Goal: Task Accomplishment & Management: Contribute content

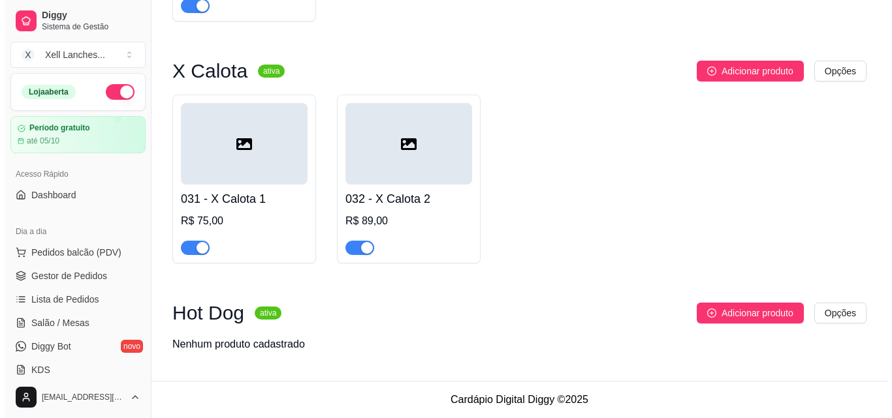
scroll to position [1945, 0]
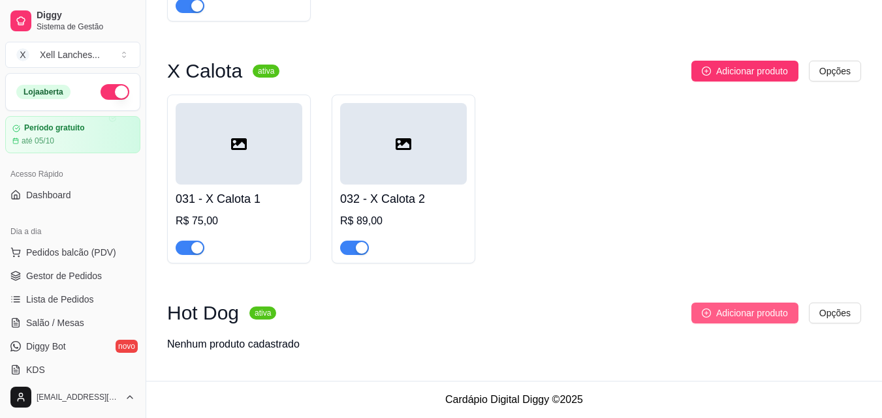
click at [729, 312] on span "Adicionar produto" at bounding box center [752, 313] width 72 height 14
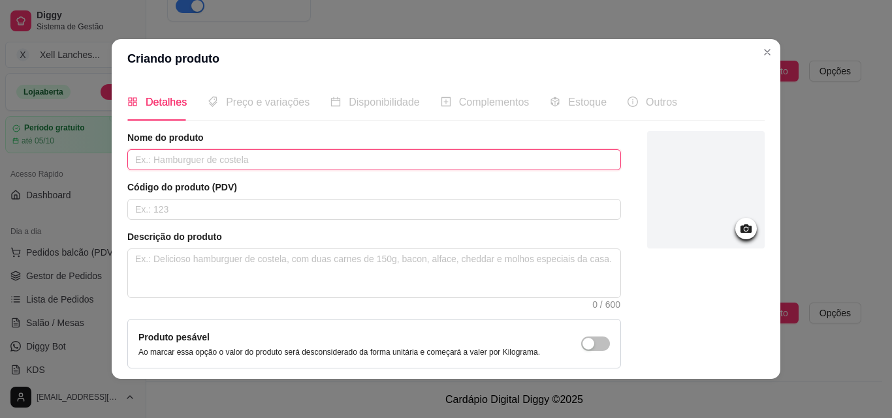
click at [214, 155] on input "text" at bounding box center [374, 159] width 494 height 21
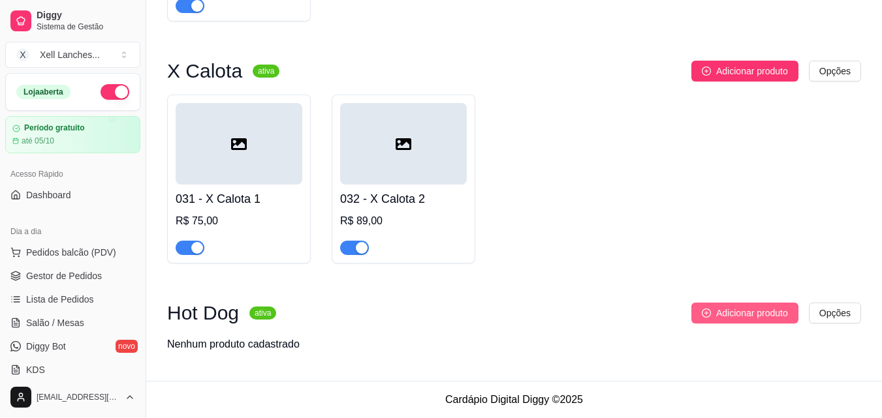
click at [736, 313] on span "Adicionar produto" at bounding box center [752, 313] width 72 height 14
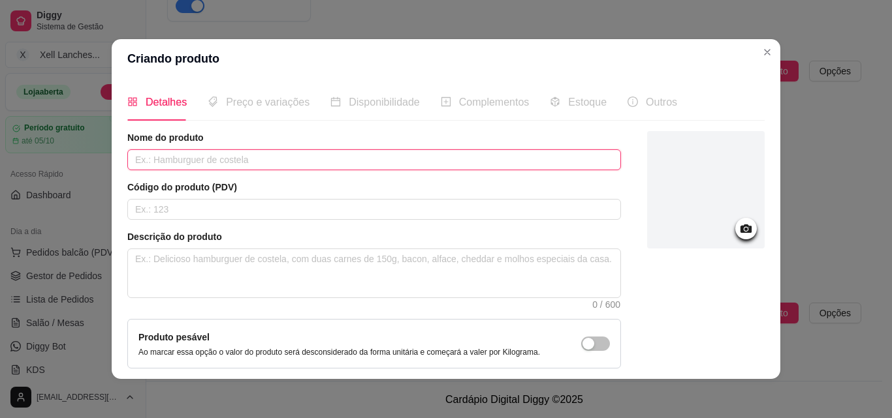
click at [230, 164] on input "text" at bounding box center [374, 159] width 494 height 21
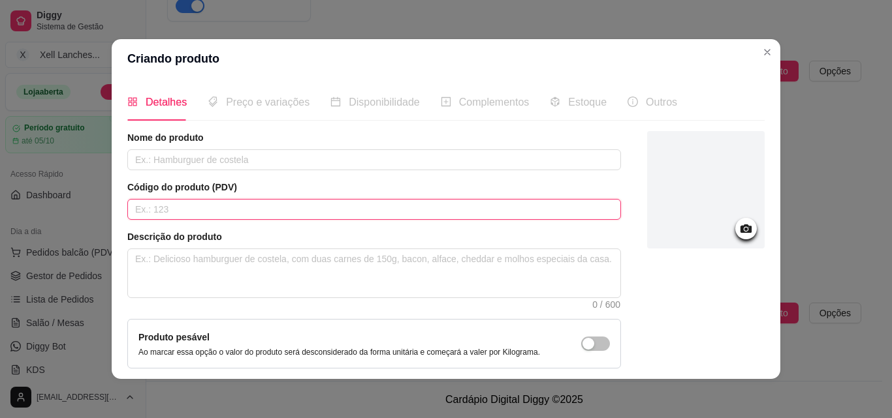
click at [191, 207] on input "text" at bounding box center [374, 209] width 494 height 21
type input "033"
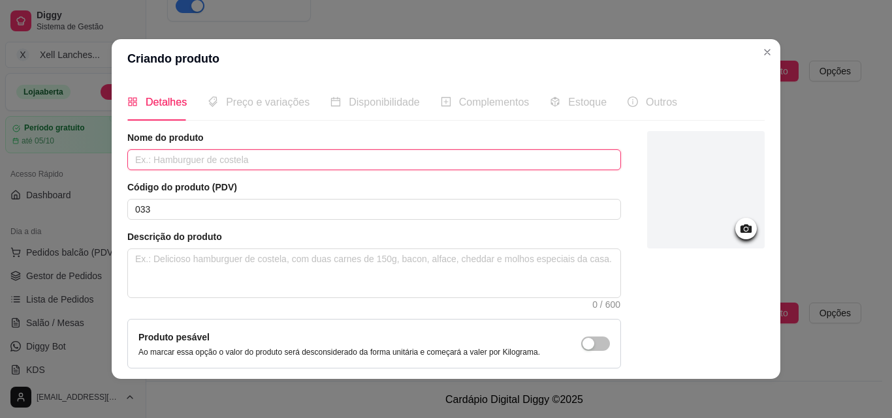
click at [176, 161] on input "text" at bounding box center [374, 159] width 494 height 21
type input "Hot Dog 1"
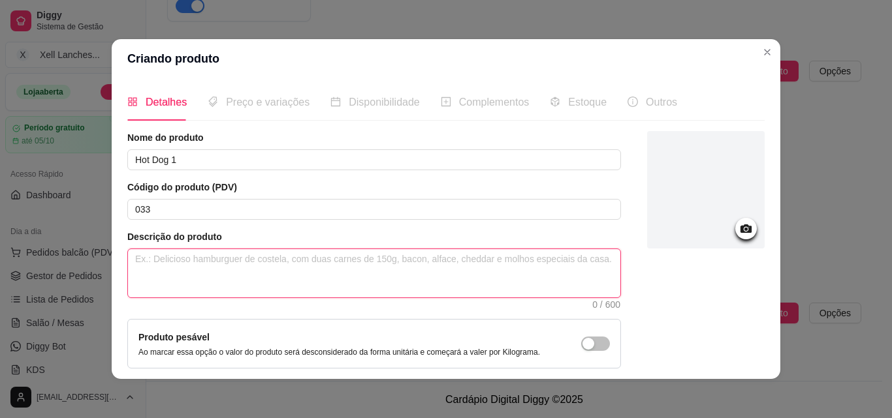
click at [166, 257] on textarea at bounding box center [374, 273] width 492 height 48
click at [270, 292] on textarea at bounding box center [374, 273] width 492 height 48
paste textarea "Pão 1 salsicha, molho, queijo parmesão, vinagrete, milho, ervilha, uva passa, c…"
type textarea "Pão 1 salsicha, molho, queijo parmesão, vinagrete, milho, ervilha, uva passa, c…"
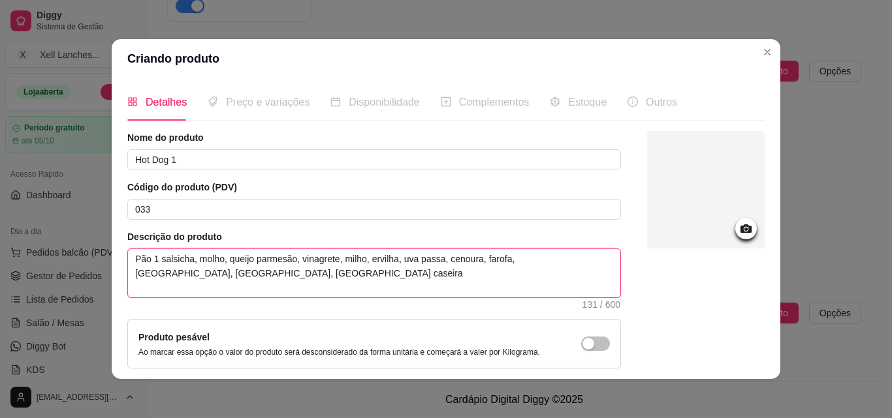
click at [149, 257] on textarea "Pão 1 salsicha, molho, queijo parmesão, vinagrete, milho, ervilha, uva passa, c…" at bounding box center [374, 273] width 492 height 48
type textarea "Pão1 salsicha, molho, queijo parmesão, vinagrete, milho, ervilha, uva passa, ce…"
type textarea "Pão,1 salsicha, molho, queijo parmesão, vinagrete, milho, ervilha, uva passa, c…"
click at [244, 275] on textarea "Pão,1 salsicha, molho, queijo parmesão, vinagrete, milho, ervilha, uva passa, c…" at bounding box center [374, 273] width 492 height 48
click at [471, 260] on textarea "Pão,1 salsicha, molho, queijo parmesão, vinagrete, milho, ervilha, uva passa, c…" at bounding box center [374, 273] width 492 height 48
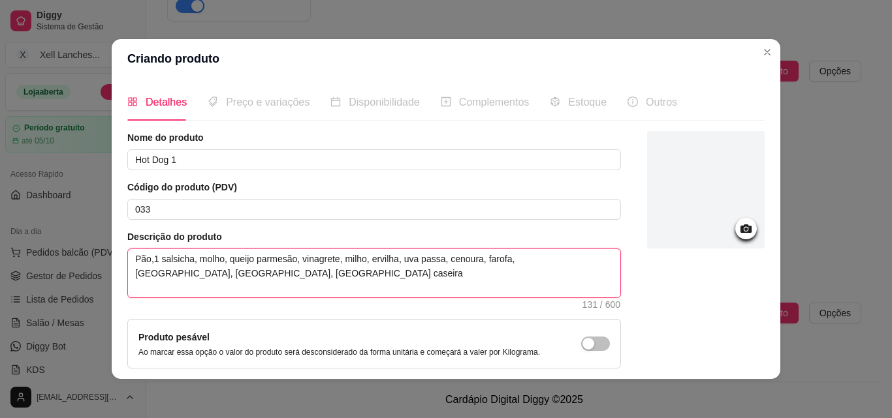
type textarea "Pão,1 salsicha, molho, queijo parmesão, vinagrete, milho, ervilha, uva passa, c…"
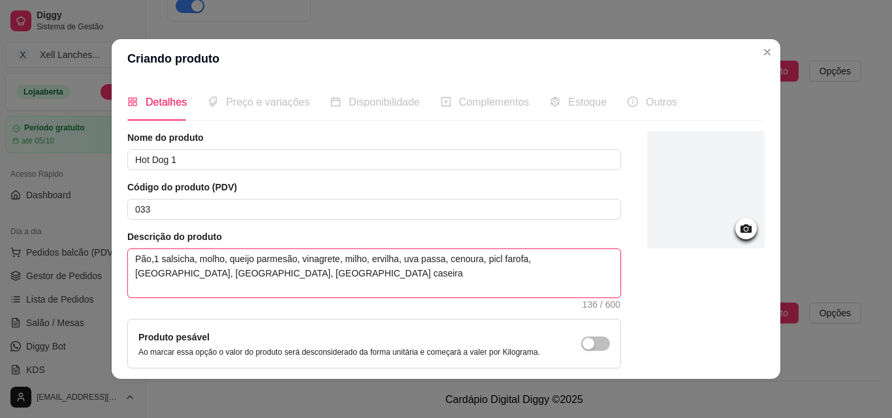
type textarea "Pão,1 salsicha, molho, queijo parmesão, vinagrete, milho, ervilha, uva passa, c…"
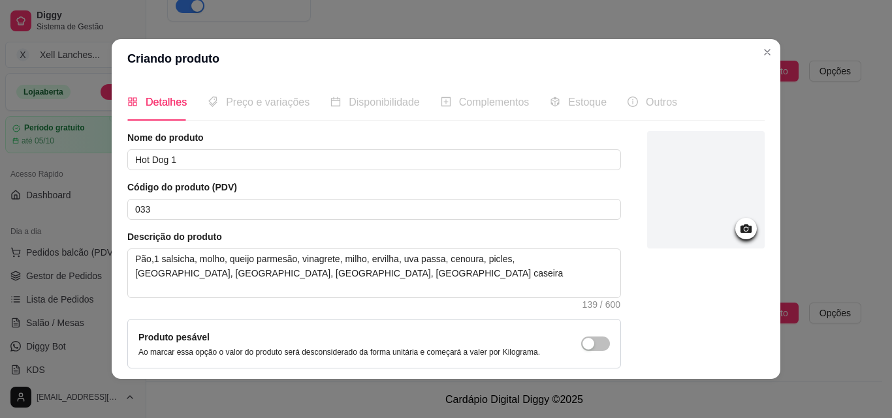
click at [738, 222] on icon at bounding box center [745, 228] width 15 height 15
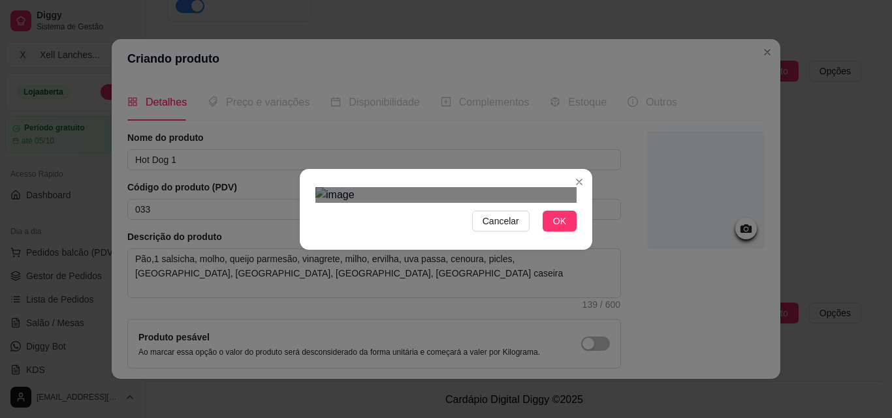
click at [533, 213] on div "Use the arrow keys to move the crop selection area" at bounding box center [452, 330] width 235 height 235
click at [575, 237] on div "Cancelar OK" at bounding box center [446, 209] width 292 height 55
click at [486, 222] on div "Use the arrow keys to move the crop selection area" at bounding box center [453, 324] width 242 height 242
click at [563, 232] on button "OK" at bounding box center [560, 221] width 34 height 21
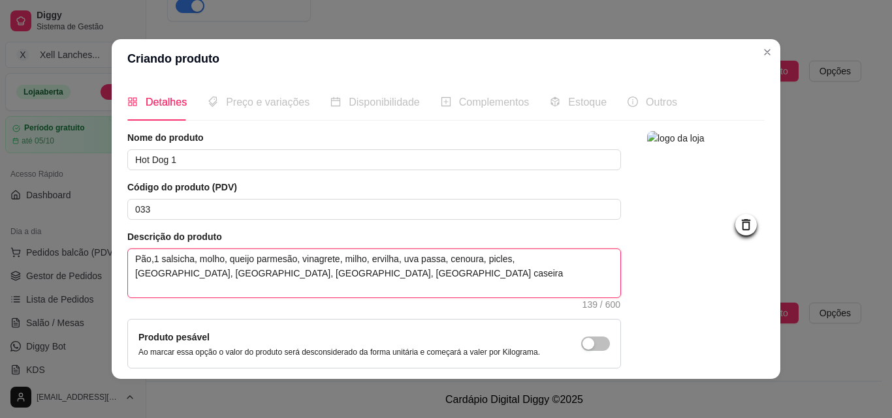
click at [475, 260] on textarea "Pão,1 salsicha, molho, queijo parmesão, vinagrete, milho, ervilha, uva passa, c…" at bounding box center [374, 273] width 492 height 48
type textarea "Pão,1 salsicha, molho, queijo parmesão, vinagrete, milho, ervilha, uva passa, c…"
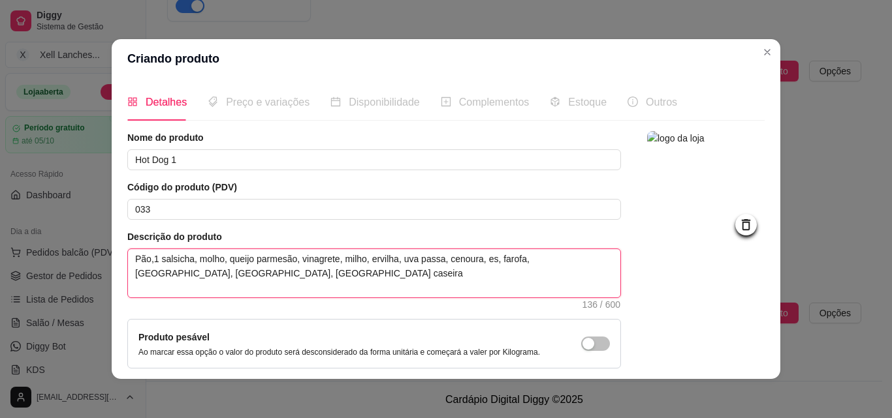
type textarea "Pão,1 salsicha, molho, queijo parmesão, vinagrete, milho, ervilha, uva passa, c…"
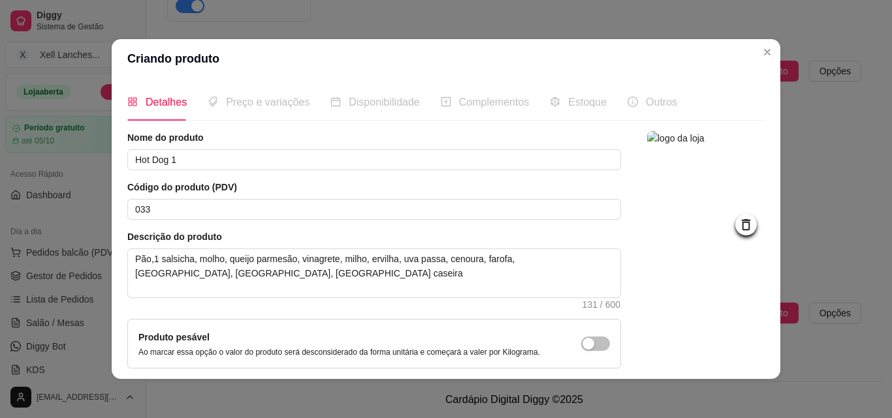
click at [670, 304] on div at bounding box center [706, 280] width 118 height 298
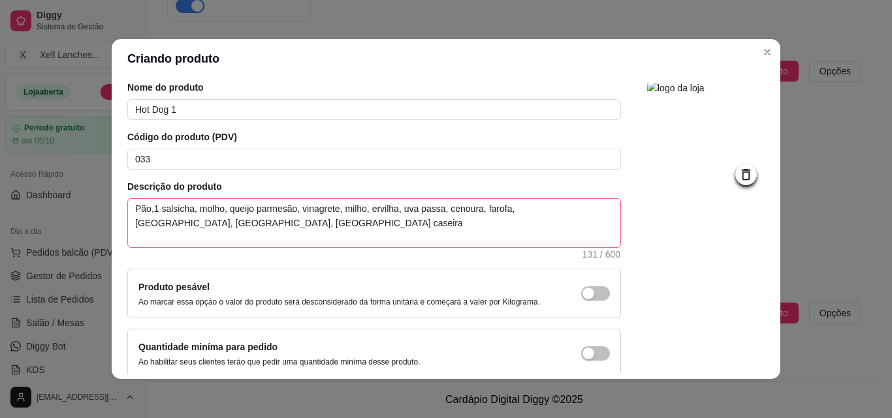
scroll to position [113, 0]
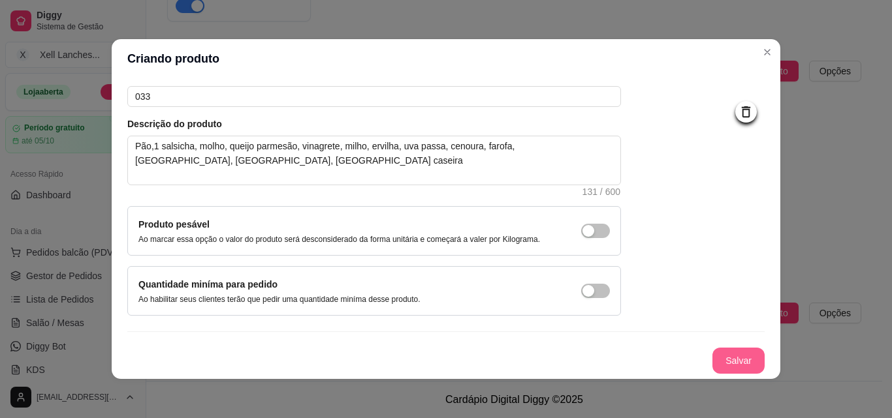
click at [716, 364] on button "Salvar" at bounding box center [738, 361] width 52 height 26
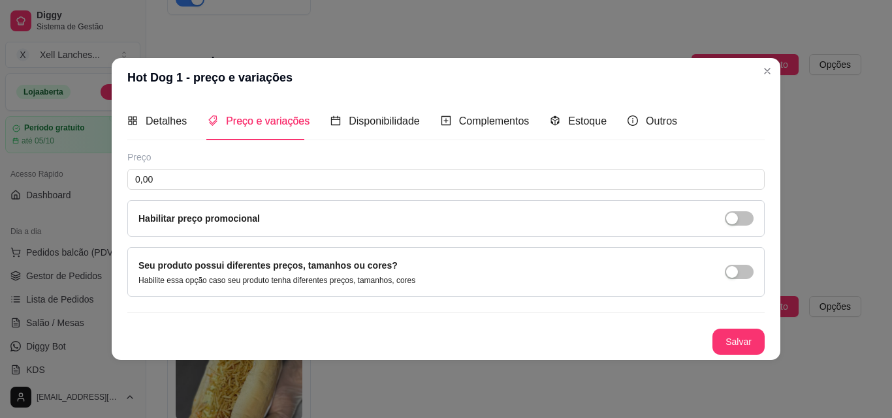
scroll to position [0, 0]
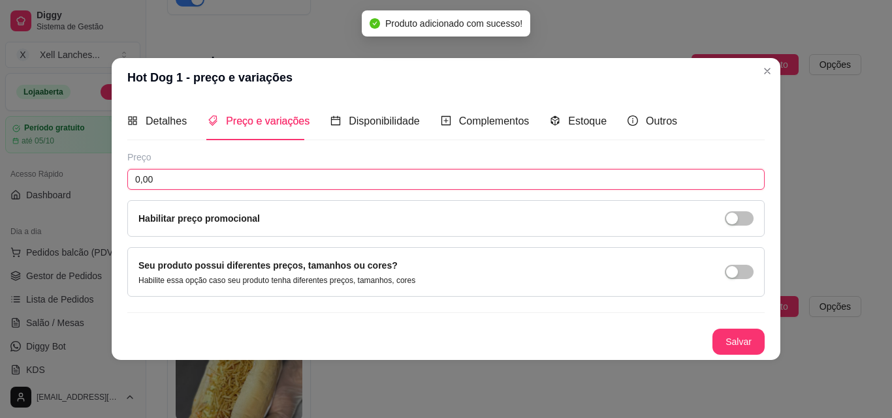
click at [209, 182] on input "0,00" at bounding box center [445, 179] width 637 height 21
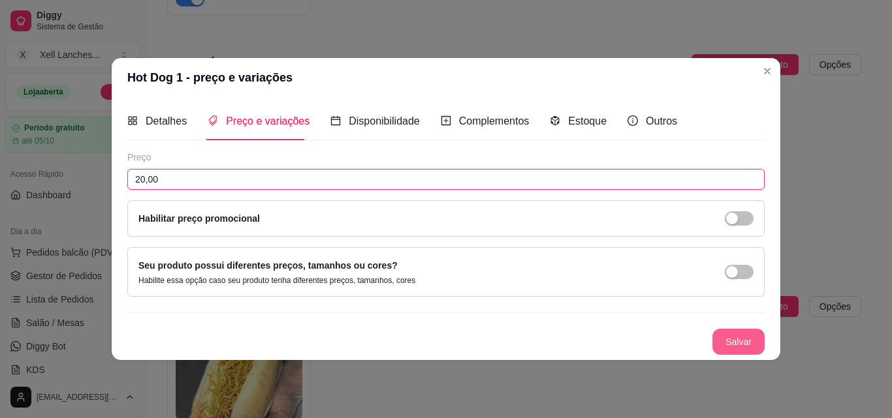
type input "20,00"
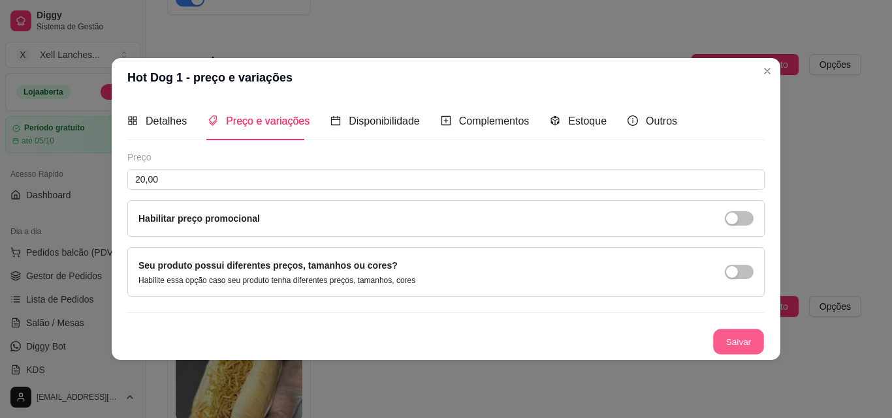
click at [753, 339] on button "Salvar" at bounding box center [738, 341] width 51 height 25
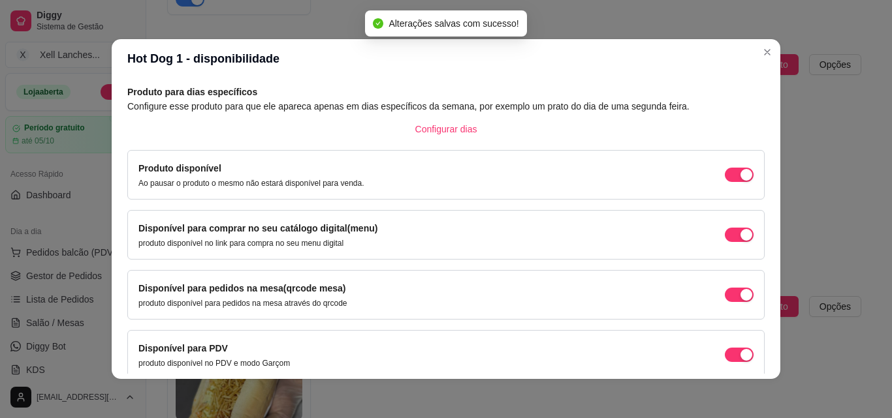
scroll to position [118, 0]
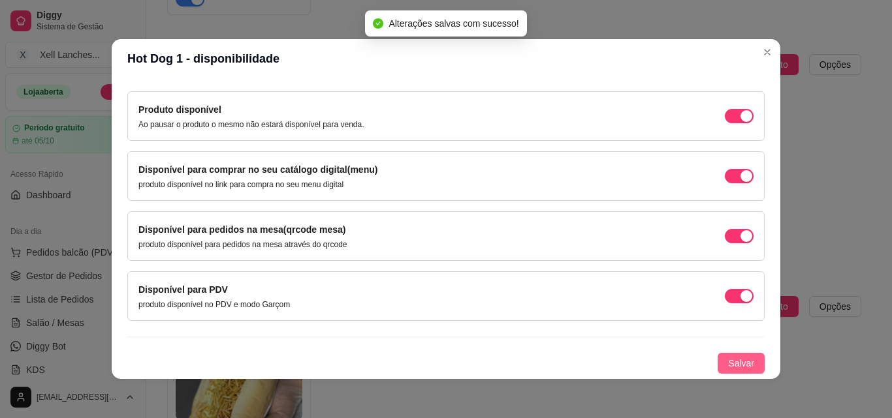
click at [728, 362] on span "Salvar" at bounding box center [741, 363] width 26 height 14
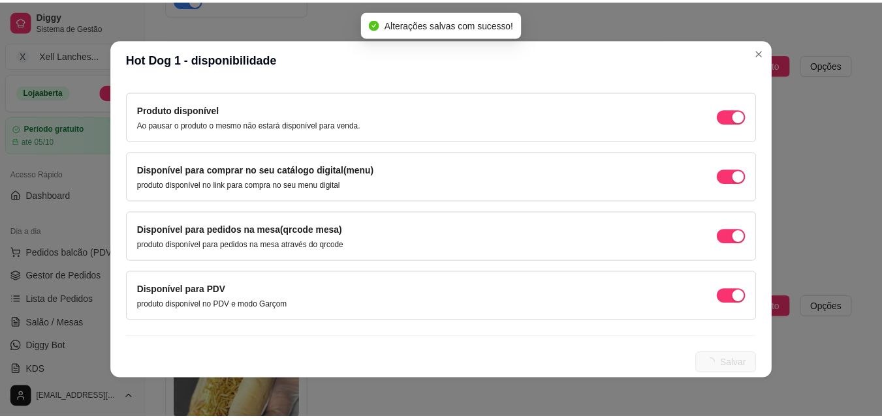
scroll to position [0, 0]
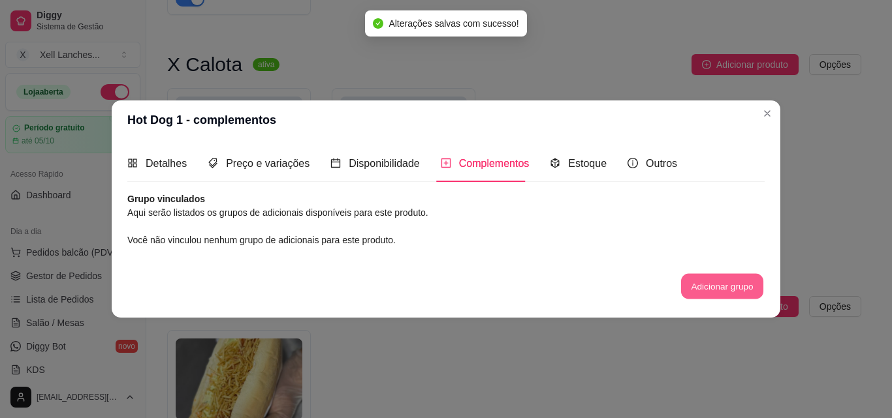
click at [730, 289] on button "Adicionar grupo" at bounding box center [722, 286] width 82 height 25
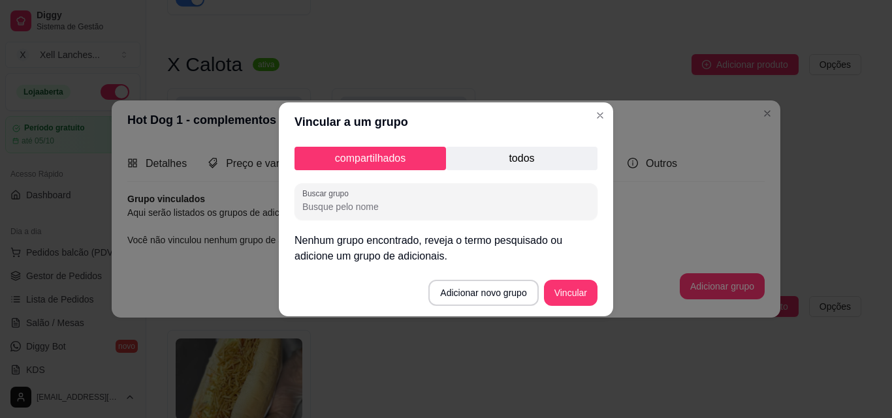
click at [539, 153] on p "todos" at bounding box center [521, 159] width 151 height 24
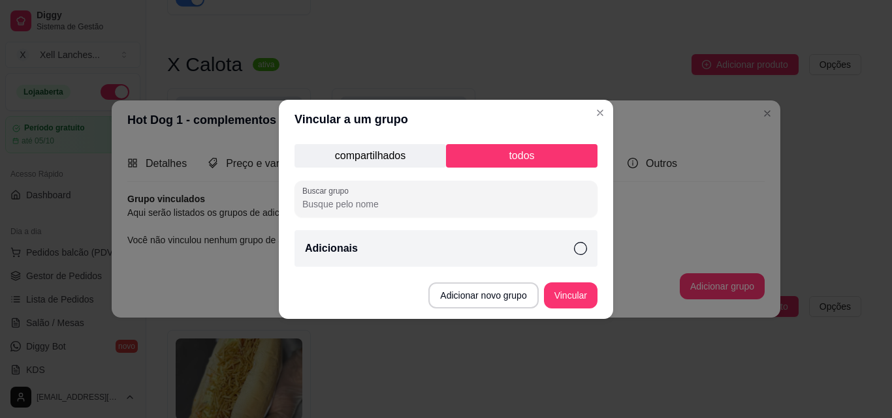
click at [535, 251] on div "Adicionais" at bounding box center [445, 248] width 303 height 37
click at [568, 300] on button "Vincular" at bounding box center [570, 295] width 52 height 25
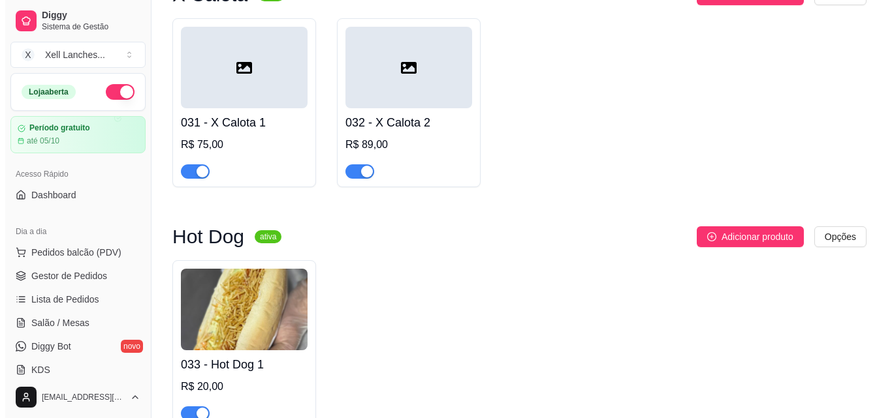
scroll to position [2100, 0]
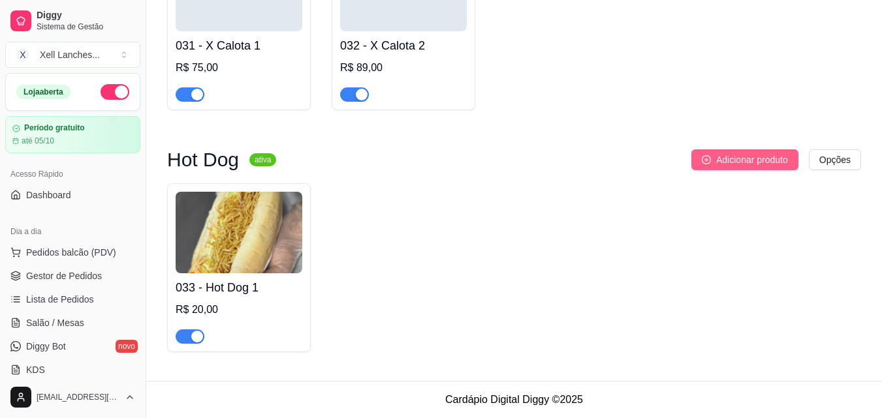
click at [725, 160] on span "Adicionar produto" at bounding box center [752, 160] width 72 height 14
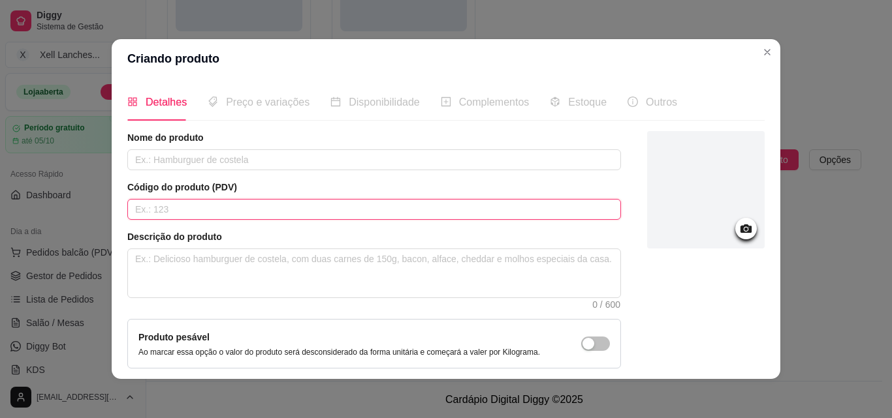
click at [224, 208] on input "text" at bounding box center [374, 209] width 494 height 21
type input "034"
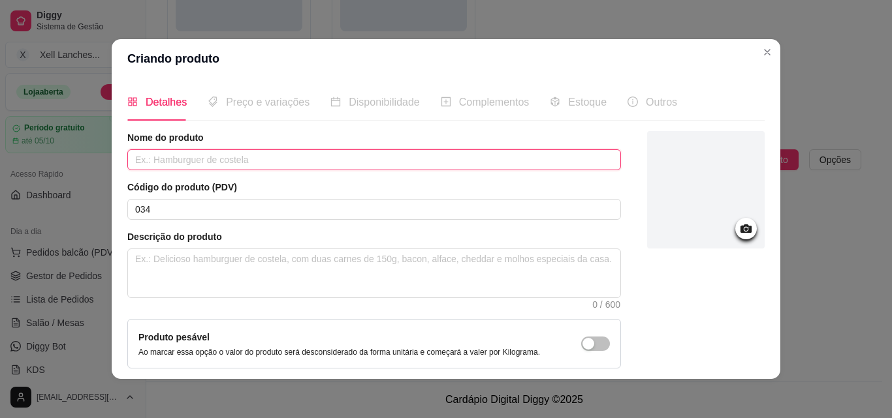
click at [210, 156] on input "text" at bounding box center [374, 159] width 494 height 21
type input "Hot Dog 2"
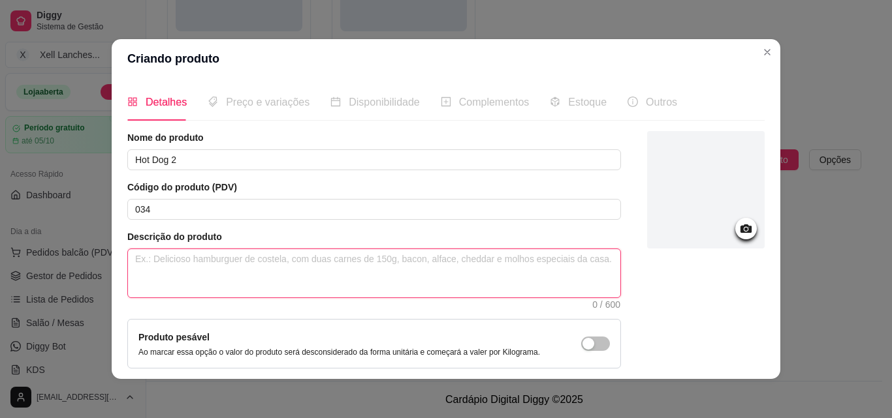
click at [189, 266] on textarea at bounding box center [374, 273] width 492 height 48
paste textarea "Pão 2 salsichas,molho, queijo parmesão, vinagrete, milho ervilha,uva passa, cen…"
type textarea "Pão 2 salsichas,molho, queijo parmesão, vinagrete, milho ervilha,uva passa, cen…"
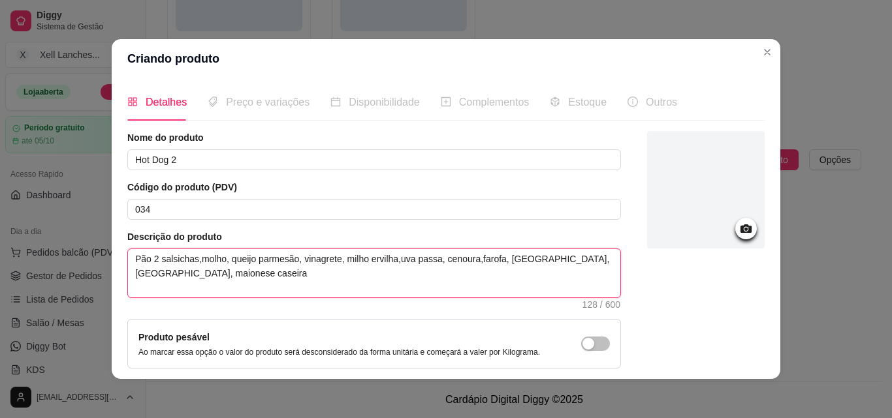
click at [191, 260] on textarea "Pão 2 salsichas,molho, queijo parmesão, vinagrete, milho ervilha,uva passa, cen…" at bounding box center [374, 273] width 492 height 48
type textarea "Pão 2 salsichas, molho, queijo parmesão, vinagrete, milho ervilha,uva passa, ce…"
click at [149, 259] on textarea "Pão 2 salsichas, molho, queijo parmesão, vinagrete, milho ervilha,uva passa, ce…" at bounding box center [374, 273] width 492 height 48
type textarea "Pão2 salsichas, molho, queijo parmesão, vinagrete, milho ervilha,uva passa, cen…"
type textarea "Pão,2 salsichas, molho, queijo parmesão, vinagrete, milho ervilha,uva passa, ce…"
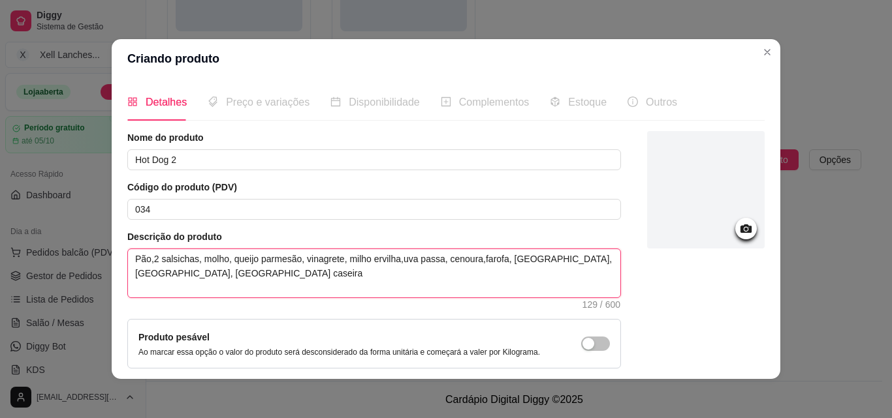
type textarea "Pão, 2 salsichas, molho, queijo parmesão, vinagrete, milho ervilha,uva passa, c…"
click at [229, 278] on textarea "Pão, 2 salsichas, molho, queijo parmesão, vinagrete, milho ervilha,uva passa, c…" at bounding box center [374, 273] width 492 height 48
click at [393, 261] on textarea "Pão, 2 salsichas, molho, queijo parmesão, vinagrete, milho ervilha,uva passa, c…" at bounding box center [374, 273] width 492 height 48
type textarea "Pão, 2 salsichas, molho, queijo parmesão, vinagrete, milho ervilha ,uva passa, …"
type textarea "Pão, 2 salsichas, molho, queijo parmesão, vinagrete, milho ervilha,uva passa, c…"
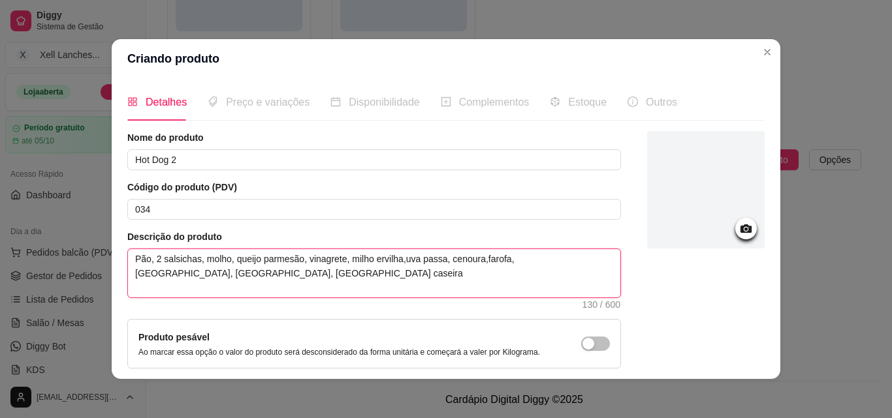
type textarea "Pão, 2 salsichas, molho, queijo parmesão, vinagrete, milho ervilha, uva passa, …"
click at [366, 259] on textarea "Pão, 2 salsichas, molho, queijo parmesão, vinagrete, milho ervilha, uva passa, …" at bounding box center [374, 273] width 492 height 48
type textarea "Pão, 2 salsichas, molho, queijo parmesão, vinagrete, milhoervilha, uva passa, […"
type textarea "Pão, 2 salsichas, molho, queijo parmesão, vinagrete, milho,ervilha, uva passa, …"
type textarea "Pão, 2 salsichas, molho, queijo parmesão, vinagrete, milho, ervilha, uva passa,…"
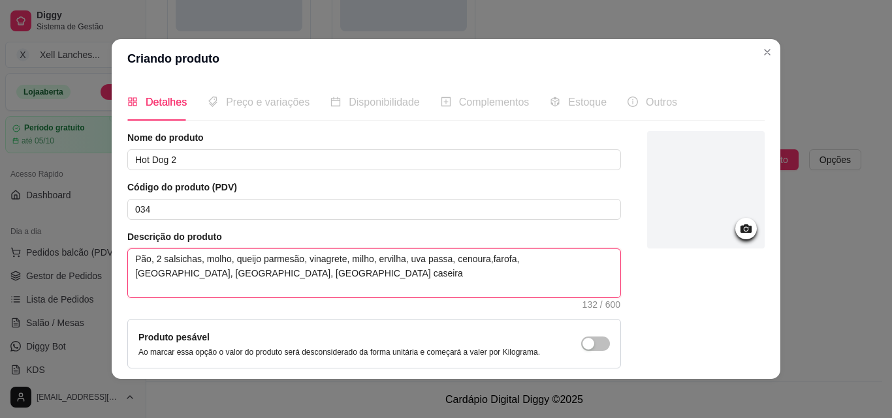
click at [478, 257] on textarea "Pão, 2 salsichas, molho, queijo parmesão, vinagrete, milho, ervilha, uva passa,…" at bounding box center [374, 273] width 492 height 48
type textarea "Pão, 2 salsichas, molho, queijo parmesão, vinagrete, milho, ervilha, uva passa,…"
click at [591, 263] on textarea "Pão, 2 salsichas, molho, queijo parmesão, vinagrete, milho, ervilha, uva passa,…" at bounding box center [374, 273] width 492 height 48
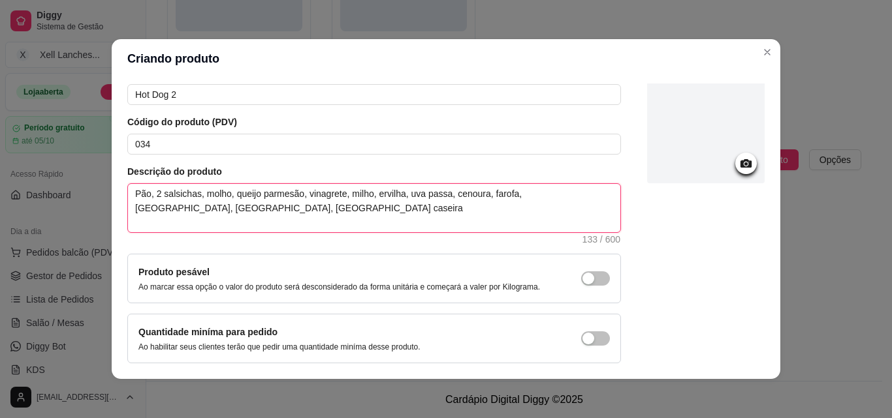
scroll to position [113, 0]
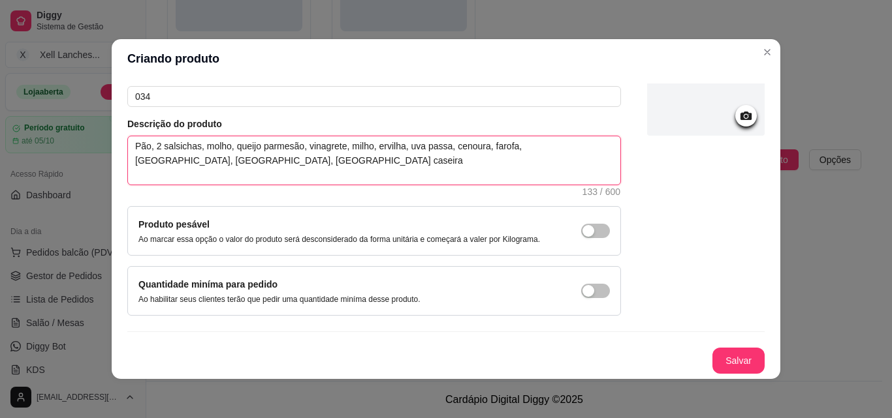
click at [253, 170] on textarea "Pão, 2 salsichas, molho, queijo parmesão, vinagrete, milho, ervilha, uva passa,…" at bounding box center [374, 160] width 492 height 48
type textarea "Pão, 2 salsichas, molho, queijo parmesão, vinagrete, milho, ervilha, uva passa,…"
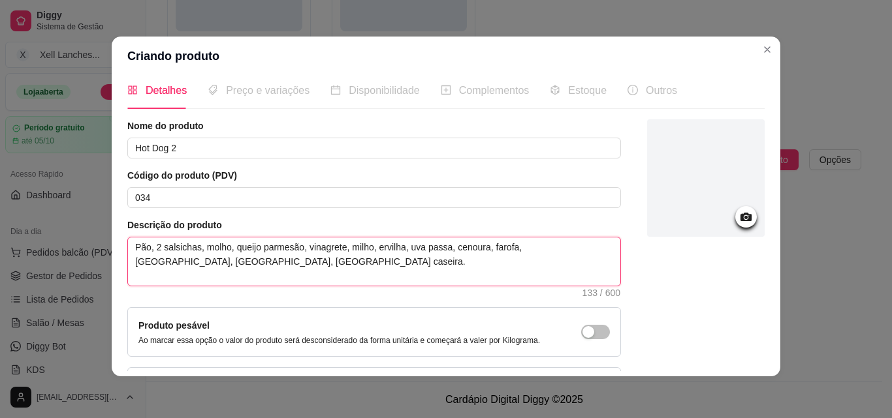
scroll to position [0, 0]
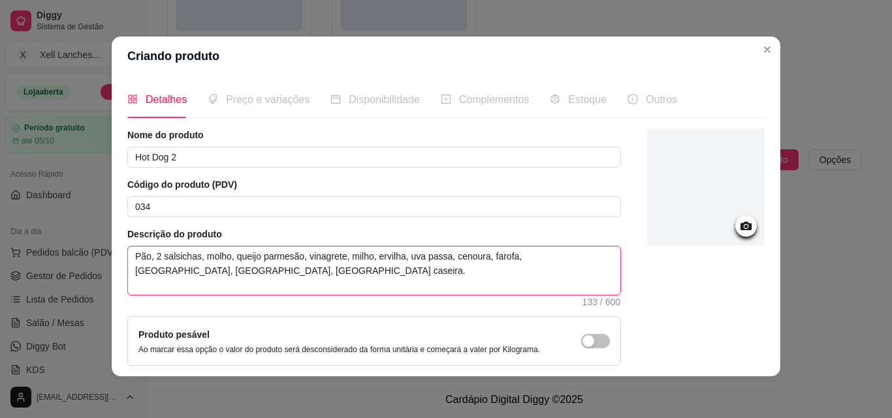
type textarea "Pão, 2 salsichas, molho, queijo parmesão, vinagrete, milho, ervilha, uva passa,…"
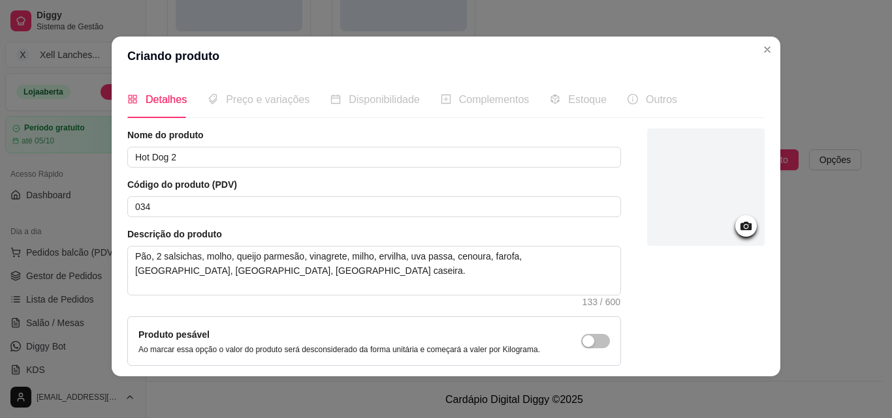
click at [740, 228] on icon at bounding box center [745, 226] width 11 height 8
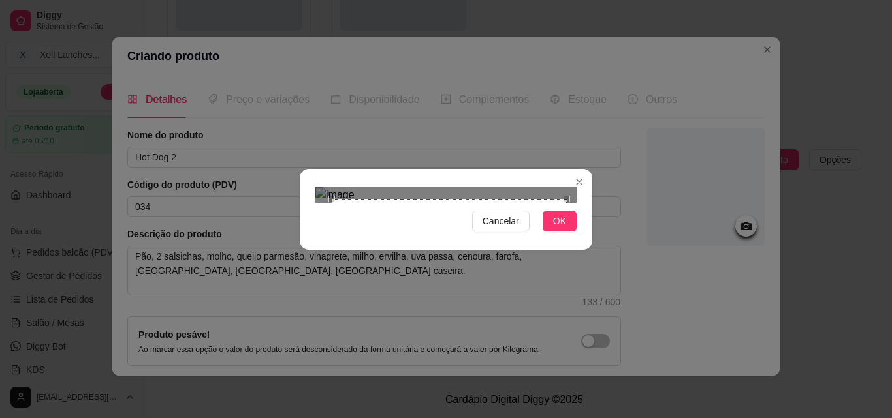
click at [448, 199] on div "Use the arrow keys to move the crop selection area" at bounding box center [449, 316] width 235 height 235
click at [562, 203] on div at bounding box center [445, 195] width 261 height 16
click at [497, 210] on div "Use the arrow keys to move the crop selection area" at bounding box center [452, 328] width 236 height 236
click at [553, 228] on span "OK" at bounding box center [559, 221] width 13 height 14
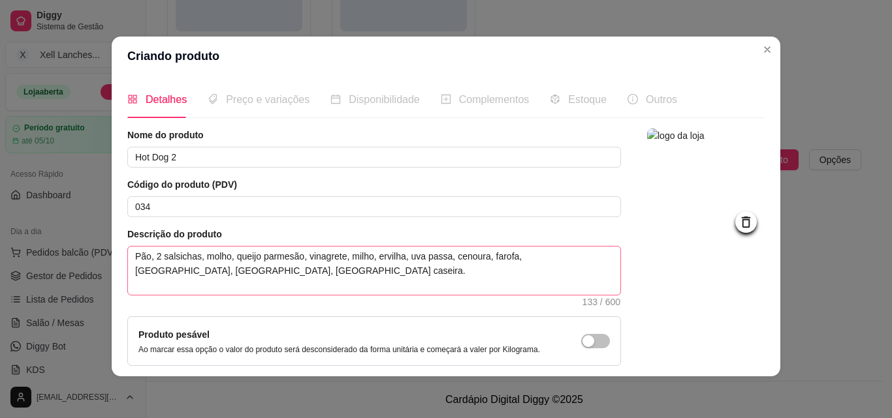
scroll to position [113, 0]
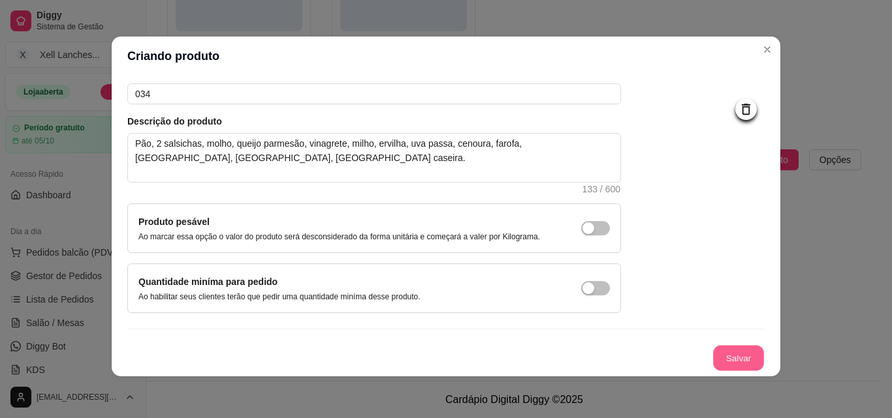
click at [729, 357] on button "Salvar" at bounding box center [738, 358] width 51 height 25
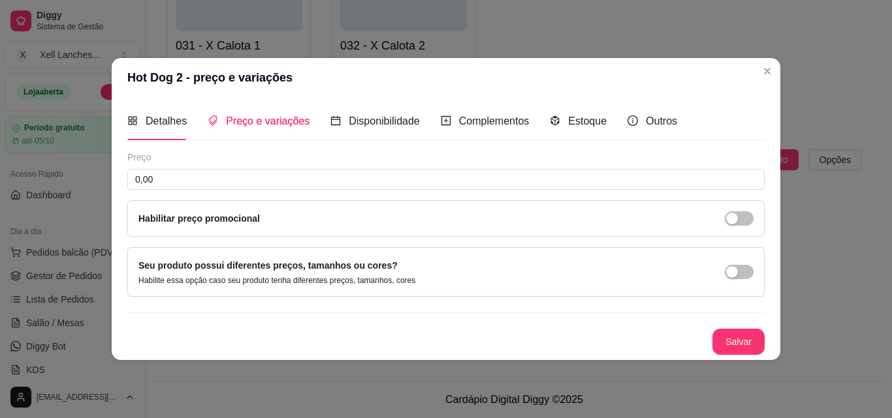
scroll to position [0, 0]
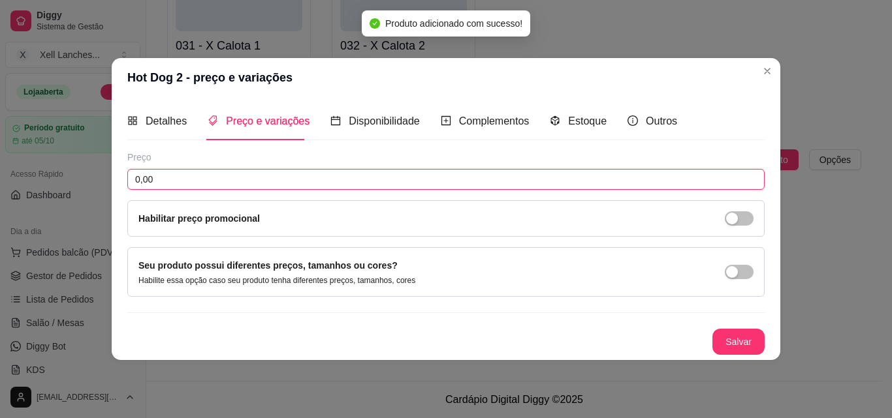
click at [259, 173] on input "0,00" at bounding box center [445, 179] width 637 height 21
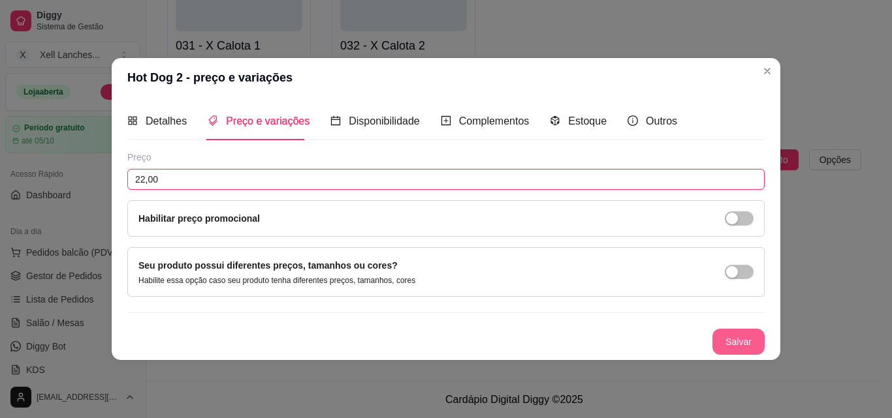
type input "22,00"
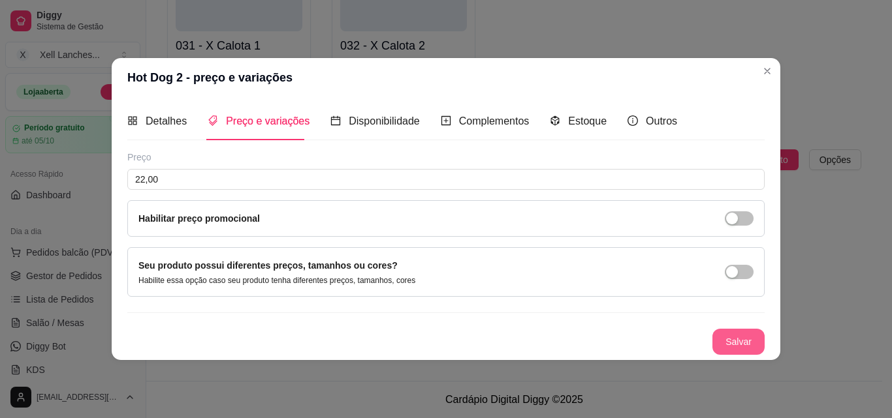
click at [727, 338] on button "Salvar" at bounding box center [738, 342] width 52 height 26
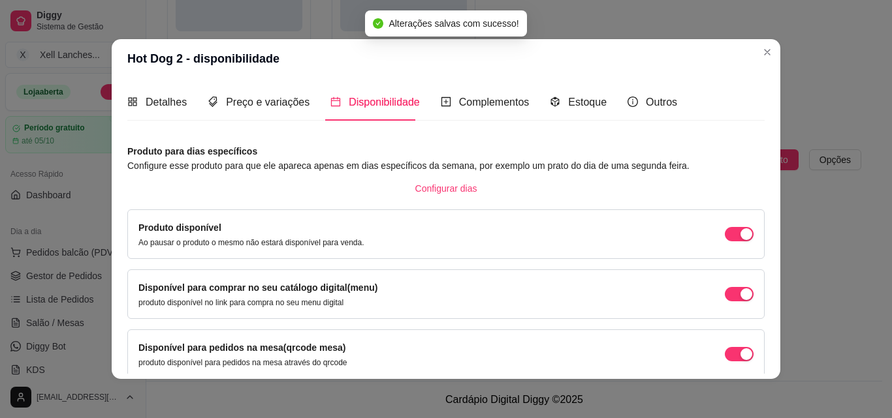
scroll to position [118, 0]
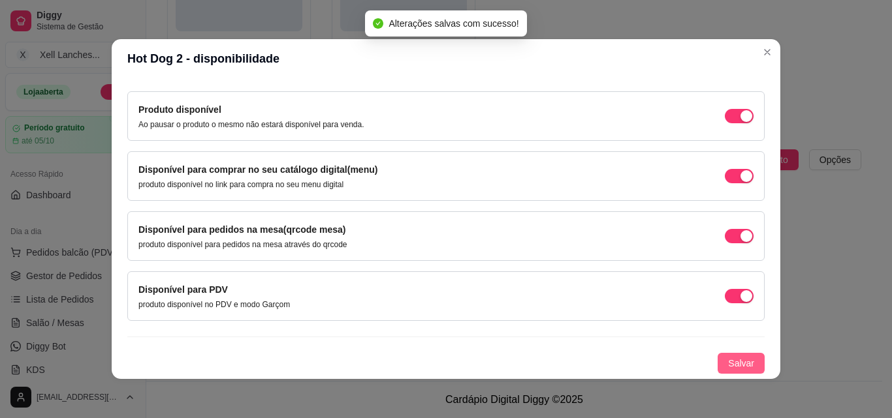
click at [717, 361] on button "Salvar" at bounding box center [740, 363] width 47 height 21
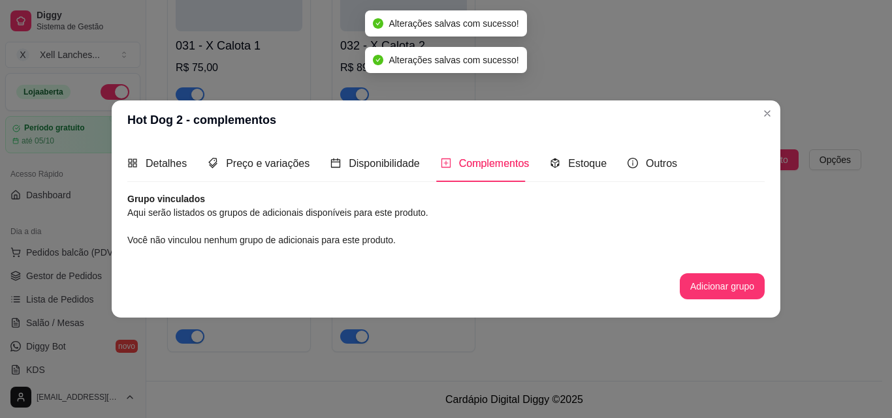
scroll to position [0, 0]
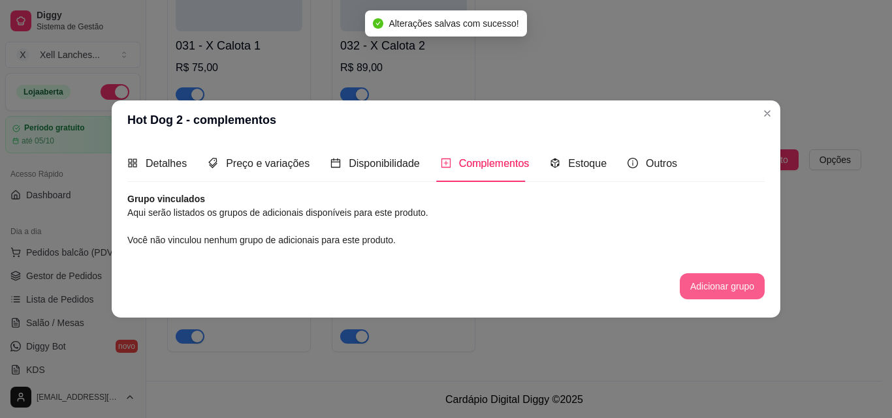
click at [708, 286] on button "Adicionar grupo" at bounding box center [722, 287] width 85 height 26
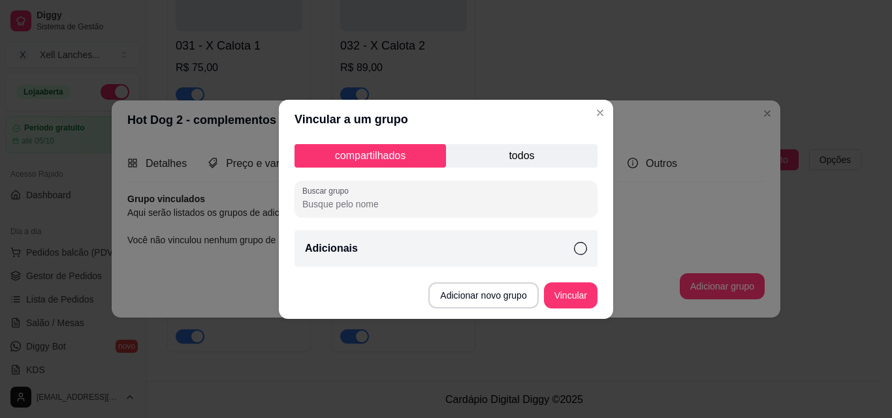
click at [486, 159] on p "todos" at bounding box center [521, 156] width 151 height 24
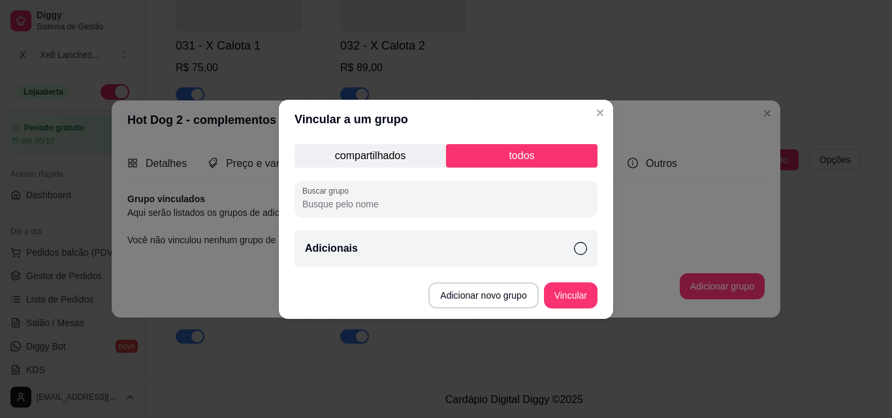
click at [379, 145] on p "compartilhados" at bounding box center [369, 156] width 151 height 24
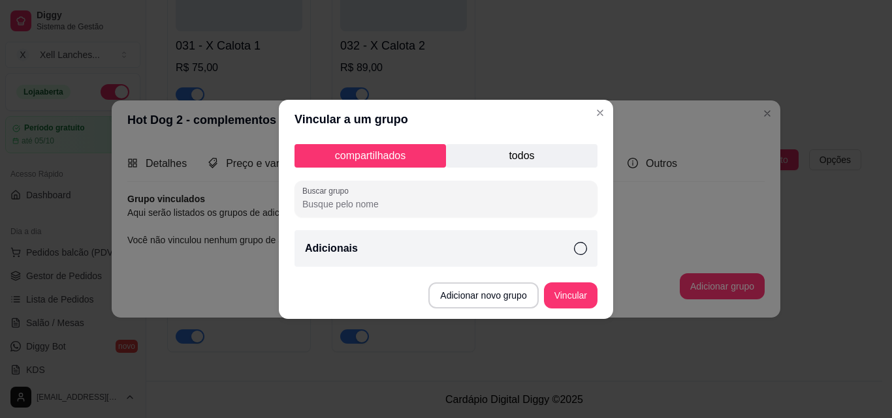
click at [575, 257] on div "Adicionais" at bounding box center [445, 248] width 303 height 37
click at [577, 291] on button "Vincular" at bounding box center [571, 296] width 54 height 26
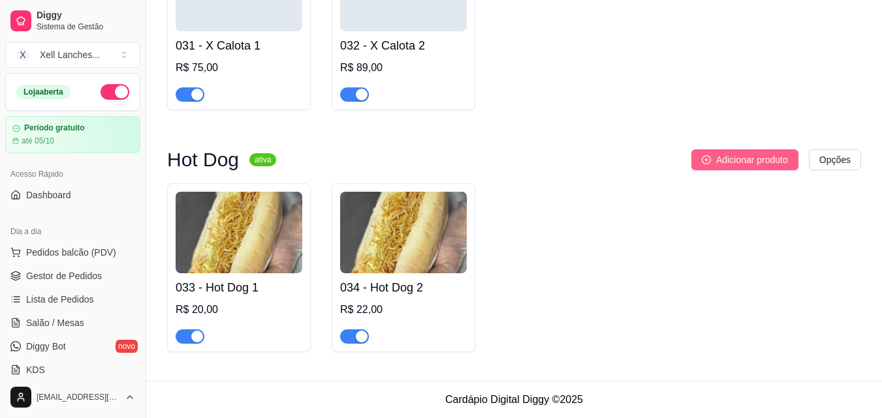
click at [727, 158] on span "Adicionar produto" at bounding box center [752, 160] width 72 height 14
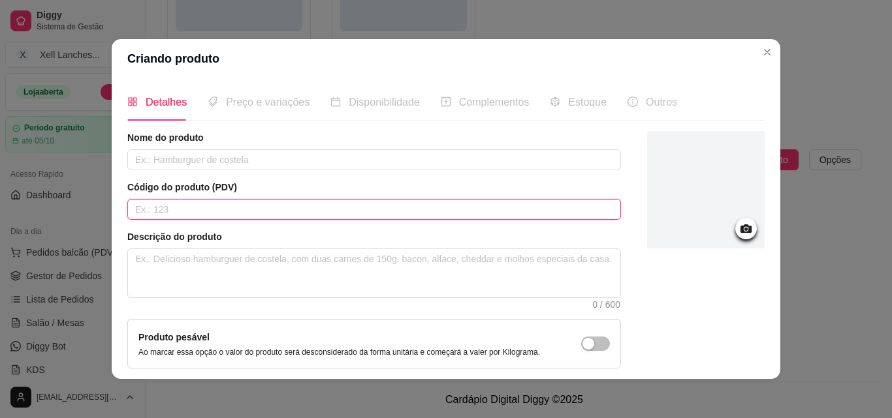
click at [171, 213] on input "text" at bounding box center [374, 209] width 494 height 21
type input "035"
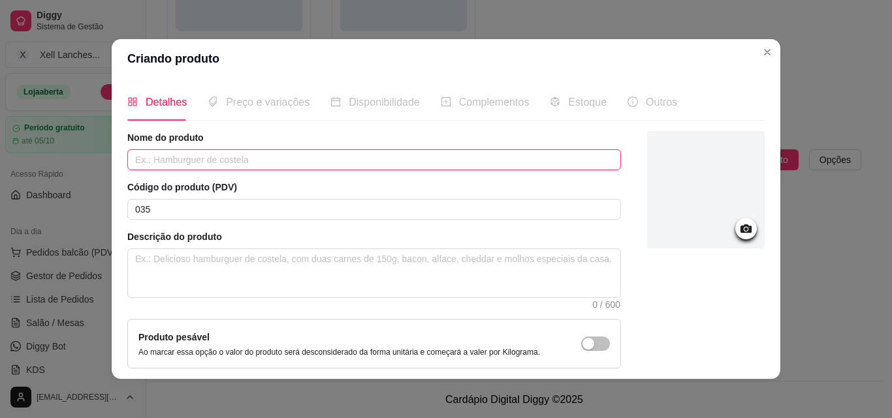
click at [175, 166] on input "text" at bounding box center [374, 159] width 494 height 21
type input "Hot Dog Bacon"
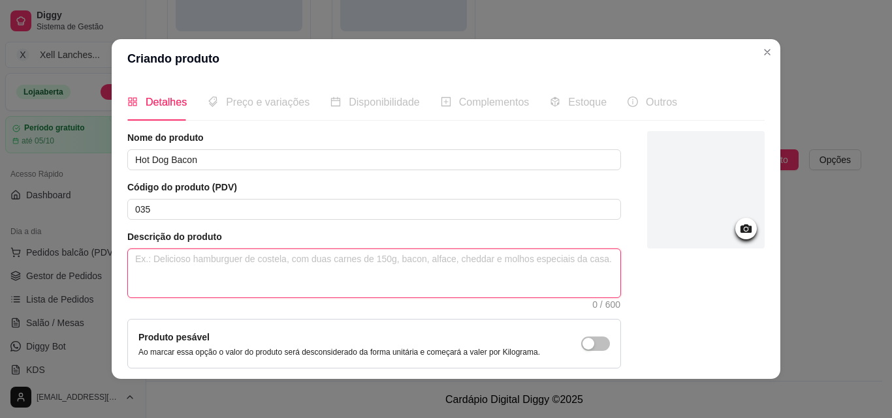
click at [178, 259] on textarea at bounding box center [374, 273] width 492 height 48
paste textarea "Pão 1 salsicha, bacon,molho, queijo parmesão, vinagrete, milho ervilha,uva pass…"
type textarea "Pão 1 salsicha, bacon,molho, queijo parmesão, vinagrete, milho ervilha,uva pass…"
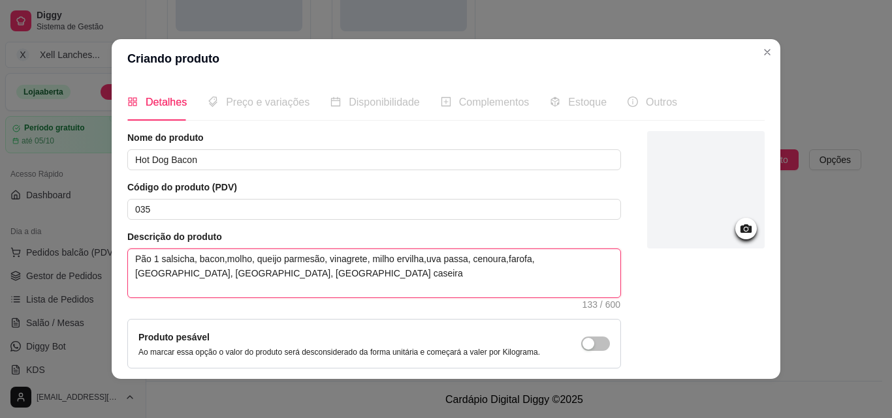
click at [281, 269] on textarea "Pão 1 salsicha, bacon,molho, queijo parmesão, vinagrete, milho ervilha,uva pass…" at bounding box center [374, 273] width 492 height 48
click at [219, 255] on textarea "Pão 1 salsicha, bacon,molho, queijo parmesão, vinagrete, milho ervilha,uva pass…" at bounding box center [374, 273] width 492 height 48
type textarea "Pão 1 salsicha, bacon, molho, queijo parmesão, vinagrete, milho ervilha,uva pas…"
click at [149, 256] on textarea "Pão 1 salsicha, bacon, molho, queijo parmesão, vinagrete, milho ervilha,uva pas…" at bounding box center [374, 273] width 492 height 48
type textarea "Pão1 salsicha, bacon, molho, queijo parmesão, vinagrete, milho ervilha,uva pass…"
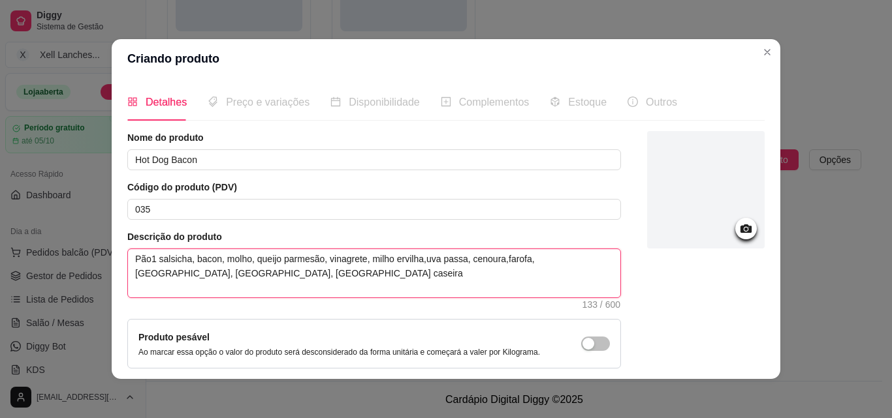
type textarea "Pão,1 salsicha, bacon, molho, queijo parmesão, vinagrete, milho ervilha,uva pas…"
click at [417, 260] on textarea "Pão,1 salsicha, bacon, molho, queijo parmesão, vinagrete, milho ervilha,uva pas…" at bounding box center [374, 273] width 492 height 48
type textarea "Pão,1 salsicha, bacon, molho, queijo parmesão, vinagrete, milho ervilha, uva pa…"
click at [497, 259] on textarea "Pão,1 salsicha, bacon, molho, queijo parmesão, vinagrete, milho ervilha, uva pa…" at bounding box center [374, 273] width 492 height 48
type textarea "Pão,1 salsicha, bacon, molho, queijo parmesão, vinagrete, milho ervilha, uva pa…"
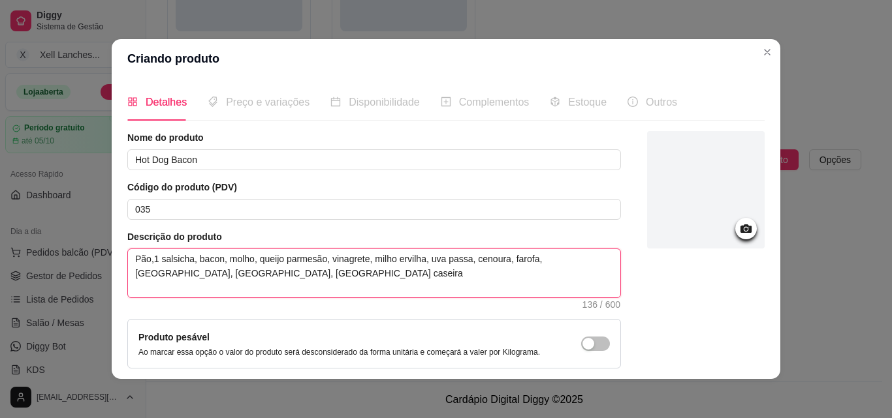
click at [367, 291] on textarea "Pão,1 salsicha, bacon, molho, queijo parmesão, vinagrete, milho ervilha, uva pa…" at bounding box center [374, 273] width 492 height 48
type textarea "Pão,1 salsicha, bacon, molho, queijo parmesão, vinagrete, milho ervilha, uva pa…"
click at [498, 262] on textarea "Pão,1 salsicha, bacon, molho, queijo parmesão, vinagrete, milho ervilha, uva pa…" at bounding box center [374, 273] width 492 height 48
type textarea "Pão,1 salsicha, bacon, molho, queijo parmesão, vinagrete, milho ervilha, uva pa…"
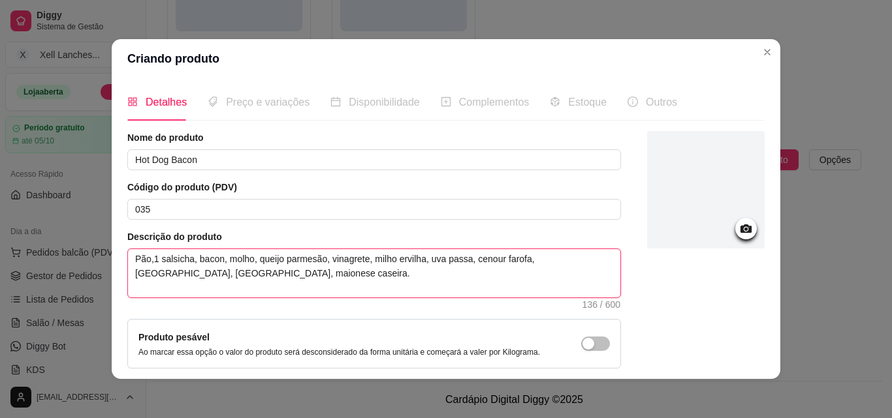
type textarea "Pão,1 salsicha, bacon, molho, queijo parmesão, vinagrete, milho ervilha, uva pa…"
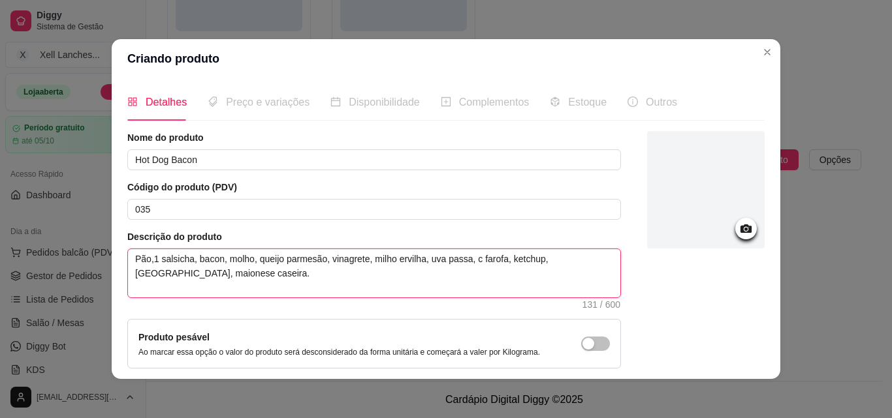
type textarea "Pão,1 salsicha, bacon, molho, queijo parmesão, vinagrete, milho ervilha, uva pa…"
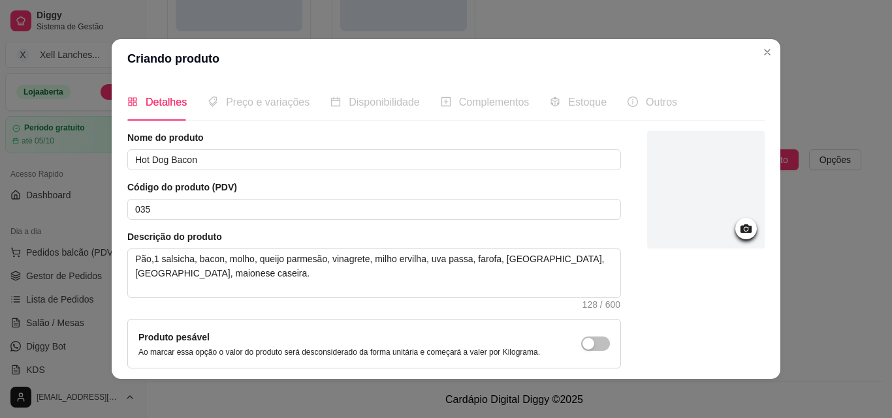
click at [738, 232] on icon at bounding box center [745, 228] width 15 height 15
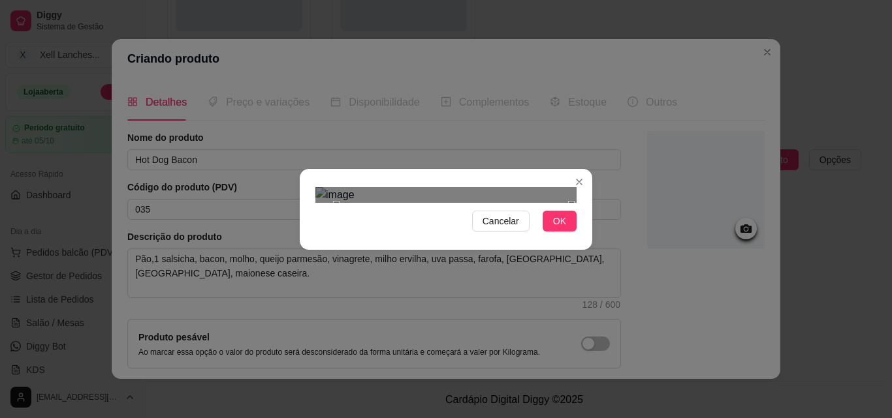
click at [514, 204] on div "Use the arrow keys to move the crop selection area" at bounding box center [453, 321] width 235 height 235
click at [553, 228] on span "OK" at bounding box center [559, 221] width 13 height 14
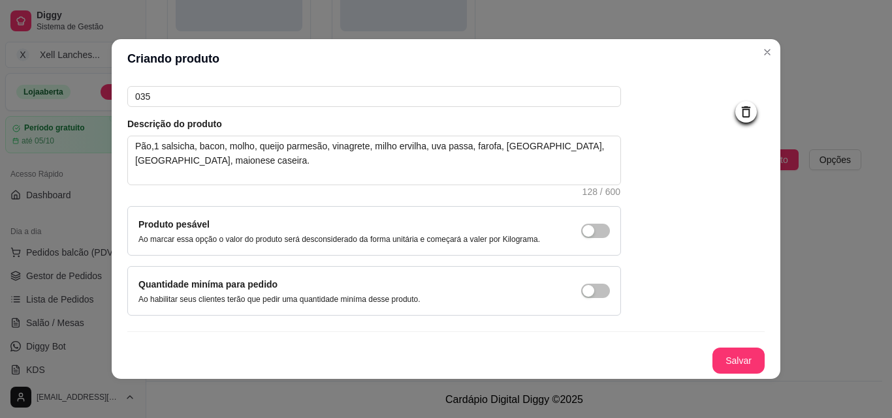
scroll to position [3, 0]
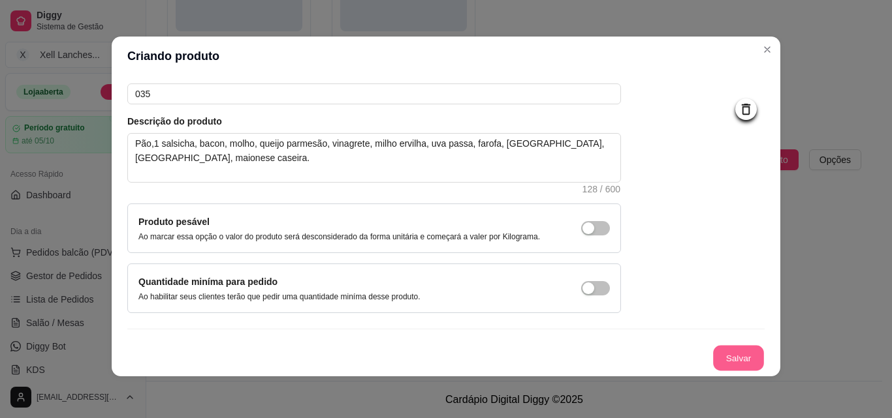
click at [713, 355] on button "Salvar" at bounding box center [738, 358] width 51 height 25
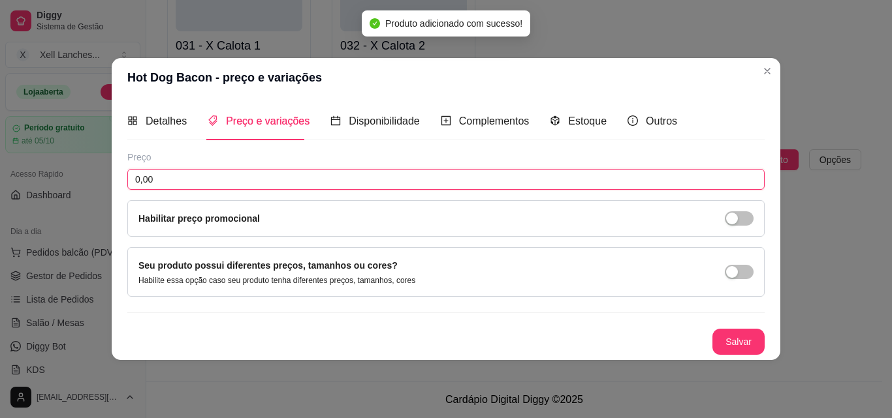
click at [227, 174] on input "0,00" at bounding box center [445, 179] width 637 height 21
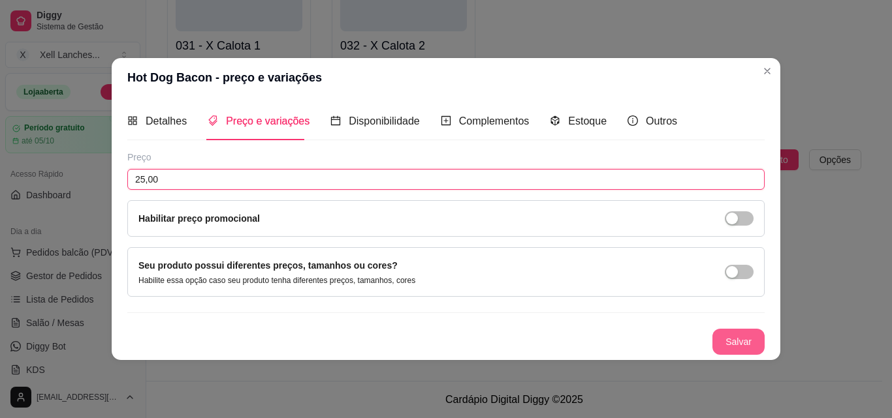
type input "25,00"
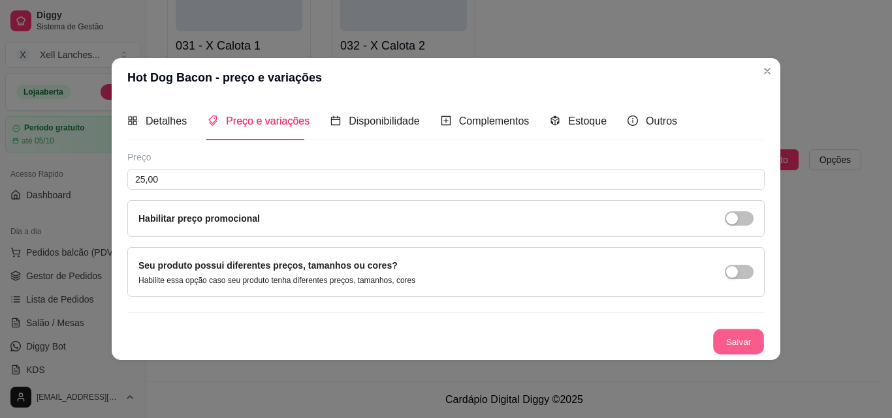
click at [732, 341] on button "Salvar" at bounding box center [738, 341] width 51 height 25
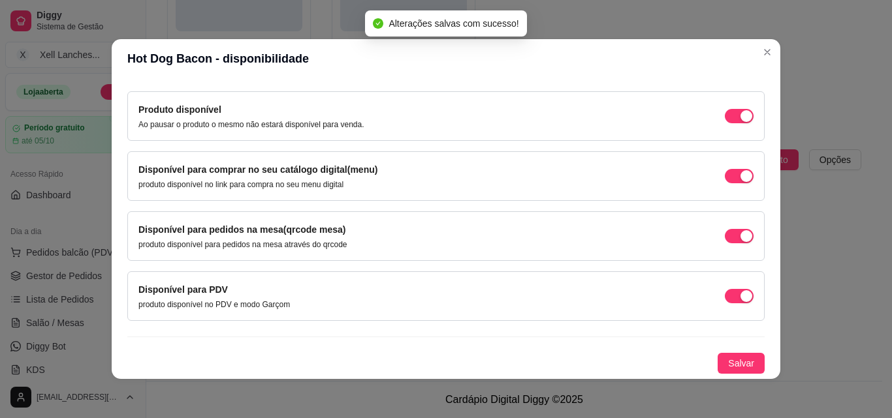
scroll to position [3, 0]
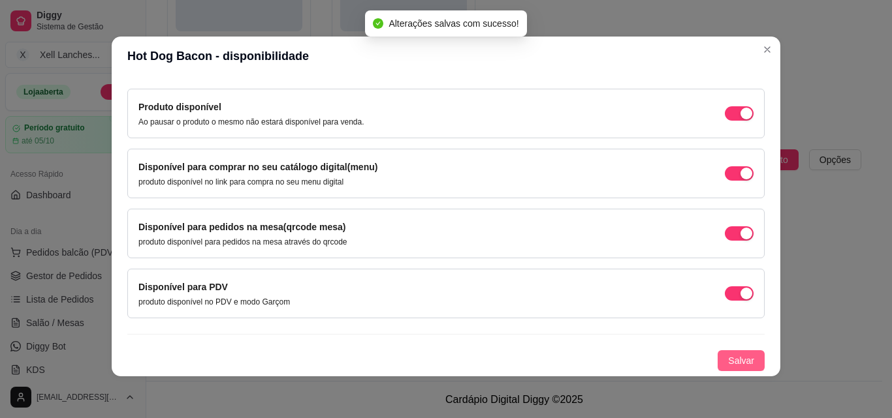
click at [731, 354] on span "Salvar" at bounding box center [741, 361] width 26 height 14
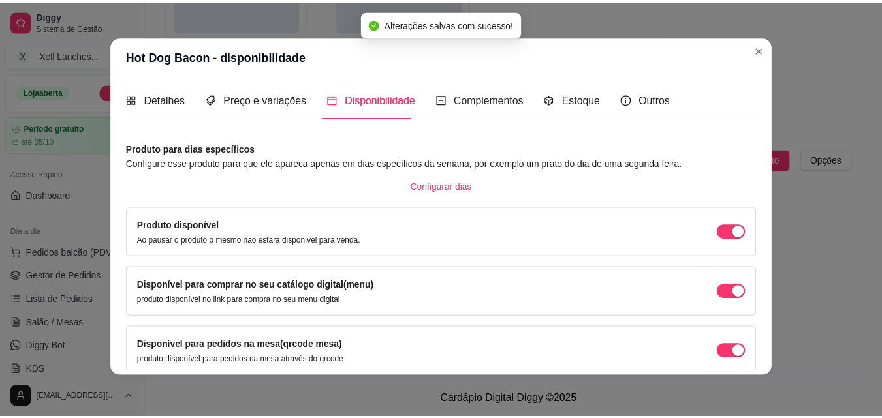
scroll to position [0, 0]
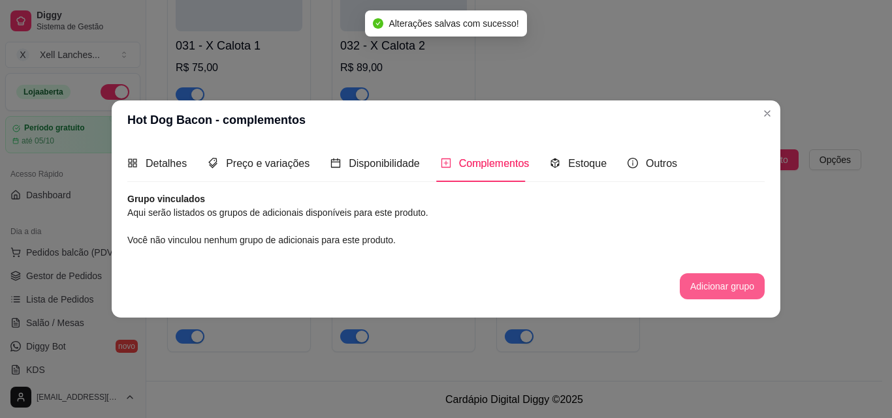
click at [712, 290] on button "Adicionar grupo" at bounding box center [722, 287] width 85 height 26
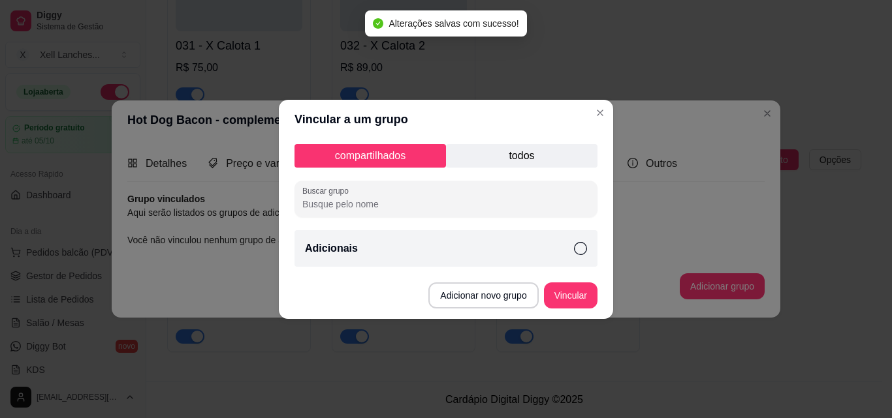
click at [578, 255] on div "Adicionais" at bounding box center [445, 248] width 303 height 37
click at [567, 296] on button "Vincular" at bounding box center [571, 296] width 54 height 26
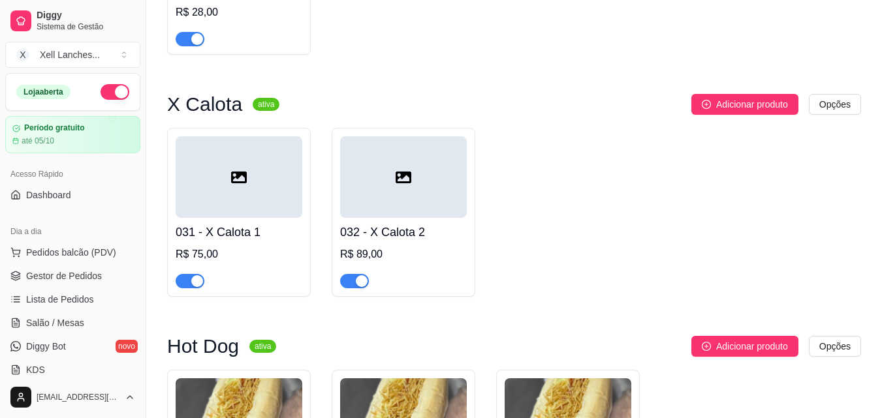
scroll to position [1904, 0]
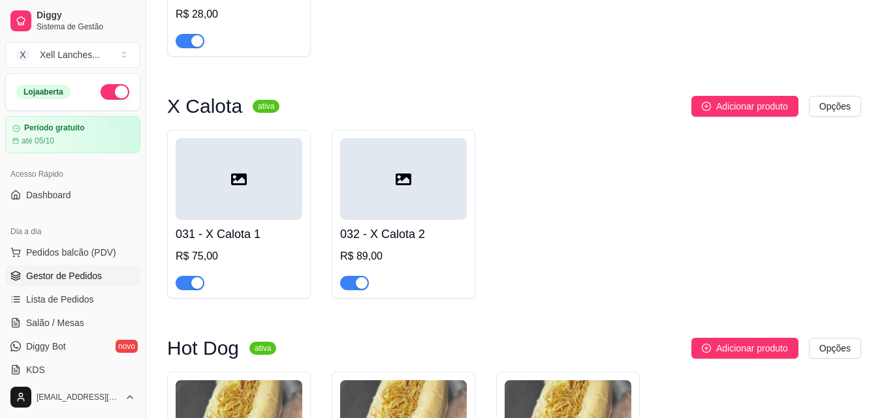
click at [89, 275] on span "Gestor de Pedidos" at bounding box center [64, 276] width 76 height 13
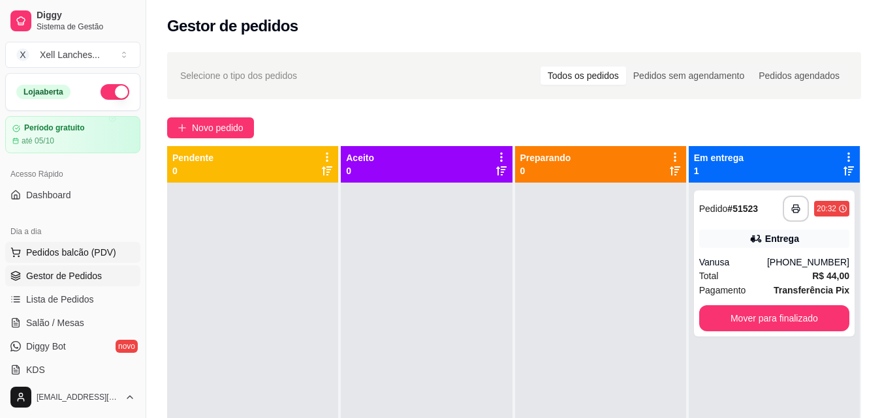
click at [56, 245] on button "Pedidos balcão (PDV)" at bounding box center [72, 252] width 135 height 21
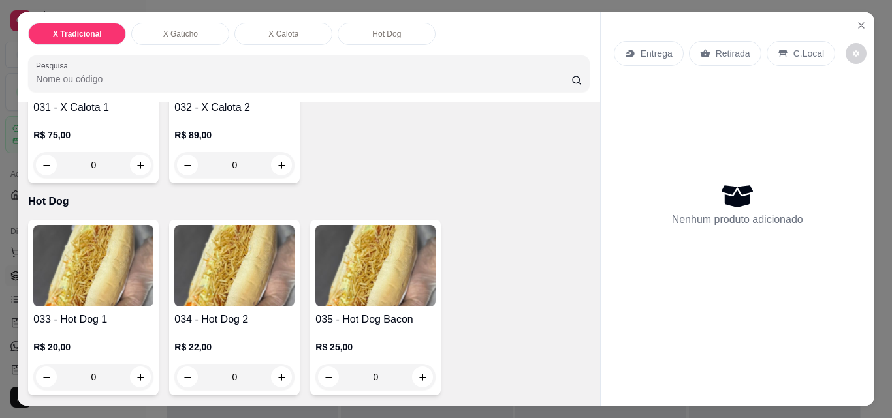
scroll to position [2325, 0]
click at [277, 369] on div "0" at bounding box center [234, 377] width 120 height 26
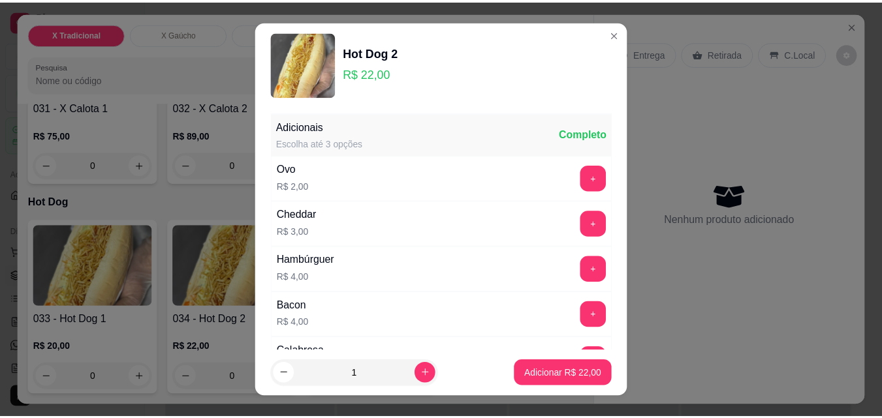
scroll to position [131, 0]
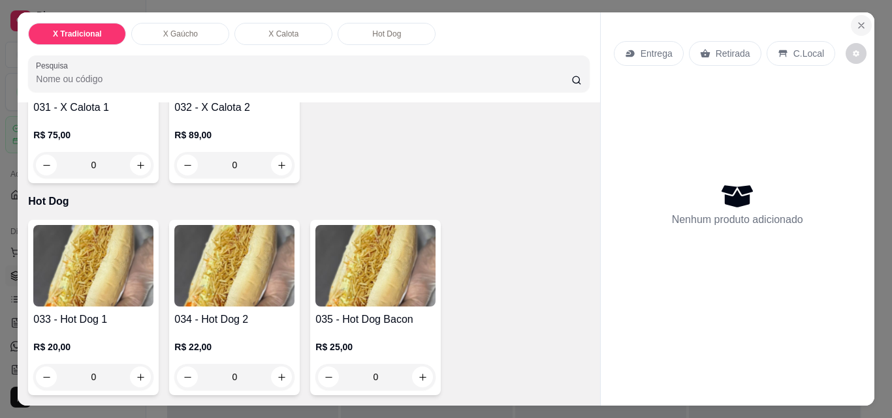
click at [864, 21] on button "Close" at bounding box center [861, 25] width 21 height 21
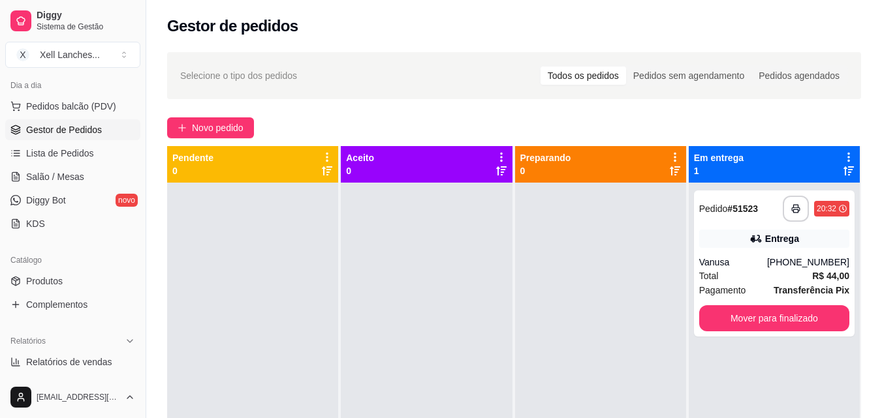
scroll to position [196, 0]
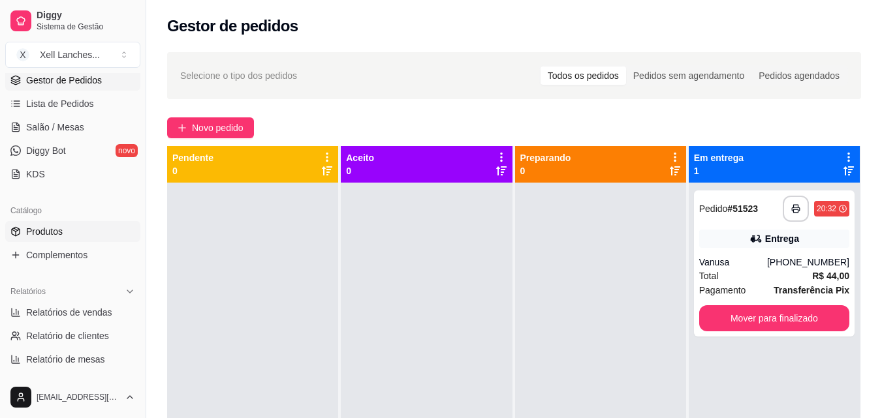
click at [55, 234] on span "Produtos" at bounding box center [44, 231] width 37 height 13
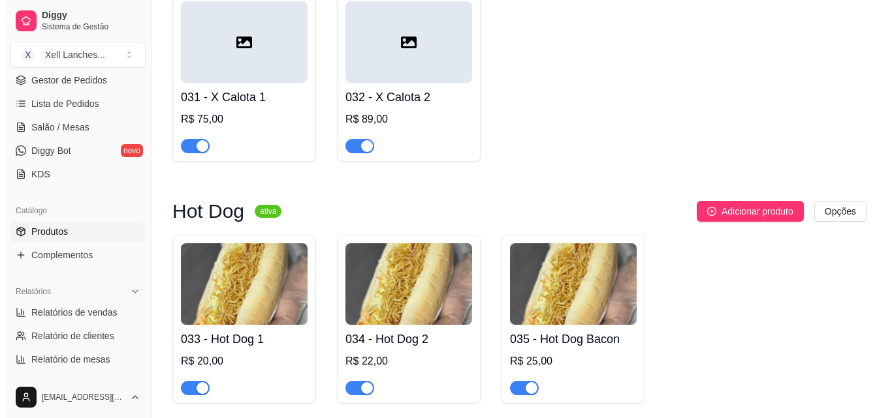
scroll to position [2100, 0]
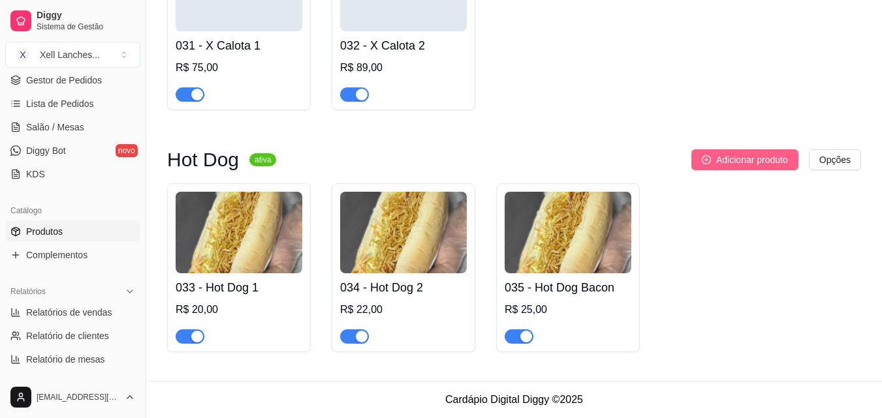
click at [738, 161] on span "Adicionar produto" at bounding box center [752, 160] width 72 height 14
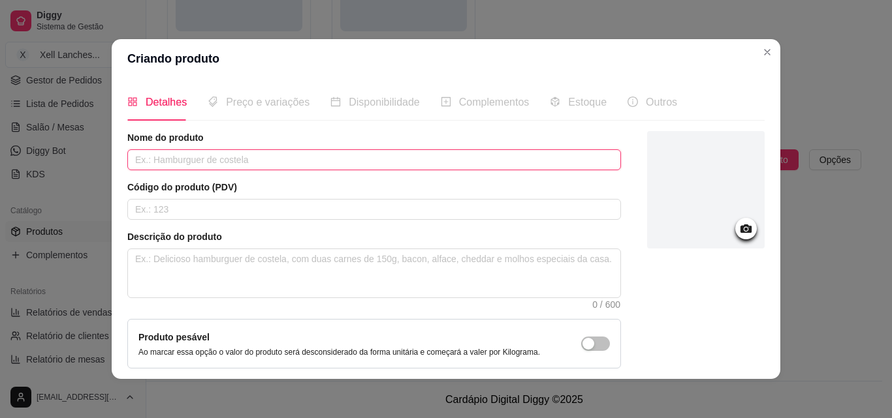
click at [195, 159] on input "text" at bounding box center [374, 159] width 494 height 21
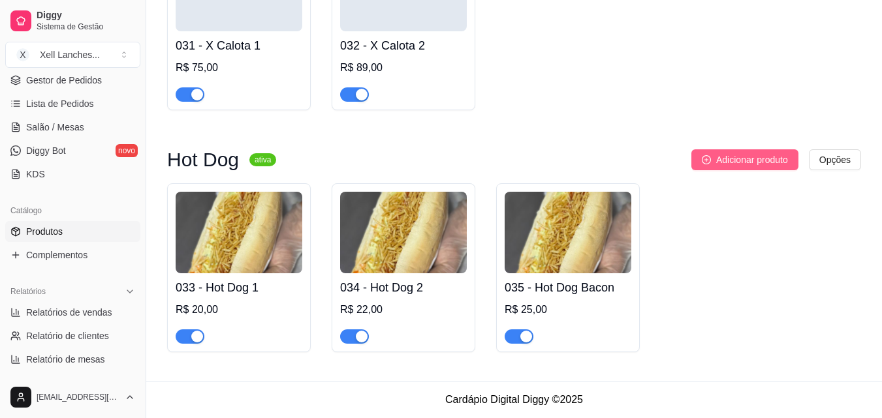
click at [741, 160] on span "Adicionar produto" at bounding box center [752, 160] width 72 height 14
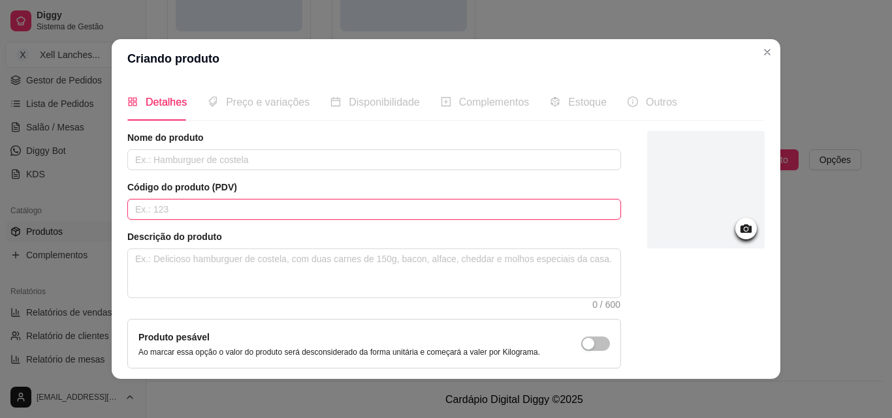
click at [177, 204] on input "text" at bounding box center [374, 209] width 494 height 21
type input "036"
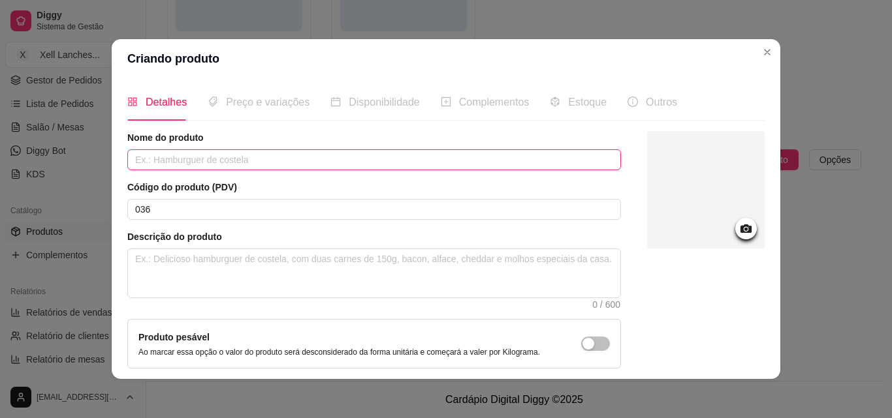
click at [157, 155] on input "text" at bounding box center [374, 159] width 494 height 21
type input "Hot Dog Frango"
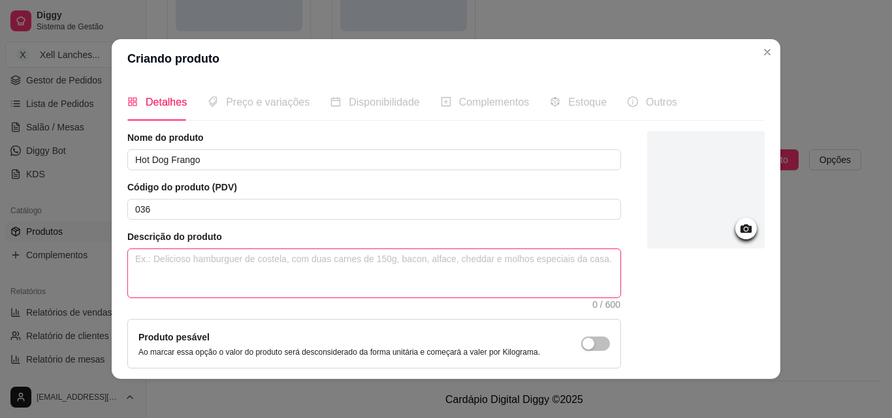
click at [184, 266] on textarea at bounding box center [374, 273] width 492 height 48
paste textarea "Pão 1 salsicha, frango, molho, queijo parmesão, vinagrete, milho ervilha,uva pa…"
type textarea "Pão 1 salsicha, frango, molho, queijo parmesão, vinagrete, milho ervilha,uva pa…"
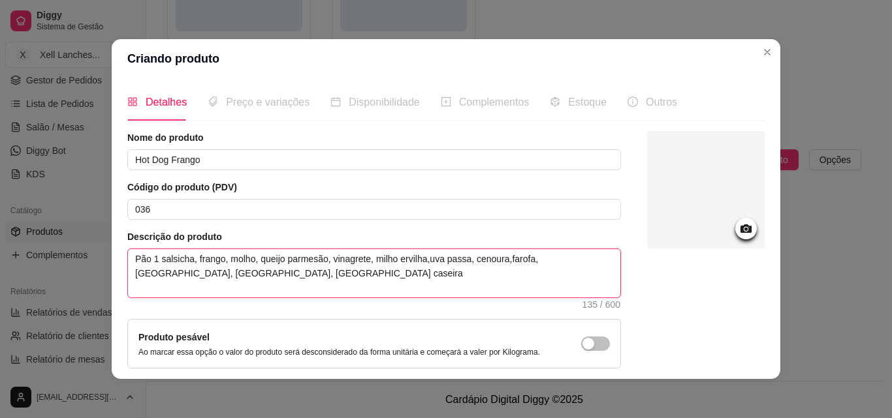
click at [420, 260] on textarea "Pão 1 salsicha, frango, molho, queijo parmesão, vinagrete, milho ervilha,uva pa…" at bounding box center [374, 273] width 492 height 48
type textarea "Pão 1 salsicha, frango, molho, queijo parmesão, vinagrete, milho ervilha, uva p…"
drag, startPoint x: 497, startPoint y: 260, endPoint x: 464, endPoint y: 262, distance: 33.3
click at [464, 262] on textarea "Pão 1 salsicha, frango, molho, queijo parmesão, vinagrete, milho ervilha, uva p…" at bounding box center [374, 273] width 492 height 48
type textarea "Pão 1 salsicha, frango, molho, queijo parmesão, vinagrete, milho ervilha, uva p…"
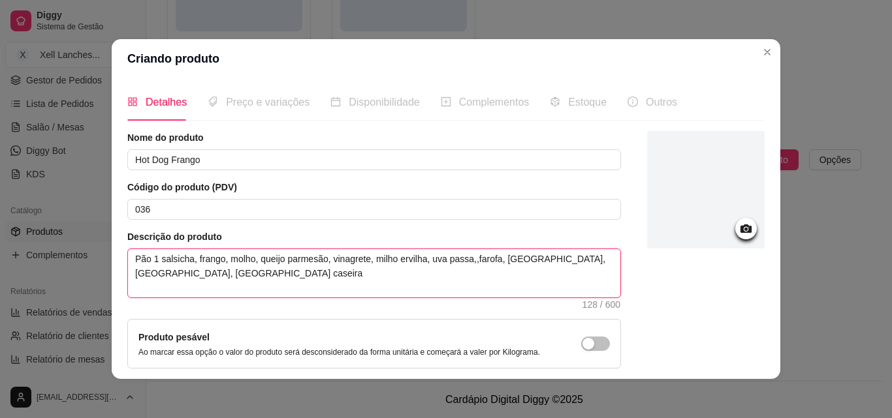
type textarea "Pão 1 salsicha, frango, molho, queijo parmesão, vinagrete, milho ervilha, uva p…"
click at [317, 268] on textarea "Pão 1 salsicha, frango, molho, queijo parmesão, vinagrete, milho ervilha, uva p…" at bounding box center [374, 273] width 492 height 48
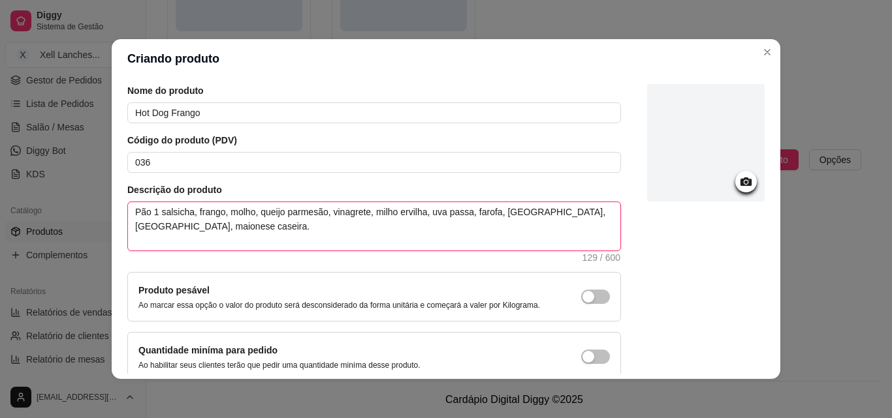
scroll to position [65, 0]
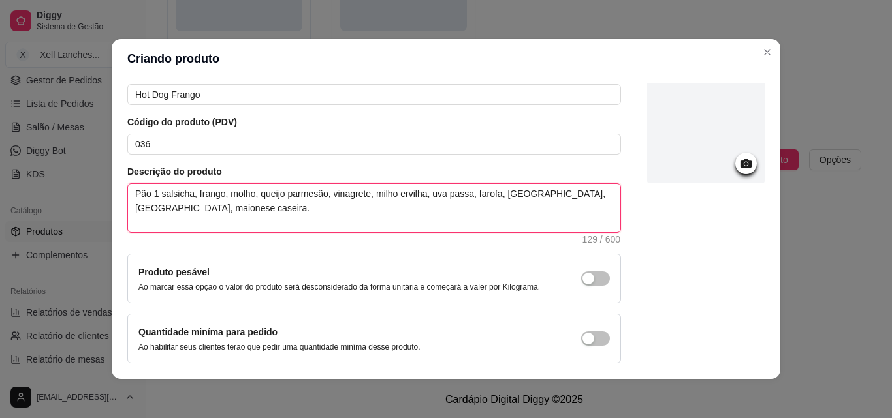
type textarea "Pão 1 salsicha, frango, molho, queijo parmesão, vinagrete, milho ervilha, uva p…"
click at [735, 172] on div at bounding box center [746, 164] width 22 height 22
click at [740, 162] on icon at bounding box center [745, 163] width 11 height 8
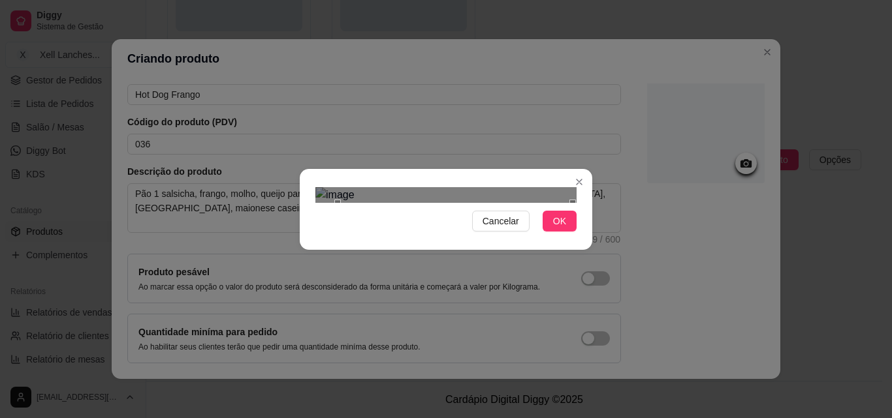
click at [422, 203] on div "Use the arrow keys to move the crop selection area" at bounding box center [455, 320] width 235 height 235
click at [547, 232] on button "OK" at bounding box center [560, 221] width 34 height 21
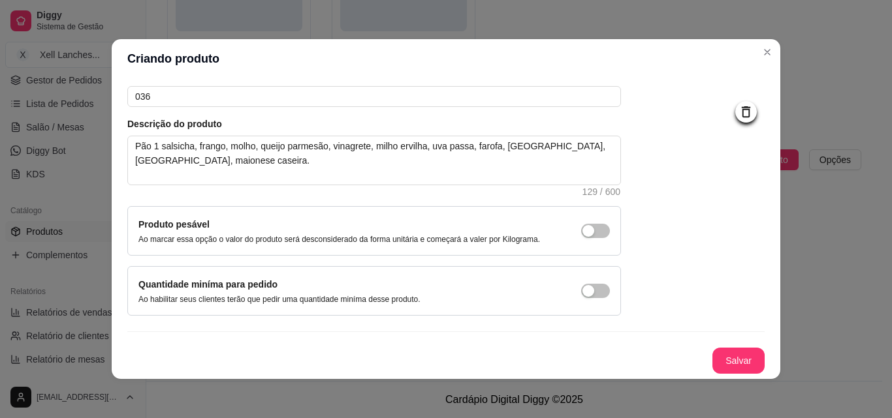
scroll to position [3, 0]
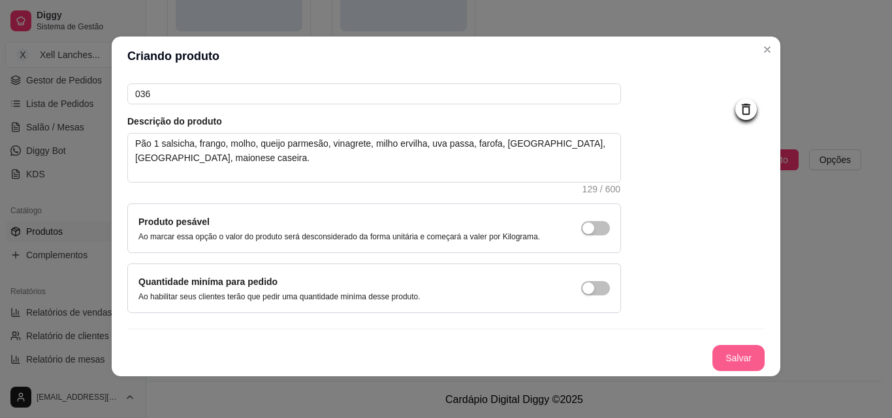
click at [741, 360] on button "Salvar" at bounding box center [738, 358] width 52 height 26
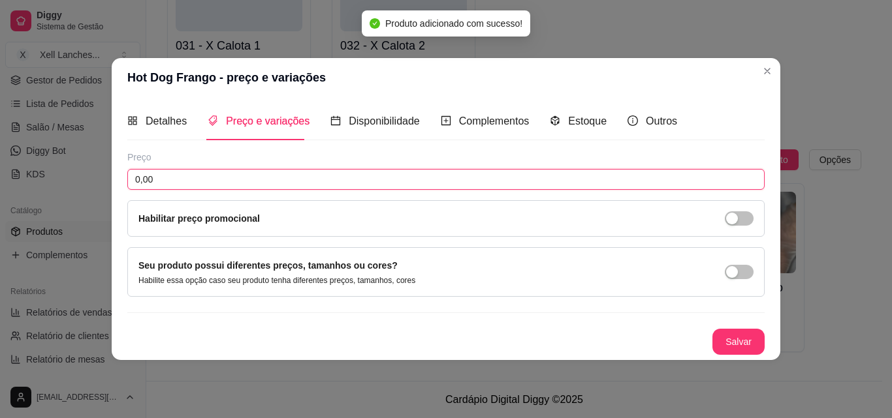
click at [165, 172] on input "0,00" at bounding box center [445, 179] width 637 height 21
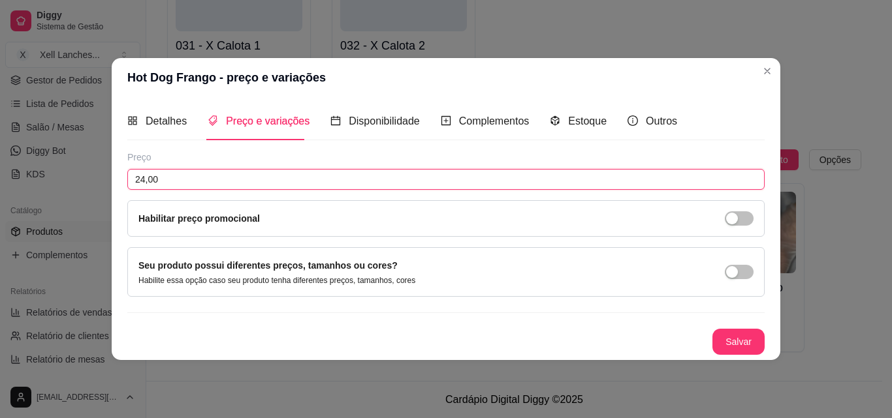
type input "24,00"
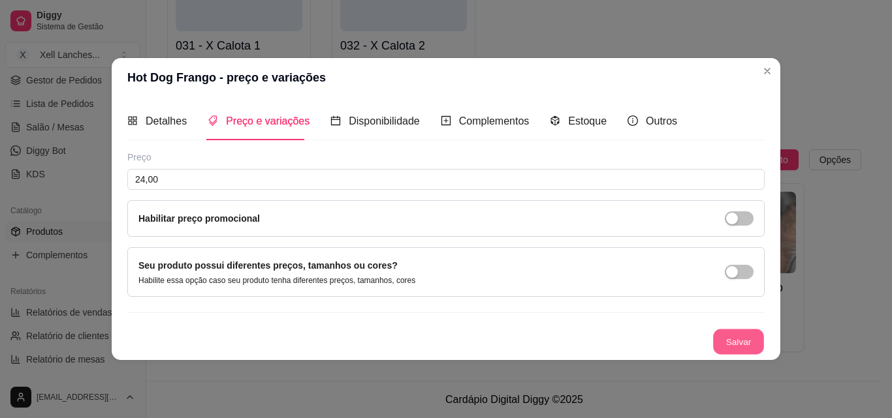
click at [755, 336] on button "Salvar" at bounding box center [738, 341] width 51 height 25
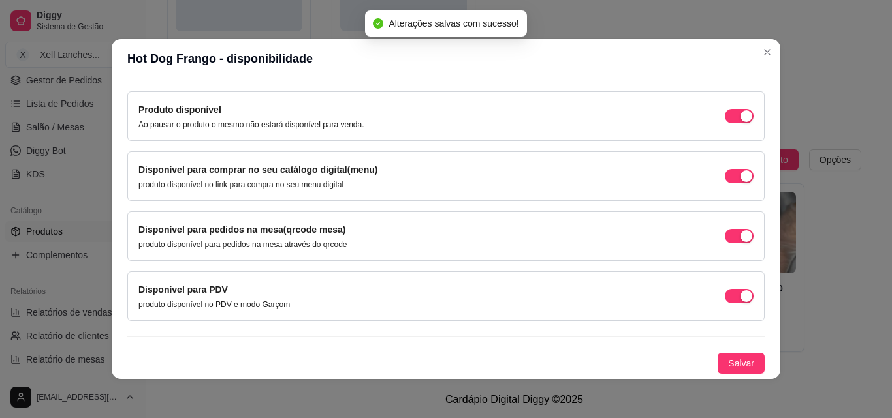
scroll to position [3, 0]
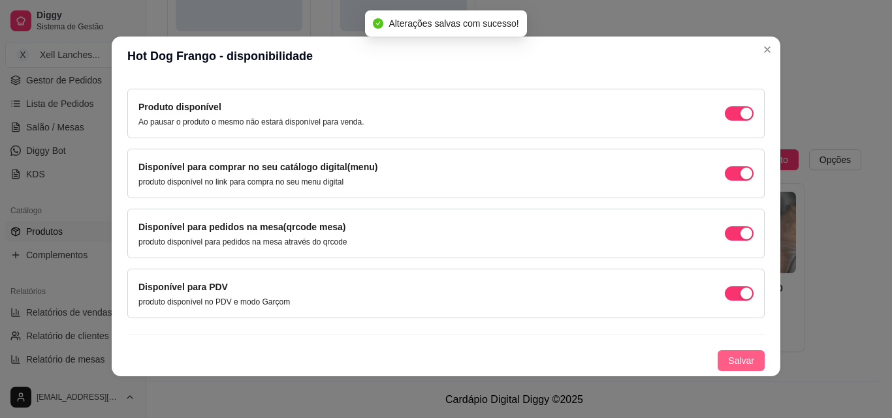
click at [736, 354] on span "Salvar" at bounding box center [741, 361] width 26 height 14
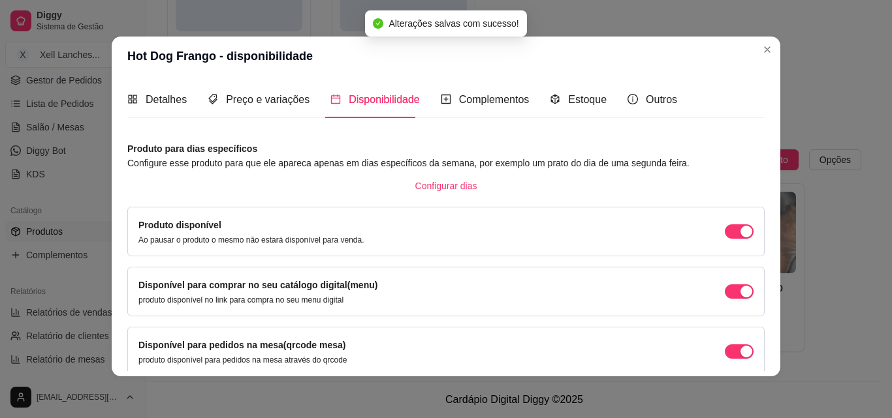
scroll to position [0, 0]
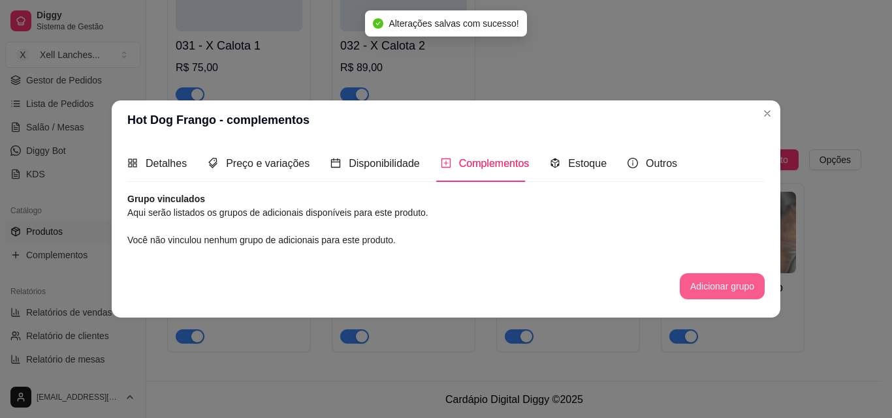
click at [744, 302] on div "Nome do produto Hot Dog Frango Código do produto (PDV) 036 Descrição do produto…" at bounding box center [445, 253] width 637 height 120
click at [740, 289] on button "Adicionar grupo" at bounding box center [722, 286] width 82 height 25
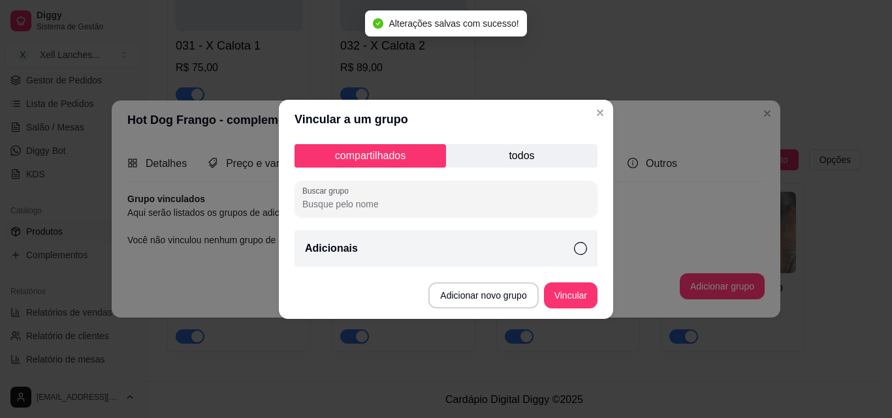
click at [568, 247] on div "Adicionais" at bounding box center [445, 248] width 303 height 37
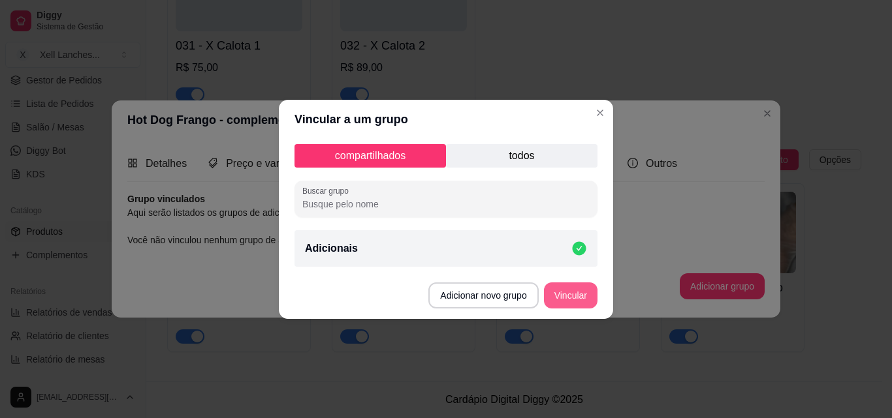
click at [569, 287] on button "Vincular" at bounding box center [571, 296] width 54 height 26
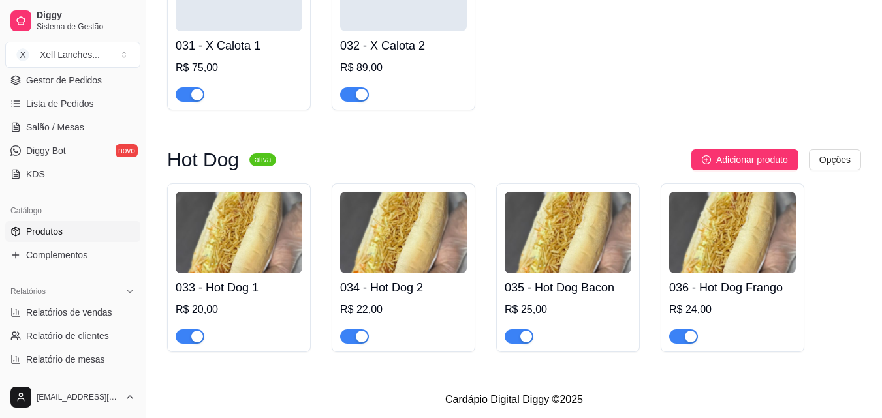
click at [234, 213] on img at bounding box center [239, 233] width 127 height 82
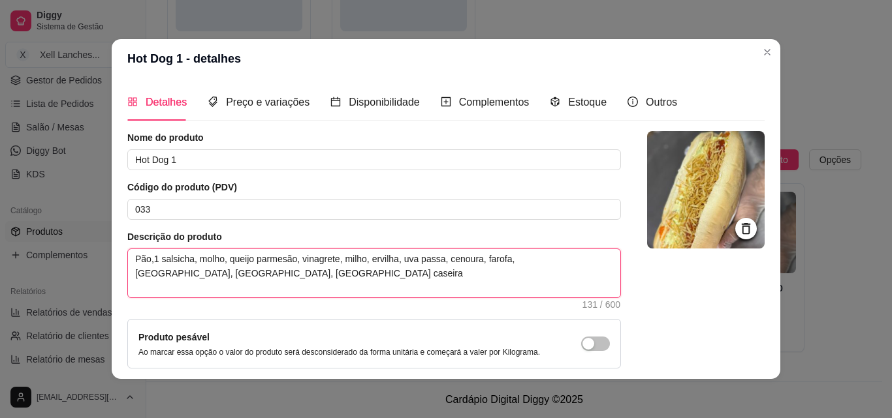
drag, startPoint x: 471, startPoint y: 259, endPoint x: 435, endPoint y: 259, distance: 35.9
click at [435, 259] on textarea "Pão,1 salsicha, molho, queijo parmesão, vinagrete, milho, ervilha, uva passa, c…" at bounding box center [374, 273] width 492 height 48
type textarea "Pão,1 salsicha, molho, queijo parmesão, vinagrete, milho, ervilha, uva passa, f…"
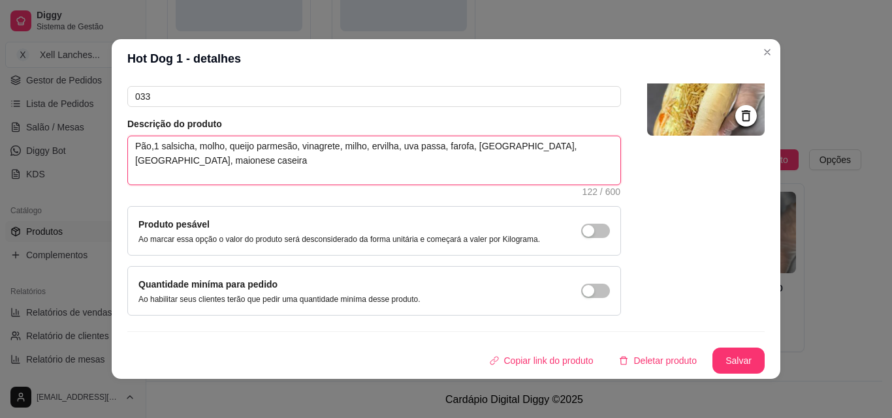
scroll to position [3, 0]
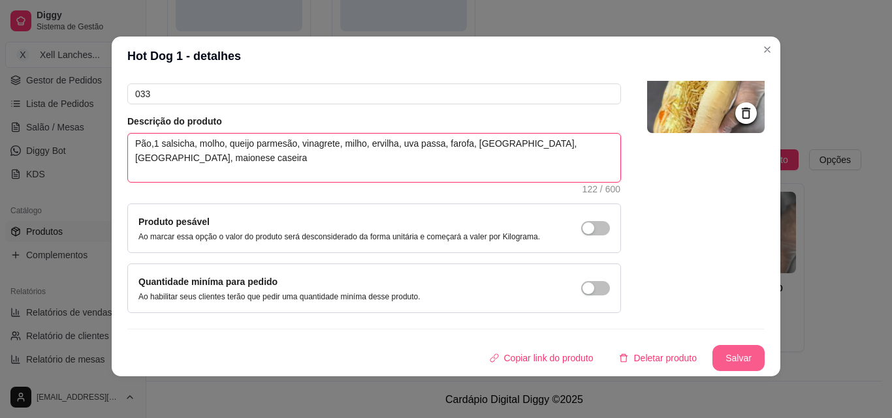
type textarea "Pão,1 salsicha, molho, queijo parmesão, vinagrete, milho, ervilha, uva passa, f…"
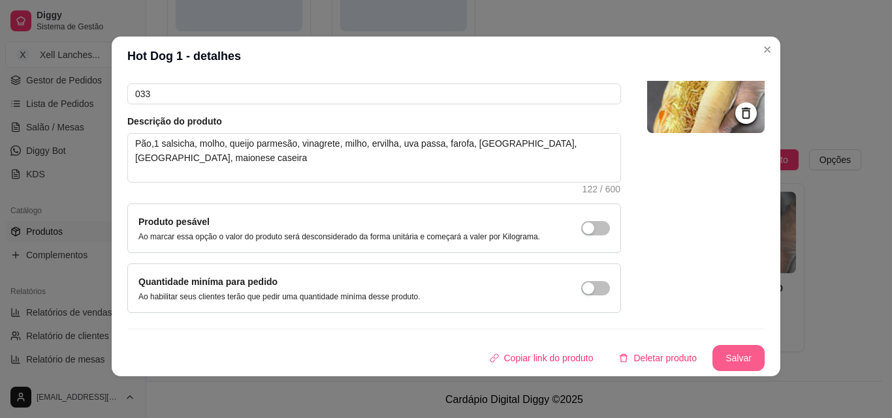
click at [712, 359] on button "Salvar" at bounding box center [738, 358] width 52 height 26
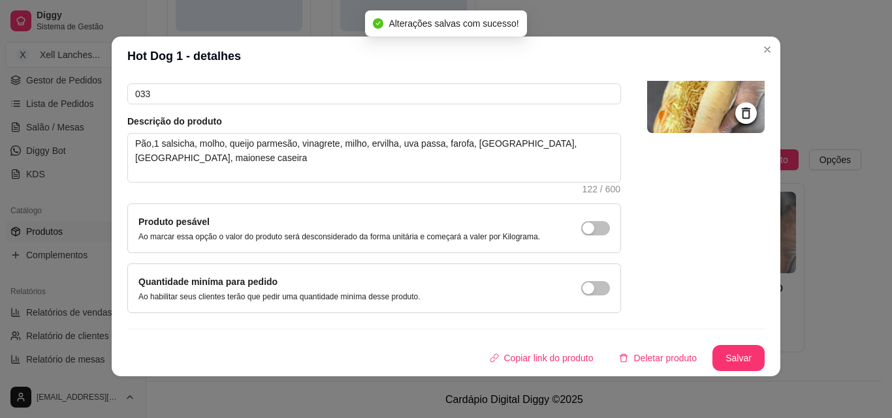
scroll to position [0, 0]
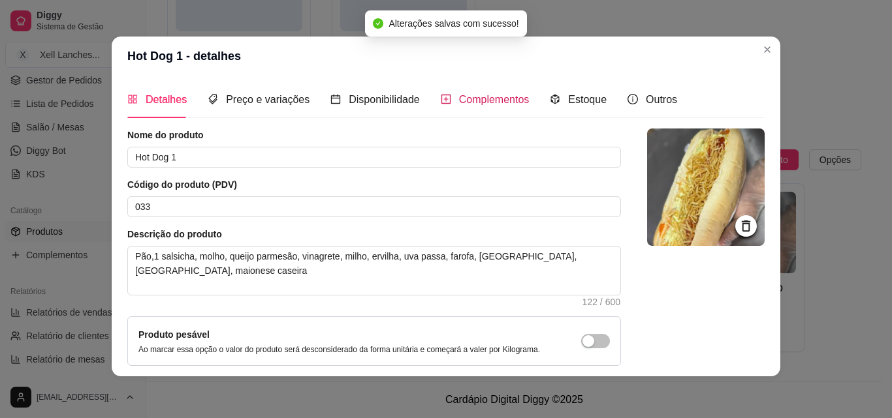
click at [478, 94] on span "Complementos" at bounding box center [494, 99] width 71 height 11
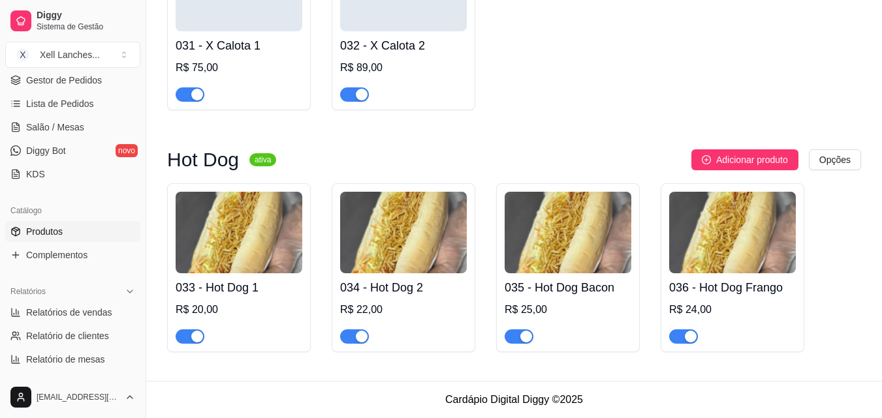
click at [418, 263] on img at bounding box center [403, 233] width 127 height 82
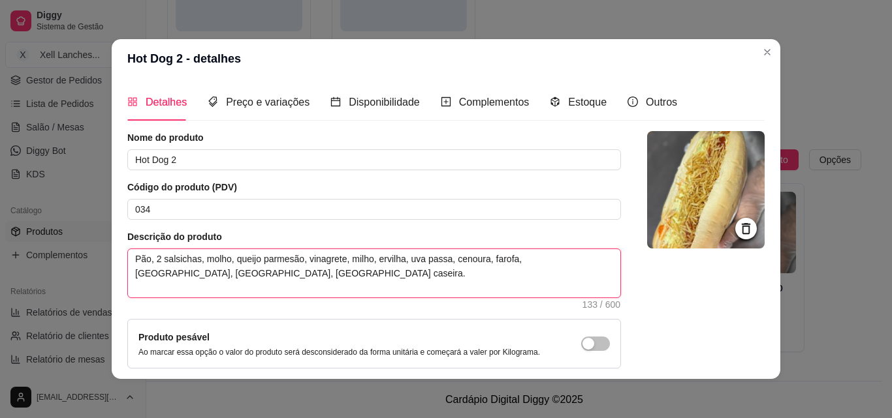
drag, startPoint x: 478, startPoint y: 261, endPoint x: 443, endPoint y: 260, distance: 35.3
click at [443, 260] on textarea "Pão, 2 salsichas, molho, queijo parmesão, vinagrete, milho, ervilha, uva passa,…" at bounding box center [374, 273] width 492 height 48
type textarea "Pão, 2 salsichas, molho, queijo parmesão, vinagrete, milho, ervilha, uva passa,…"
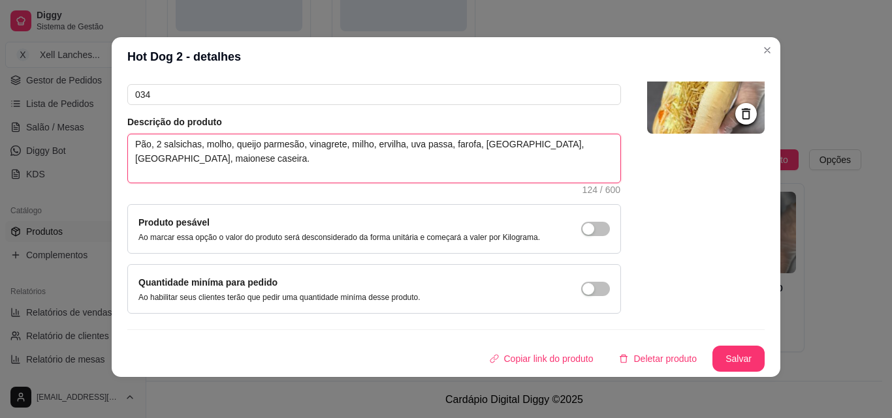
scroll to position [3, 0]
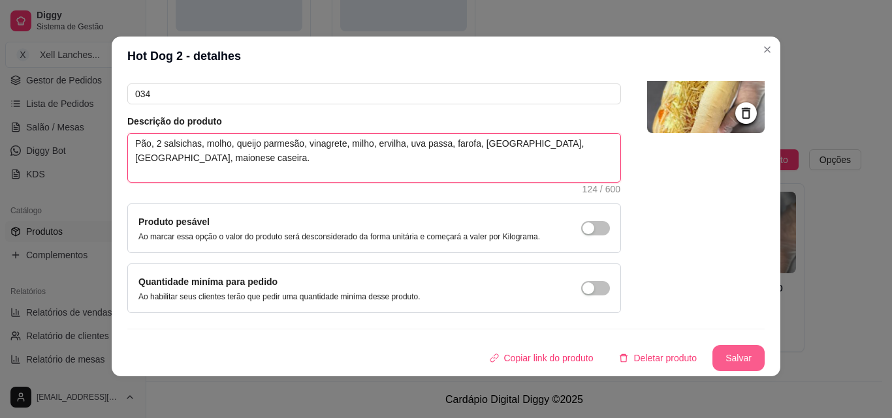
type textarea "Pão, 2 salsichas, molho, queijo parmesão, vinagrete, milho, ervilha, uva passa,…"
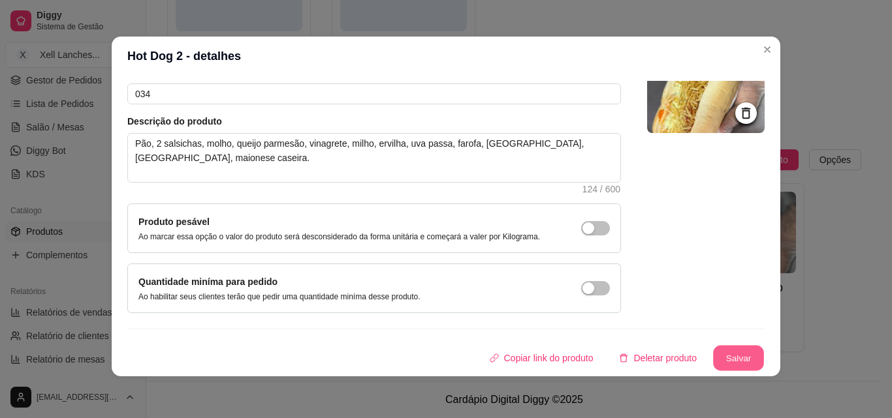
click at [715, 354] on button "Salvar" at bounding box center [738, 358] width 51 height 25
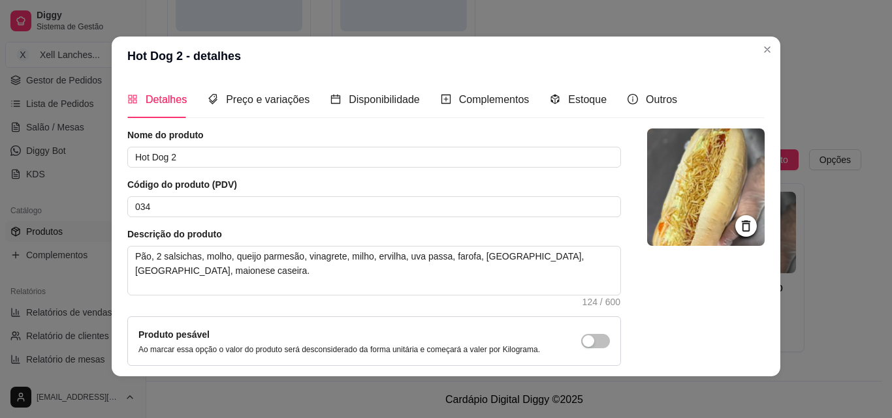
scroll to position [113, 0]
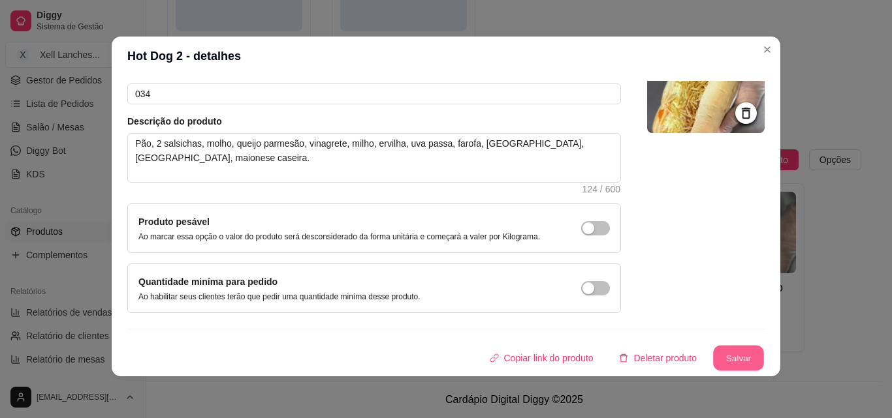
click at [713, 354] on button "Salvar" at bounding box center [738, 358] width 51 height 25
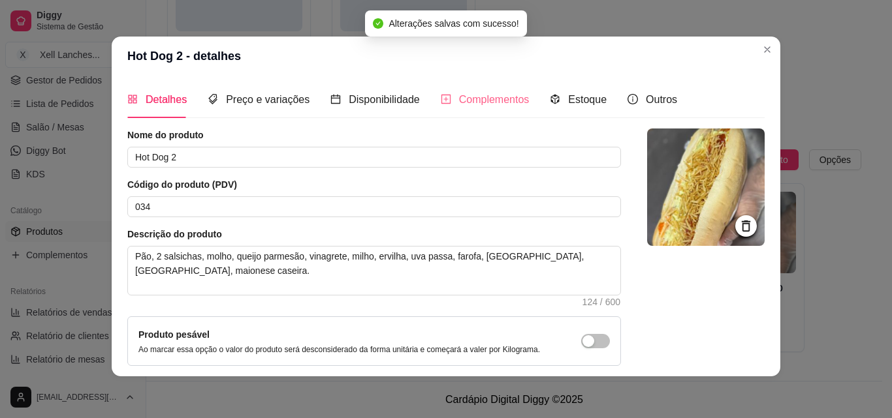
scroll to position [0, 0]
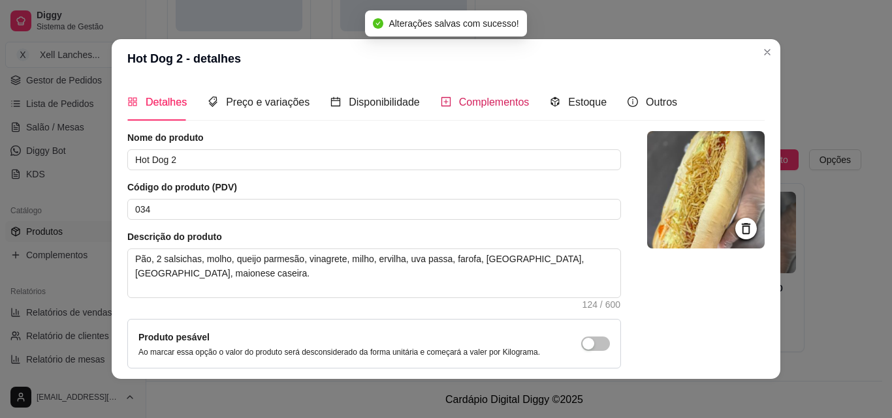
click at [479, 106] on span "Complementos" at bounding box center [494, 102] width 71 height 11
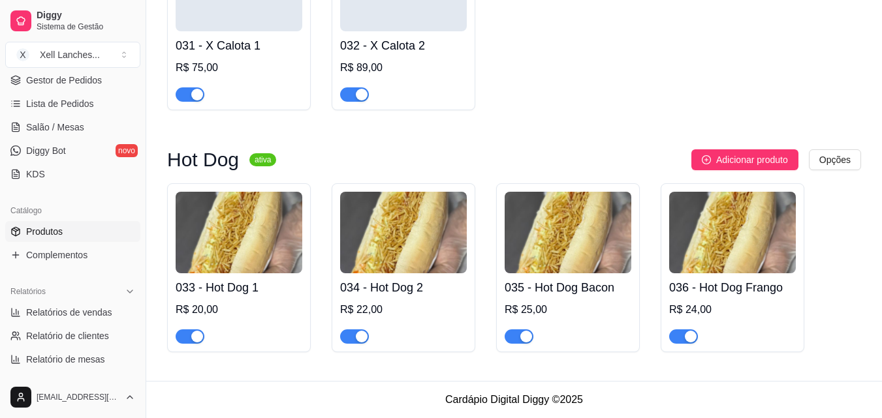
click at [593, 259] on img at bounding box center [568, 233] width 127 height 82
click at [737, 153] on span "Adicionar produto" at bounding box center [752, 160] width 72 height 14
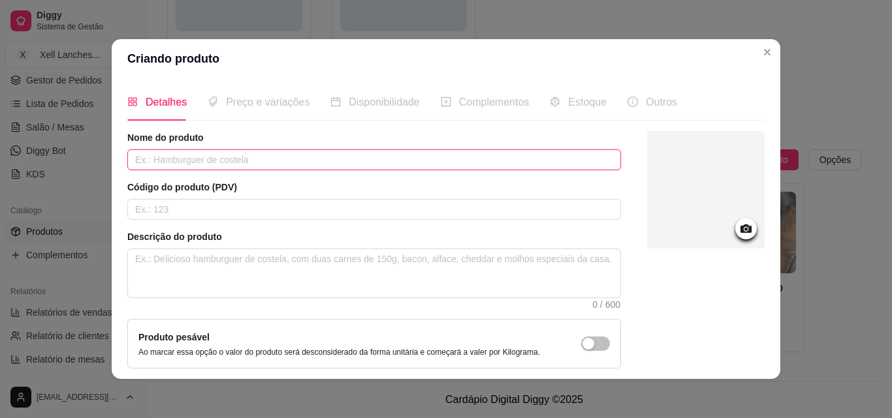
click at [238, 161] on input "text" at bounding box center [374, 159] width 494 height 21
click at [206, 198] on div "Código do produto (PDV)" at bounding box center [374, 200] width 494 height 39
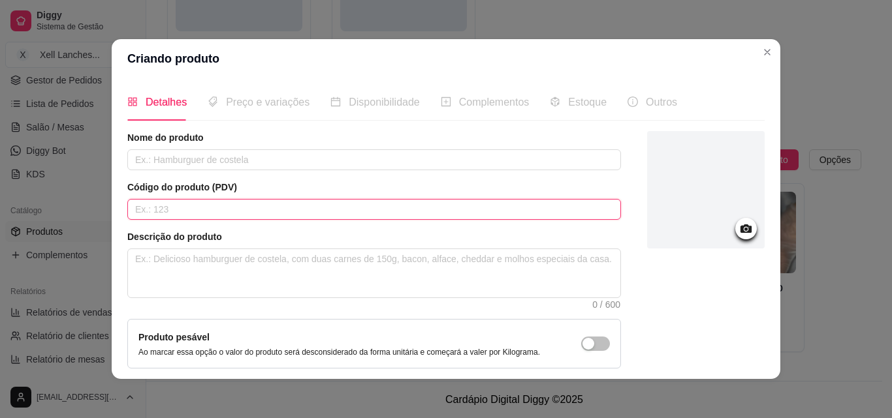
click at [205, 205] on input "text" at bounding box center [374, 209] width 494 height 21
type input "037"
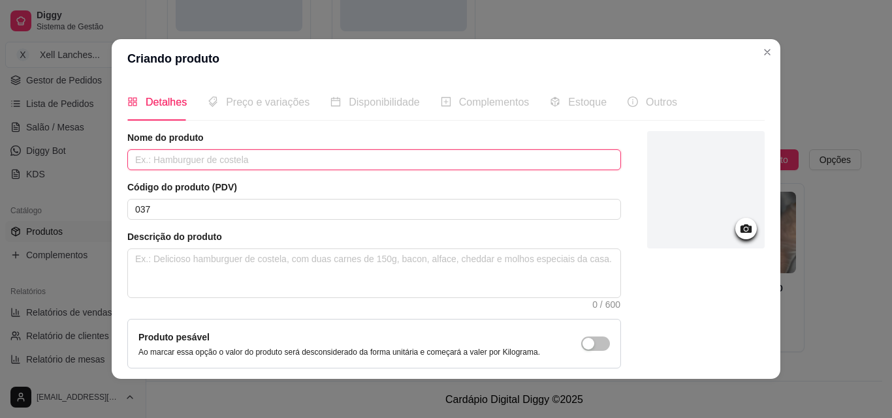
click at [208, 153] on input "text" at bounding box center [374, 159] width 494 height 21
paste input "Pão 1 salsicha de calabresa,molho, queijo parmesão, vinagrete, milho ervilha,uv…"
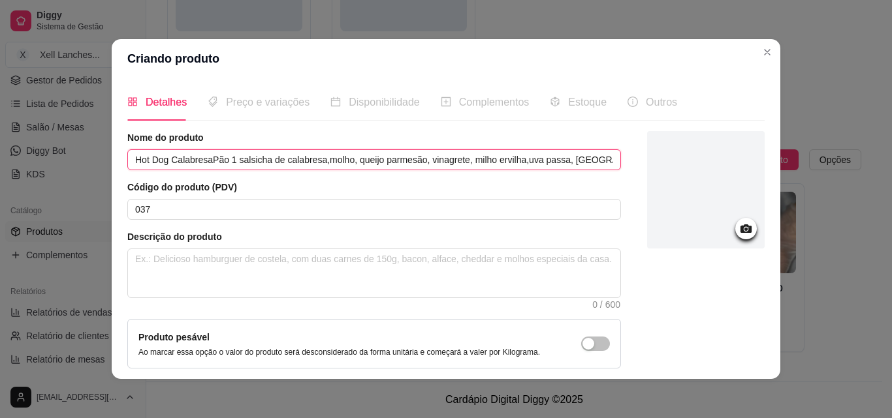
drag, startPoint x: 599, startPoint y: 158, endPoint x: 207, endPoint y: 156, distance: 392.4
click at [207, 156] on input "Hot Dog CalabresaPão 1 salsicha de calabresa,molho, queijo parmesão, vinagrete,…" at bounding box center [374, 159] width 494 height 21
type input "Hot Dog Calabresa"
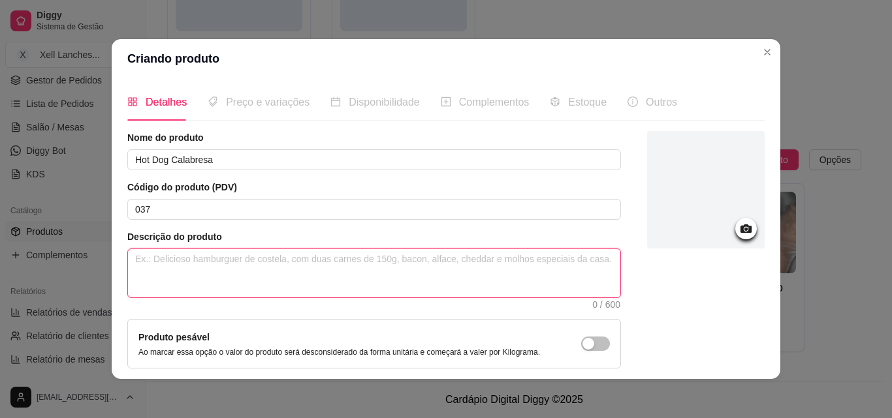
click at [157, 281] on textarea at bounding box center [374, 273] width 492 height 48
paste textarea "Pão 1 salsicha de calabresa,molho, queijo parmesão, vinagrete, milho ervilha,uv…"
type textarea "Pão 1 salsicha de calabresa,molho, queijo parmesão, vinagrete, milho ervilha,uv…"
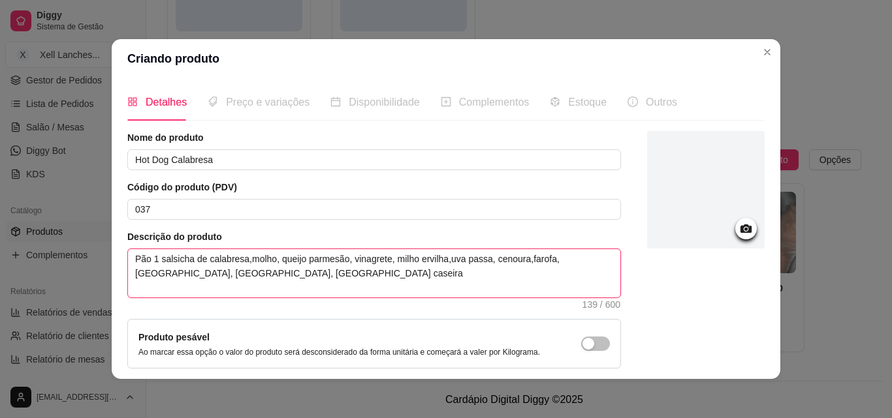
click at [242, 256] on textarea "Pão 1 salsicha de calabresa,molho, queijo parmesão, vinagrete, milho ervilha,uv…" at bounding box center [374, 273] width 492 height 48
type textarea "Pão 1 salsicha de calabresa, molho, queijo parmesão, vinagrete, milho ervilha,u…"
click at [442, 260] on textarea "Pão 1 salsicha de calabresa, molho, queijo parmesão, vinagrete, milho ervilha,u…" at bounding box center [374, 273] width 492 height 48
type textarea "Pão 1 salsicha de calabresa, molho, queijo parmesão, vinagrete, milho ervilha, …"
click at [413, 260] on textarea "Pão 1 salsicha de calabresa, molho, queijo parmesão, vinagrete, milho ervilha, …" at bounding box center [374, 273] width 492 height 48
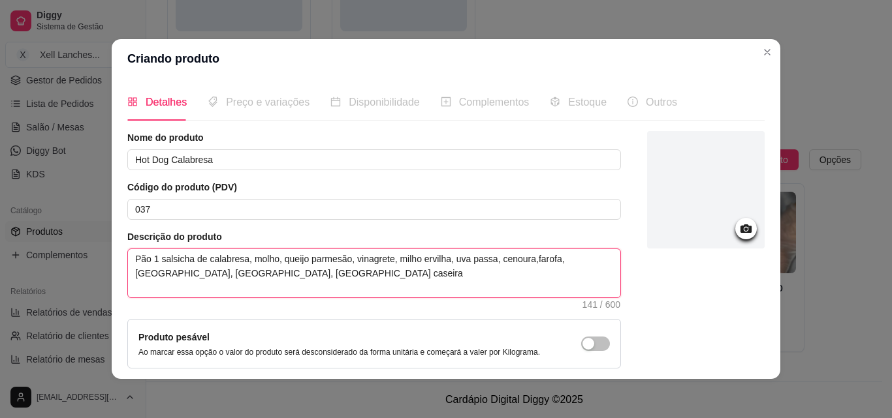
type textarea "Pão 1 salsicha de calabresa, molho, queijo parmesão, vinagrete, milhoervilha, u…"
type textarea "Pão 1 salsicha de calabresa, molho, queijo parmesão, vinagrete, milho,ervilha, …"
type textarea "Pão 1 salsicha de calabresa, molho, queijo parmesão, vinagrete, milho, ervilha,…"
drag, startPoint x: 523, startPoint y: 259, endPoint x: 490, endPoint y: 261, distance: 32.7
click at [490, 261] on textarea "Pão 1 salsicha de calabresa, molho, queijo parmesão, vinagrete, milho, ervilha,…" at bounding box center [374, 273] width 492 height 48
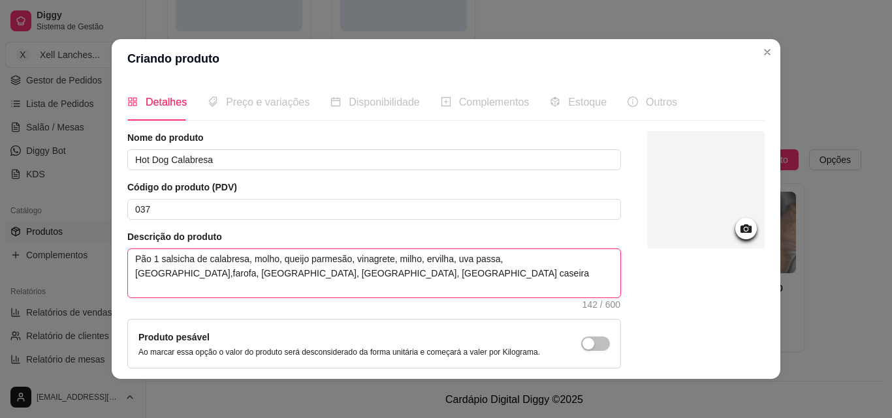
type textarea "Pão 1 salsicha de calabresa, molho, queijo parmesão, vinagrete, milho, ervilha,…"
click at [219, 277] on textarea "Pão 1 salsicha de calabresa, molho, queijo parmesão, vinagrete, milho, ervilha,…" at bounding box center [374, 273] width 492 height 48
type textarea "Pão 1 salsicha de calabresa, molho, queijo parmesão, vinagrete, milho, ervilha,…"
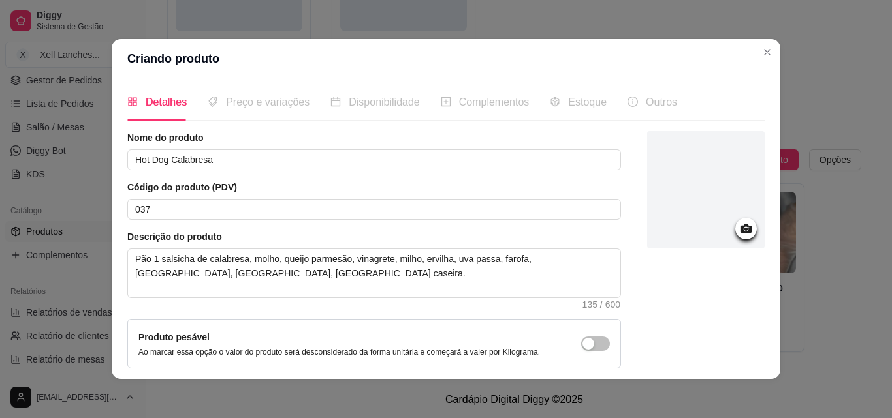
click at [740, 232] on icon at bounding box center [745, 229] width 11 height 8
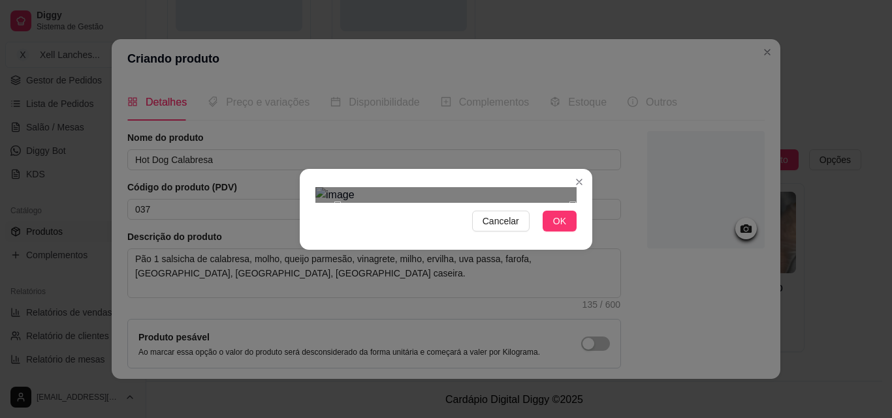
click at [516, 205] on div "Use the arrow keys to move the crop selection area" at bounding box center [455, 322] width 235 height 235
click at [561, 232] on button "OK" at bounding box center [560, 221] width 34 height 21
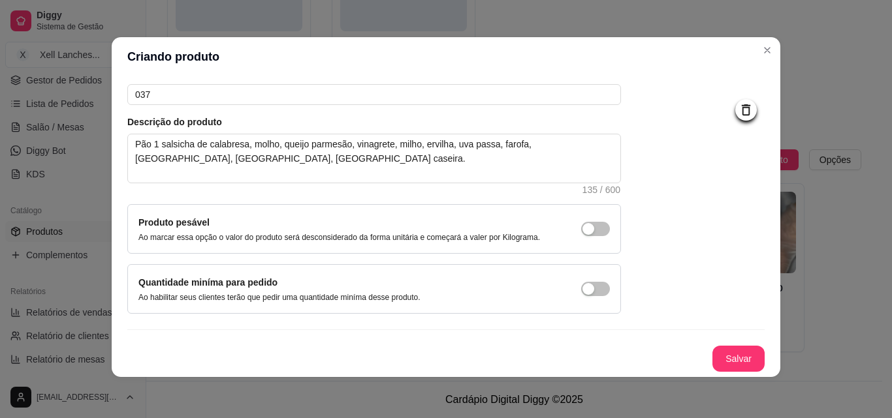
scroll to position [3, 0]
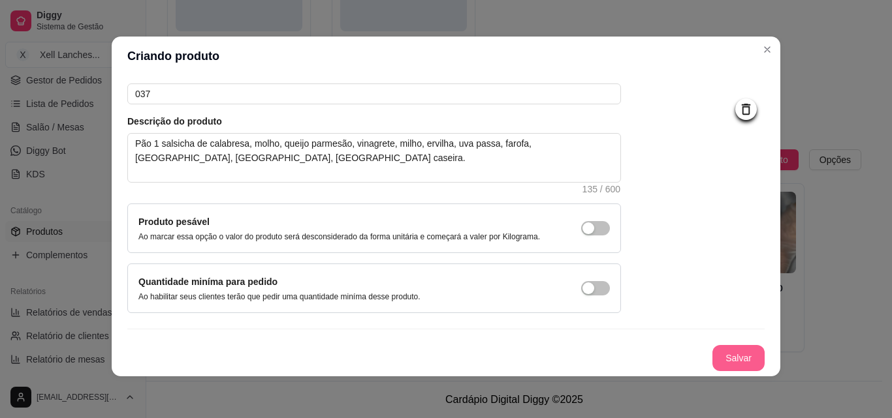
click at [714, 360] on button "Salvar" at bounding box center [738, 358] width 52 height 26
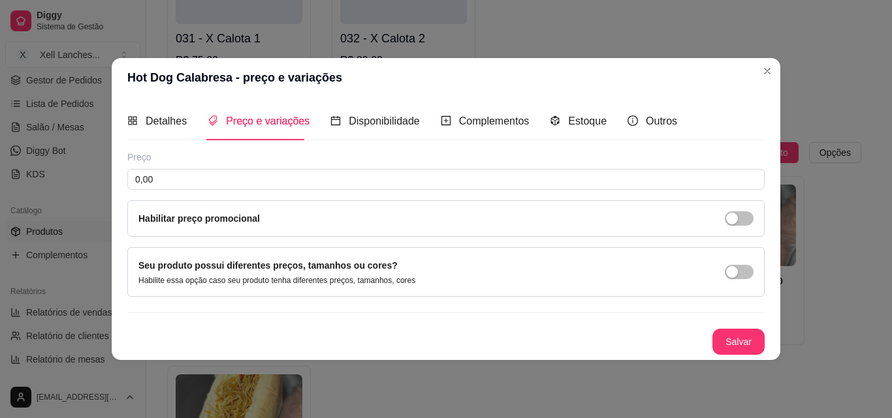
scroll to position [0, 0]
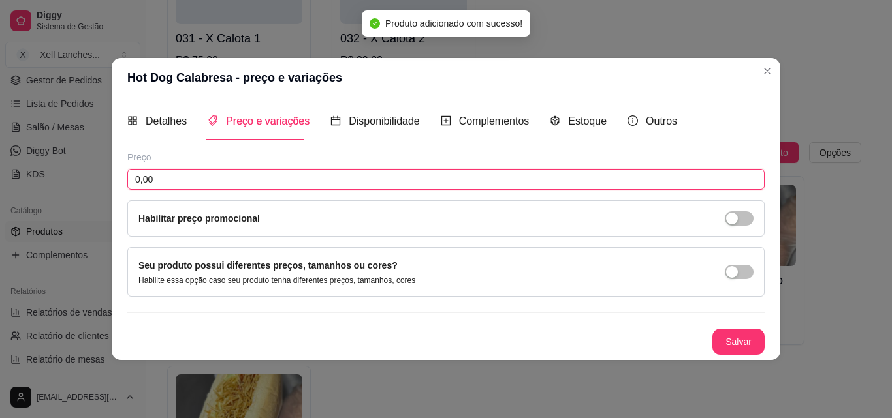
click at [204, 173] on input "0,00" at bounding box center [445, 179] width 637 height 21
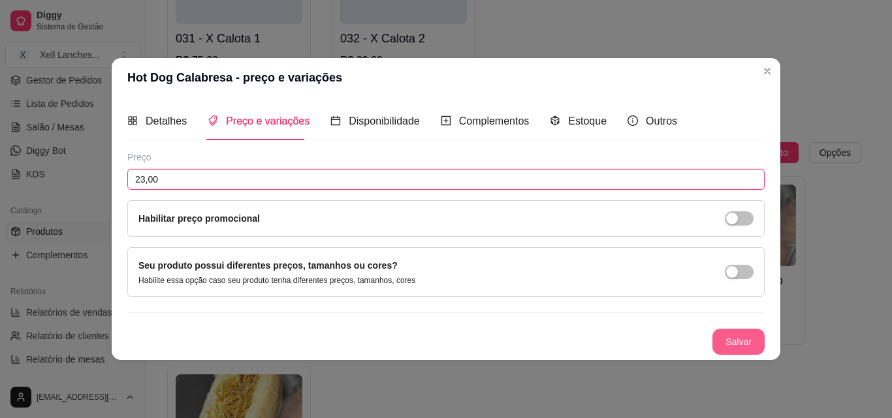
type input "23,00"
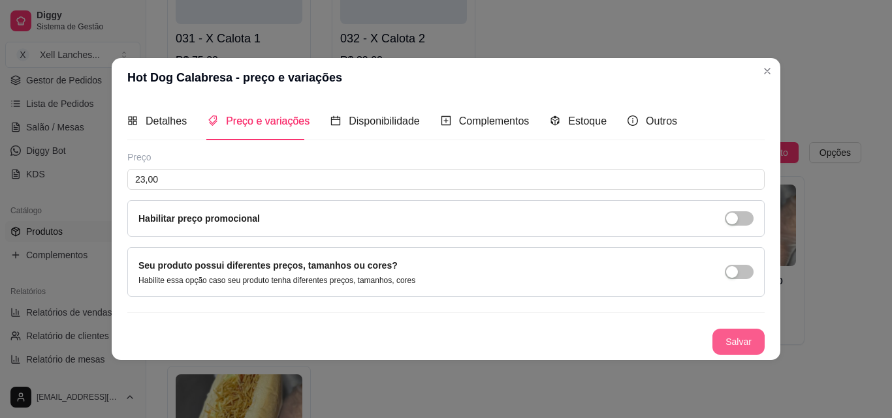
click at [725, 342] on button "Salvar" at bounding box center [738, 342] width 52 height 26
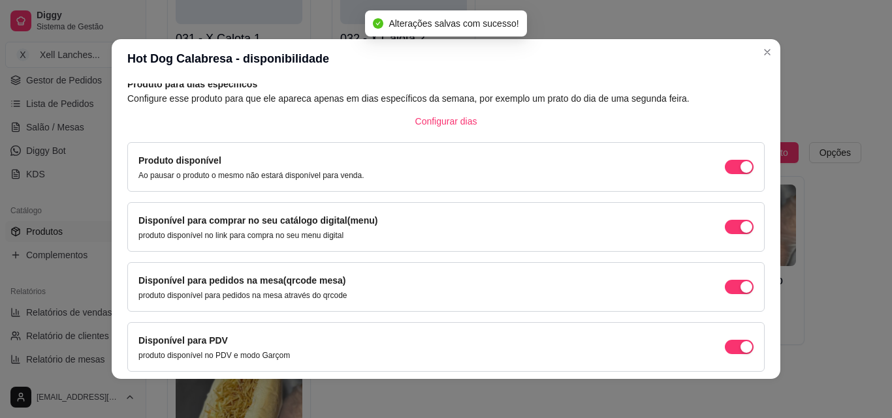
scroll to position [118, 0]
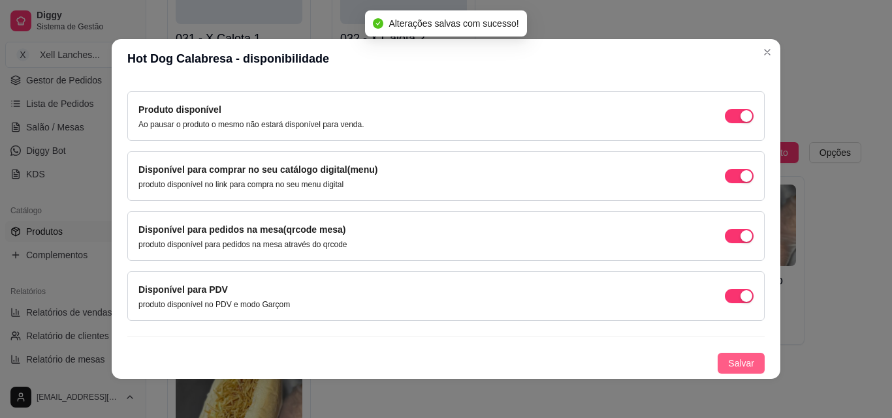
click at [735, 363] on span "Salvar" at bounding box center [741, 363] width 26 height 14
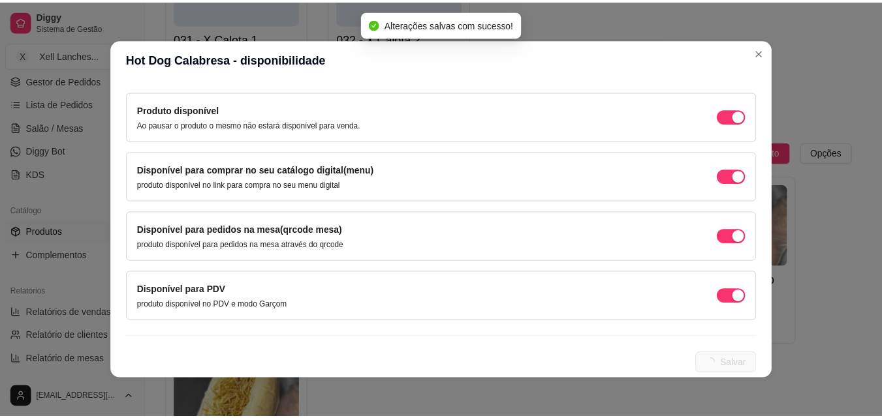
scroll to position [0, 0]
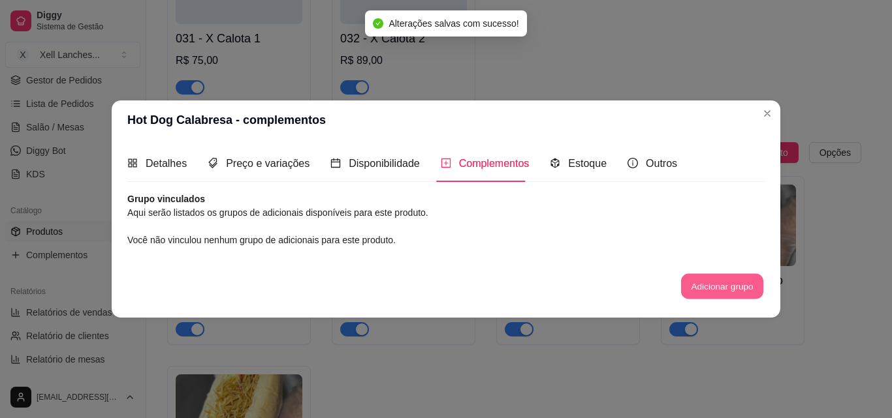
click at [719, 274] on button "Adicionar grupo" at bounding box center [722, 286] width 82 height 25
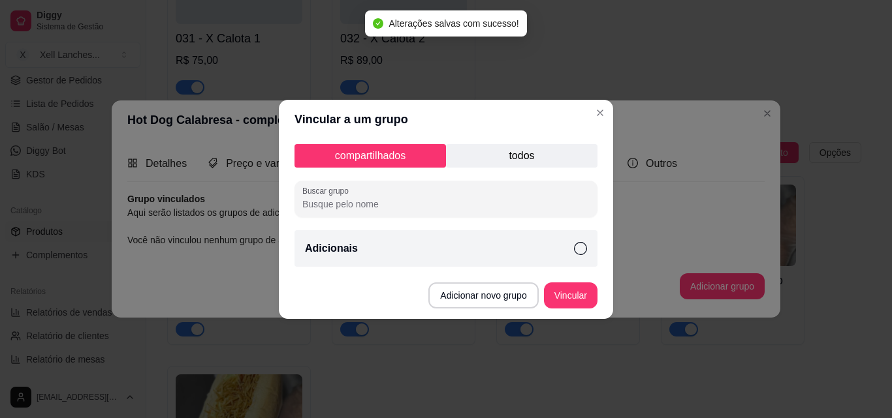
click at [454, 251] on div "Adicionais" at bounding box center [445, 248] width 303 height 37
click at [580, 298] on button "Vincular" at bounding box center [570, 295] width 52 height 25
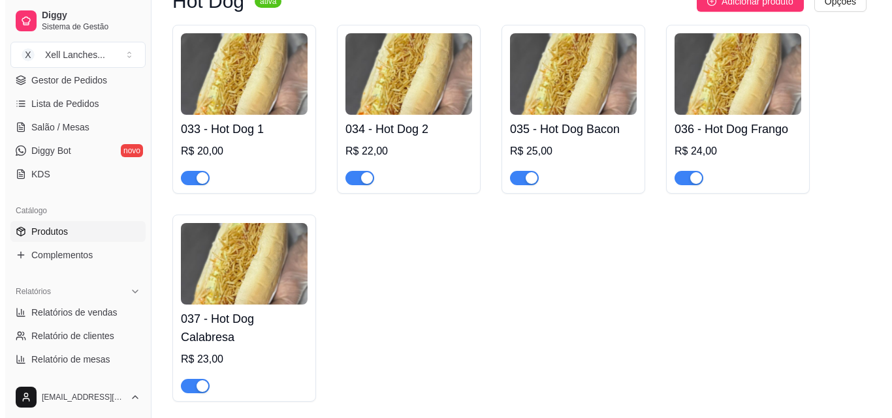
scroll to position [2230, 0]
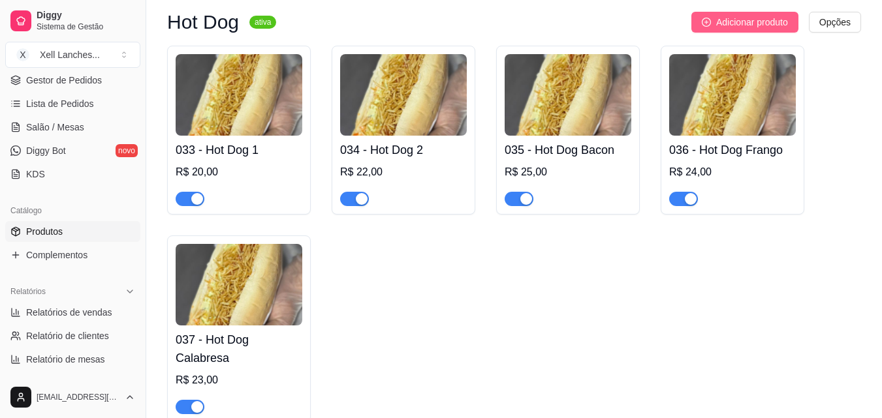
click at [747, 27] on span "Adicionar produto" at bounding box center [752, 22] width 72 height 14
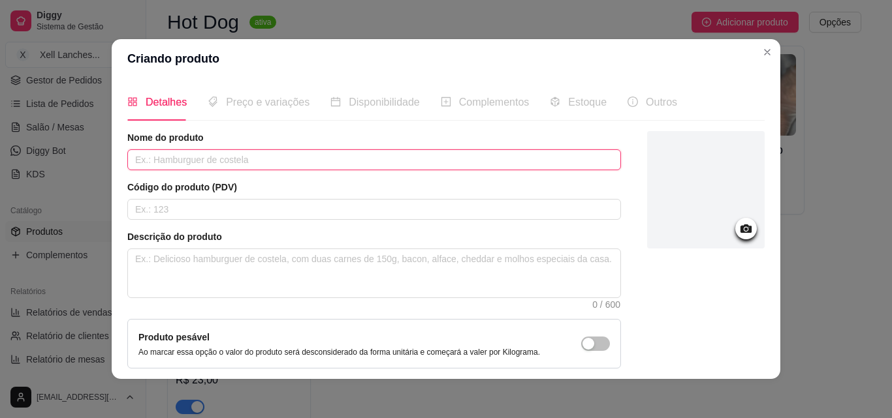
click at [198, 162] on input "text" at bounding box center [374, 159] width 494 height 21
drag, startPoint x: 188, startPoint y: 193, endPoint x: 189, endPoint y: 213, distance: 20.3
click at [188, 199] on div "Código do produto (PDV)" at bounding box center [374, 200] width 494 height 39
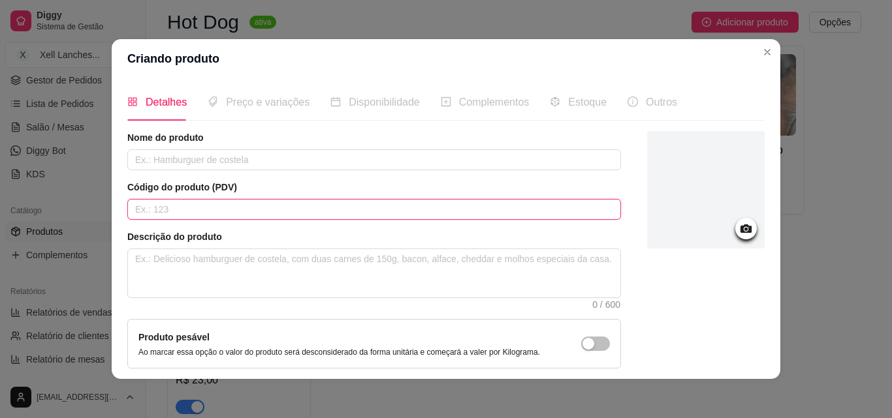
click at [190, 214] on input "text" at bounding box center [374, 209] width 494 height 21
type input "038"
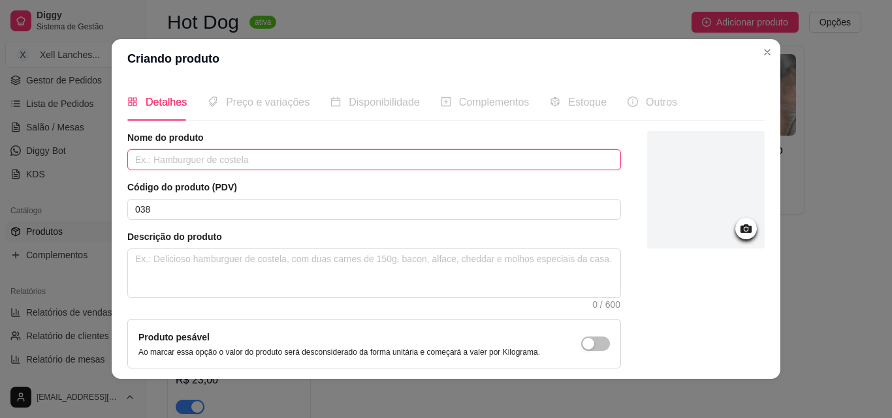
click at [183, 161] on input "text" at bounding box center [374, 159] width 494 height 21
type input "Hot Dog Coração"
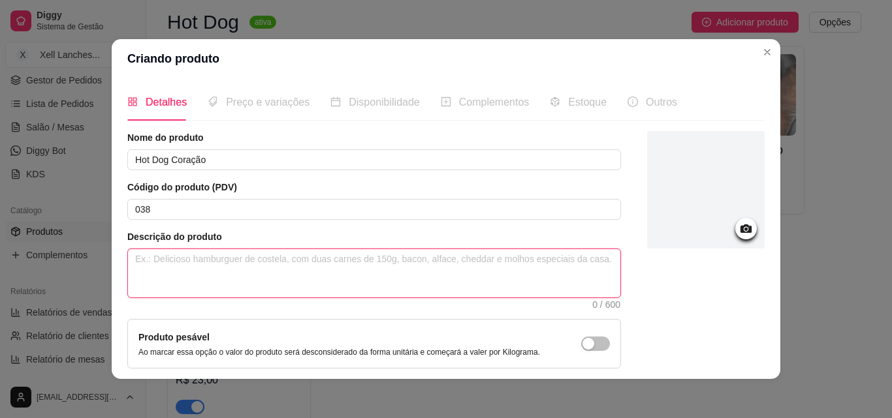
click at [255, 279] on textarea at bounding box center [374, 273] width 492 height 48
paste textarea "Pão 1 salsicha, coração,molho, queijo parmesão, vinagrete, milho ervilha,uva pa…"
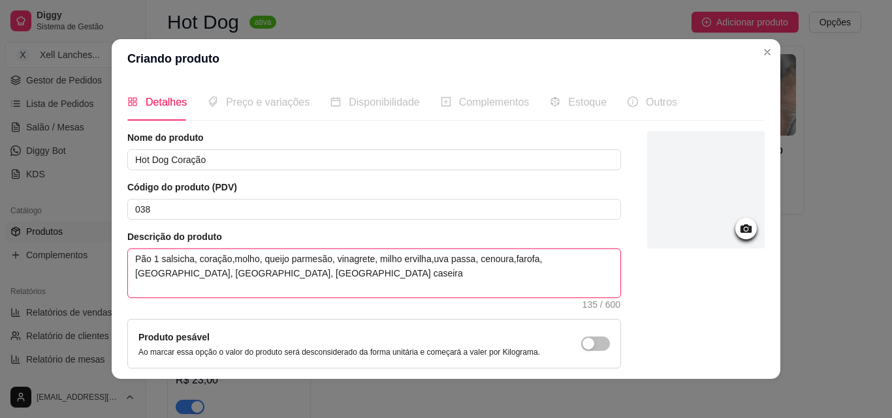
click at [224, 260] on textarea "Pão 1 salsicha, coração,molho, queijo parmesão, vinagrete, milho ervilha,uva pa…" at bounding box center [374, 273] width 492 height 48
type textarea "Pão 1 salsicha, coração, molho, queijo parmesão, vinagrete, milho ervilha,uva p…"
click at [394, 259] on textarea "Pão 1 salsicha, coração, molho, queijo parmesão, vinagrete, milho ervilha,uva p…" at bounding box center [374, 273] width 492 height 48
type textarea "Pão 1 salsicha, coração, molho, queijo parmesão, vinagrete, milhoervilha,uva pa…"
type textarea "Pão 1 salsicha, coração, [PERSON_NAME], queijo parmesão, vinagrete, milho,ervil…"
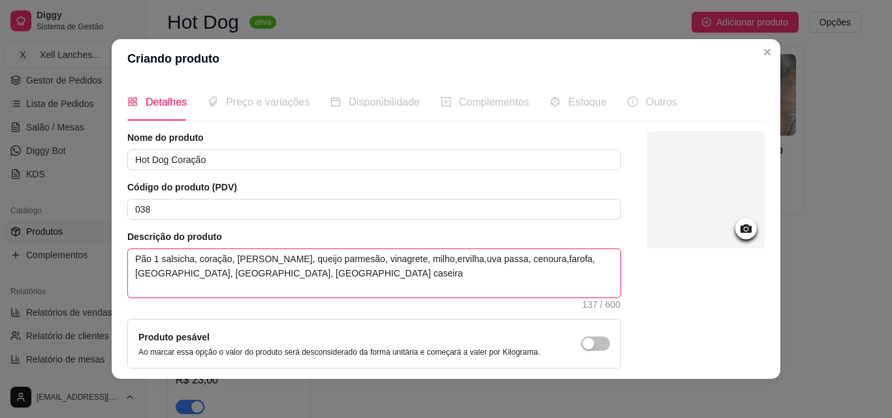
type textarea "Pão 1 salsicha, coração, [PERSON_NAME], queijo parmesão, vinagrete, milho, ervi…"
drag, startPoint x: 426, startPoint y: 260, endPoint x: 458, endPoint y: 264, distance: 32.2
click at [427, 260] on textarea "Pão 1 salsicha, coração, [PERSON_NAME], queijo parmesão, vinagrete, milho, ervi…" at bounding box center [374, 273] width 492 height 48
type textarea "Pão 1 salsicha, coração, [PERSON_NAME], queijo parmesão, vinagrete, milho, ervi…"
drag, startPoint x: 473, startPoint y: 259, endPoint x: 505, endPoint y: 259, distance: 32.0
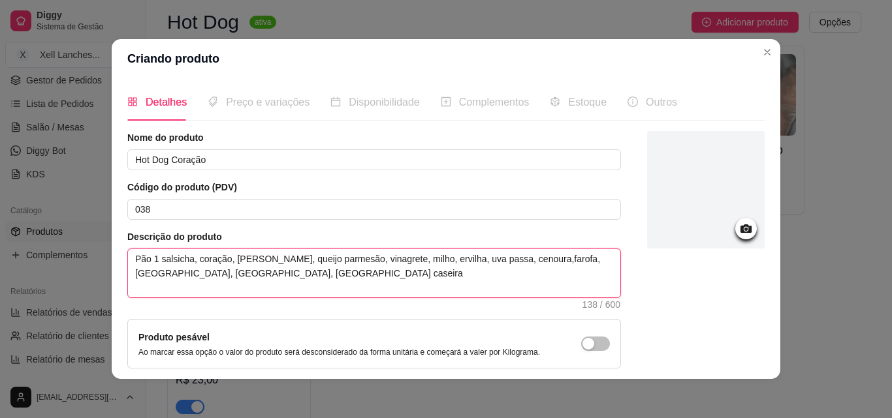
click at [505, 259] on textarea "Pão 1 salsicha, coração, [PERSON_NAME], queijo parmesão, vinagrete, milho, ervi…" at bounding box center [374, 273] width 492 height 48
type textarea "Pão 1 salsicha, coração, molho, queijo parmesão, vinagrete, milho, ervilha, uva…"
click at [286, 285] on textarea "Pão 1 salsicha, coração, molho, queijo parmesão, vinagrete, milho, ervilha, uva…" at bounding box center [374, 273] width 492 height 48
type textarea "Pão 1 salsicha, coração, molho, queijo parmesão, vinagrete, milho, ervilha, uva…"
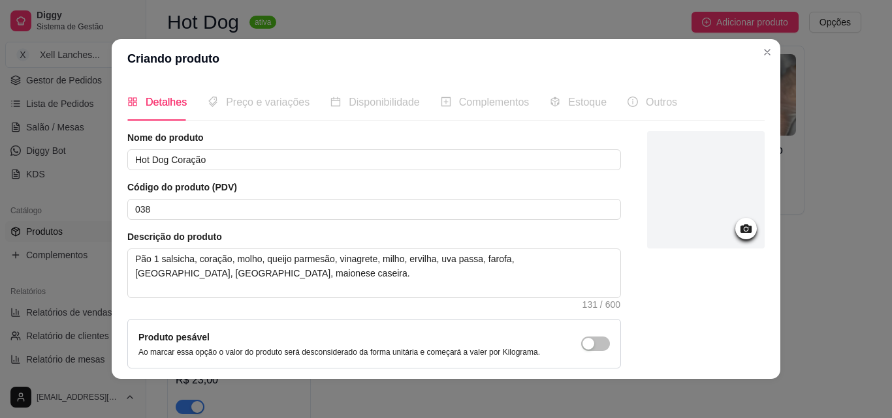
click at [740, 232] on icon at bounding box center [745, 229] width 11 height 8
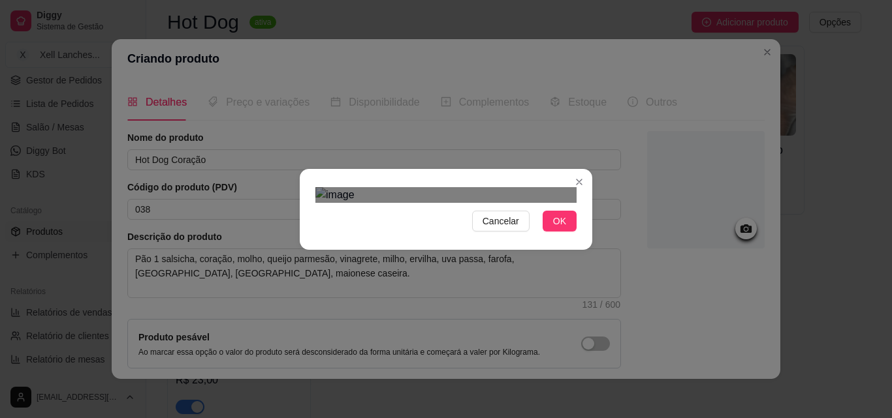
click at [504, 208] on div "Use the arrow keys to move the crop selection area" at bounding box center [455, 325] width 235 height 235
click at [559, 228] on span "OK" at bounding box center [559, 221] width 13 height 14
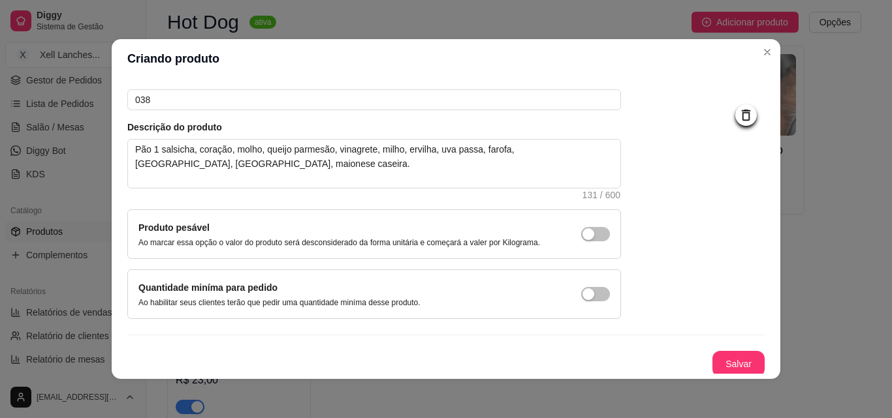
scroll to position [113, 0]
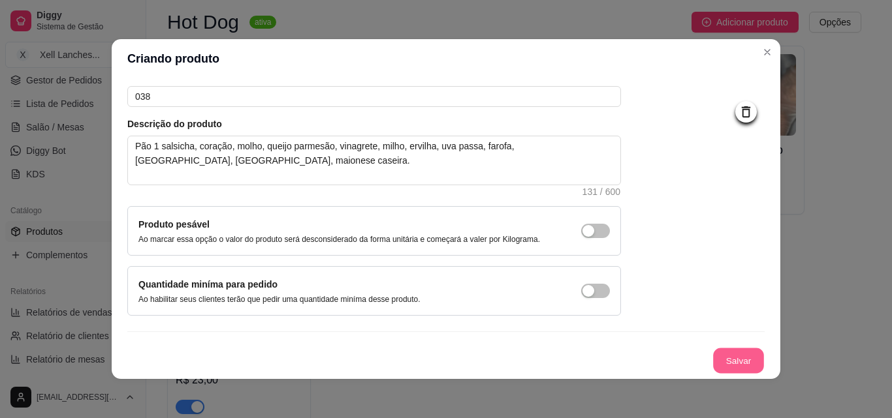
click at [714, 360] on button "Salvar" at bounding box center [738, 361] width 51 height 25
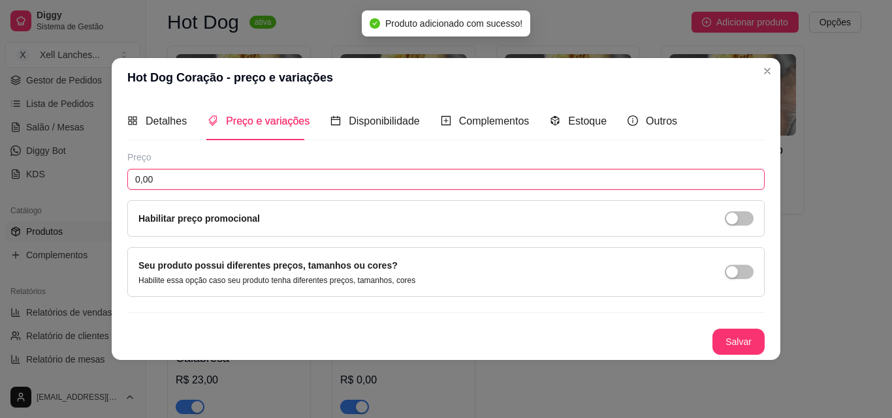
click at [215, 187] on input "0,00" at bounding box center [445, 179] width 637 height 21
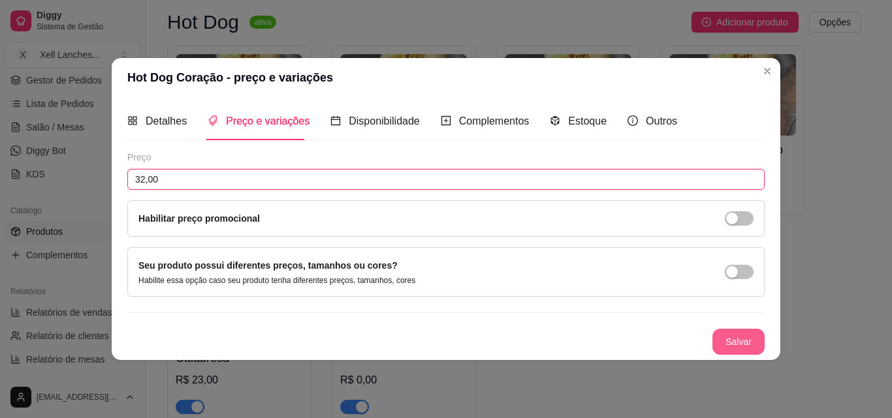
type input "32,00"
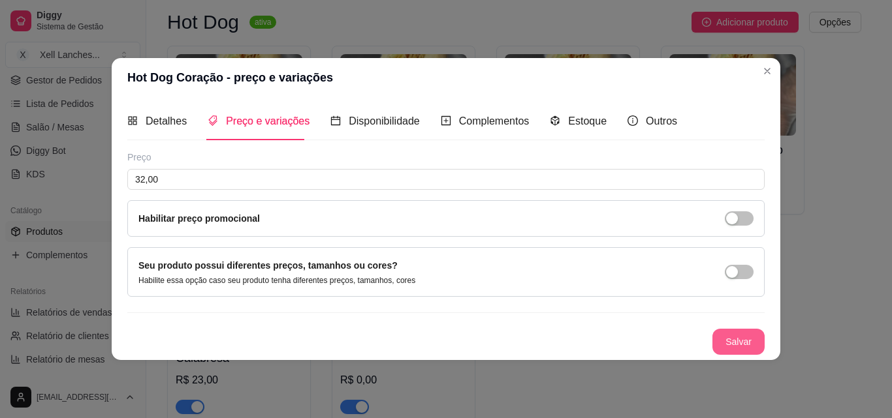
click at [752, 338] on button "Salvar" at bounding box center [738, 342] width 52 height 26
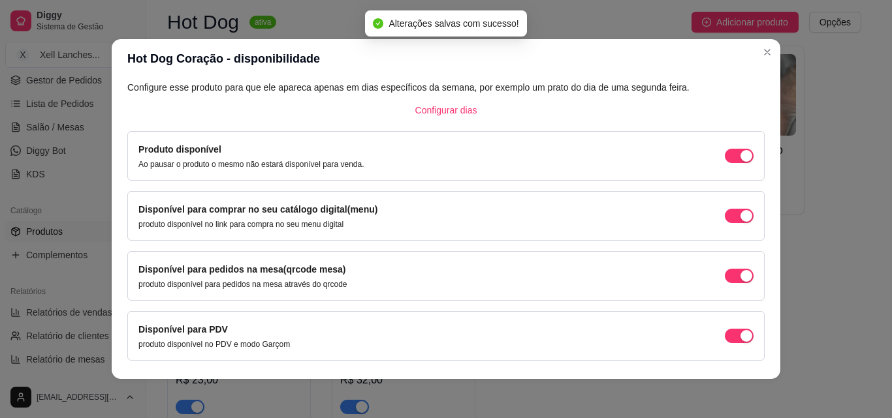
scroll to position [118, 0]
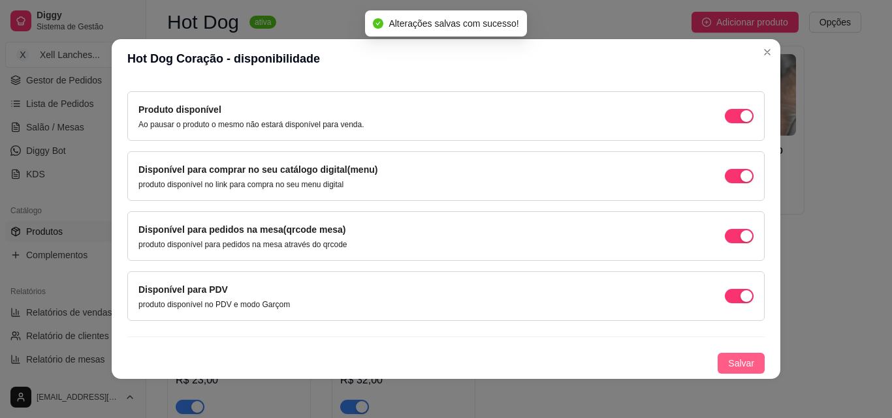
click at [717, 359] on button "Salvar" at bounding box center [740, 363] width 47 height 21
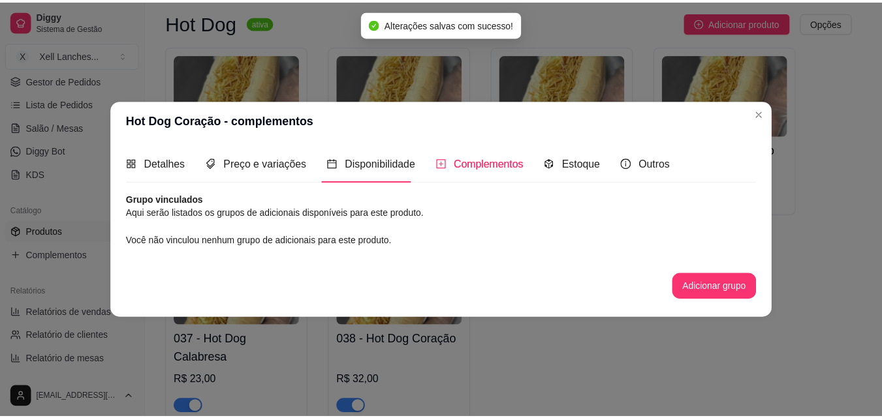
scroll to position [0, 0]
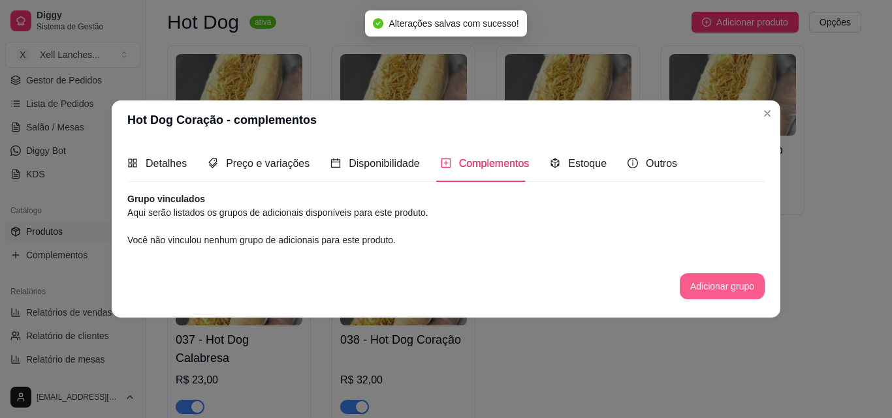
click at [723, 287] on button "Adicionar grupo" at bounding box center [722, 287] width 85 height 26
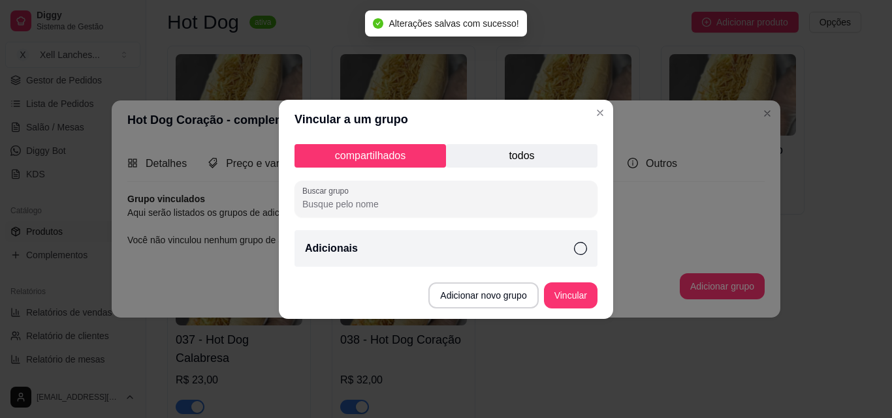
click at [466, 251] on div "Adicionais" at bounding box center [445, 248] width 303 height 37
click at [569, 299] on button "Vincular" at bounding box center [571, 296] width 54 height 26
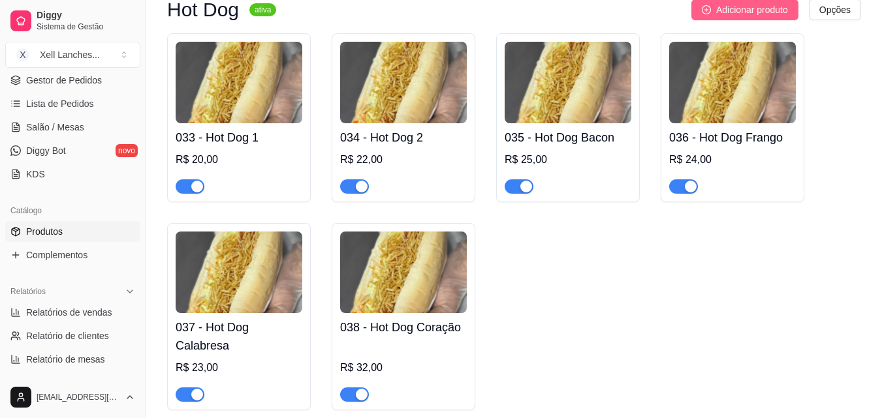
scroll to position [2113, 0]
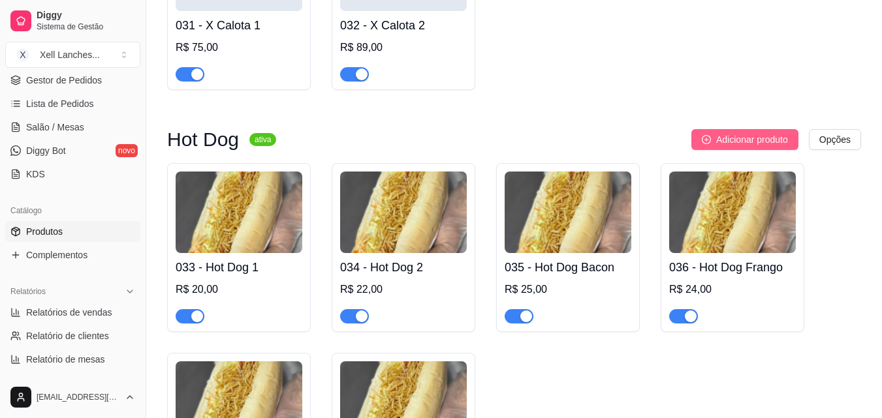
click at [769, 146] on span "Adicionar produto" at bounding box center [752, 140] width 72 height 14
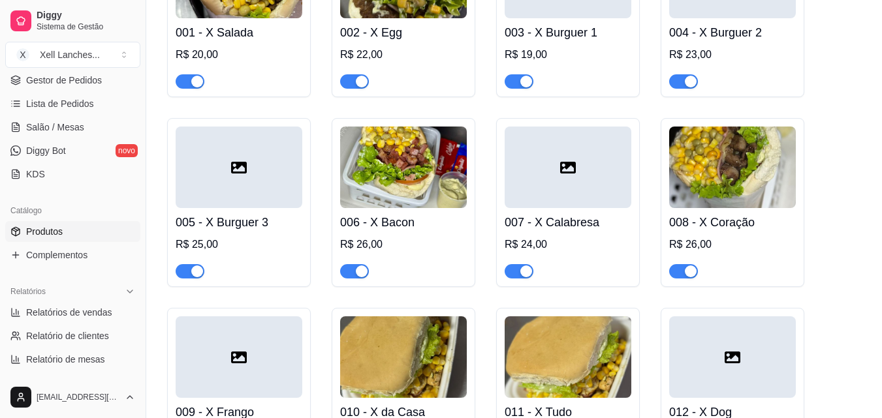
scroll to position [0, 0]
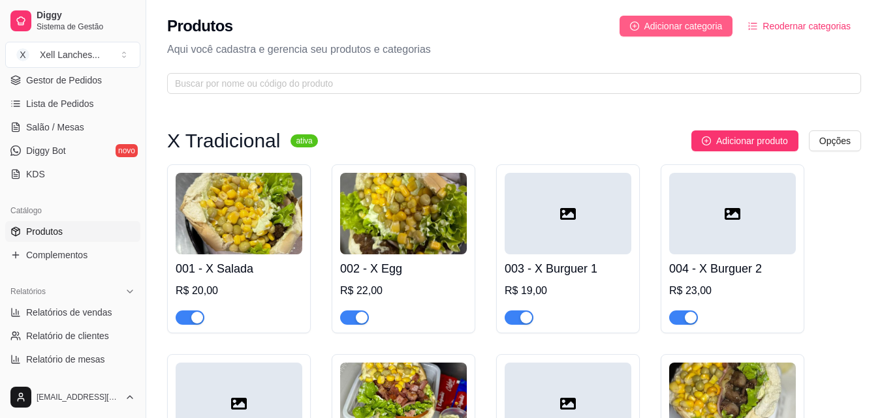
click at [686, 20] on span "Adicionar categoria" at bounding box center [683, 26] width 78 height 14
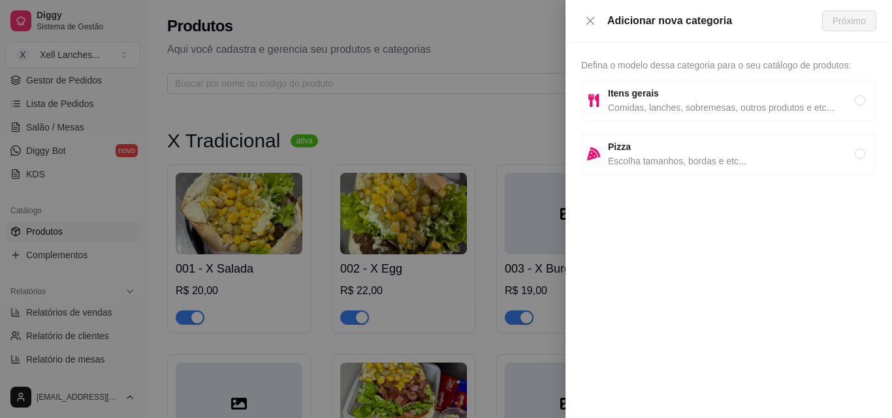
click at [656, 102] on span "Comidas, lanches, sobremesas, outros produtos e etc..." at bounding box center [731, 108] width 247 height 14
radio input "true"
click at [861, 35] on div "Adicionar nova categoria Próximo" at bounding box center [728, 21] width 326 height 42
click at [860, 27] on span "Próximo" at bounding box center [848, 21] width 33 height 14
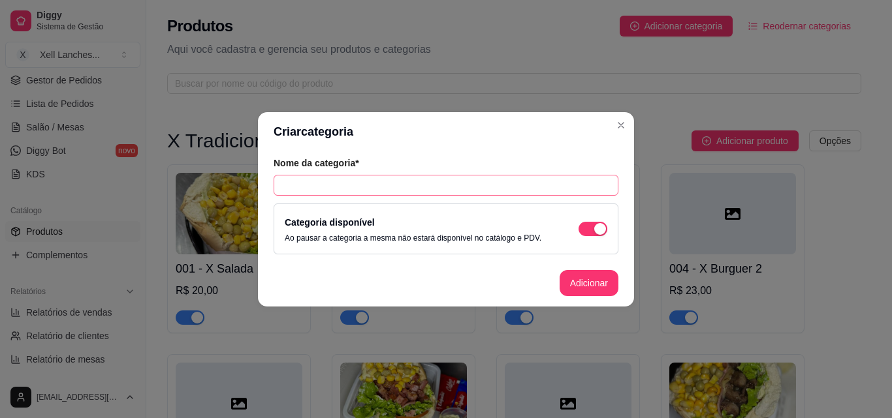
click at [362, 195] on div "Nome da categoria* Categoria disponível Ao pausar a categoria a mesma não estar…" at bounding box center [446, 205] width 376 height 108
click at [358, 187] on input "text" at bounding box center [446, 185] width 345 height 21
type input "Tabuas Mistas"
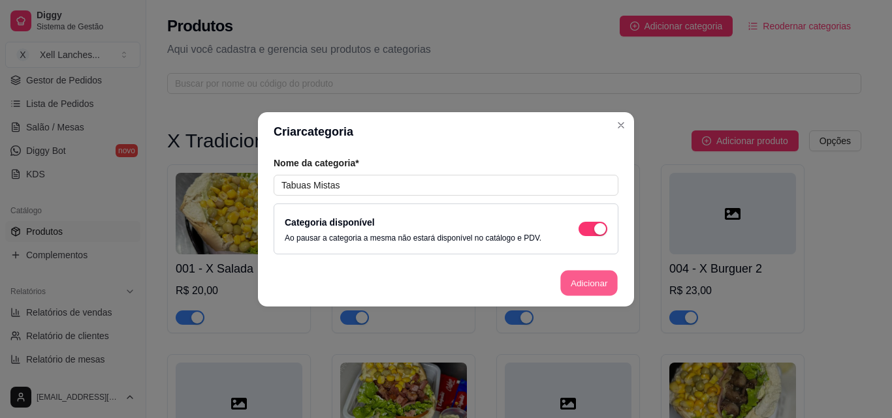
click at [591, 279] on button "Adicionar" at bounding box center [588, 282] width 57 height 25
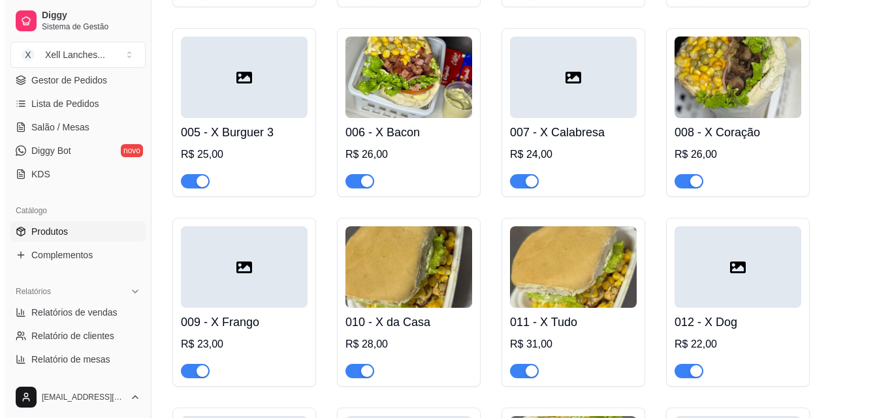
scroll to position [2397, 0]
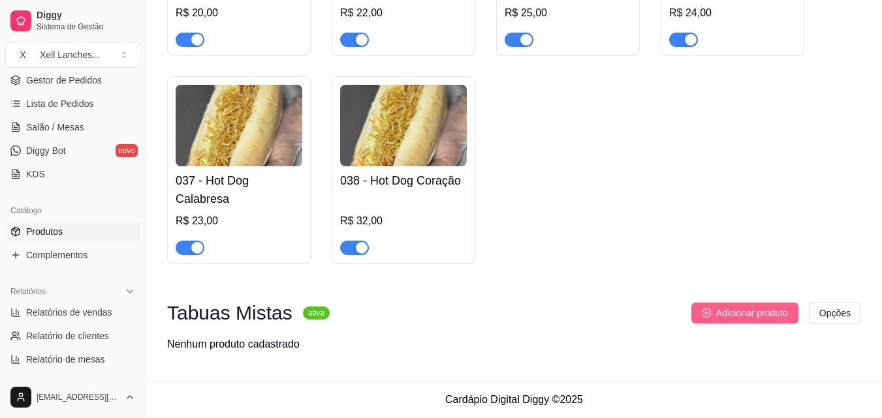
click at [742, 311] on span "Adicionar produto" at bounding box center [752, 313] width 72 height 14
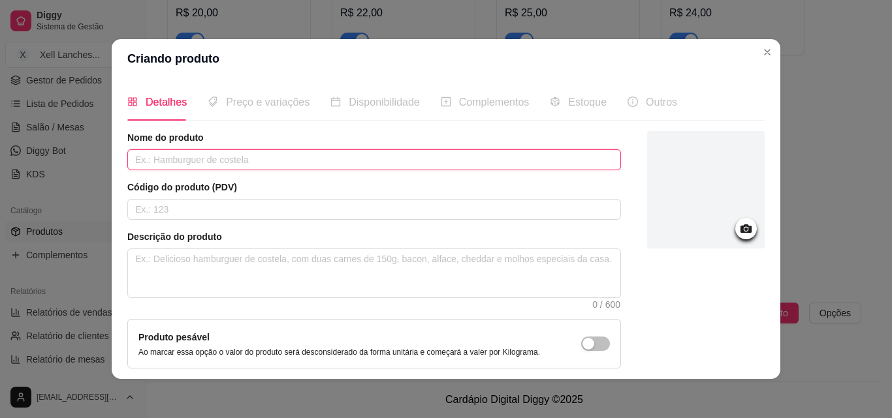
click at [278, 168] on input "text" at bounding box center [374, 159] width 494 height 21
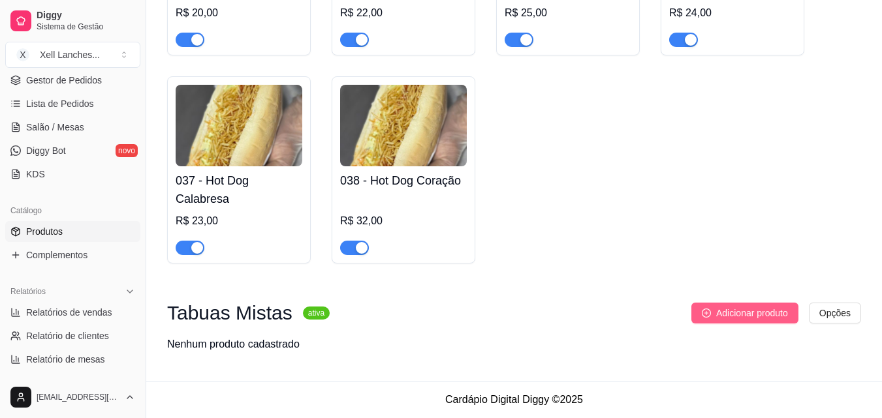
click at [752, 317] on span "Adicionar produto" at bounding box center [752, 313] width 72 height 14
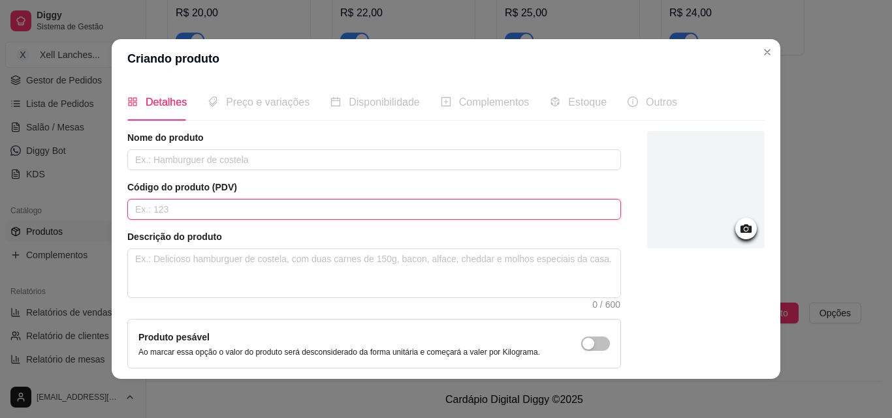
click at [237, 213] on input "text" at bounding box center [374, 209] width 494 height 21
type input "039"
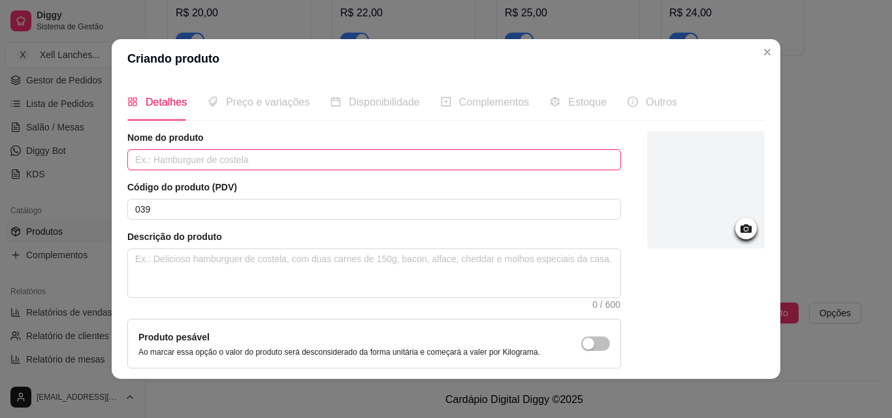
click at [172, 165] on input "text" at bounding box center [374, 159] width 494 height 21
type input "Tabua P (Serve 2 a 3 pessoas)"
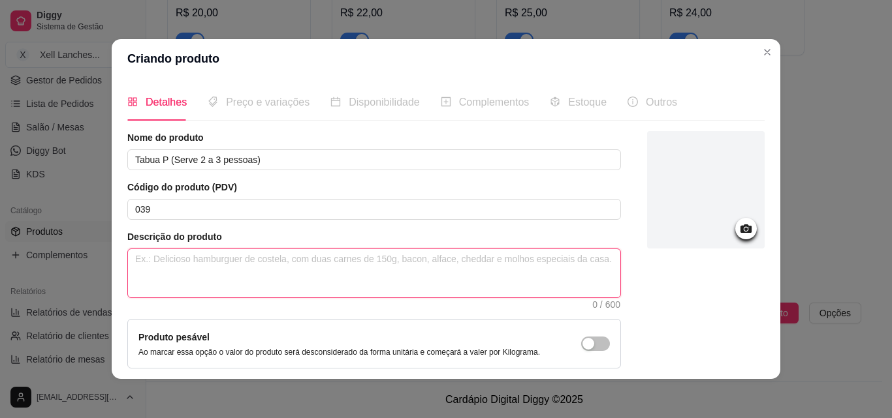
click at [144, 268] on textarea at bounding box center [374, 273] width 492 height 48
paste textarea "Carne, frango, calabresa, batata frita, polenta, cebola a milanesa, bolinho de …"
type textarea "Carne, frango, calabresa, batata frita, polenta, cebola a milanesa, bolinho de …"
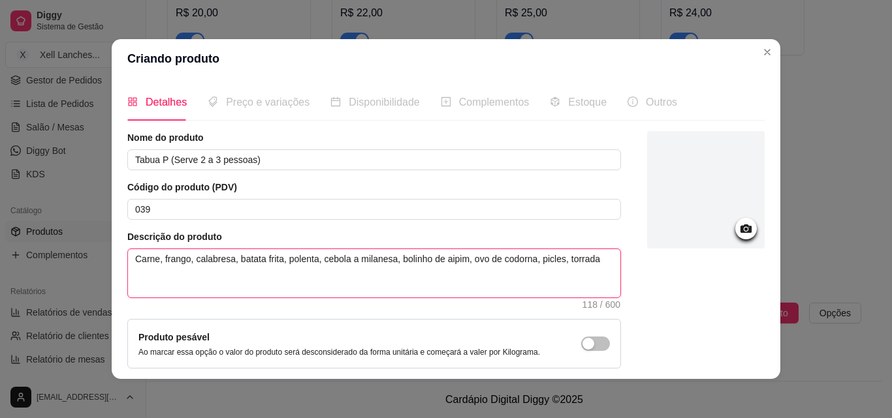
click at [437, 255] on textarea "Carne, frango, calabresa, batata frita, polenta, cebola a milanesa, bolinho de …" at bounding box center [374, 273] width 492 height 48
type textarea "Carne, frango, calabresa, batata frita, polenta, cebola a milanesa, bolinho dea…"
type textarea "Carne, frango, calabresa, batata frita, polenta, cebola a milanesa, bolinho dai…"
type textarea "Carne, frango, calabresa, batata frita, polenta, cebola a milanesa, bolinhoaipi…"
type textarea "Carne, frango, calabresa, batata frita, polenta, cebola a milanesa, bolinhaipim…"
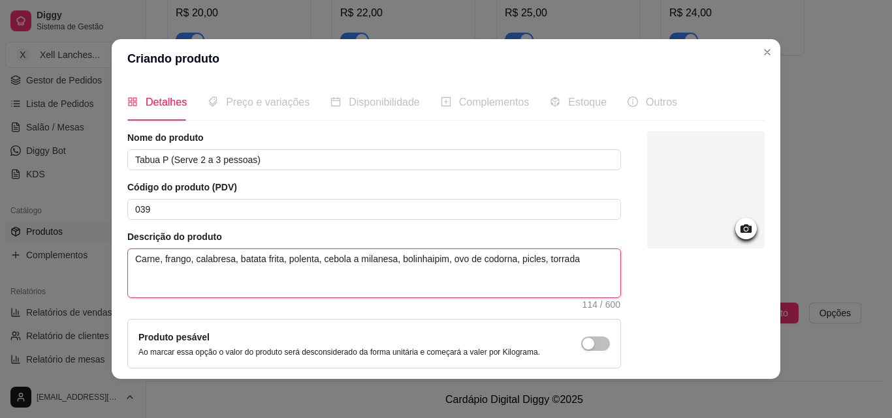
type textarea "Carne, frango, calabresa, batata frita, polenta, cebola a milanesa, bolinaipim,…"
click at [524, 257] on textarea "Carne, frango, calabresa, batata frita, polenta, cebola a milanesa, aipim, ovo …" at bounding box center [374, 273] width 492 height 48
click at [579, 256] on textarea "Carne, frango, calabresa, batata frita, polenta, cebola a milanesa, aipim, ovo …" at bounding box center [374, 273] width 492 height 48
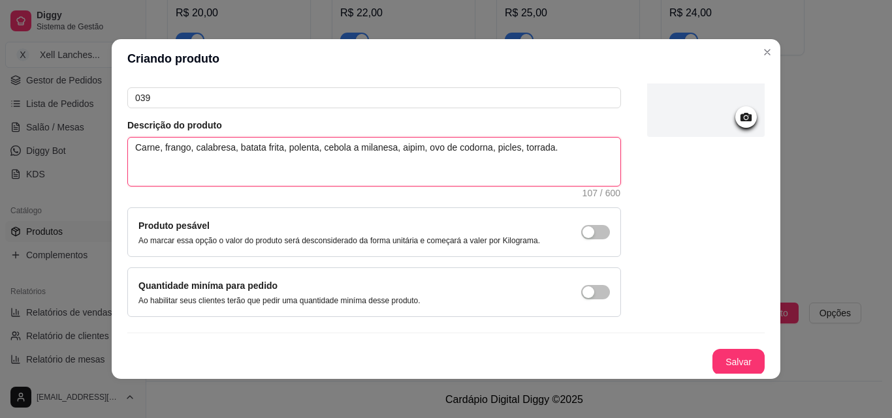
scroll to position [113, 0]
drag, startPoint x: 386, startPoint y: 148, endPoint x: 313, endPoint y: 149, distance: 73.1
click at [313, 149] on textarea "Carne, frango, calabresa, batata frita, polenta, cebola a milanesa, aipim, ovo …" at bounding box center [374, 160] width 492 height 48
drag, startPoint x: 376, startPoint y: 146, endPoint x: 318, endPoint y: 148, distance: 58.2
click at [318, 148] on textarea "Carne, frango, calabresa, batata frita, polenta, aneis de cebola, aipim, ovo de…" at bounding box center [374, 160] width 492 height 48
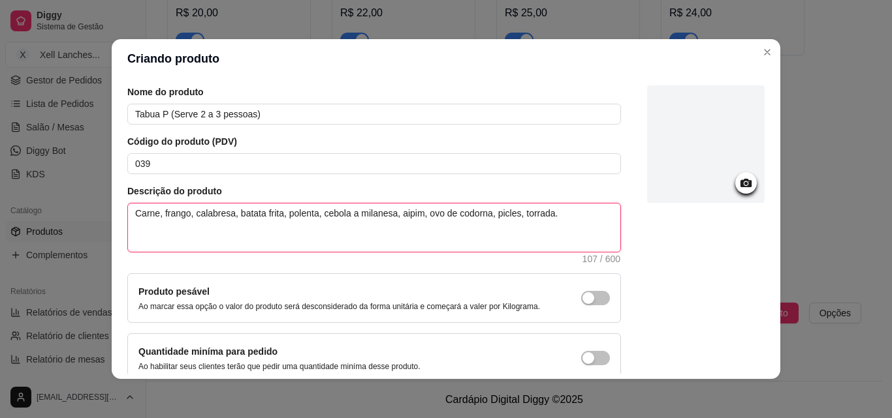
scroll to position [65, 0]
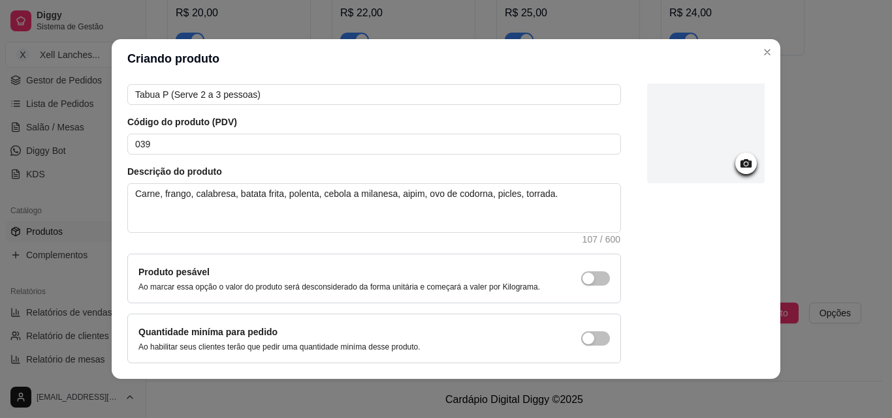
click at [738, 161] on icon at bounding box center [745, 163] width 15 height 15
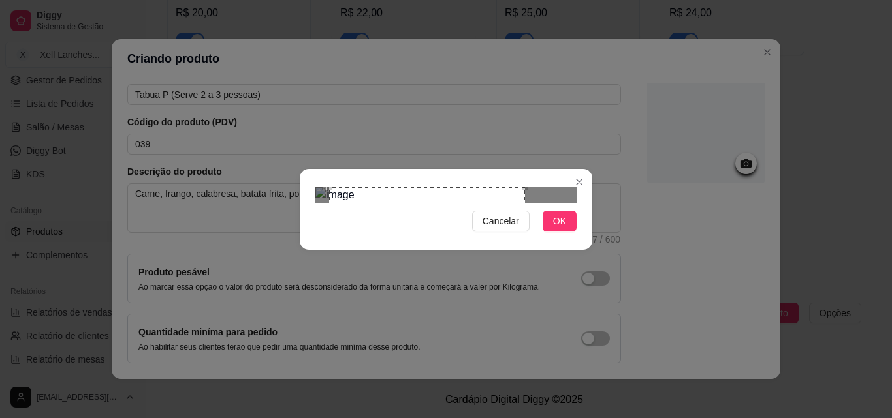
click at [467, 215] on div "Use the arrow keys to move the crop selection area" at bounding box center [427, 285] width 196 height 196
click at [564, 232] on button "OK" at bounding box center [560, 221] width 34 height 21
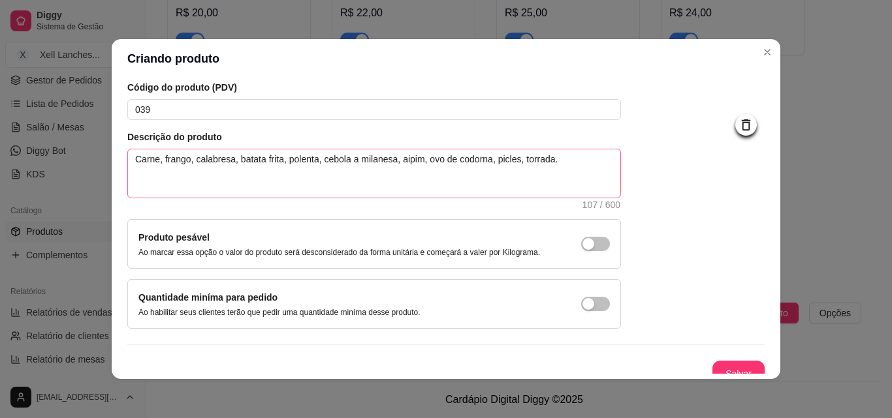
scroll to position [113, 0]
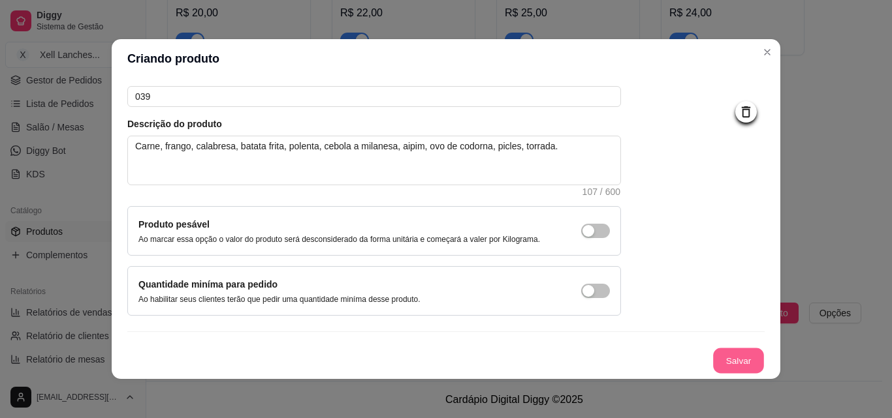
click at [713, 356] on button "Salvar" at bounding box center [738, 361] width 51 height 25
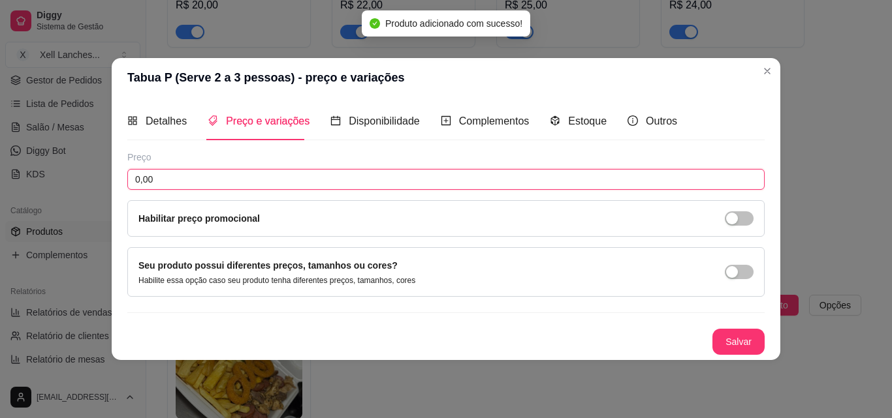
click at [167, 178] on input "0,00" at bounding box center [445, 179] width 637 height 21
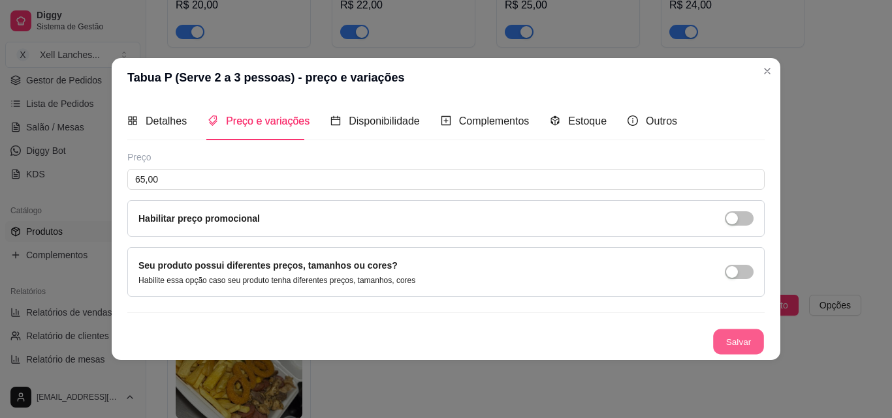
click at [747, 341] on button "Salvar" at bounding box center [738, 341] width 51 height 25
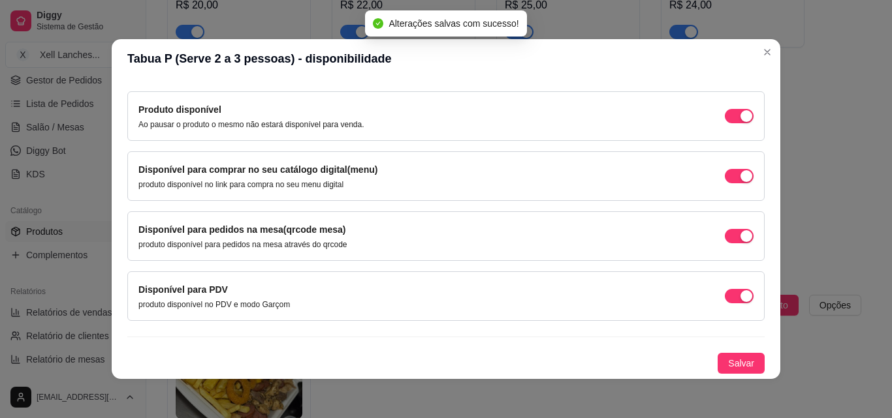
scroll to position [3, 0]
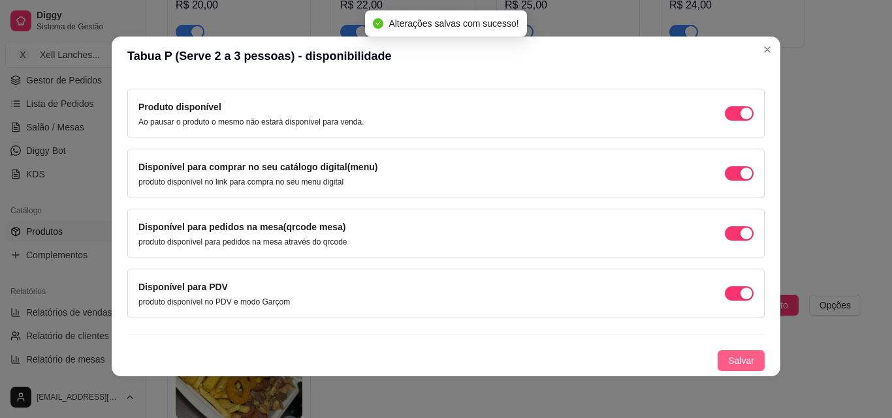
click at [733, 363] on span "Salvar" at bounding box center [741, 361] width 26 height 14
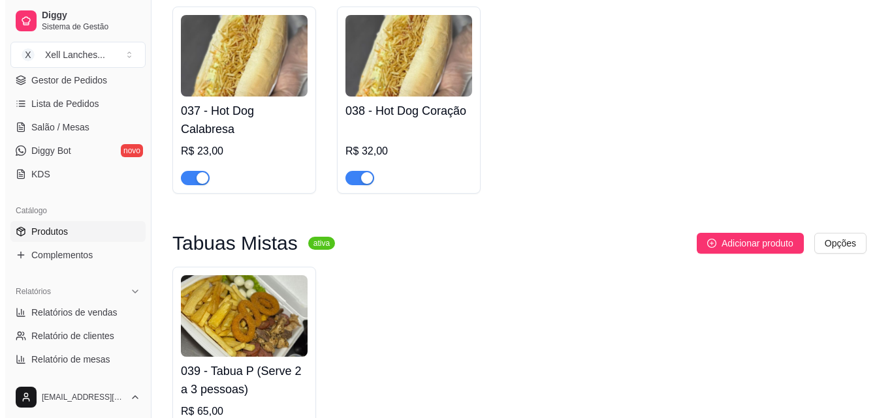
scroll to position [2570, 0]
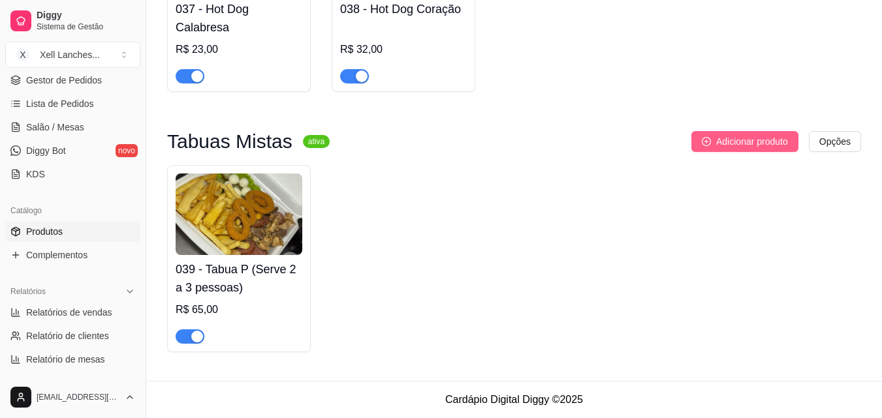
click at [734, 134] on span "Adicionar produto" at bounding box center [752, 141] width 72 height 14
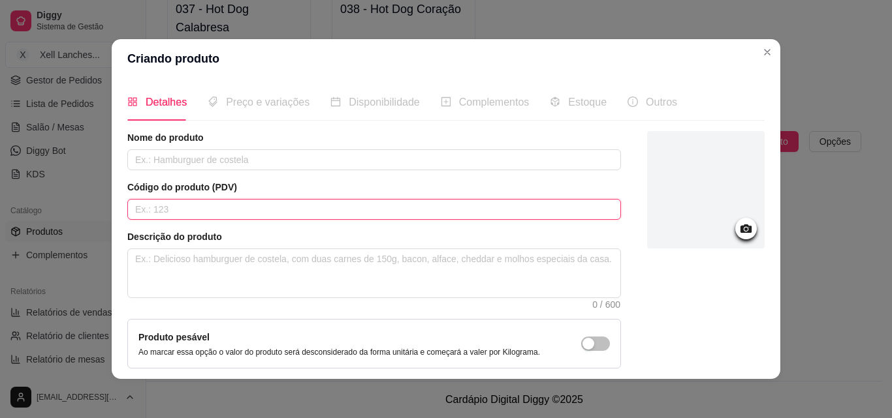
click at [222, 210] on input "text" at bounding box center [374, 209] width 494 height 21
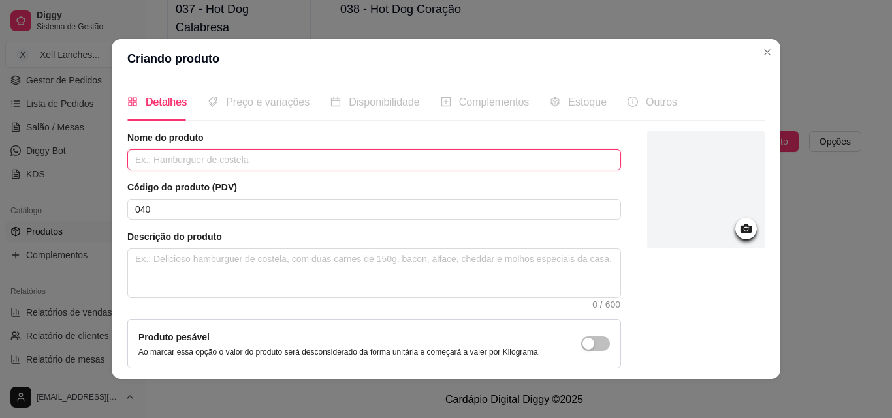
click at [235, 158] on input "text" at bounding box center [374, 159] width 494 height 21
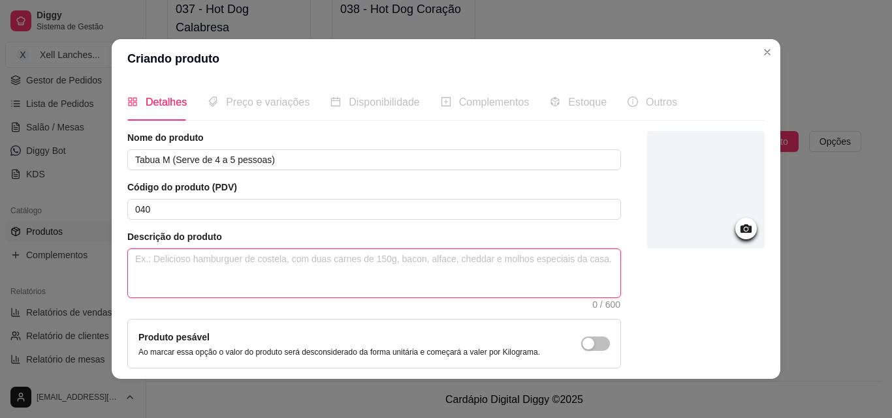
click at [253, 275] on textarea at bounding box center [374, 273] width 492 height 48
paste textarea "Carne, frango, calabresa, coração, batata frita, polenta, cebola a milanesa, bo…"
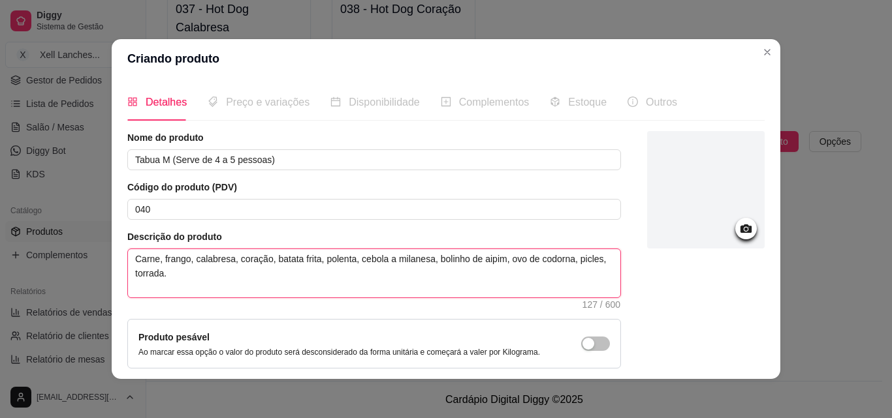
click at [469, 260] on textarea "Carne, frango, calabresa, coração, batata frita, polenta, cebola a milanesa, bo…" at bounding box center [374, 273] width 492 height 48
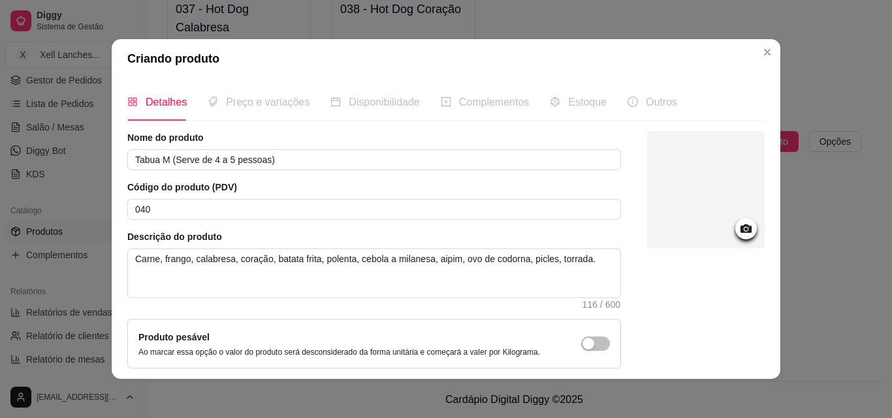
click at [738, 236] on icon at bounding box center [745, 228] width 15 height 15
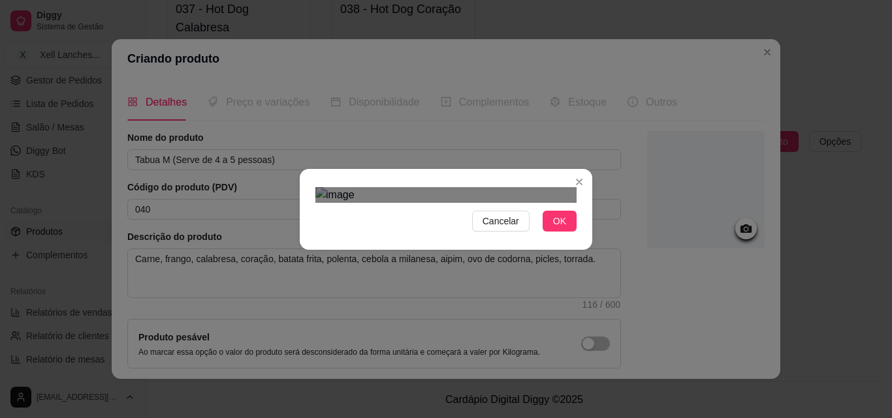
click at [509, 249] on div "Use the arrow keys to move the crop selection area" at bounding box center [445, 366] width 235 height 235
click at [506, 228] on span "Cancelar" at bounding box center [500, 221] width 37 height 14
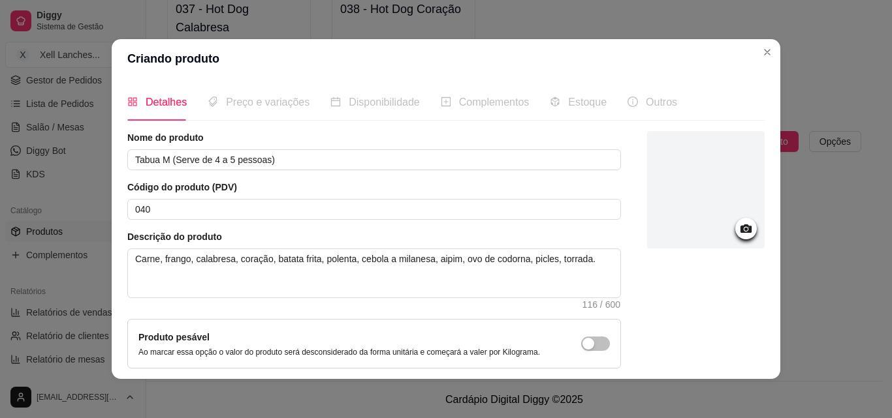
click at [735, 220] on div at bounding box center [746, 229] width 22 height 22
click at [738, 227] on icon at bounding box center [745, 228] width 15 height 15
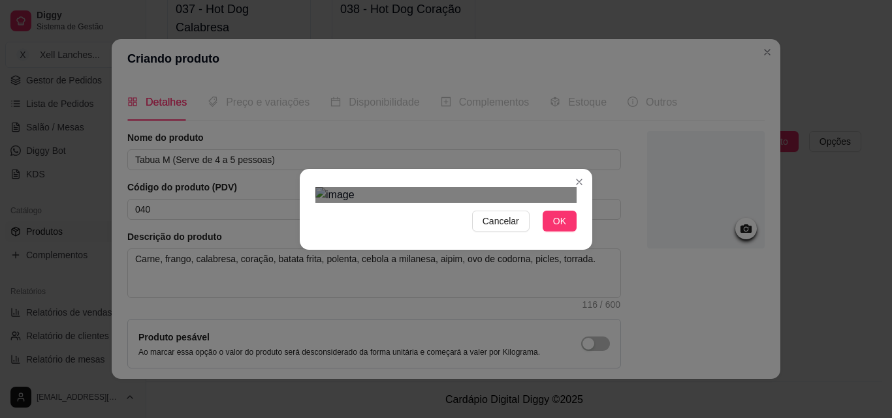
click at [507, 244] on div "Use the arrow keys to move the crop selection area" at bounding box center [451, 361] width 235 height 235
click at [514, 228] on span "Cancelar" at bounding box center [500, 221] width 37 height 14
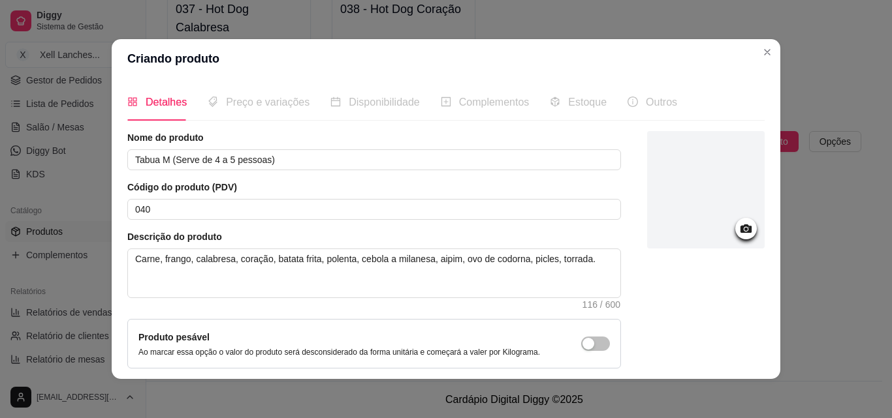
click at [740, 231] on icon at bounding box center [745, 229] width 11 height 8
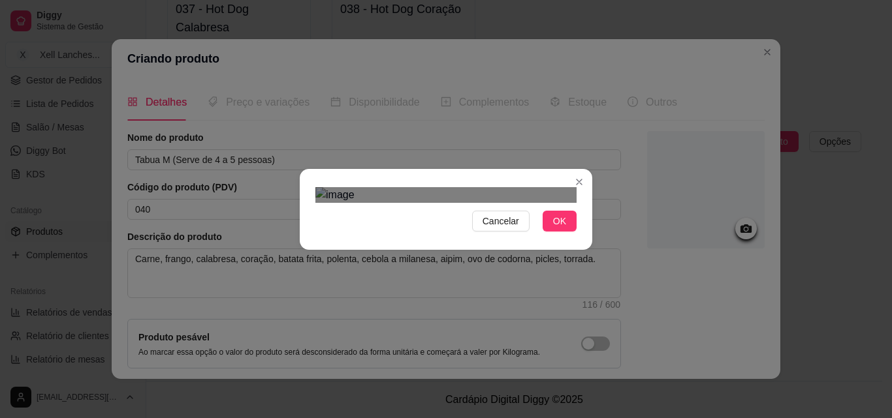
click at [492, 224] on div "Use the arrow keys to move the crop selection area" at bounding box center [440, 341] width 235 height 235
click at [586, 182] on div "Cancelar OK" at bounding box center [446, 209] width 292 height 55
click at [507, 228] on div "Use the arrow keys to move the crop selection area" at bounding box center [443, 355] width 254 height 254
click at [573, 182] on div "Cancelar OK" at bounding box center [446, 209] width 292 height 55
click at [493, 232] on div "Use the arrow keys to move the crop selection area" at bounding box center [444, 361] width 259 height 259
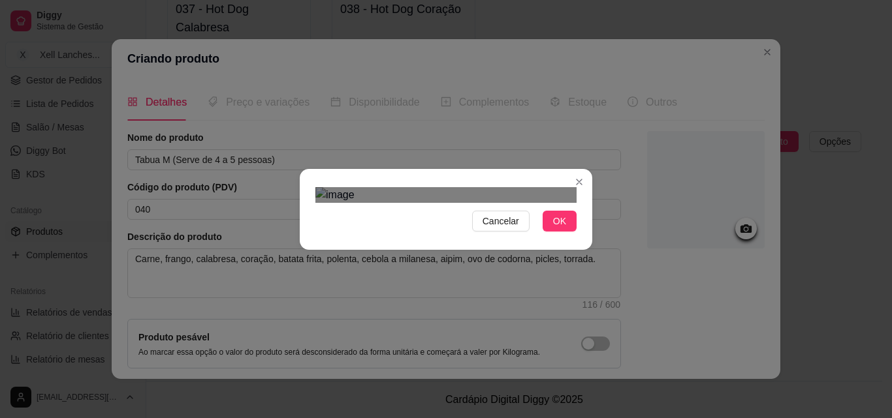
click at [576, 182] on div "Cancelar OK" at bounding box center [446, 209] width 292 height 55
click at [501, 229] on div "Use the arrow keys to move the crop selection area" at bounding box center [445, 359] width 261 height 261
click at [554, 228] on span "OK" at bounding box center [559, 221] width 13 height 14
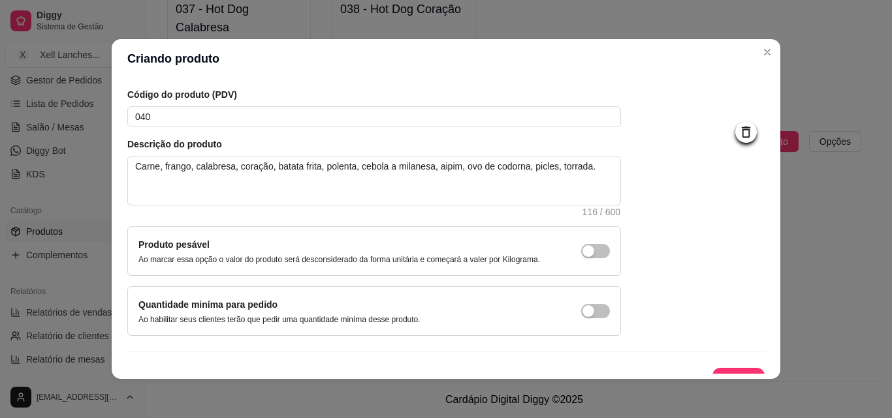
scroll to position [113, 0]
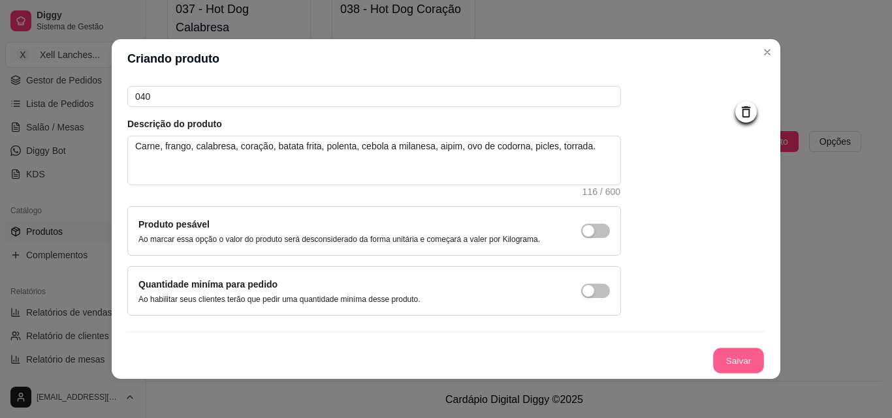
click at [730, 358] on button "Salvar" at bounding box center [738, 361] width 51 height 25
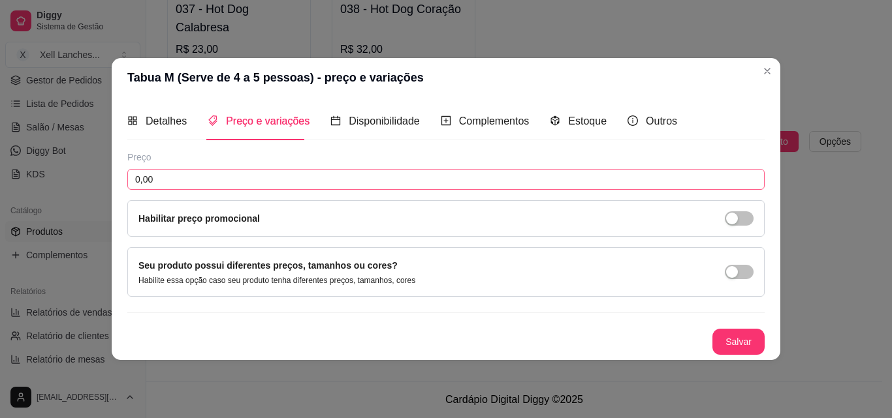
scroll to position [0, 0]
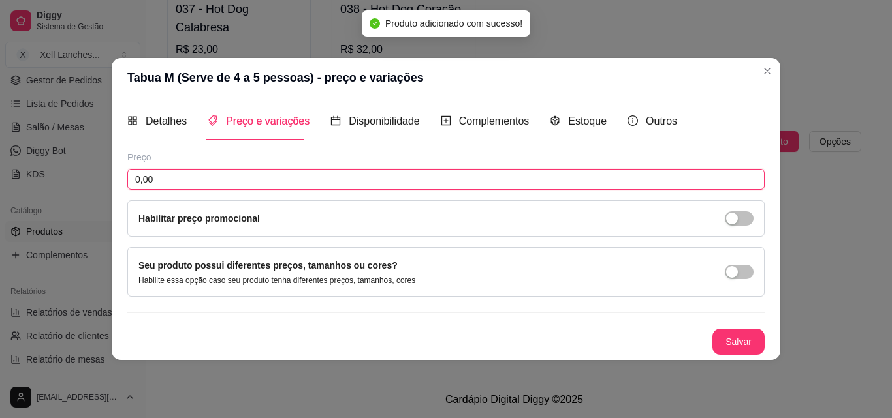
click at [190, 176] on input "0,00" at bounding box center [445, 179] width 637 height 21
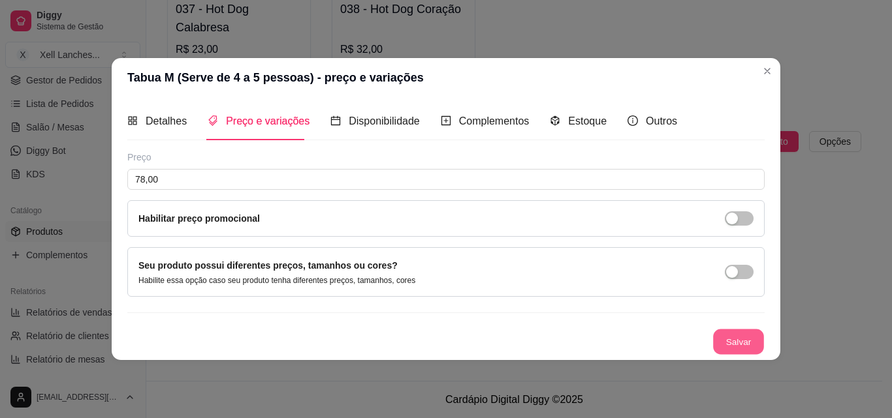
click at [742, 339] on button "Salvar" at bounding box center [738, 341] width 51 height 25
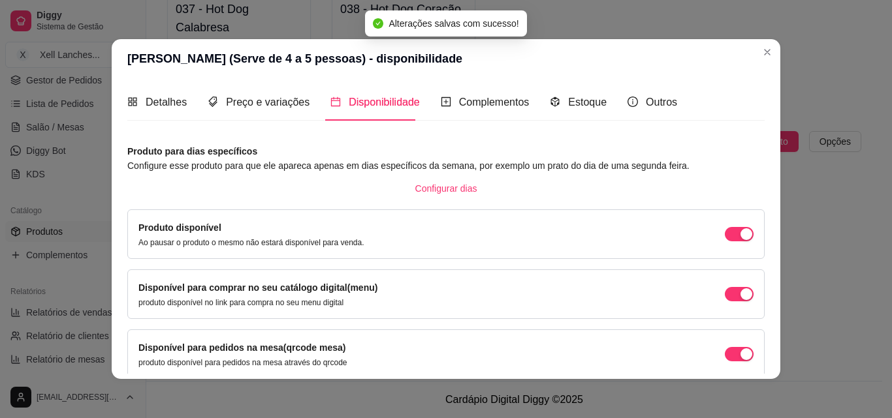
scroll to position [118, 0]
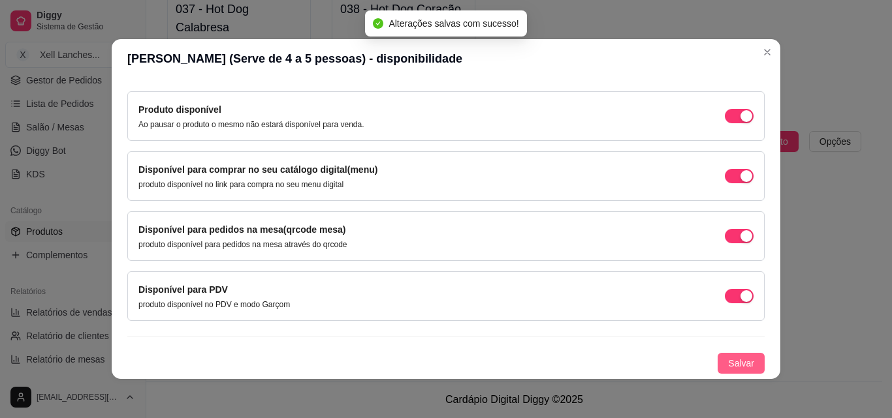
click at [735, 367] on span "Salvar" at bounding box center [741, 363] width 26 height 14
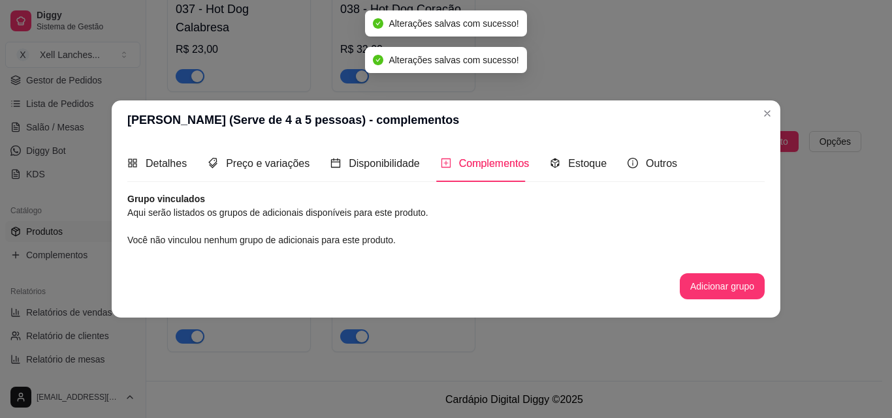
scroll to position [0, 0]
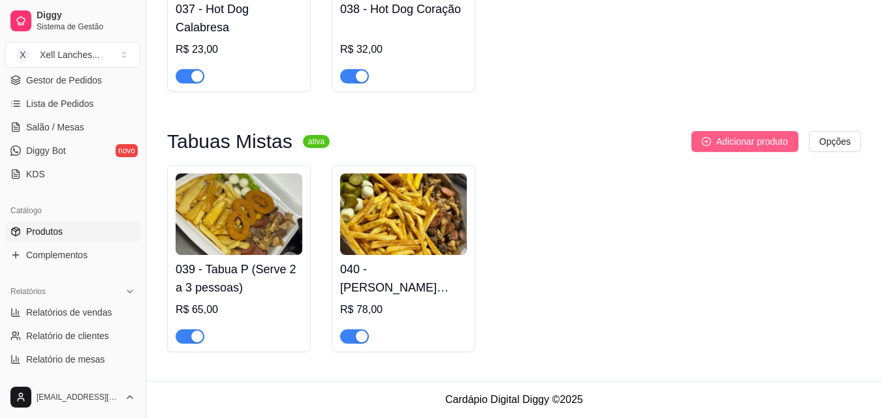
click at [735, 136] on span "Adicionar produto" at bounding box center [752, 141] width 72 height 14
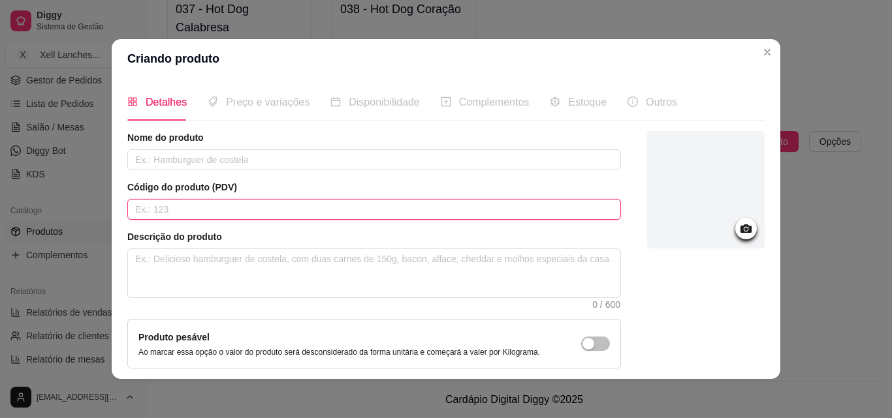
click at [234, 209] on input "text" at bounding box center [374, 209] width 494 height 21
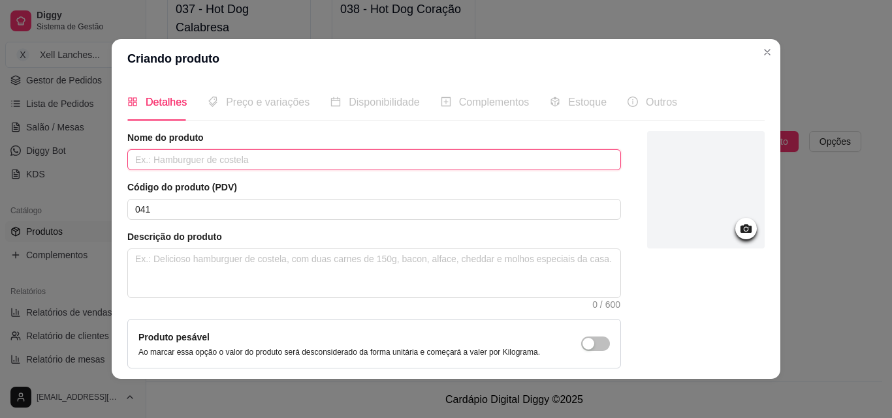
click at [225, 162] on input "text" at bounding box center [374, 159] width 494 height 21
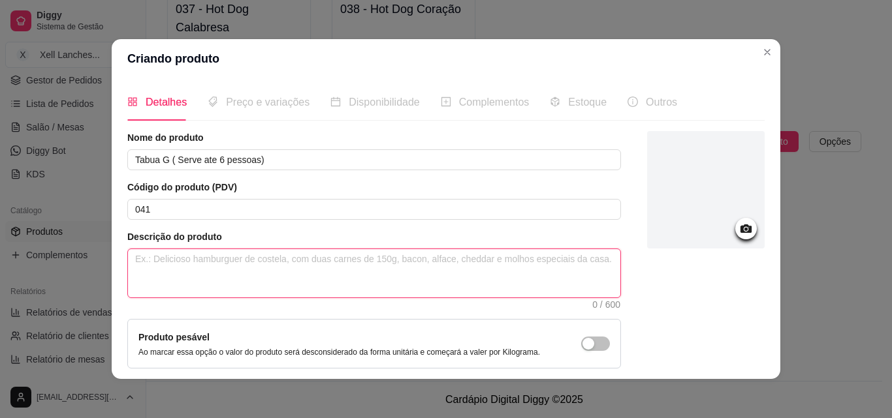
click at [345, 275] on textarea at bounding box center [374, 273] width 492 height 48
paste textarea "Carne, frango, calabresa, coração, batata frita, polenta, cebola a milanesa, bo…"
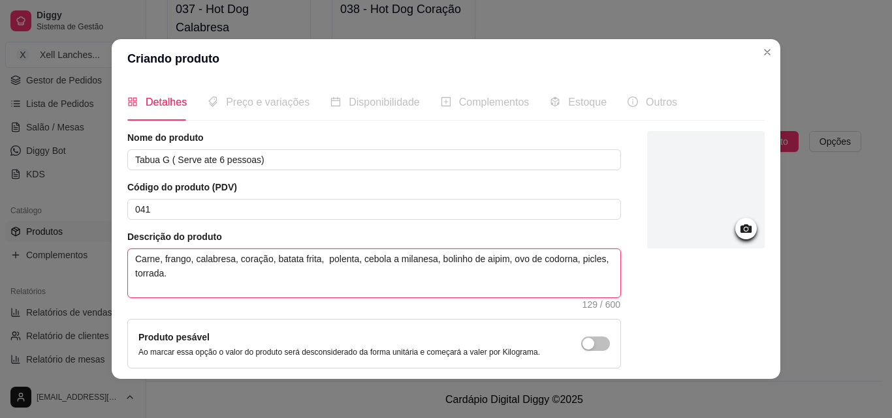
drag, startPoint x: 477, startPoint y: 259, endPoint x: 430, endPoint y: 260, distance: 47.0
click at [430, 260] on textarea "Carne, frango, calabresa, coração, batata frita, polenta, cebola a milanesa, bo…" at bounding box center [374, 273] width 492 height 48
click at [452, 288] on textarea "Carne, frango, calabresa, coração, batata frita, polenta, cebola a milanesa, ai…" at bounding box center [374, 273] width 492 height 48
click at [559, 272] on textarea "Carne, frango, calabresa, coração, batata frita, polenta, cebola a milanesa, ai…" at bounding box center [374, 273] width 492 height 48
click at [585, 259] on textarea "Carne, frango, calabresa, coração, batata frita, polenta, cebola a milanesa, ai…" at bounding box center [374, 273] width 492 height 48
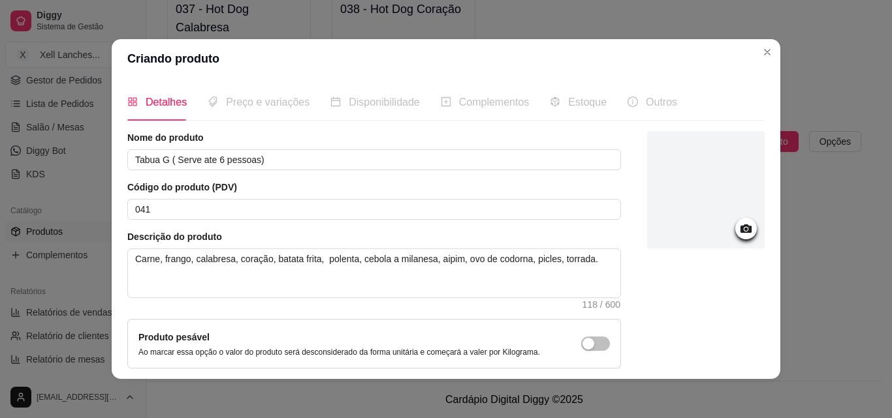
click at [740, 233] on icon at bounding box center [745, 229] width 11 height 8
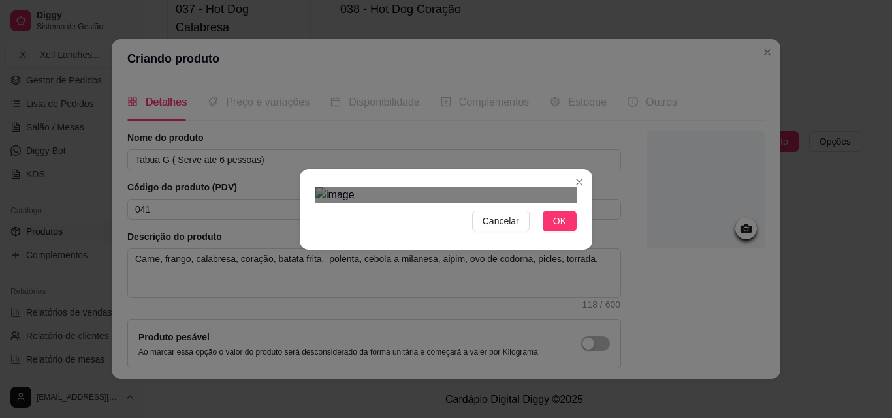
click at [472, 250] on div "Use the arrow keys to move the crop selection area" at bounding box center [448, 367] width 235 height 235
click at [556, 228] on span "OK" at bounding box center [559, 221] width 13 height 14
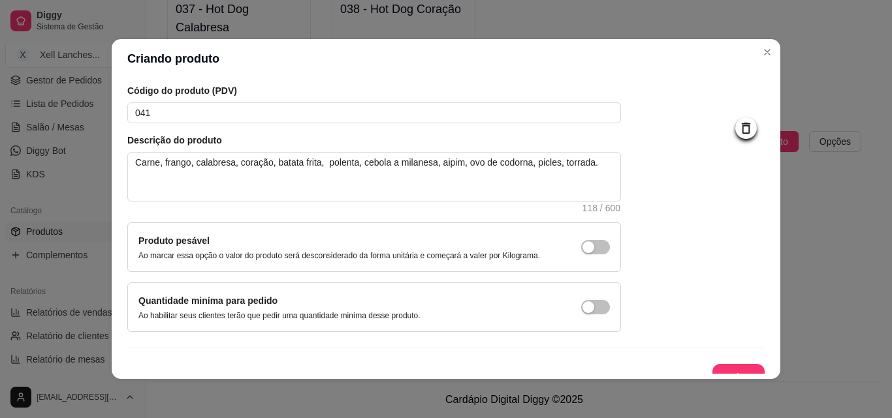
scroll to position [113, 0]
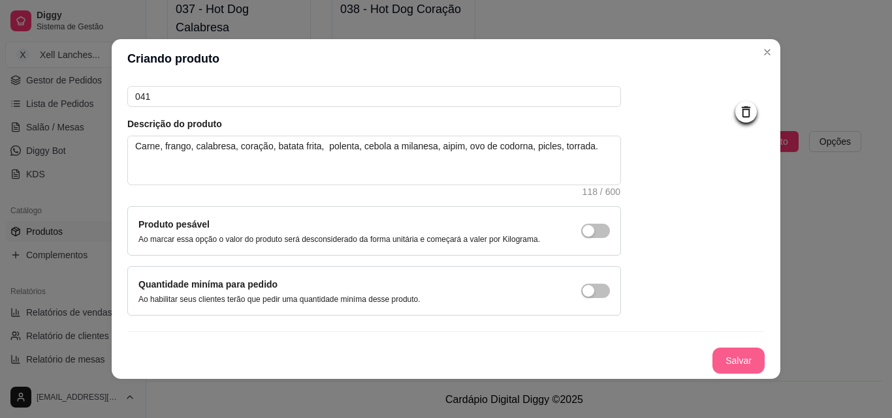
click at [727, 354] on button "Salvar" at bounding box center [738, 361] width 52 height 26
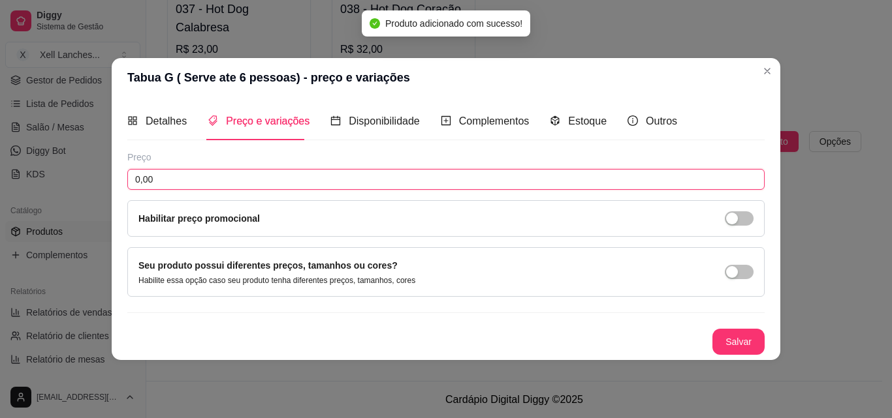
click at [219, 180] on input "0,00" at bounding box center [445, 179] width 637 height 21
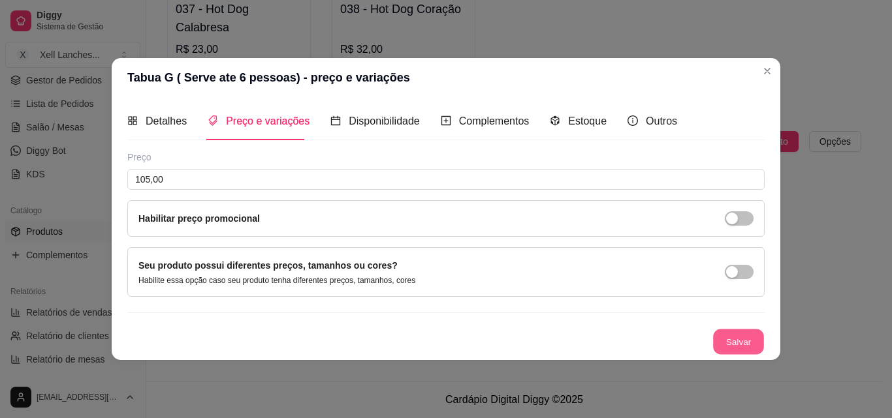
click at [732, 353] on button "Salvar" at bounding box center [738, 341] width 51 height 25
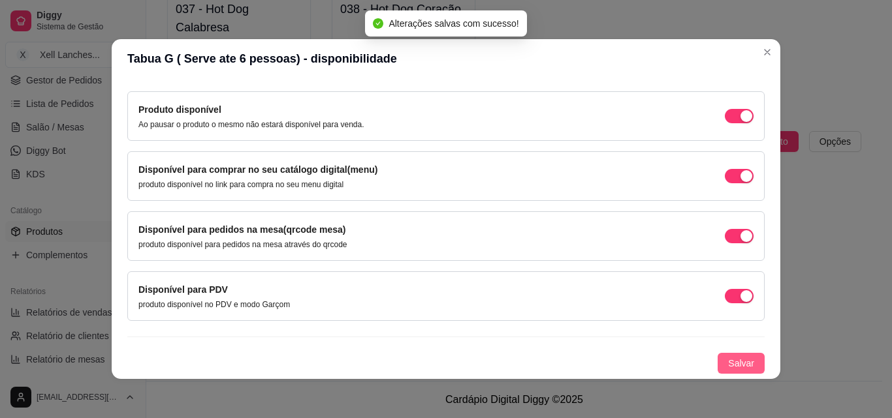
scroll to position [3, 0]
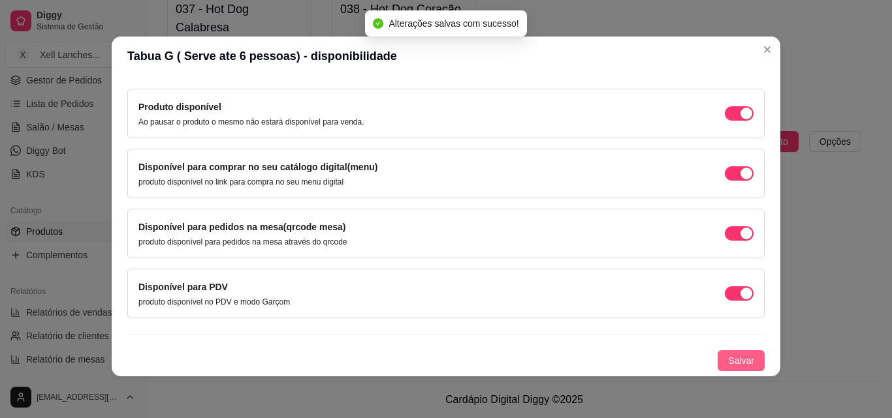
click at [717, 355] on button "Salvar" at bounding box center [740, 361] width 47 height 21
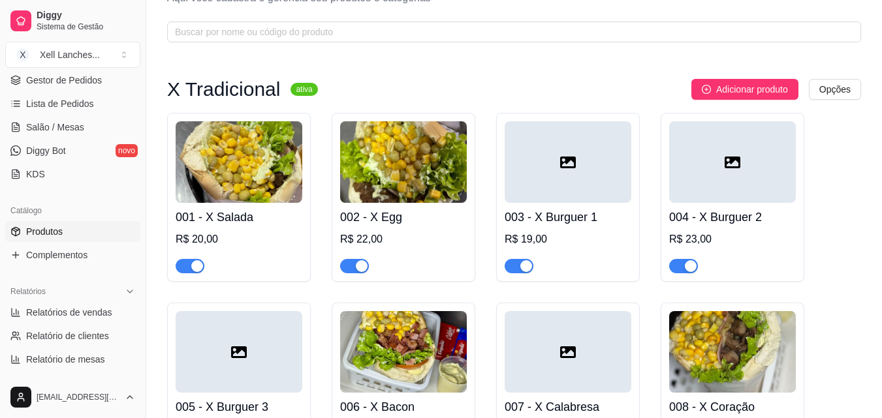
scroll to position [0, 0]
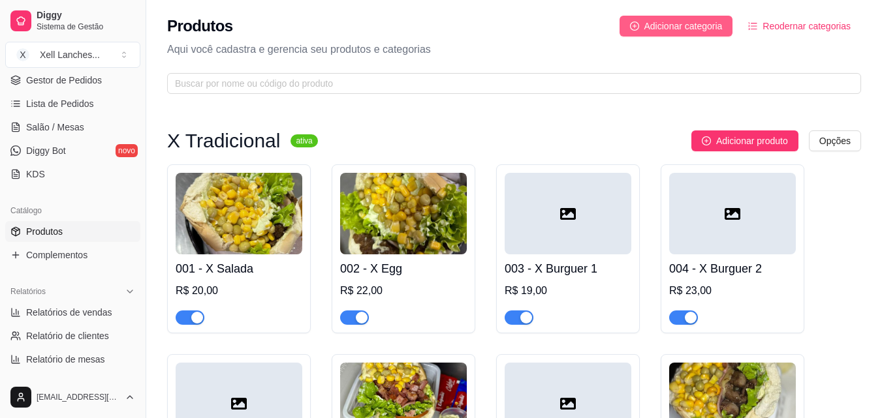
click at [706, 28] on span "Adicionar categoria" at bounding box center [683, 26] width 78 height 14
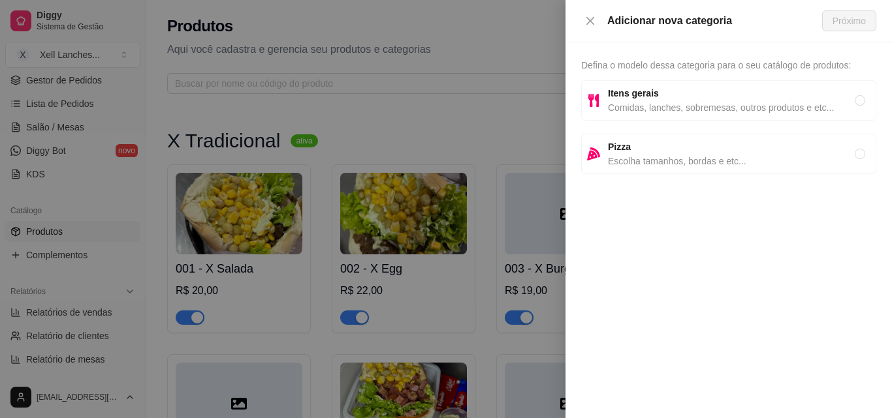
click at [646, 95] on strong "Itens gerais" at bounding box center [633, 93] width 51 height 10
click at [835, 20] on span "Próximo" at bounding box center [848, 21] width 33 height 14
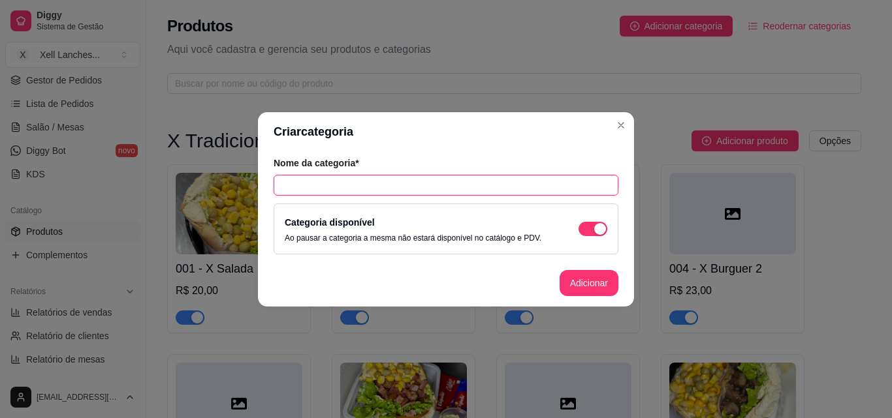
click at [432, 193] on input "text" at bounding box center [446, 185] width 345 height 21
click at [588, 281] on button "Adicionar" at bounding box center [588, 283] width 59 height 26
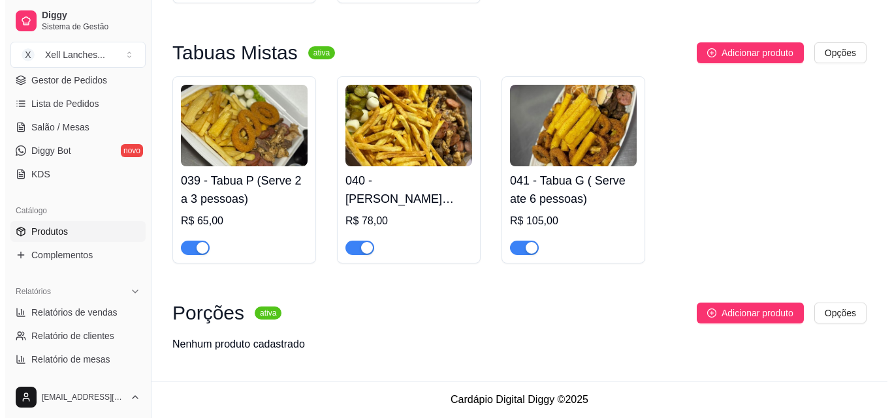
scroll to position [2658, 0]
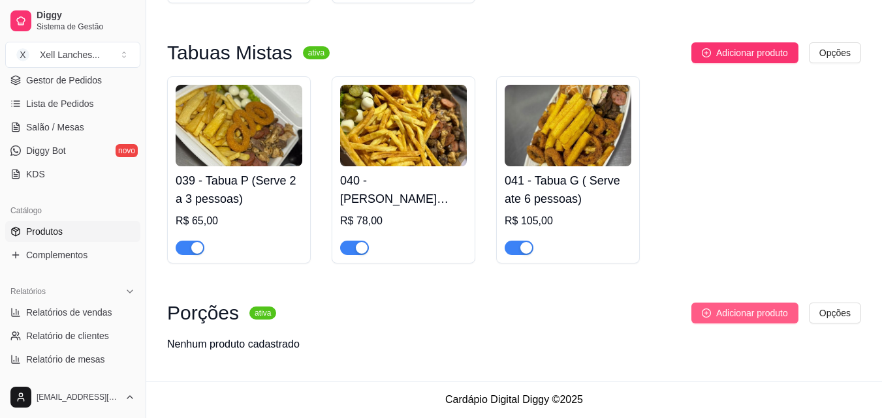
click at [719, 317] on span "Adicionar produto" at bounding box center [752, 313] width 72 height 14
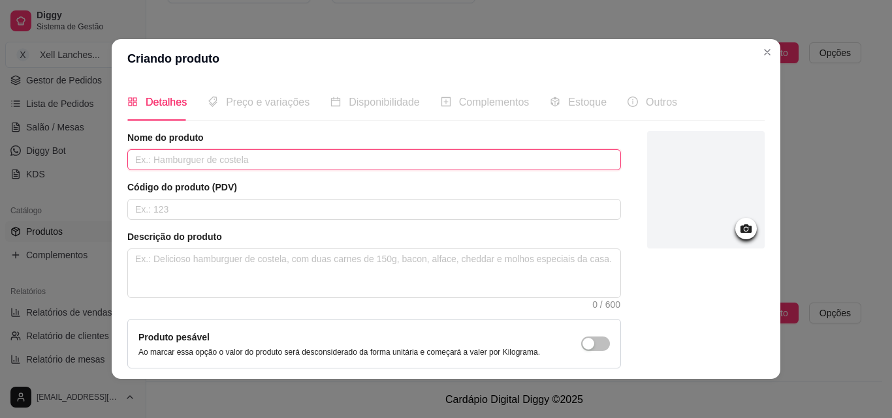
click at [181, 155] on input "text" at bounding box center [374, 159] width 494 height 21
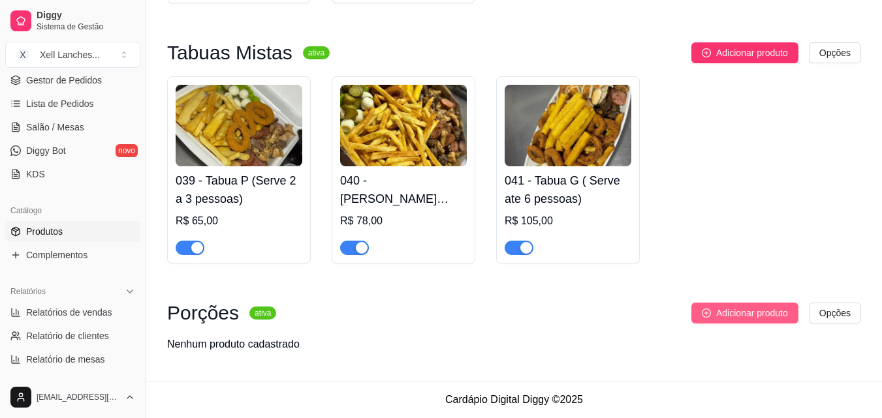
click at [743, 313] on span "Adicionar produto" at bounding box center [752, 313] width 72 height 14
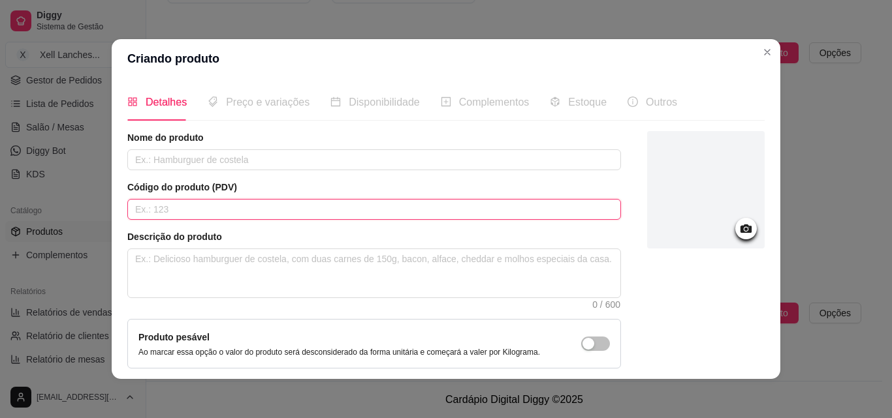
click at [227, 208] on input "text" at bounding box center [374, 209] width 494 height 21
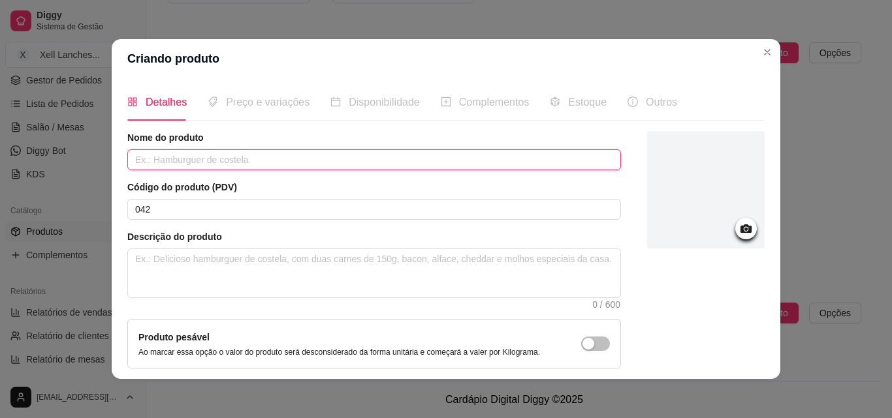
click at [212, 153] on input "text" at bounding box center [374, 159] width 494 height 21
click at [210, 157] on input "text" at bounding box center [374, 159] width 494 height 21
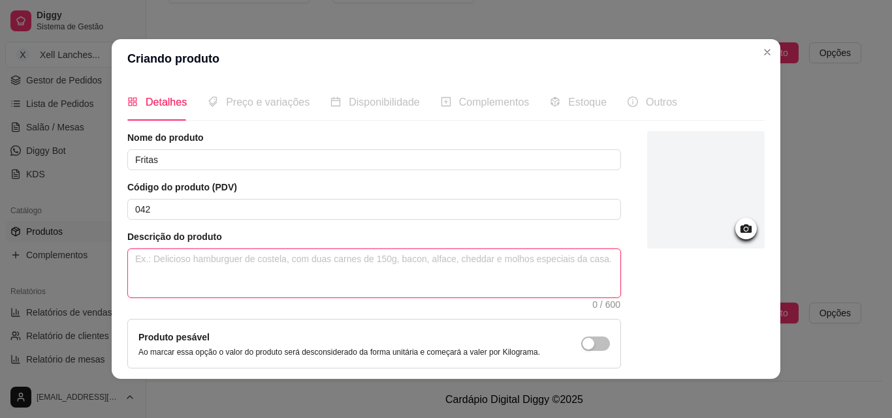
click at [165, 273] on textarea at bounding box center [374, 273] width 492 height 48
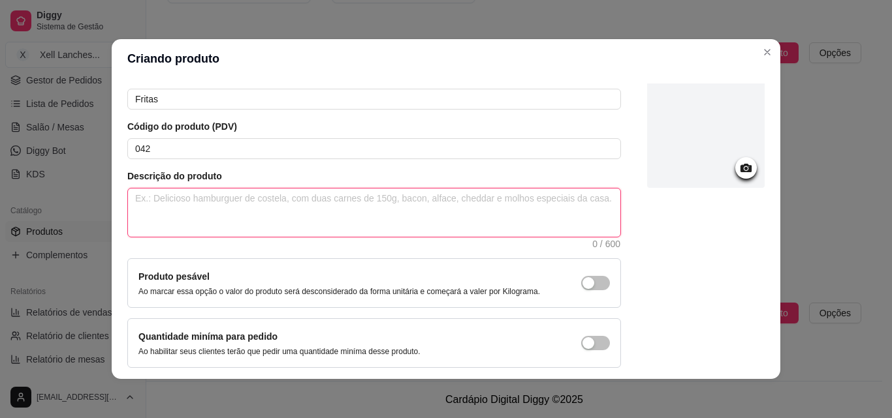
scroll to position [113, 0]
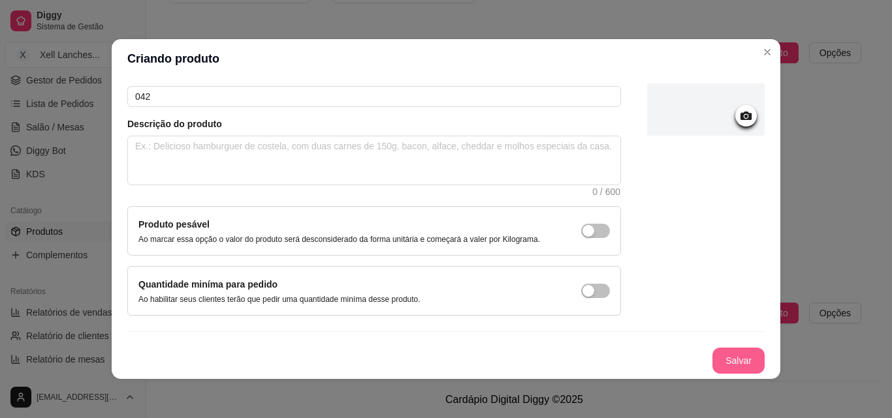
click at [736, 355] on button "Salvar" at bounding box center [738, 361] width 52 height 26
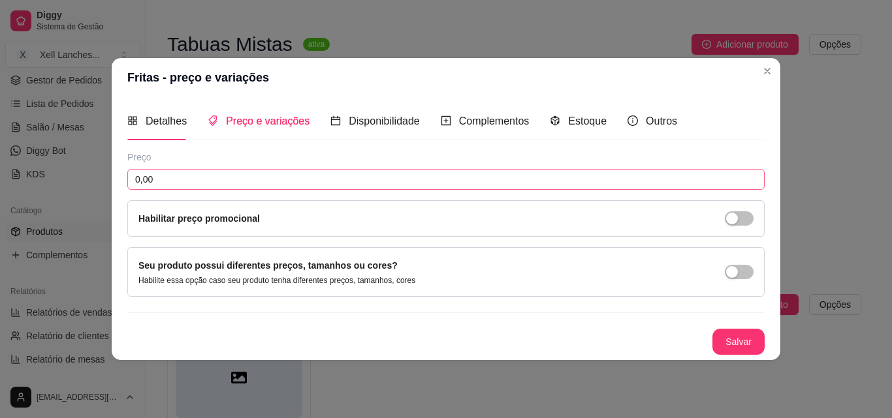
scroll to position [0, 0]
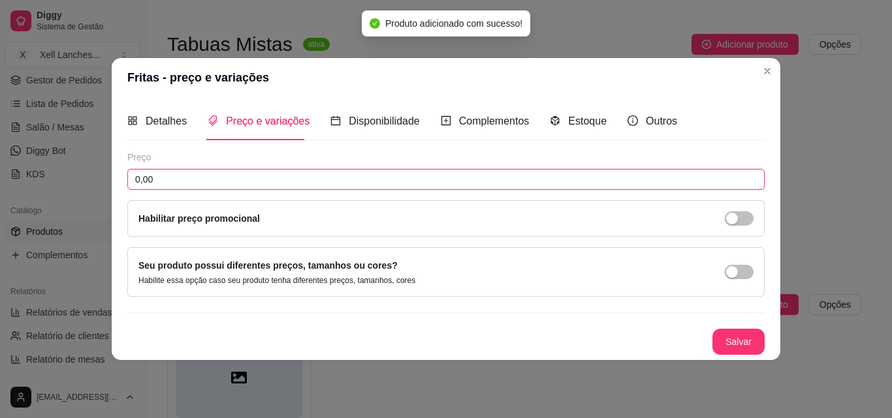
click at [230, 181] on input "0,00" at bounding box center [445, 179] width 637 height 21
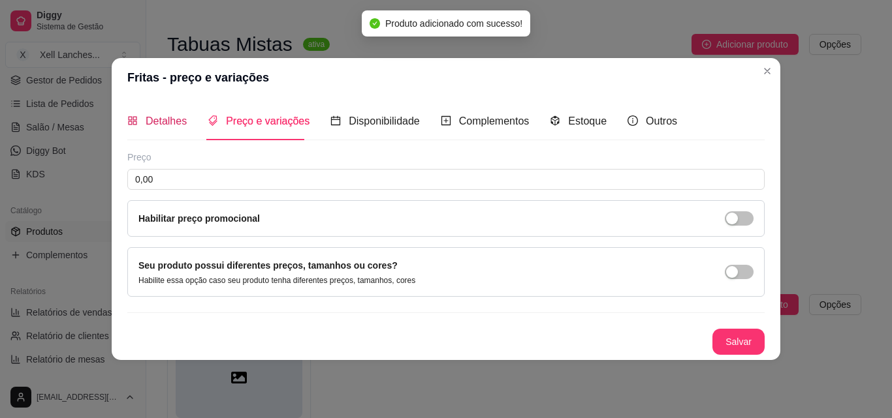
click at [156, 124] on span "Detalhes" at bounding box center [166, 121] width 41 height 11
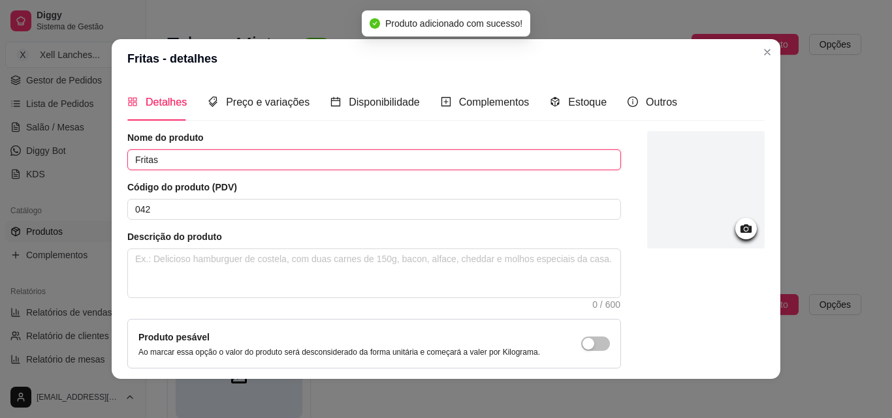
click at [181, 164] on input "Fritas" at bounding box center [374, 159] width 494 height 21
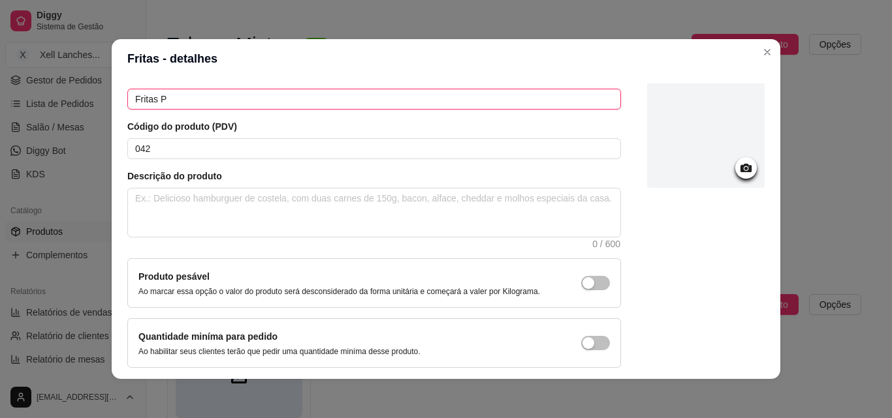
scroll to position [113, 0]
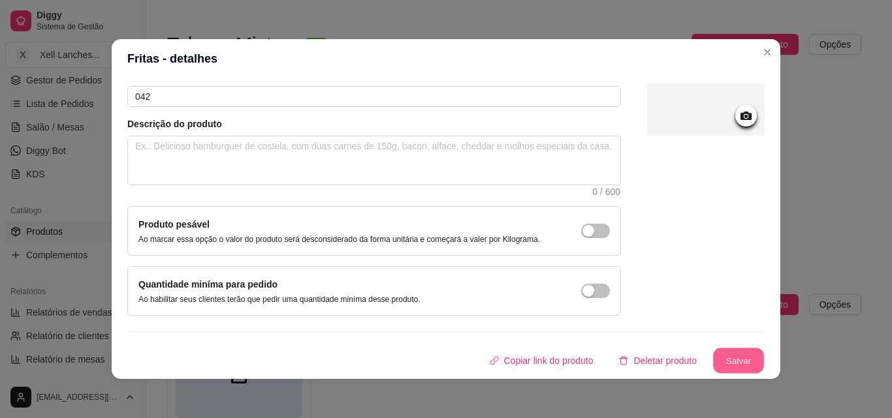
click at [729, 364] on button "Salvar" at bounding box center [738, 361] width 51 height 25
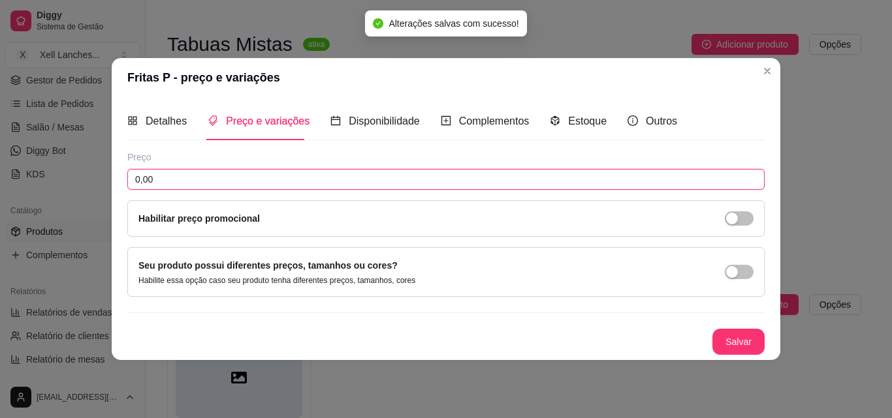
click at [270, 170] on input "0,00" at bounding box center [445, 179] width 637 height 21
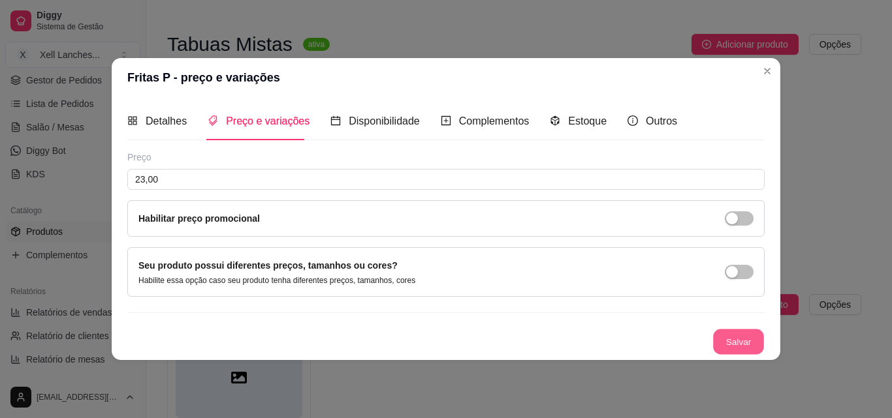
click at [738, 338] on button "Salvar" at bounding box center [738, 341] width 51 height 25
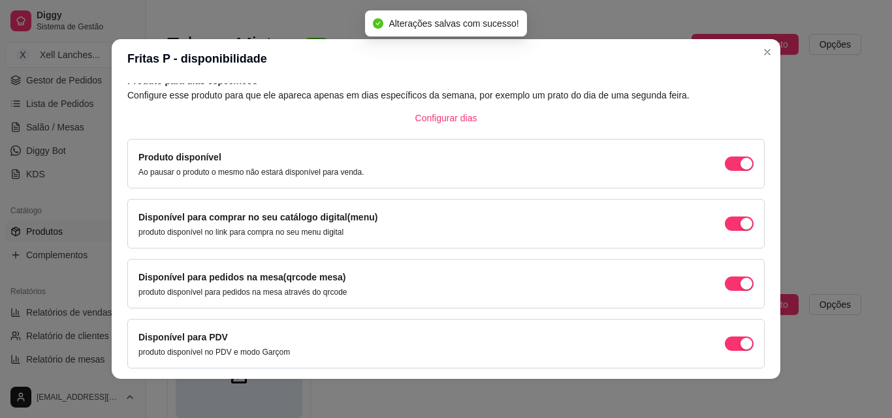
scroll to position [118, 0]
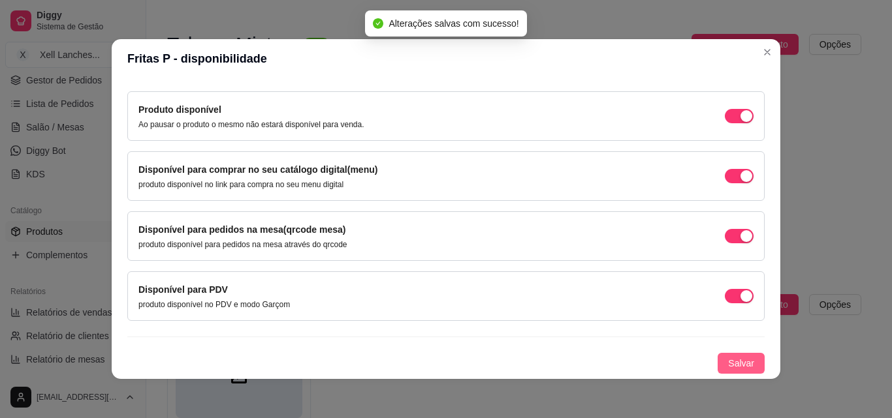
click at [728, 358] on span "Salvar" at bounding box center [741, 363] width 26 height 14
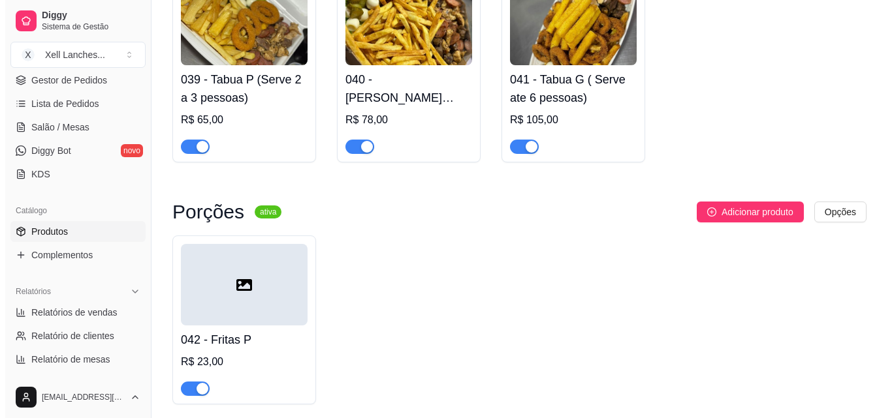
scroll to position [2812, 0]
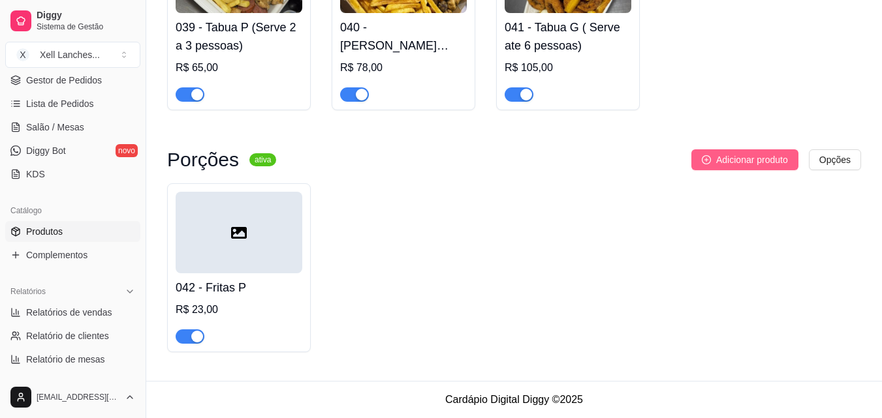
click at [738, 153] on span "Adicionar produto" at bounding box center [752, 160] width 72 height 14
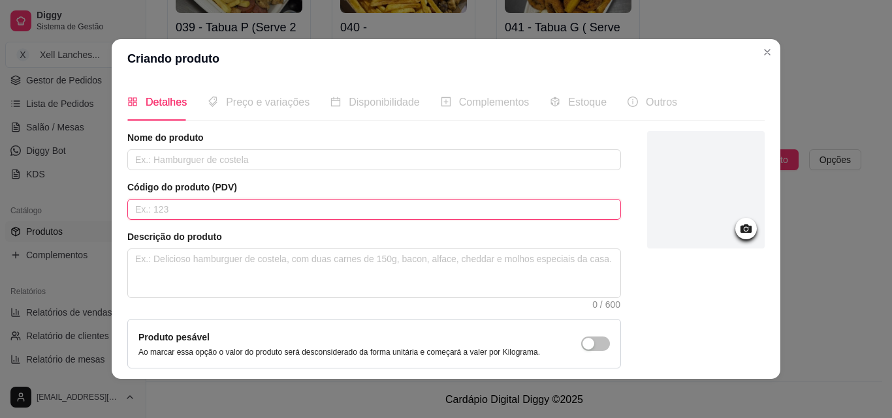
click at [227, 208] on input "text" at bounding box center [374, 209] width 494 height 21
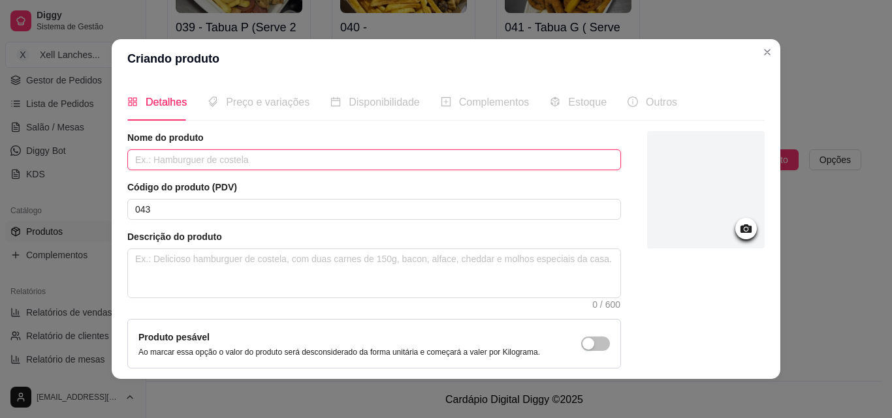
click at [206, 162] on input "text" at bounding box center [374, 159] width 494 height 21
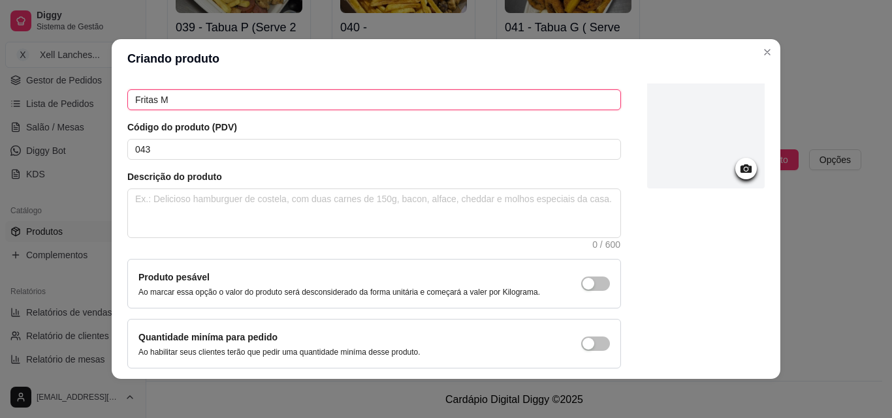
scroll to position [113, 0]
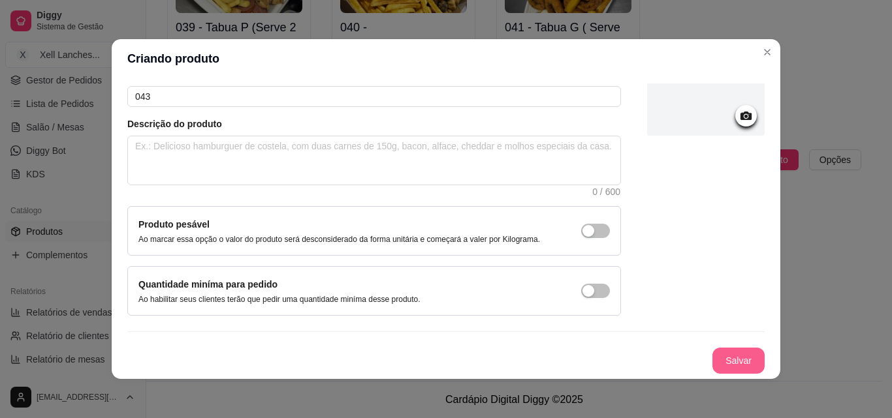
click at [721, 359] on button "Salvar" at bounding box center [738, 361] width 52 height 26
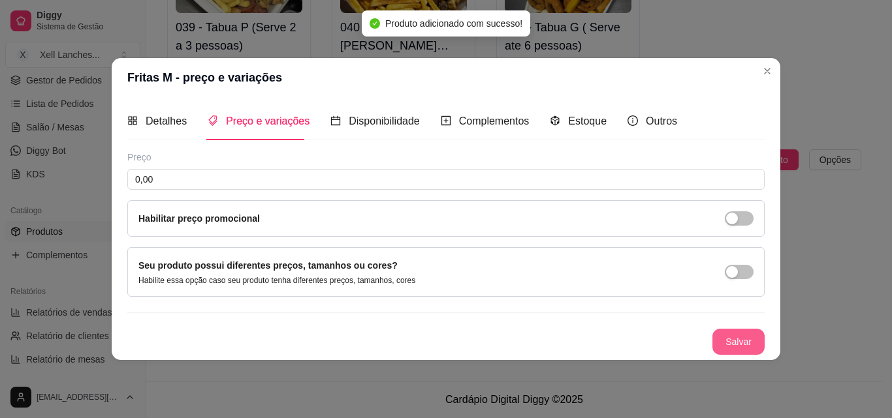
scroll to position [0, 0]
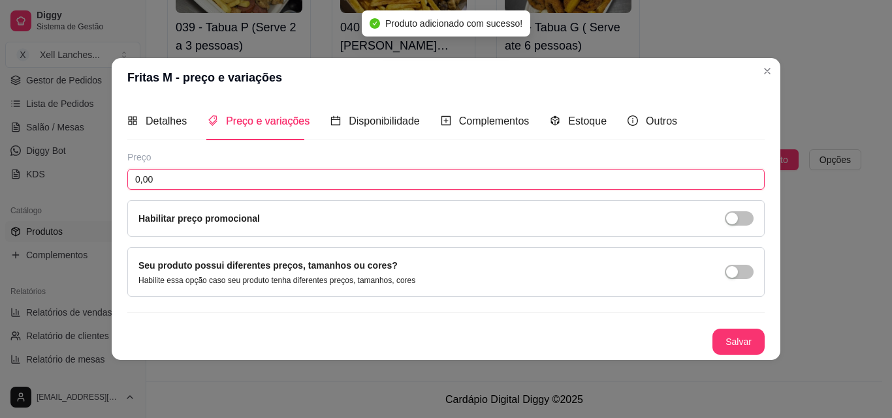
click at [235, 180] on input "0,00" at bounding box center [445, 179] width 637 height 21
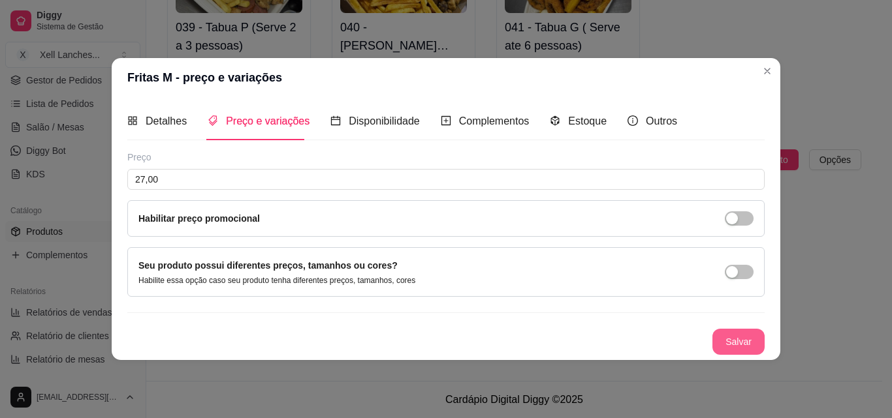
click at [739, 346] on button "Salvar" at bounding box center [738, 342] width 52 height 26
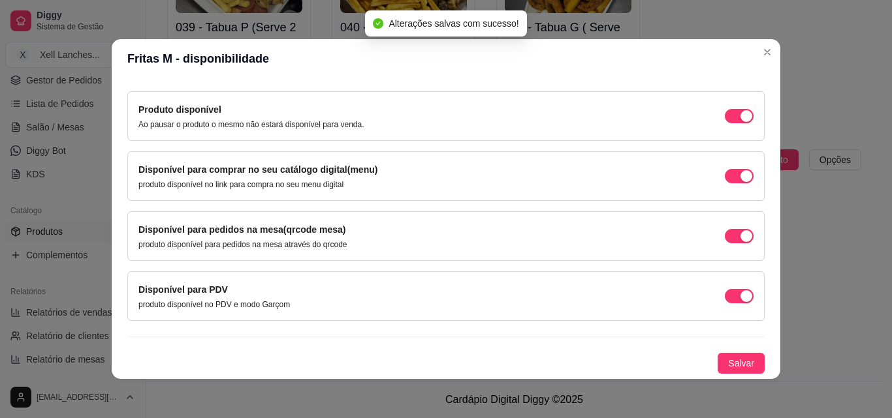
scroll to position [3, 0]
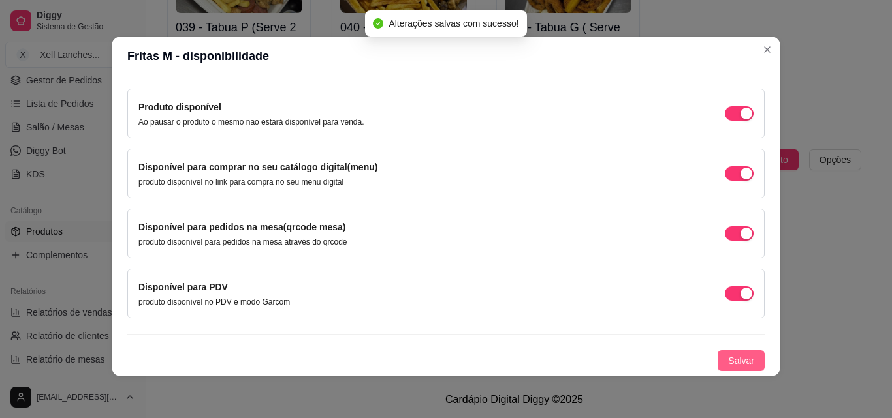
click at [731, 368] on span "Salvar" at bounding box center [741, 361] width 26 height 14
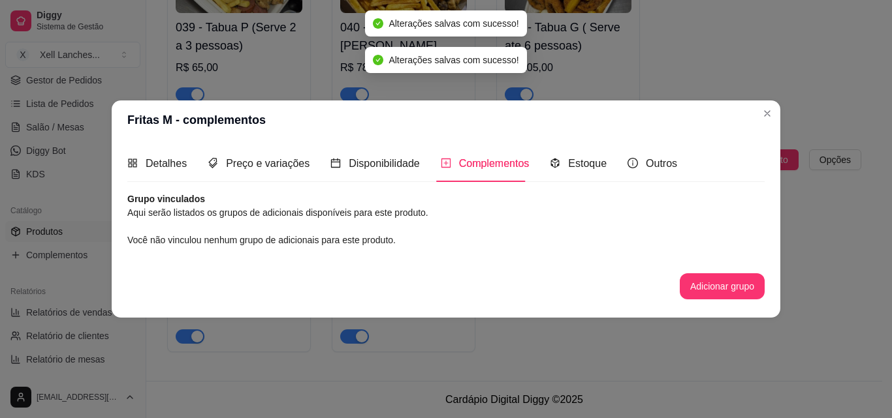
scroll to position [0, 0]
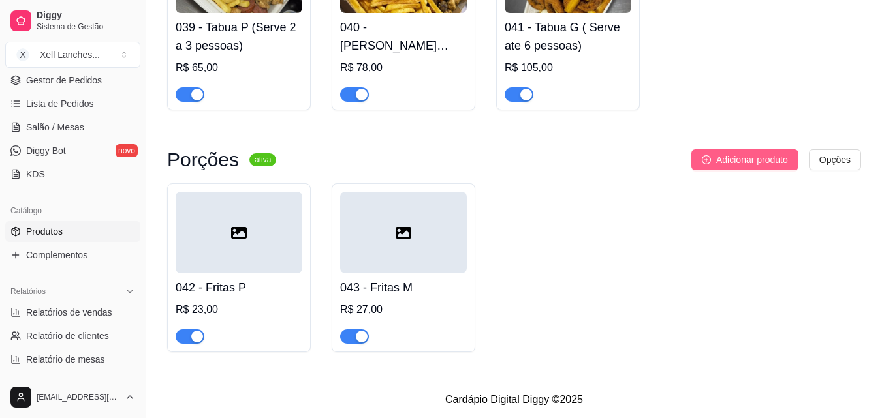
click at [759, 162] on span "Adicionar produto" at bounding box center [752, 160] width 72 height 14
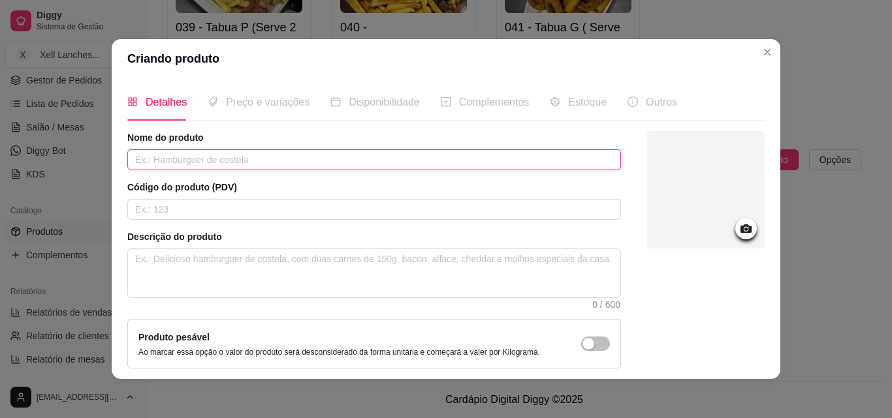
click at [310, 159] on input "text" at bounding box center [374, 159] width 494 height 21
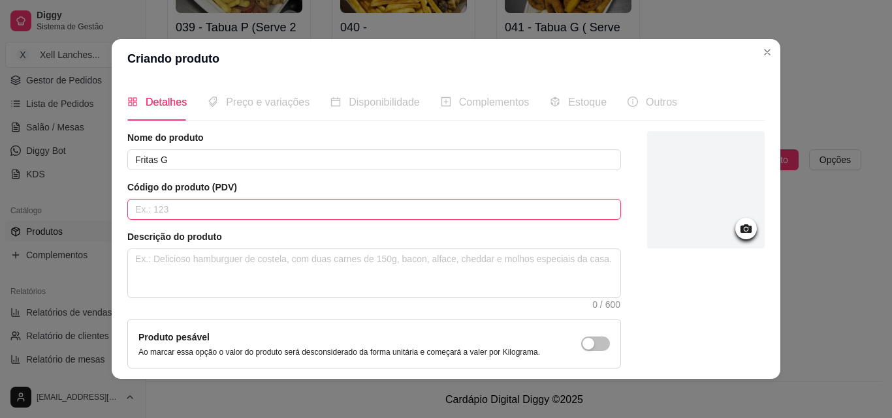
click at [262, 212] on input "text" at bounding box center [374, 209] width 494 height 21
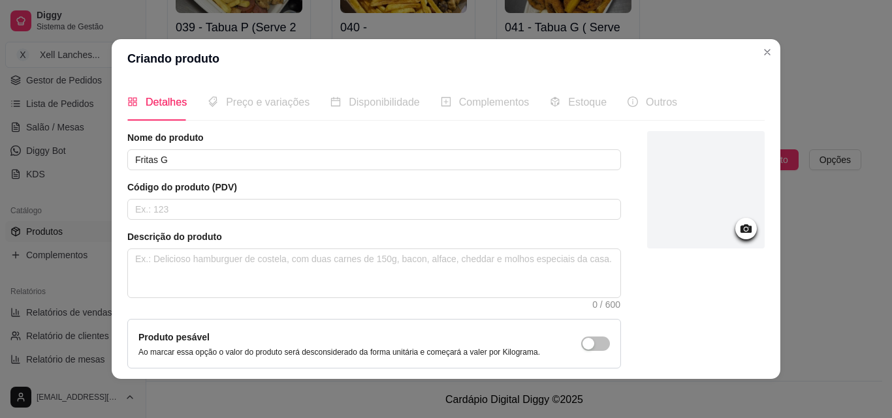
drag, startPoint x: 359, startPoint y: 50, endPoint x: 524, endPoint y: 54, distance: 164.6
click at [524, 54] on header "Criando produto" at bounding box center [446, 58] width 669 height 39
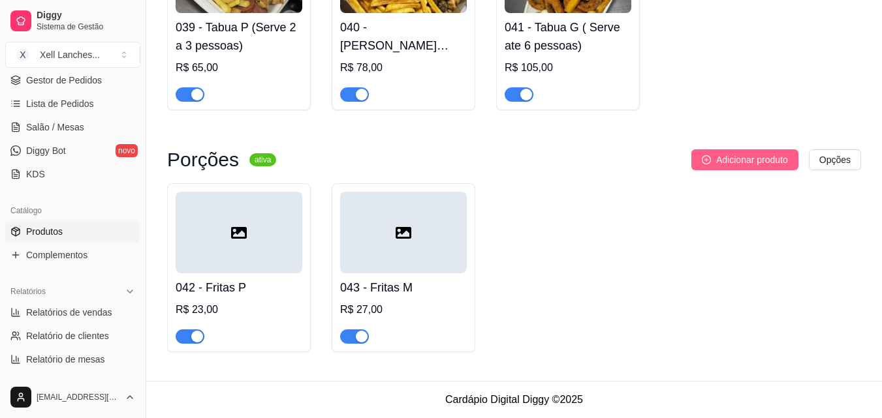
click at [731, 155] on span "Adicionar produto" at bounding box center [752, 160] width 72 height 14
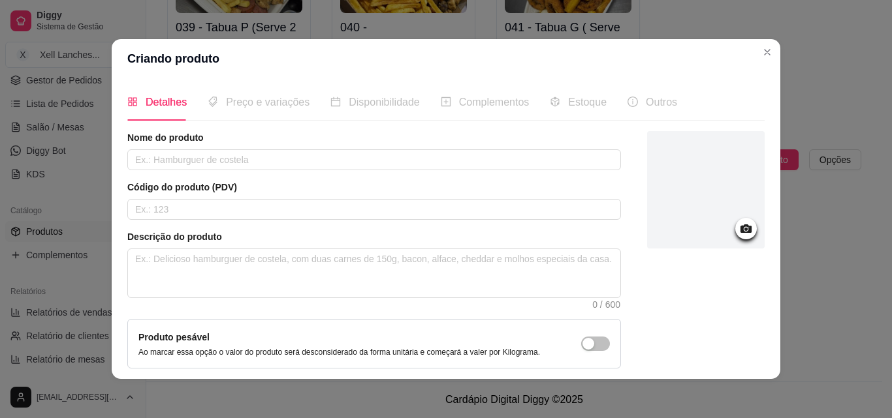
click at [209, 195] on div "Código do produto (PDV)" at bounding box center [374, 200] width 494 height 39
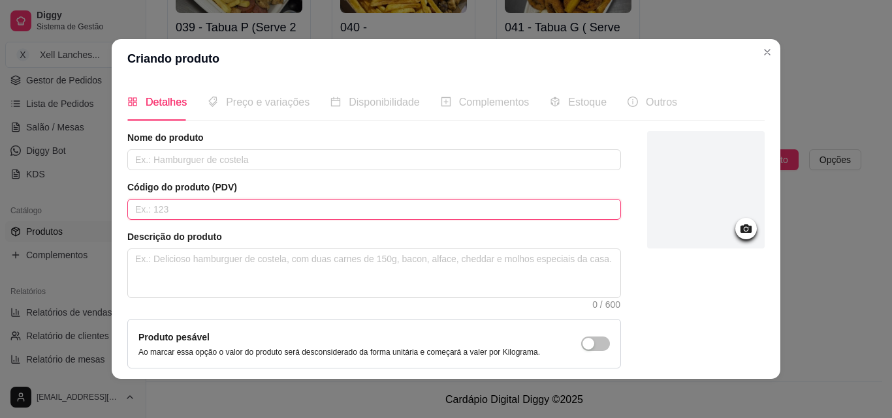
click at [204, 207] on input "text" at bounding box center [374, 209] width 494 height 21
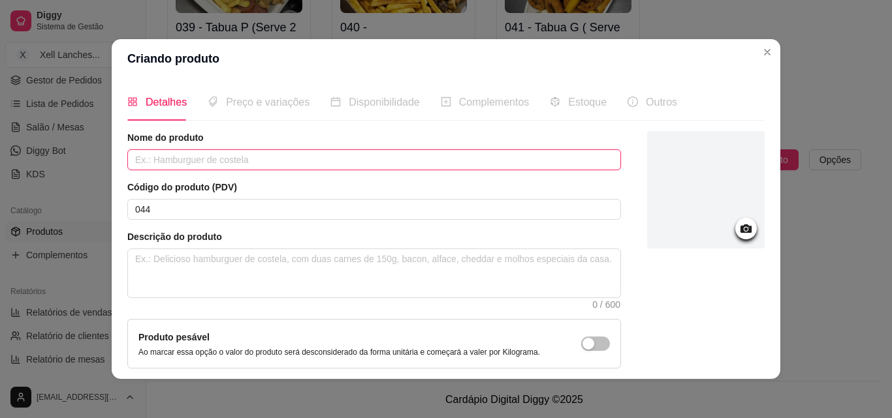
click at [200, 159] on input "text" at bounding box center [374, 159] width 494 height 21
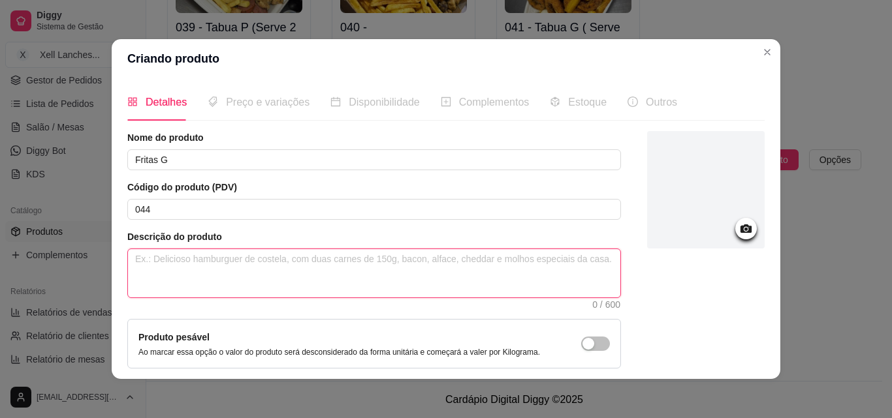
click at [184, 259] on textarea at bounding box center [374, 273] width 492 height 48
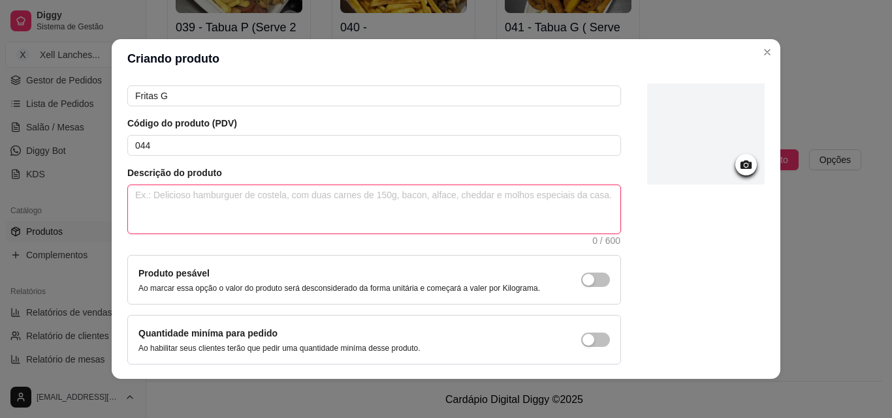
scroll to position [113, 0]
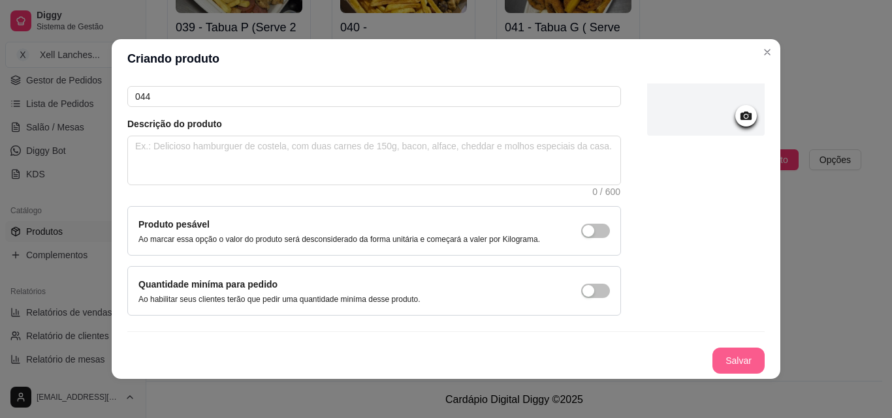
click at [714, 356] on button "Salvar" at bounding box center [738, 361] width 52 height 26
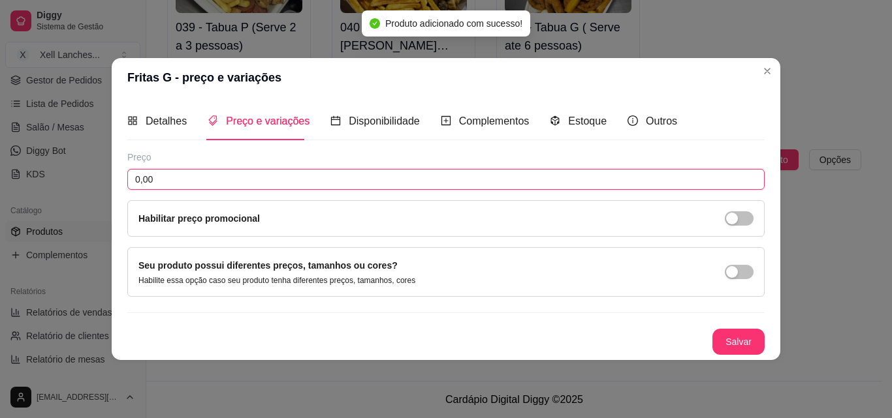
click at [179, 183] on input "0,00" at bounding box center [445, 179] width 637 height 21
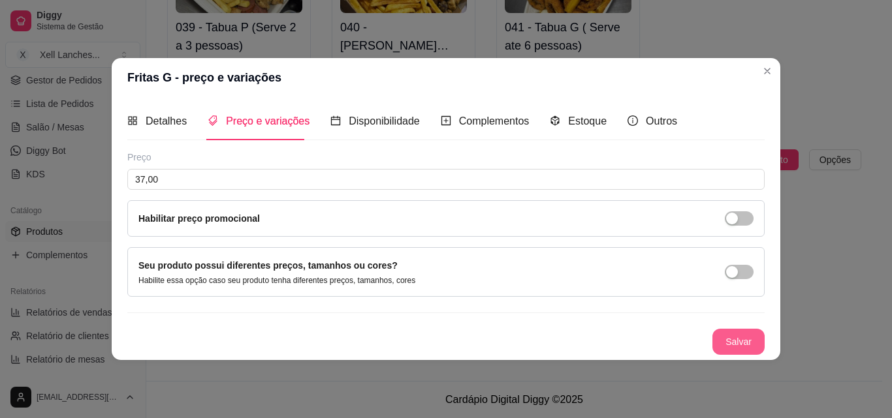
click at [742, 339] on button "Salvar" at bounding box center [738, 342] width 52 height 26
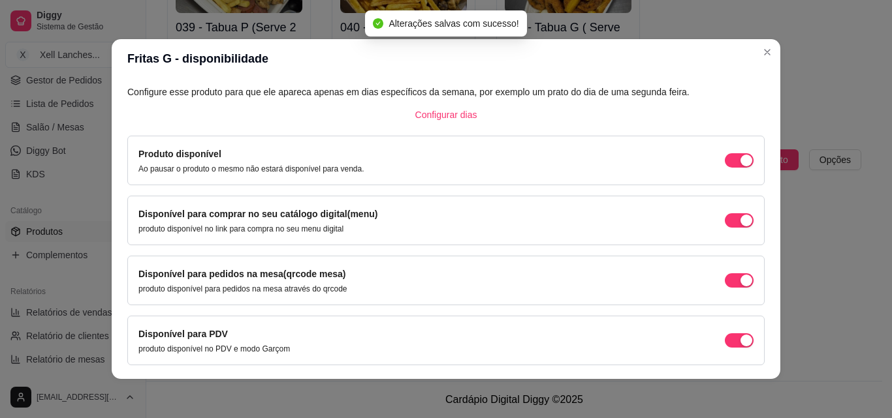
scroll to position [53, 0]
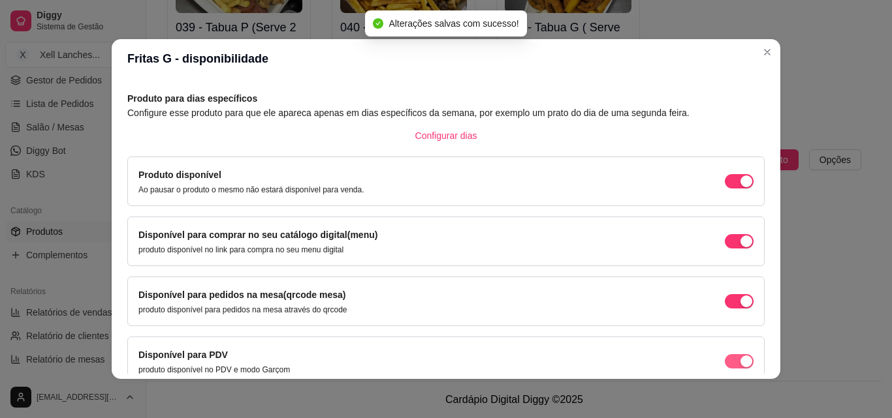
click at [740, 359] on div "button" at bounding box center [746, 362] width 12 height 12
drag, startPoint x: 727, startPoint y: 359, endPoint x: 633, endPoint y: 330, distance: 98.9
click at [727, 359] on span "button" at bounding box center [739, 361] width 29 height 14
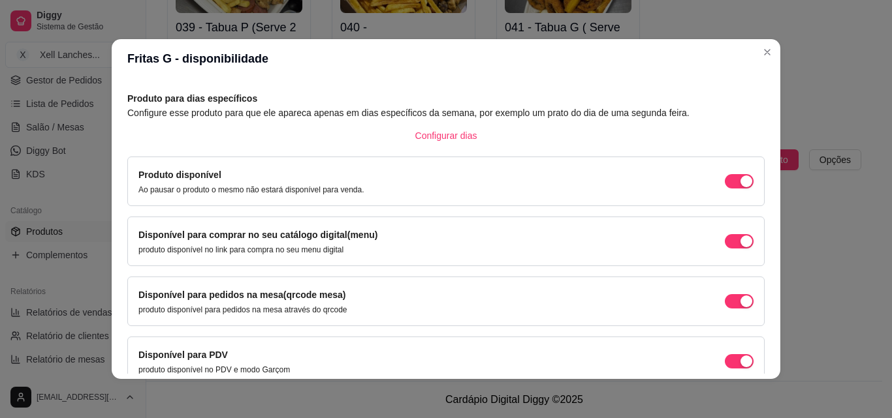
scroll to position [118, 0]
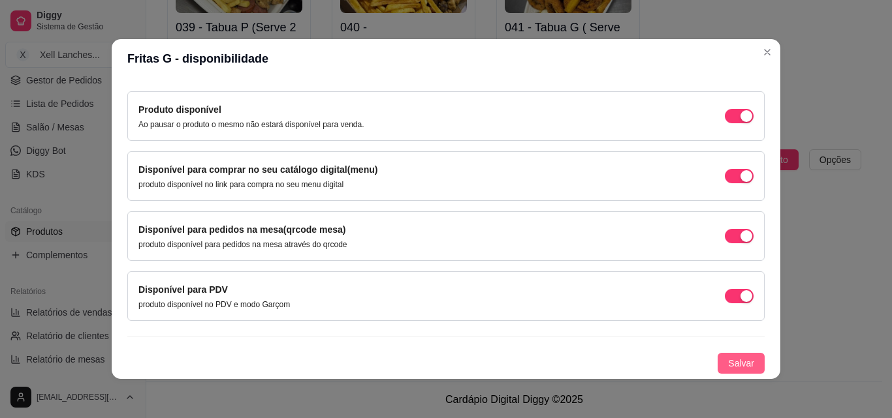
click at [728, 364] on span "Salvar" at bounding box center [741, 363] width 26 height 14
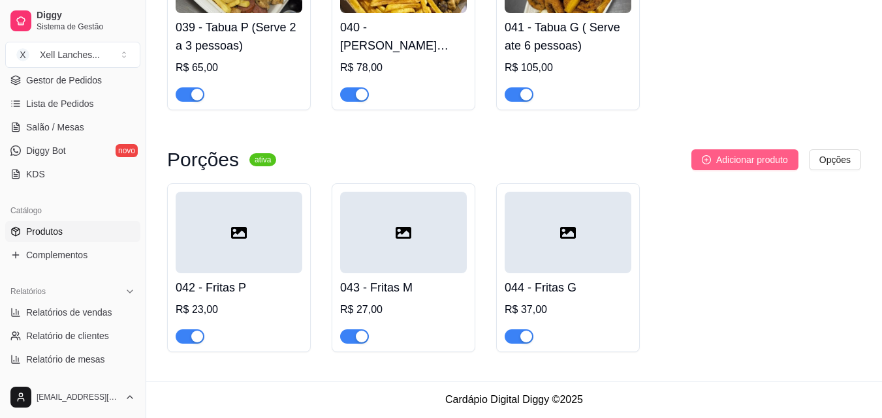
click at [733, 163] on span "Adicionar produto" at bounding box center [752, 160] width 72 height 14
click at [766, 162] on span "Adicionar produto" at bounding box center [752, 160] width 72 height 14
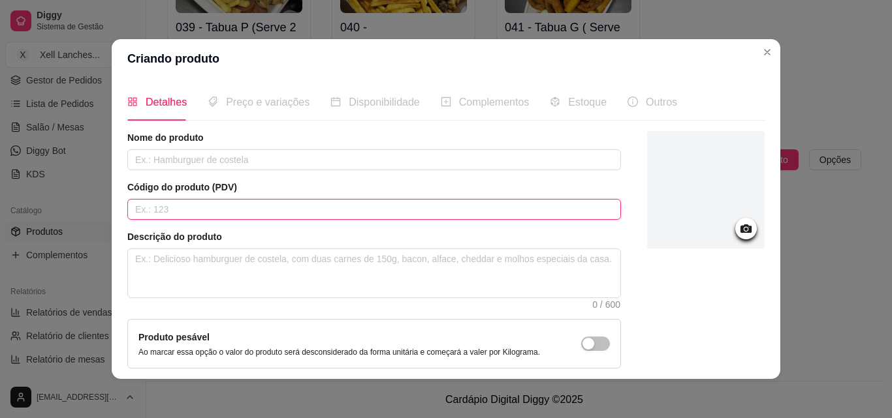
click at [180, 208] on input "text" at bounding box center [374, 209] width 494 height 21
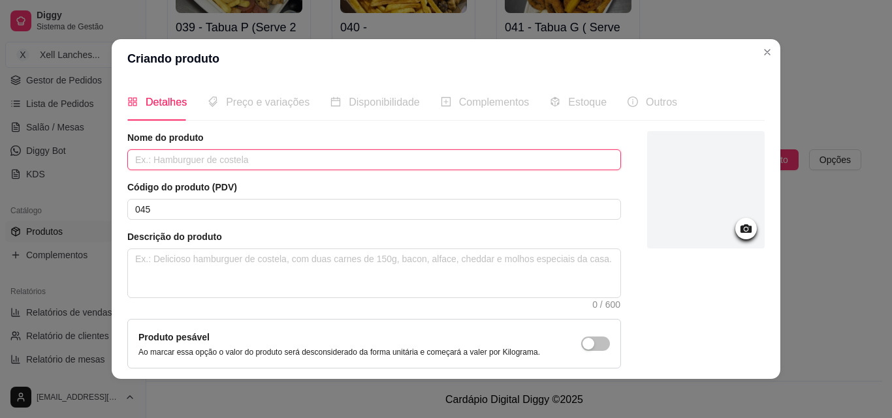
click at [217, 155] on input "text" at bounding box center [374, 159] width 494 height 21
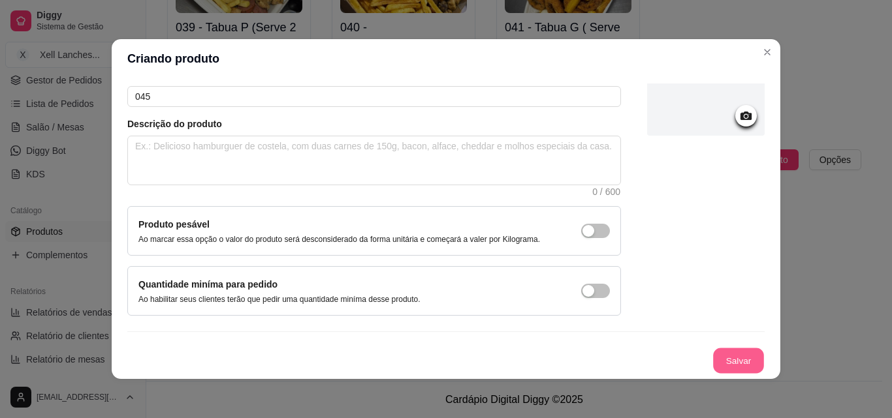
click at [727, 362] on button "Salvar" at bounding box center [738, 361] width 51 height 25
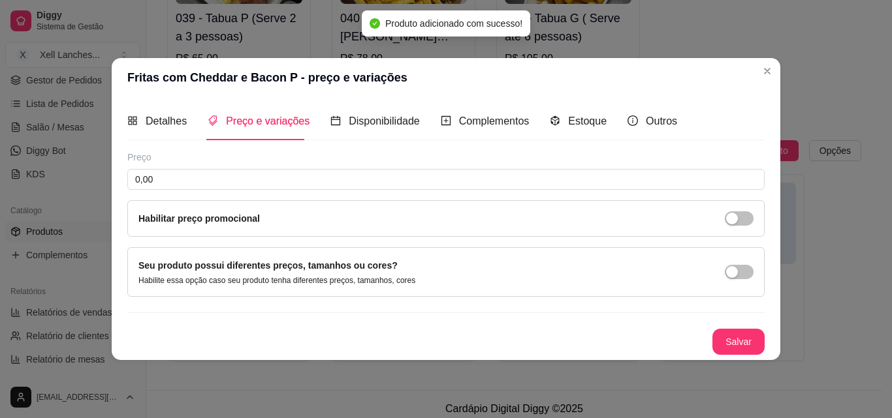
scroll to position [0, 0]
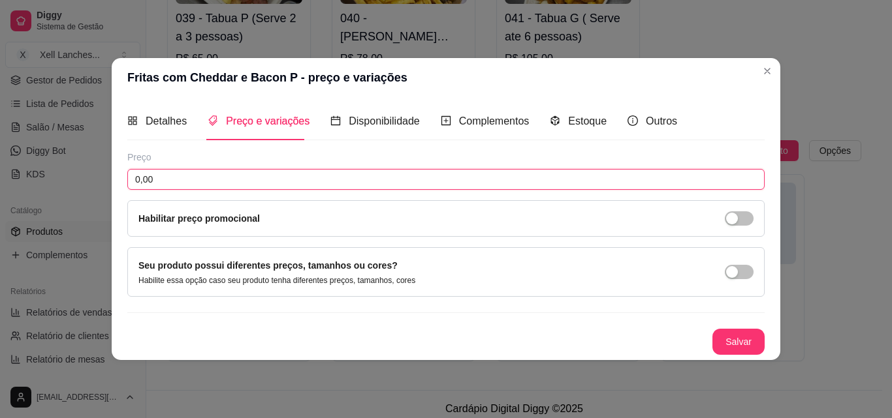
click at [151, 177] on input "0,00" at bounding box center [445, 179] width 637 height 21
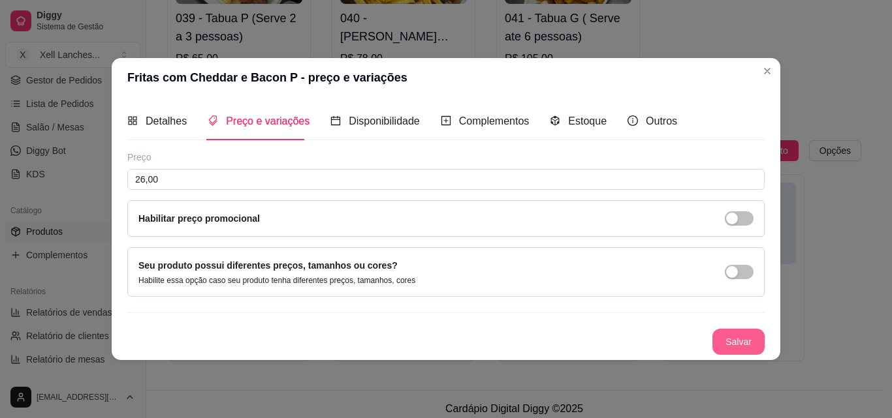
click at [729, 337] on button "Salvar" at bounding box center [738, 342] width 52 height 26
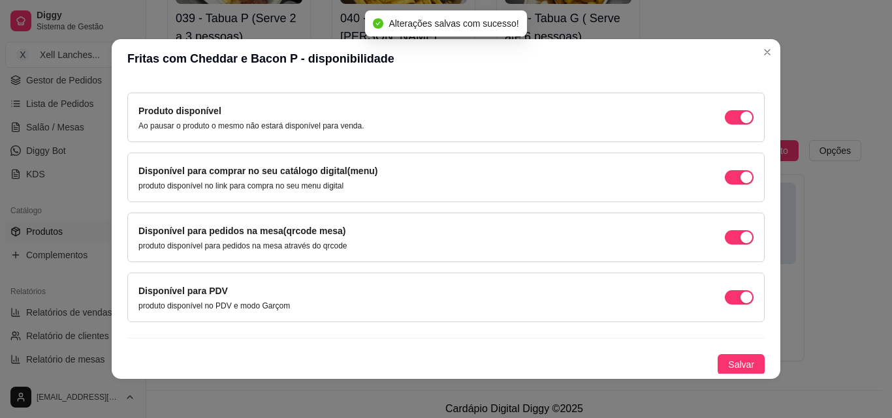
scroll to position [118, 0]
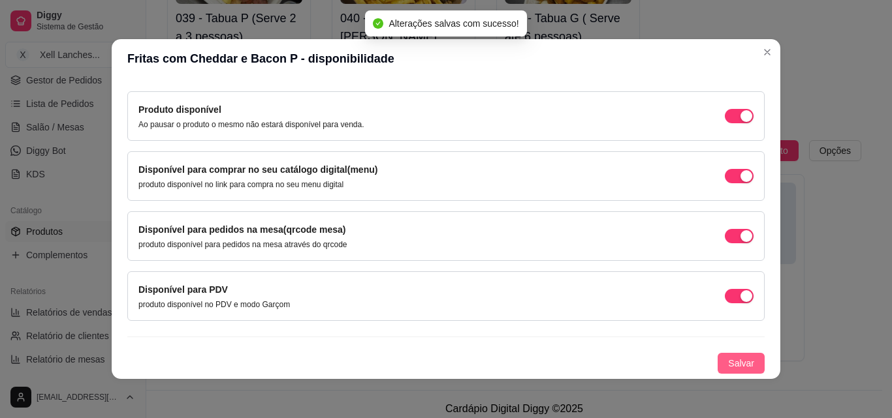
click at [735, 360] on span "Salvar" at bounding box center [741, 363] width 26 height 14
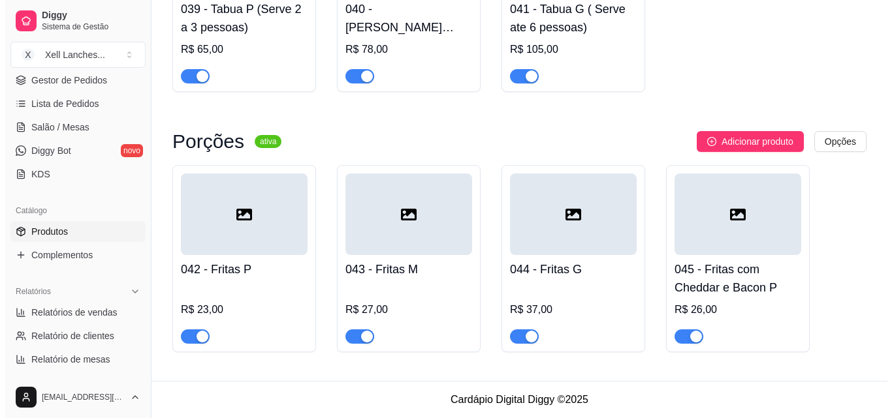
scroll to position [2831, 0]
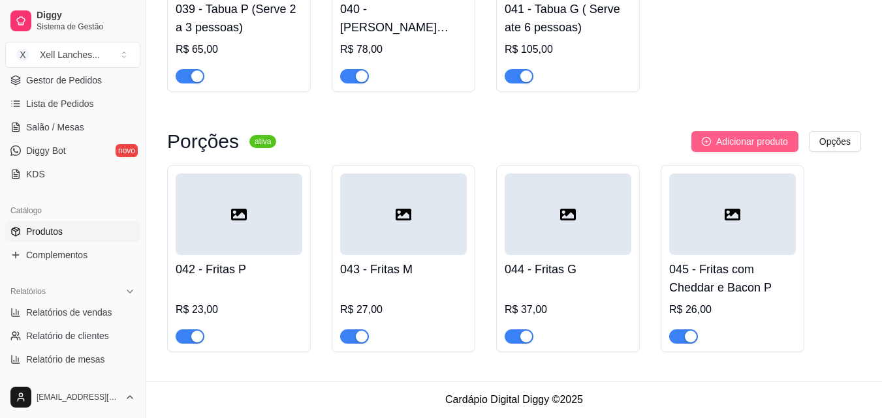
click at [752, 136] on span "Adicionar produto" at bounding box center [752, 141] width 72 height 14
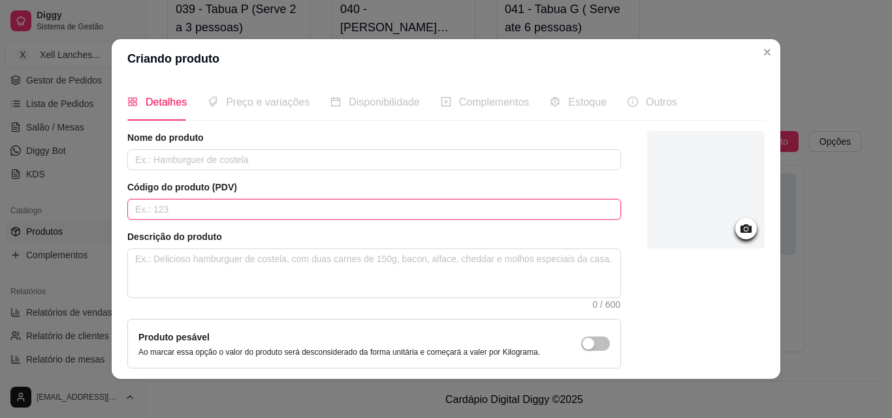
click at [288, 213] on input "text" at bounding box center [374, 209] width 494 height 21
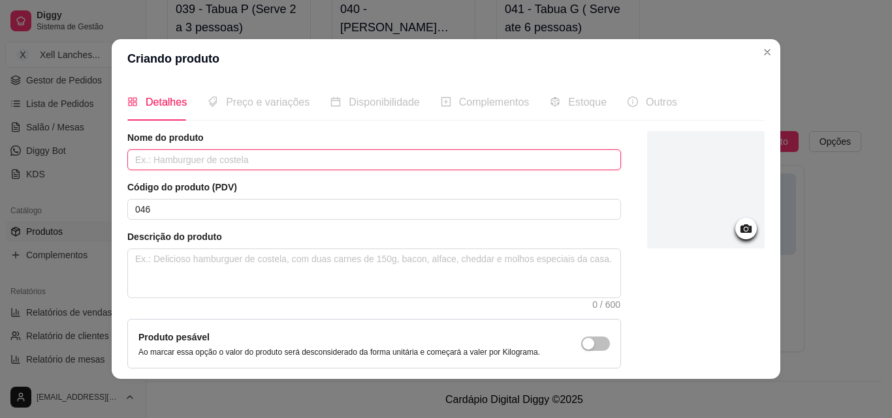
click at [202, 165] on input "text" at bounding box center [374, 159] width 494 height 21
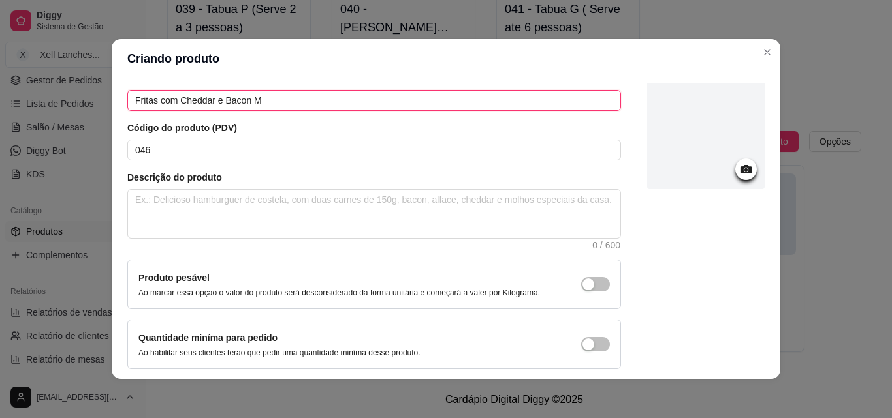
scroll to position [113, 0]
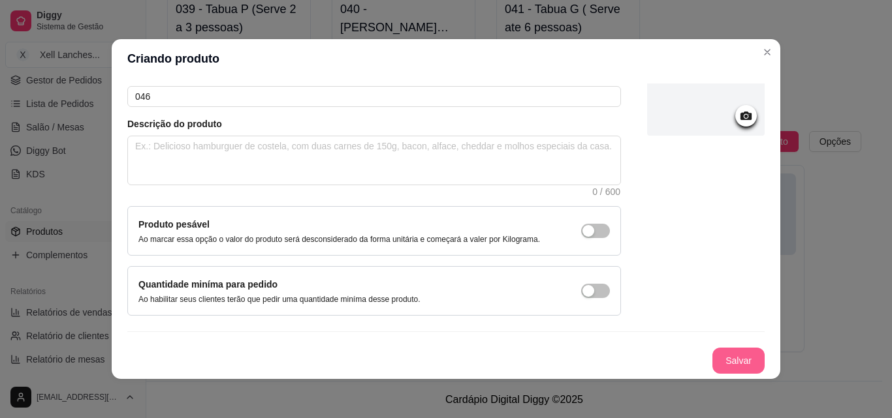
click at [728, 361] on button "Salvar" at bounding box center [738, 361] width 52 height 26
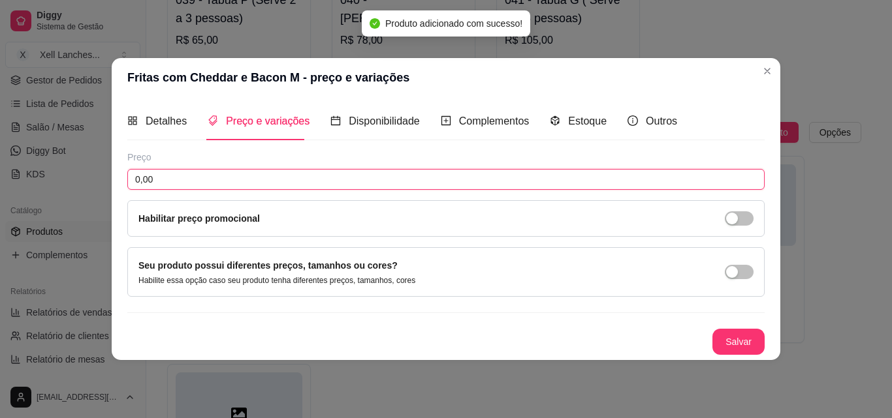
click at [221, 178] on input "0,00" at bounding box center [445, 179] width 637 height 21
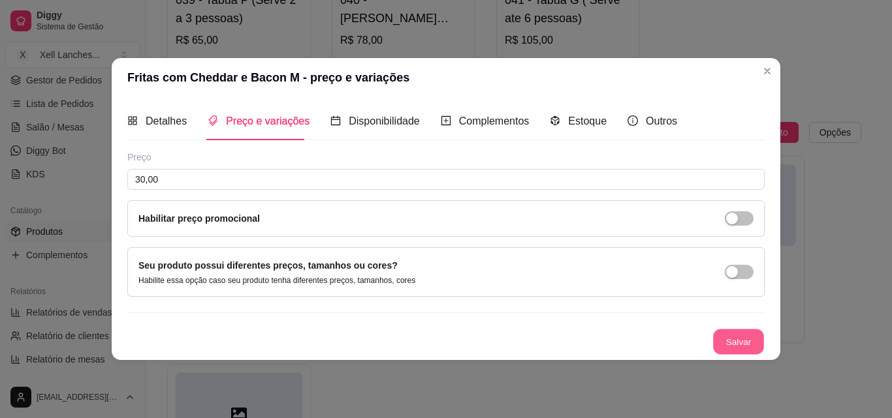
click at [729, 341] on button "Salvar" at bounding box center [738, 341] width 51 height 25
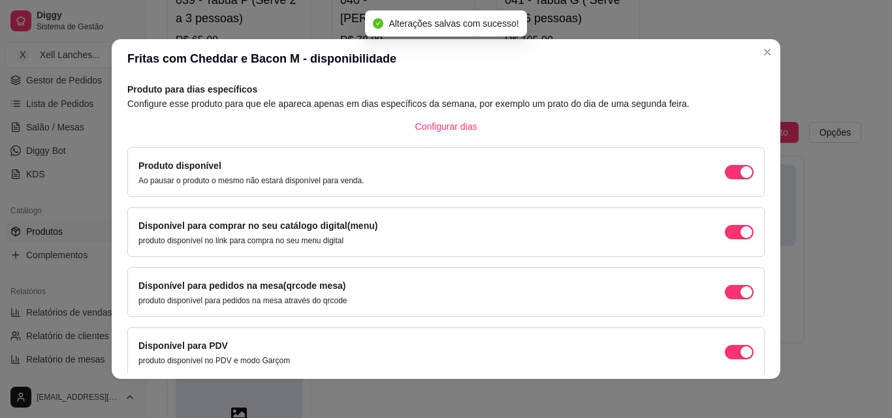
scroll to position [118, 0]
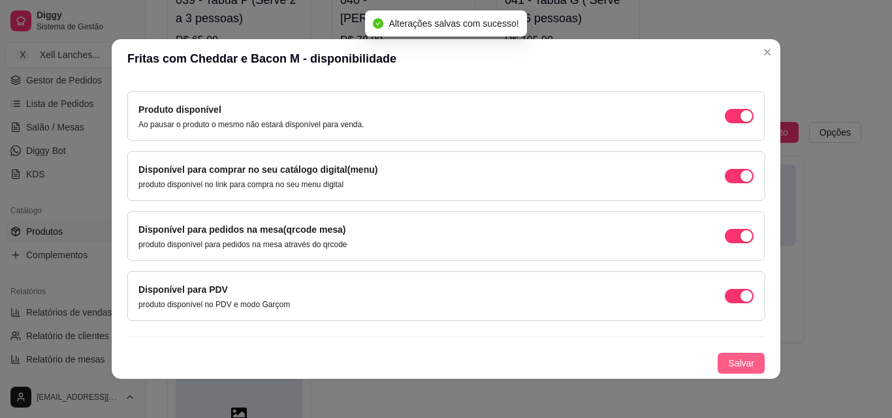
click at [728, 365] on span "Salvar" at bounding box center [741, 363] width 26 height 14
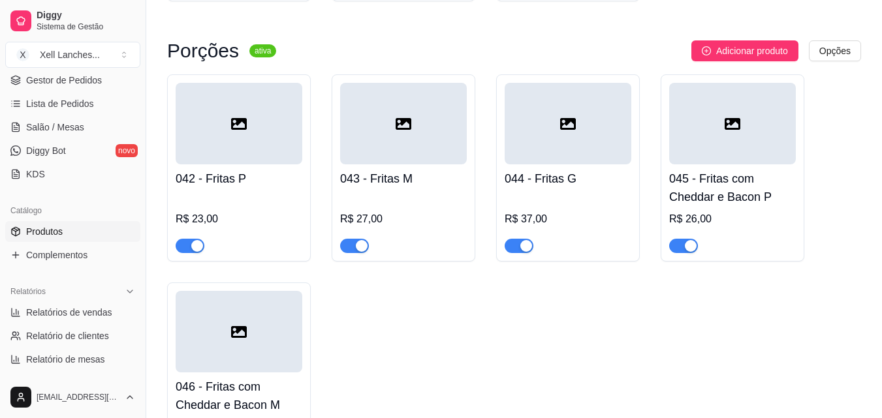
scroll to position [2844, 0]
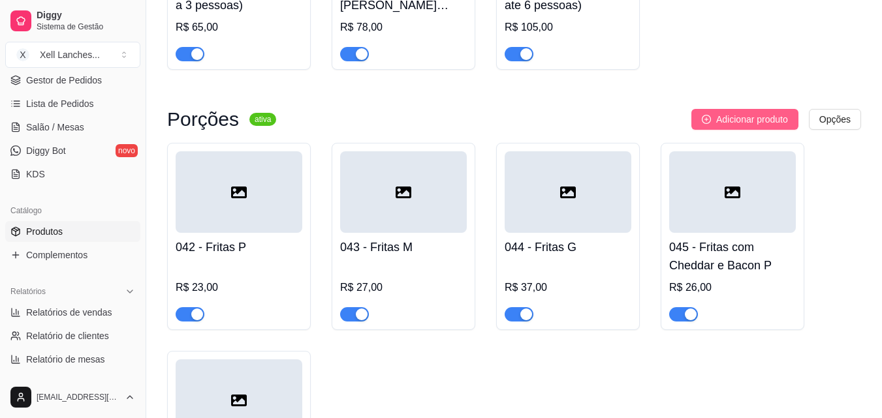
click at [749, 126] on span "Adicionar produto" at bounding box center [752, 119] width 72 height 14
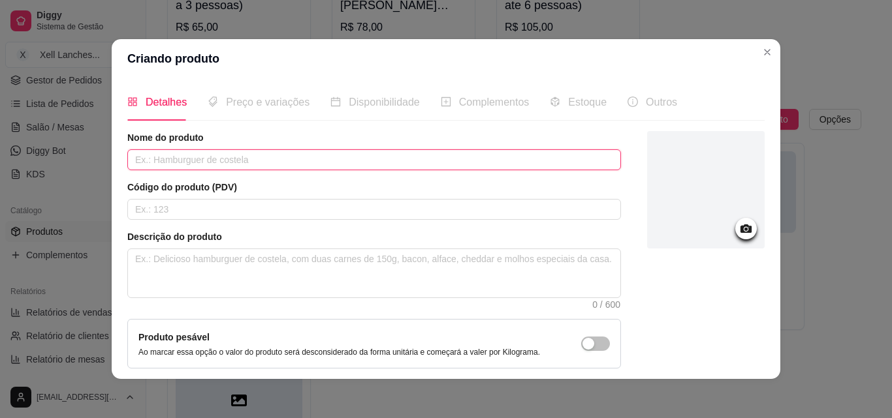
click at [267, 168] on input "text" at bounding box center [374, 159] width 494 height 21
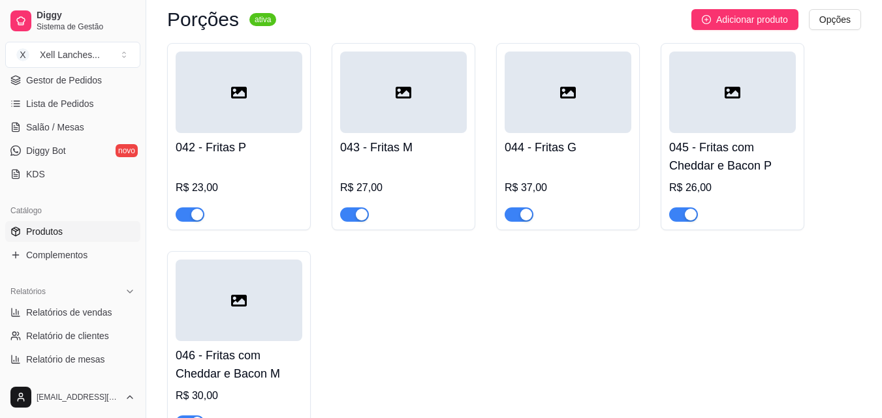
scroll to position [2909, 0]
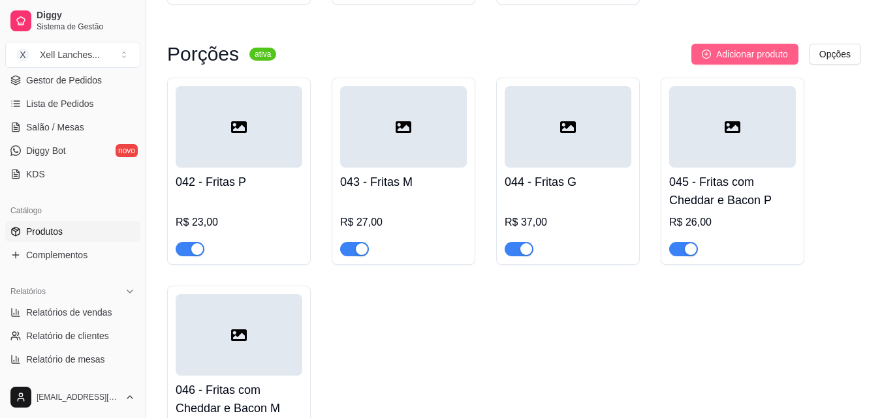
click at [744, 61] on span "Adicionar produto" at bounding box center [752, 54] width 72 height 14
click at [751, 61] on span "Adicionar produto" at bounding box center [752, 54] width 72 height 14
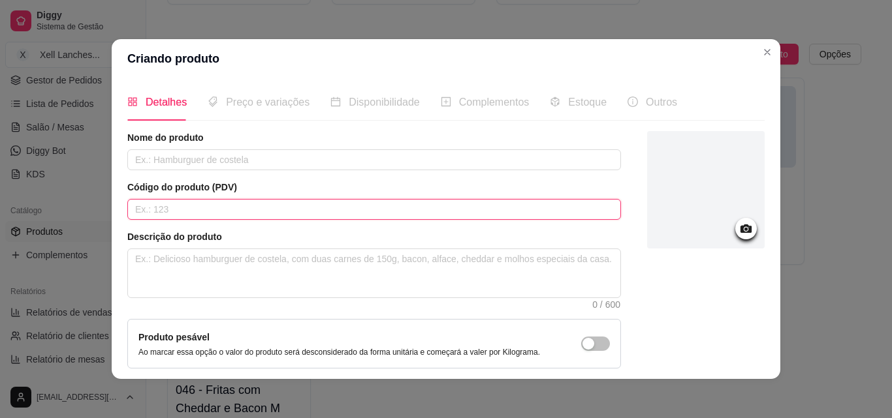
click at [198, 219] on input "text" at bounding box center [374, 209] width 494 height 21
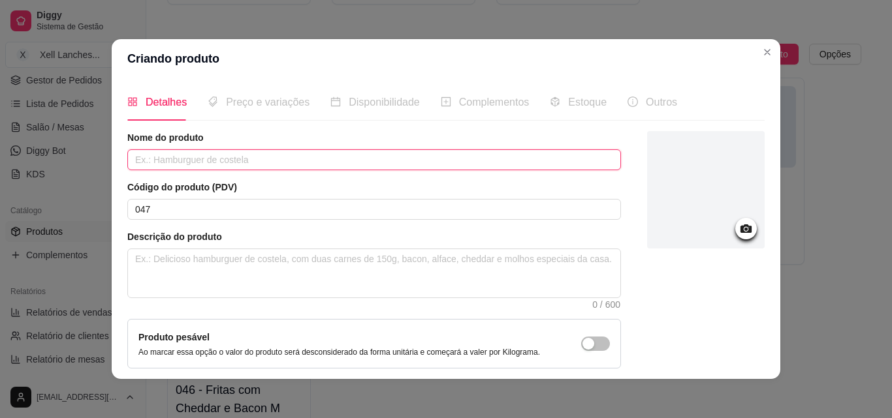
click at [218, 157] on input "text" at bounding box center [374, 159] width 494 height 21
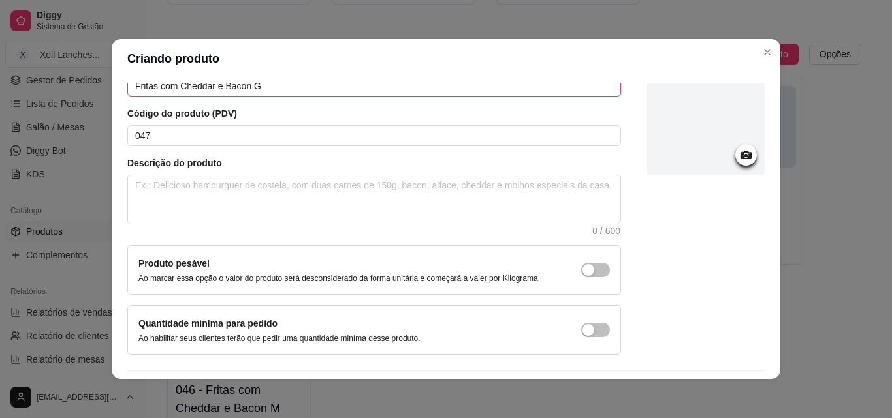
scroll to position [113, 0]
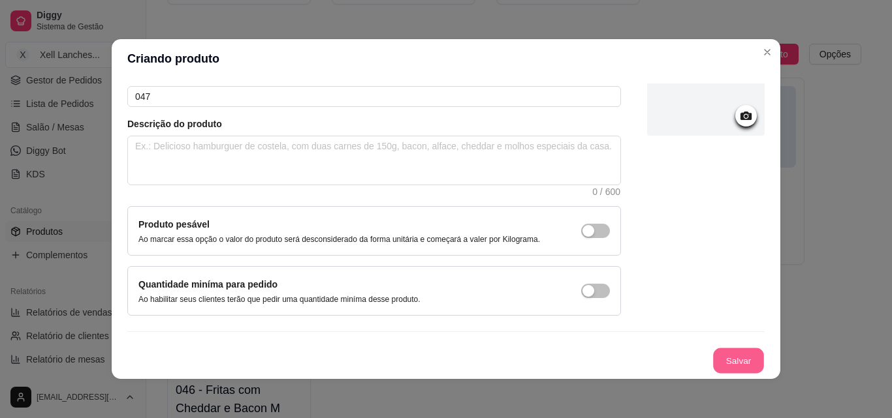
click at [723, 355] on button "Salvar" at bounding box center [738, 361] width 51 height 25
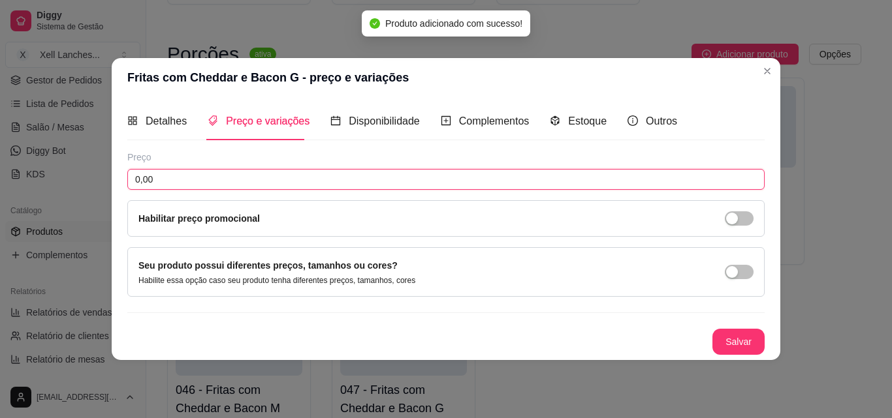
click at [183, 181] on input "0,00" at bounding box center [445, 179] width 637 height 21
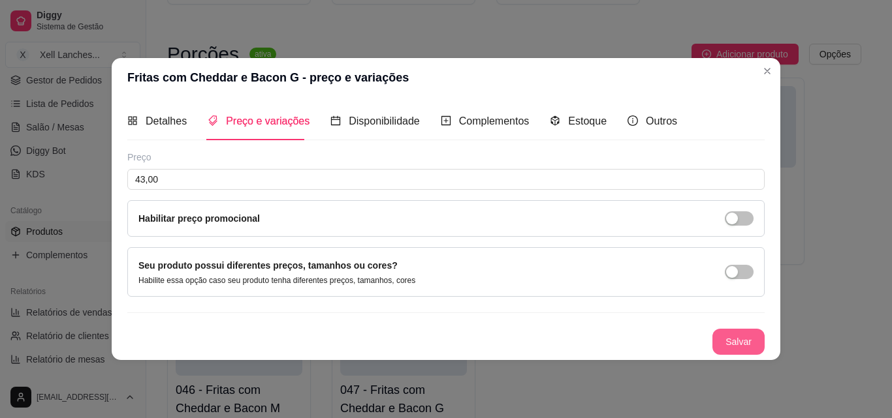
click at [735, 339] on button "Salvar" at bounding box center [738, 342] width 52 height 26
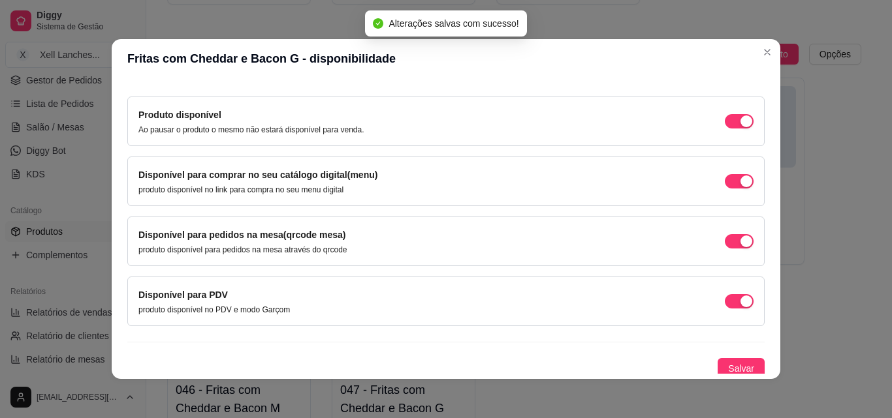
scroll to position [118, 0]
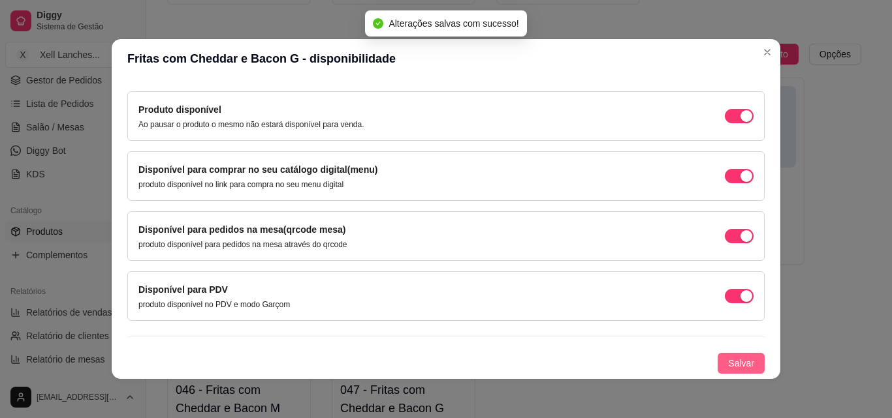
click at [734, 367] on span "Salvar" at bounding box center [741, 363] width 26 height 14
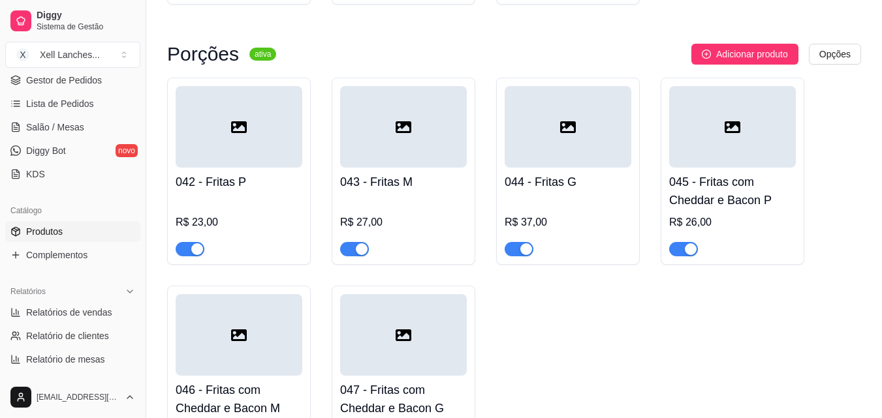
scroll to position [3040, 0]
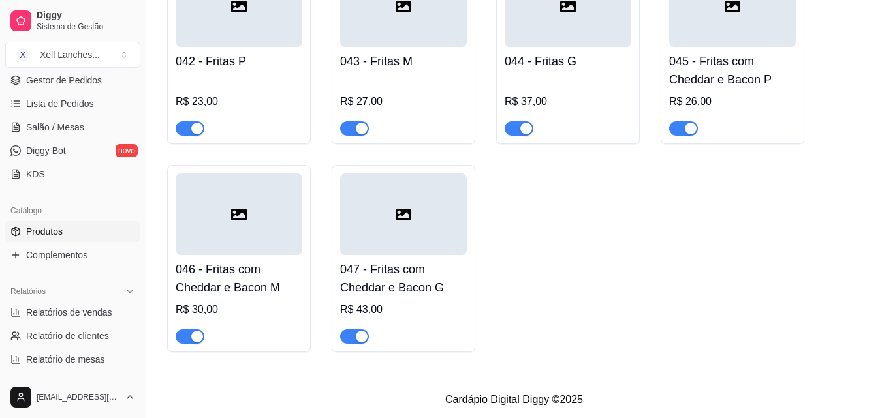
click at [735, 304] on div "042 - Fritas P R$ 23,00 043 - Fritas M R$ 27,00 044 - Fritas G R$ 37,00 045 - F…" at bounding box center [514, 155] width 694 height 396
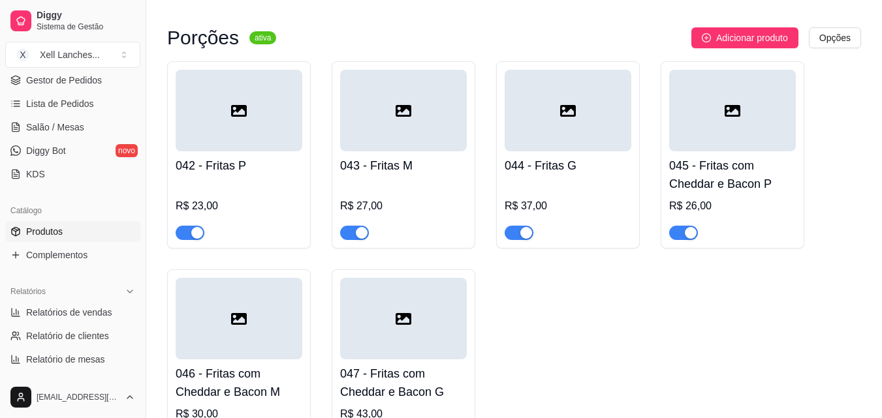
scroll to position [2909, 0]
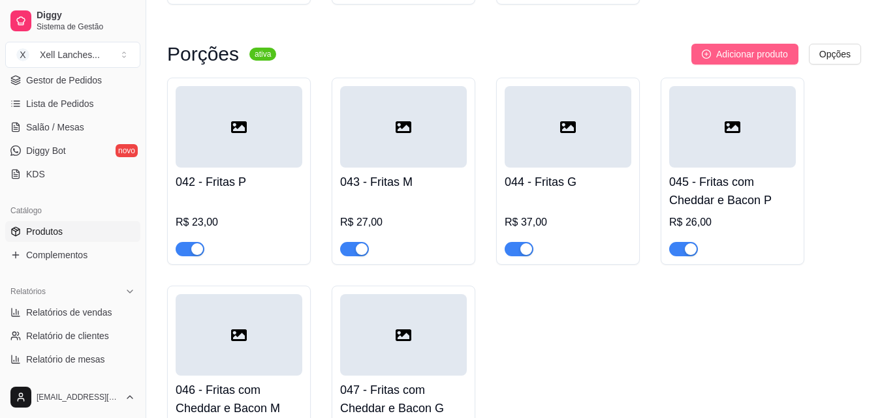
click at [756, 61] on span "Adicionar produto" at bounding box center [752, 54] width 72 height 14
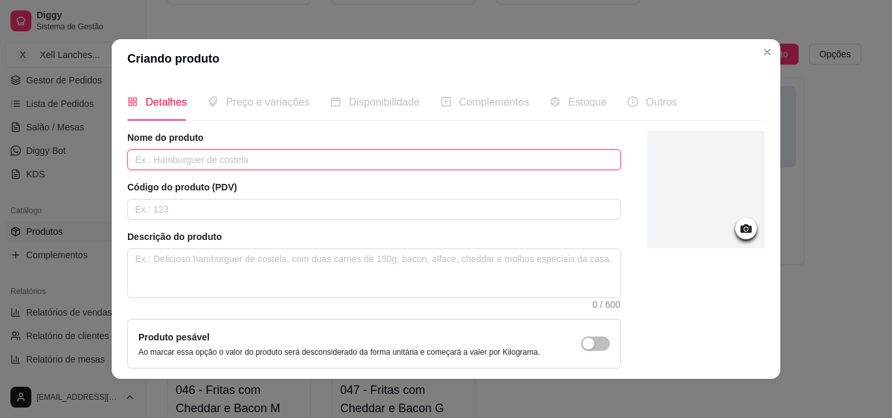
click at [232, 169] on input "text" at bounding box center [374, 159] width 494 height 21
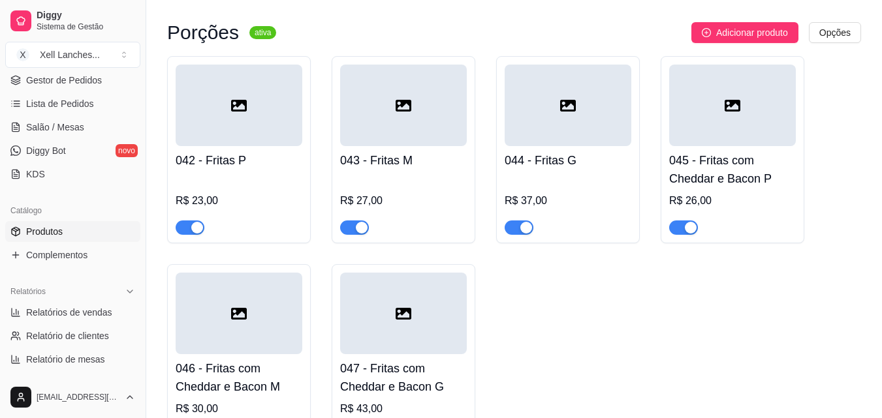
scroll to position [2844, 0]
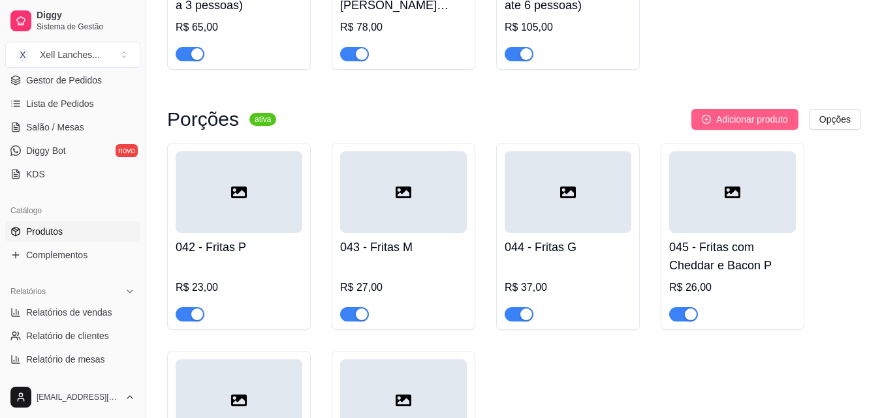
click at [777, 130] on button "Adicionar produto" at bounding box center [744, 119] width 107 height 21
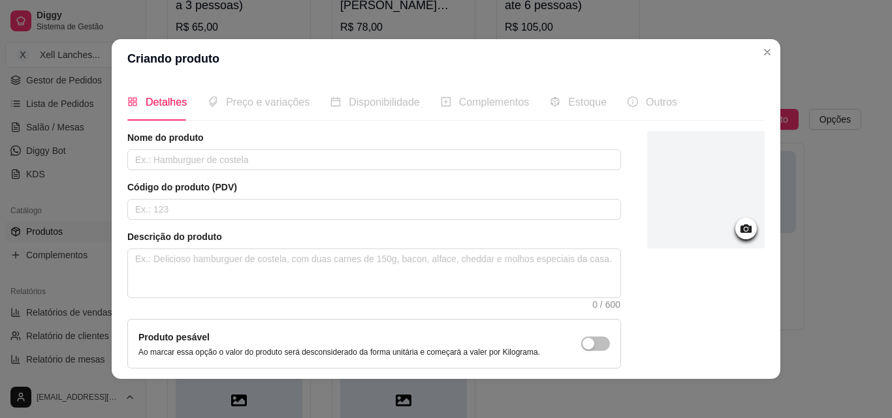
click at [754, 44] on header "Criando produto" at bounding box center [446, 58] width 669 height 39
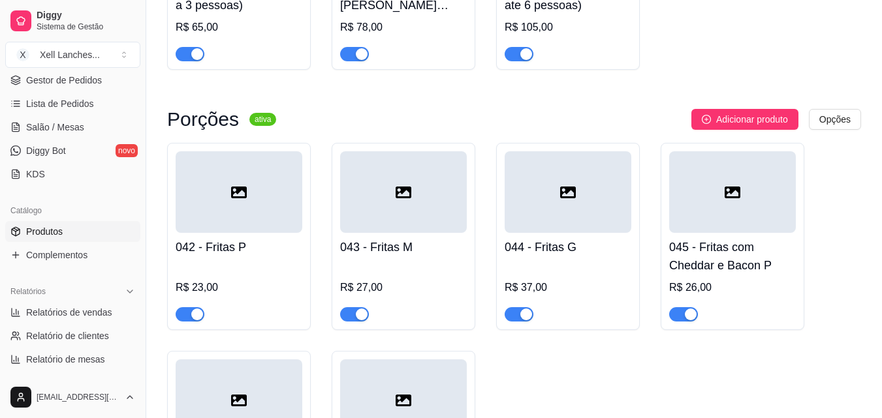
scroll to position [2909, 0]
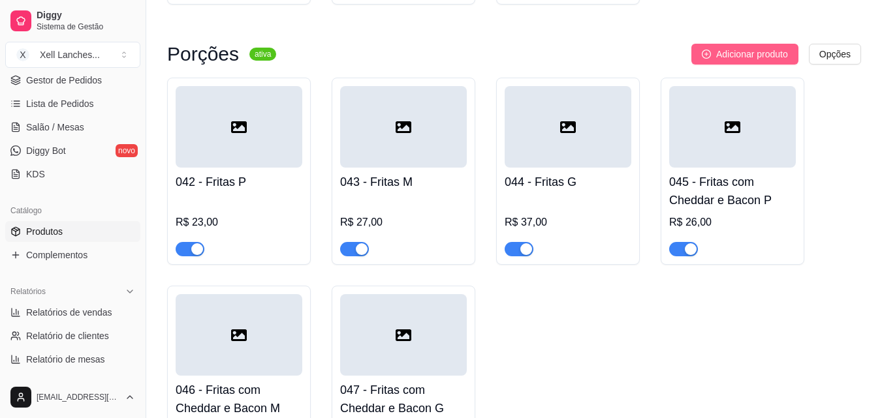
click at [727, 61] on span "Adicionar produto" at bounding box center [752, 54] width 72 height 14
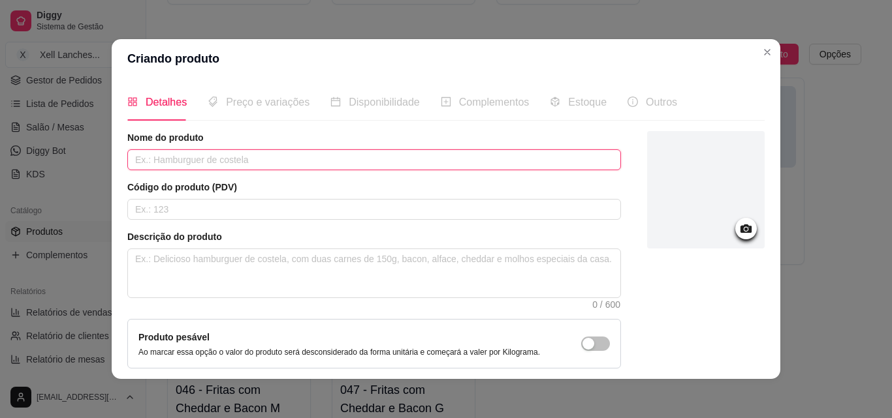
click at [277, 165] on input "text" at bounding box center [374, 159] width 494 height 21
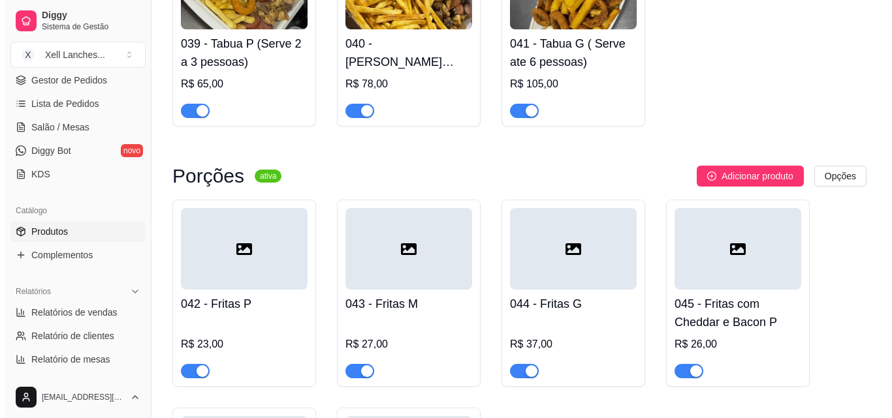
scroll to position [2778, 0]
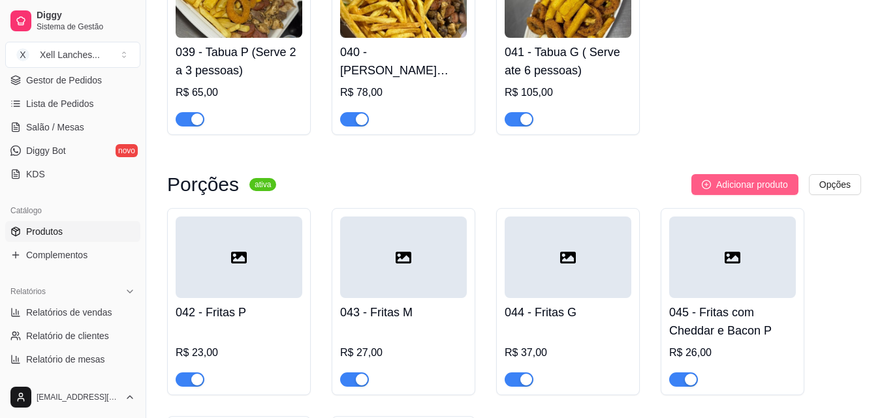
click at [744, 190] on span "Adicionar produto" at bounding box center [752, 185] width 72 height 14
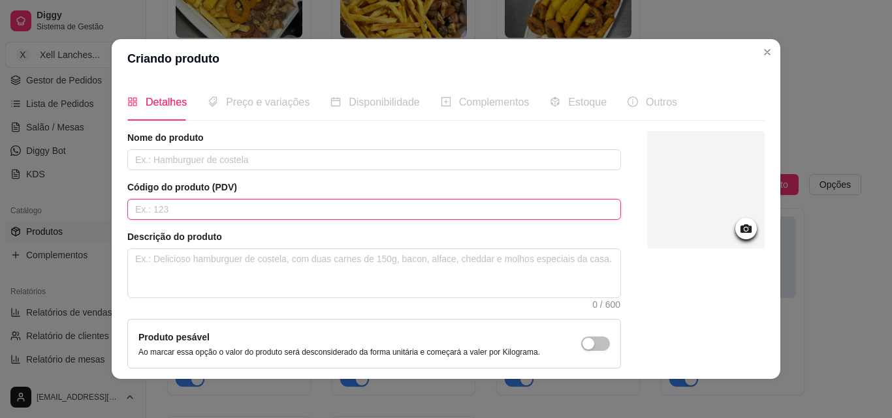
click at [214, 213] on input "text" at bounding box center [374, 209] width 494 height 21
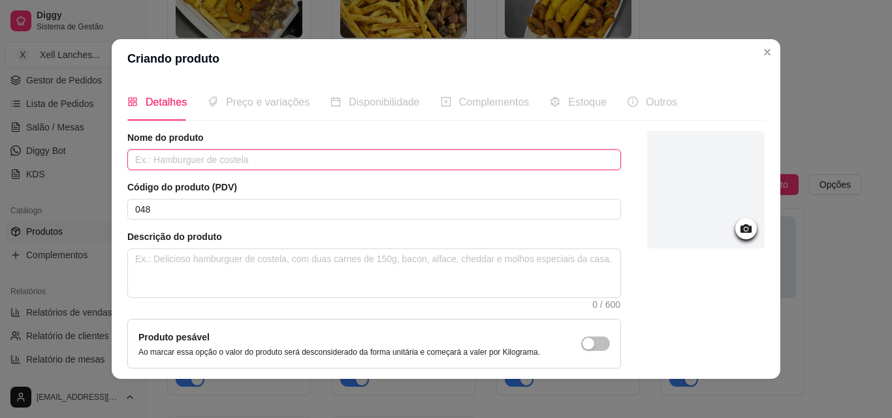
click at [151, 153] on input "text" at bounding box center [374, 159] width 494 height 21
drag, startPoint x: 264, startPoint y: 164, endPoint x: 255, endPoint y: 163, distance: 9.2
click at [255, 163] on input "Batata com [PERSON_NAME]" at bounding box center [374, 159] width 494 height 21
drag, startPoint x: 225, startPoint y: 161, endPoint x: 211, endPoint y: 162, distance: 14.4
click at [211, 162] on input "Batata com [PERSON_NAME]" at bounding box center [374, 159] width 494 height 21
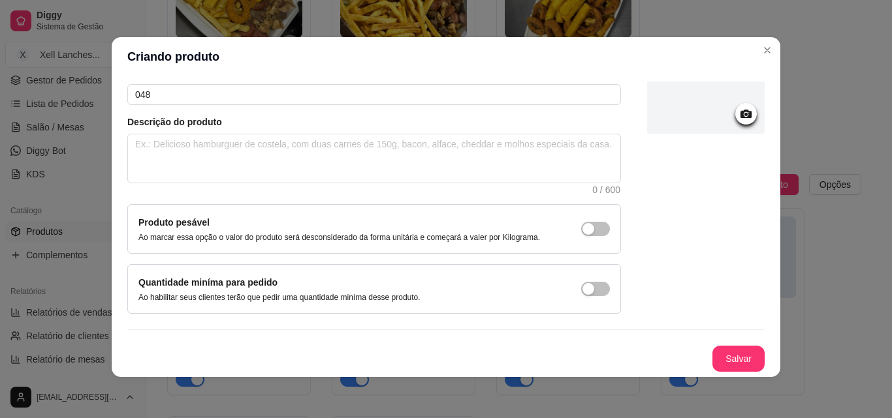
scroll to position [3, 0]
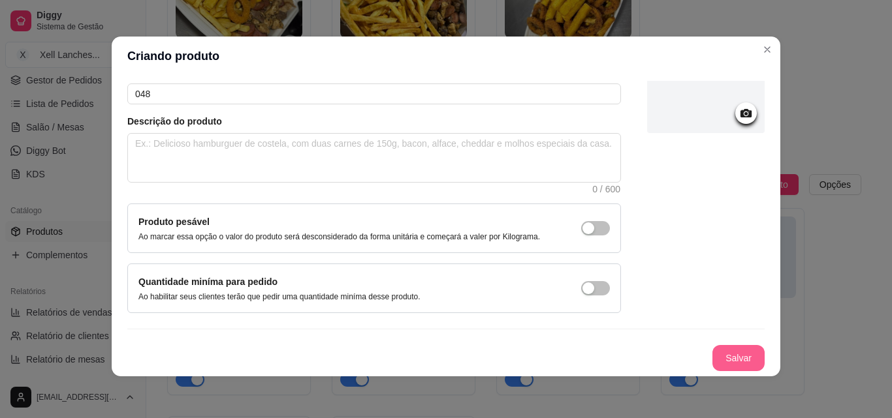
click at [728, 364] on button "Salvar" at bounding box center [738, 358] width 52 height 26
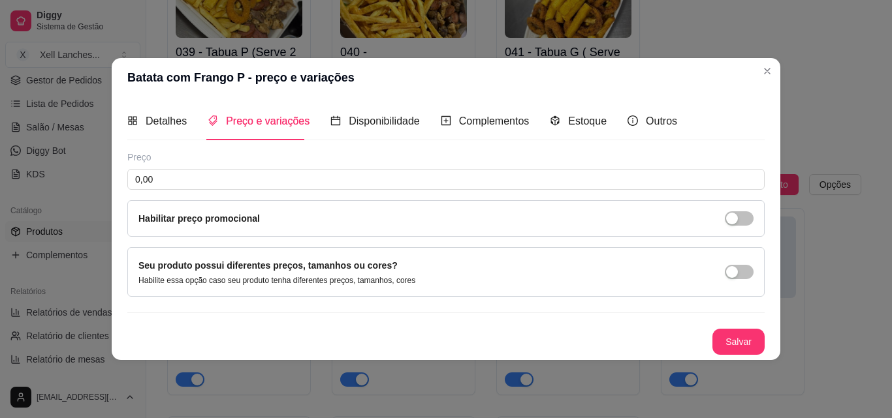
scroll to position [0, 0]
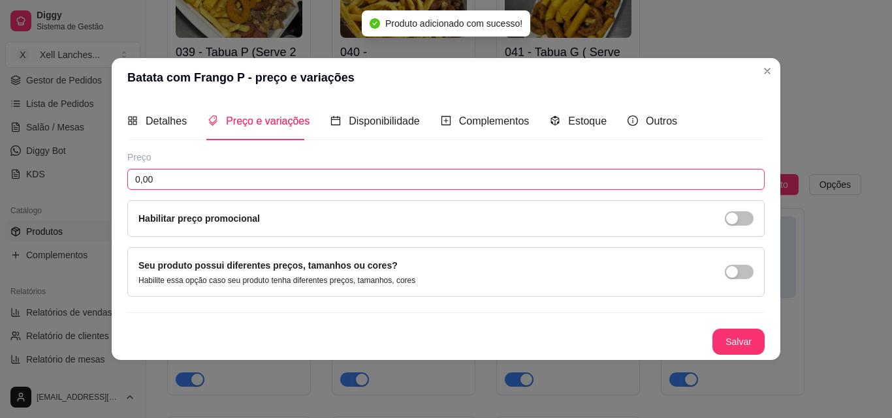
click at [182, 189] on input "0,00" at bounding box center [445, 179] width 637 height 21
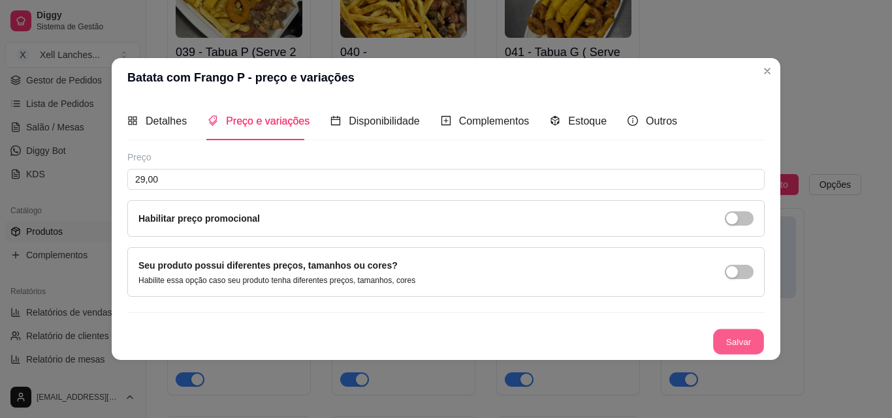
click at [725, 342] on button "Salvar" at bounding box center [738, 341] width 51 height 25
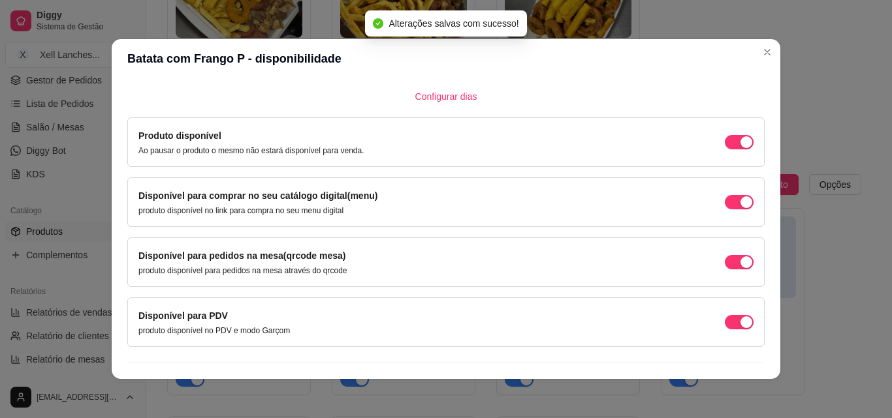
scroll to position [118, 0]
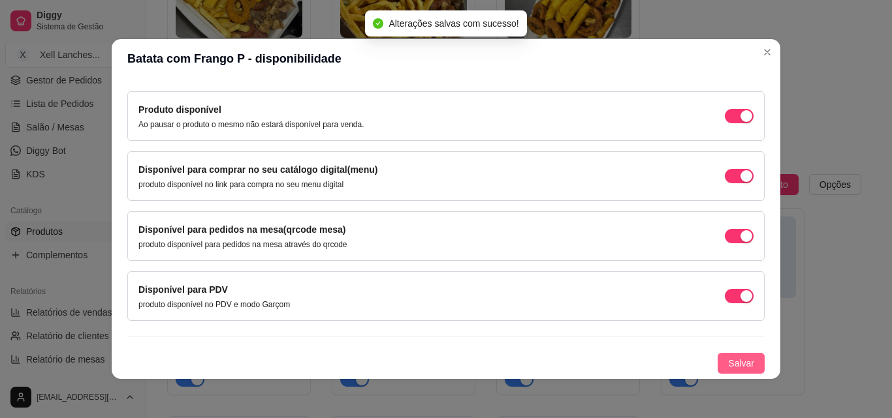
click at [740, 371] on button "Salvar" at bounding box center [740, 363] width 47 height 21
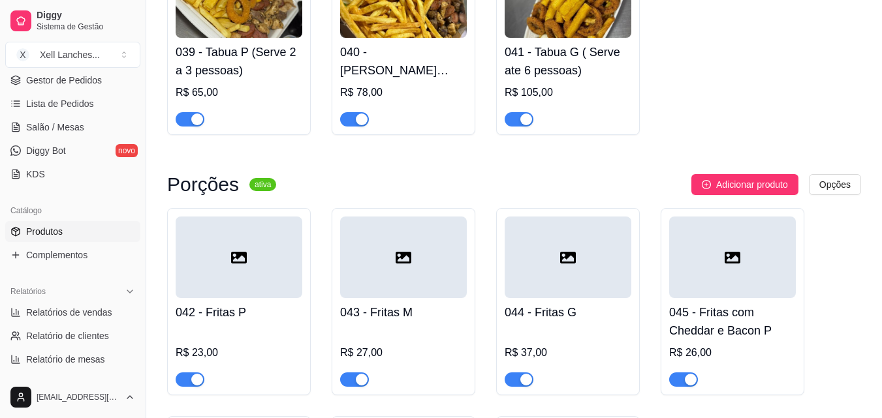
click at [749, 205] on div "Porções ativa Adicionar produto Opções 042 - Fritas P R$ 23,00 043 - Fritas M R…" at bounding box center [514, 389] width 694 height 430
click at [749, 192] on span "Adicionar produto" at bounding box center [752, 185] width 72 height 14
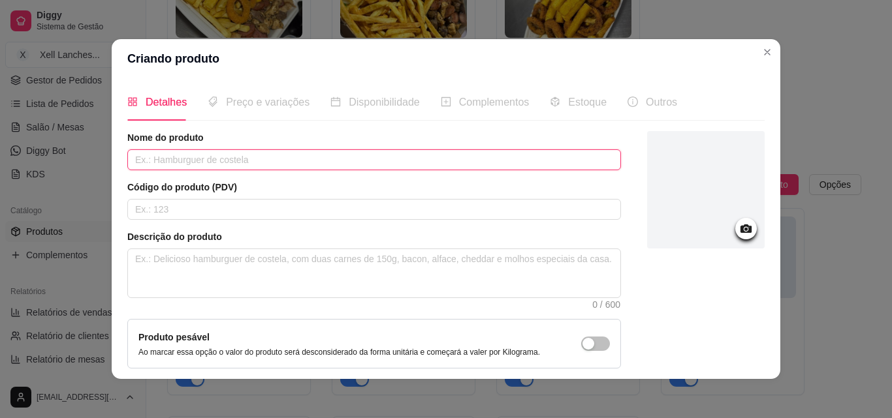
click at [242, 163] on input "text" at bounding box center [374, 159] width 494 height 21
drag, startPoint x: 256, startPoint y: 166, endPoint x: 161, endPoint y: 165, distance: 94.7
click at [161, 165] on input "Batata cp, Cpração" at bounding box center [374, 159] width 494 height 21
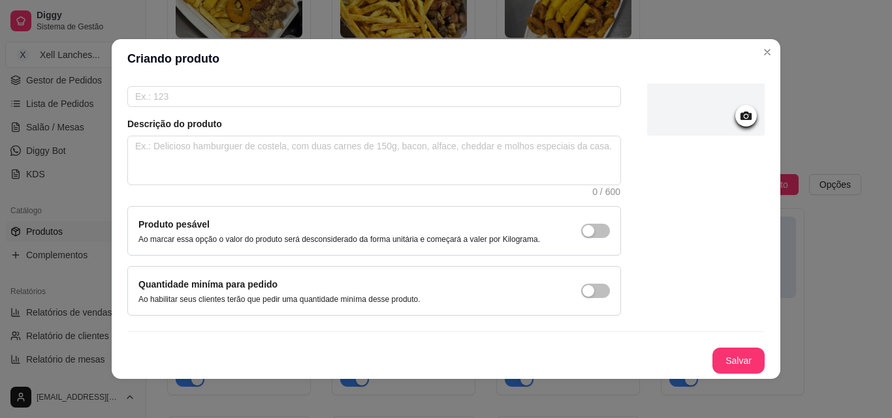
scroll to position [3, 0]
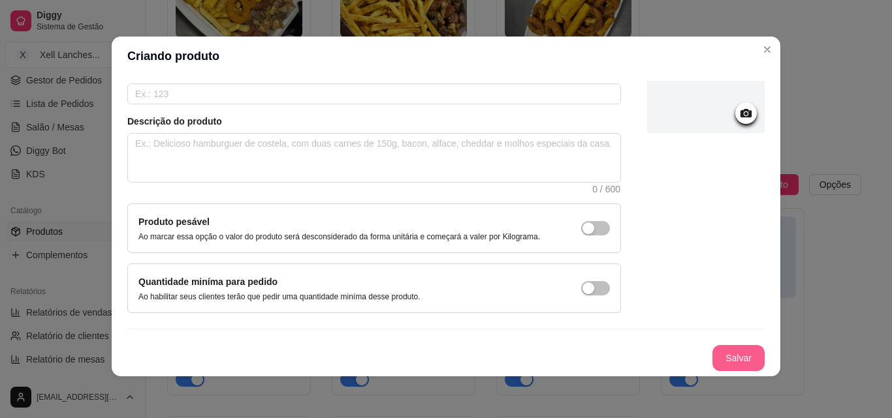
click at [739, 364] on button "Salvar" at bounding box center [738, 358] width 52 height 26
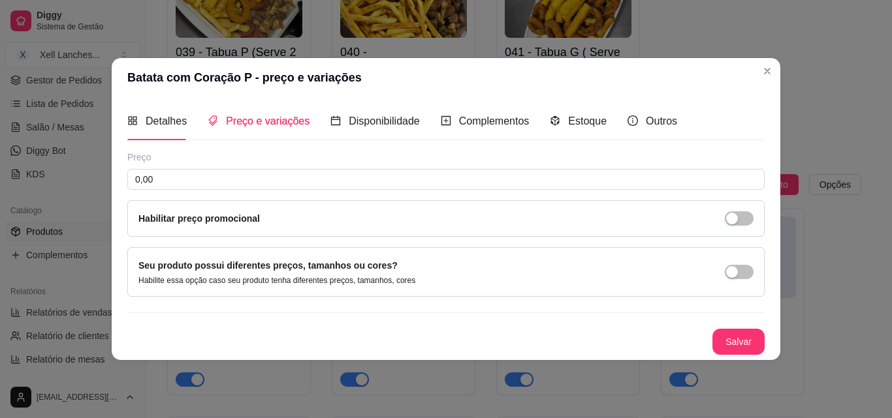
scroll to position [0, 0]
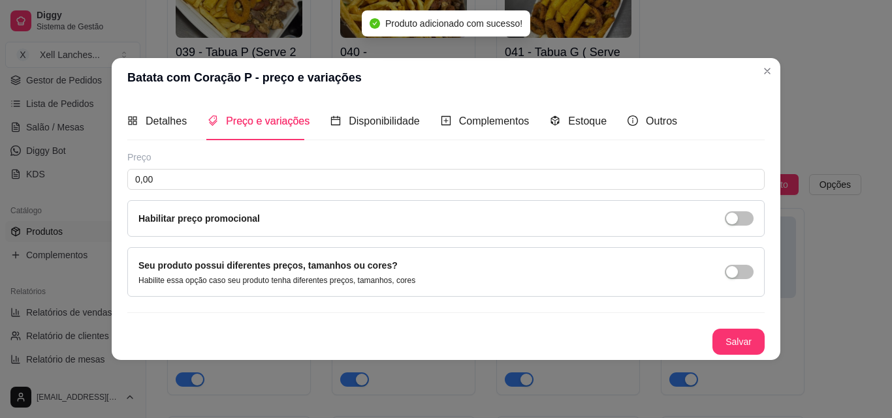
click at [181, 166] on div "Preço 0,00 Habilitar preço promocional" at bounding box center [445, 194] width 637 height 86
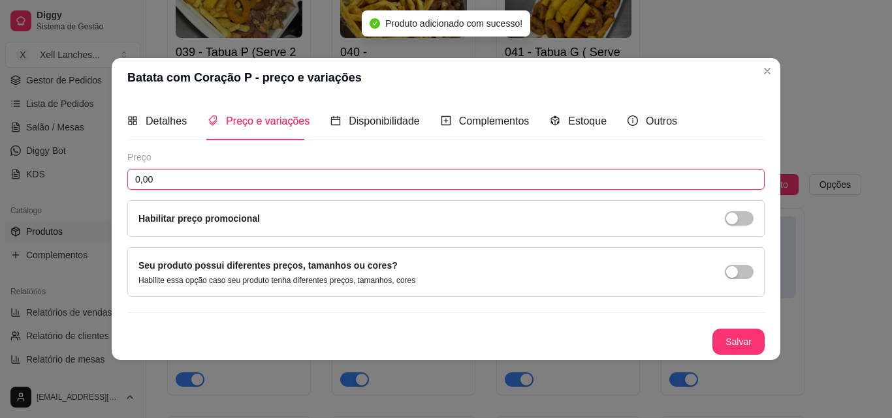
click at [178, 177] on input "0,00" at bounding box center [445, 179] width 637 height 21
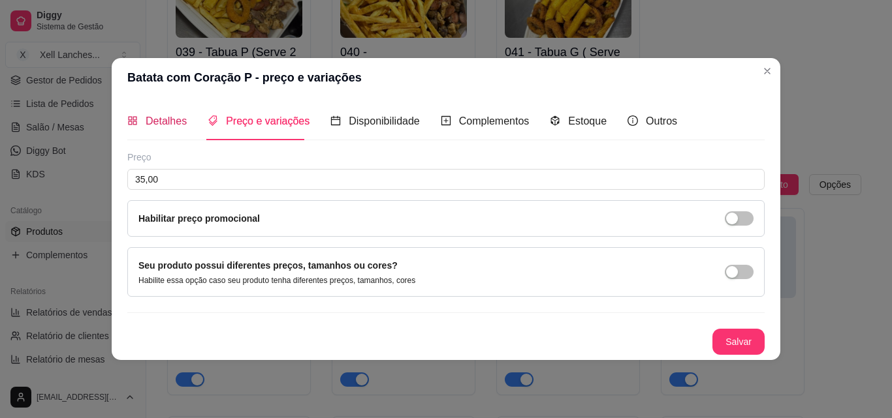
click at [167, 126] on span "Detalhes" at bounding box center [166, 121] width 41 height 11
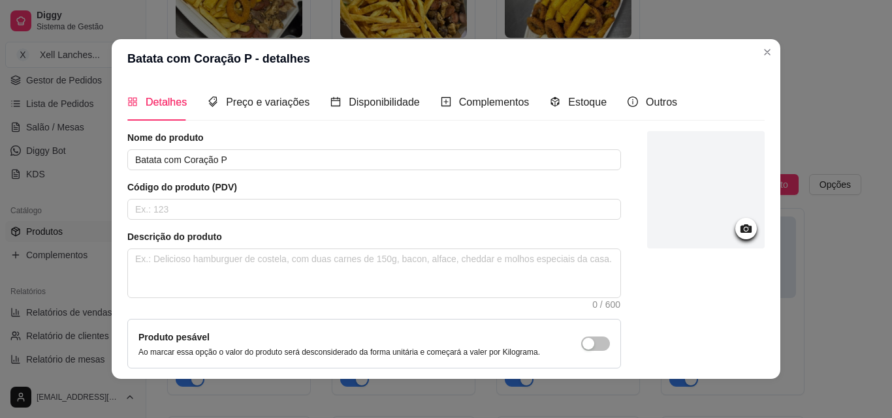
click at [378, 56] on header "Batata com Coração P - detalhes" at bounding box center [446, 58] width 669 height 39
click at [230, 104] on span "Preço e variações" at bounding box center [268, 102] width 84 height 11
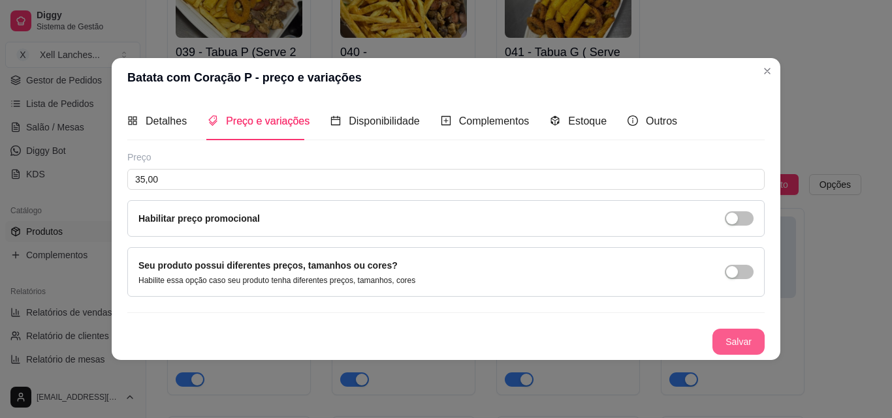
click at [727, 343] on button "Salvar" at bounding box center [738, 342] width 52 height 26
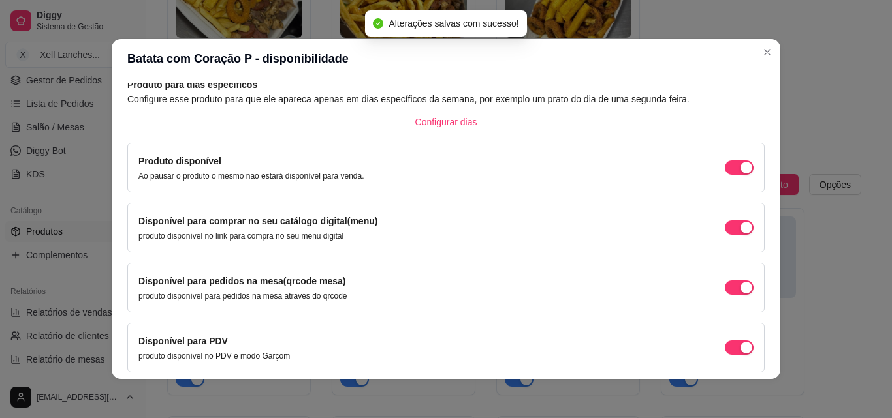
scroll to position [118, 0]
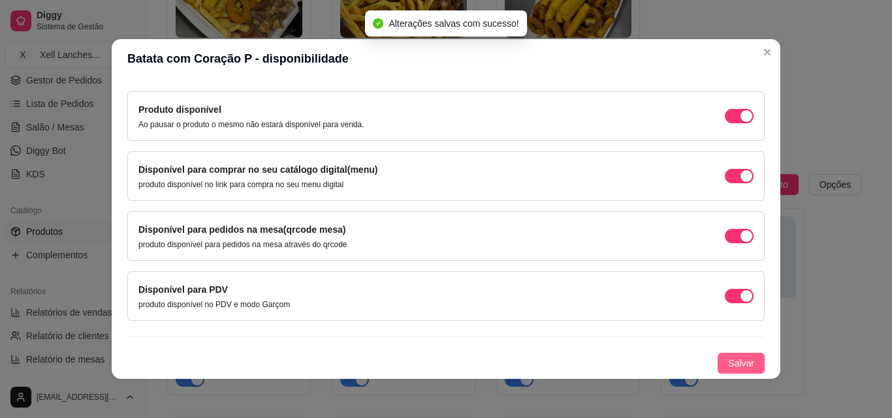
click at [728, 358] on span "Salvar" at bounding box center [741, 363] width 26 height 14
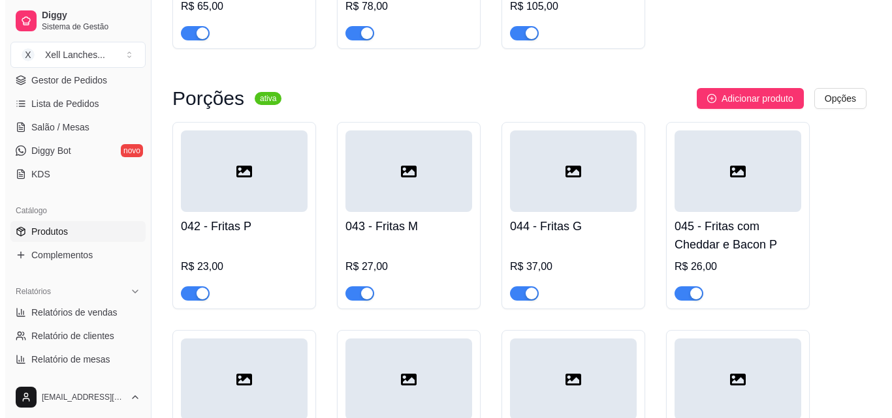
scroll to position [3040, 0]
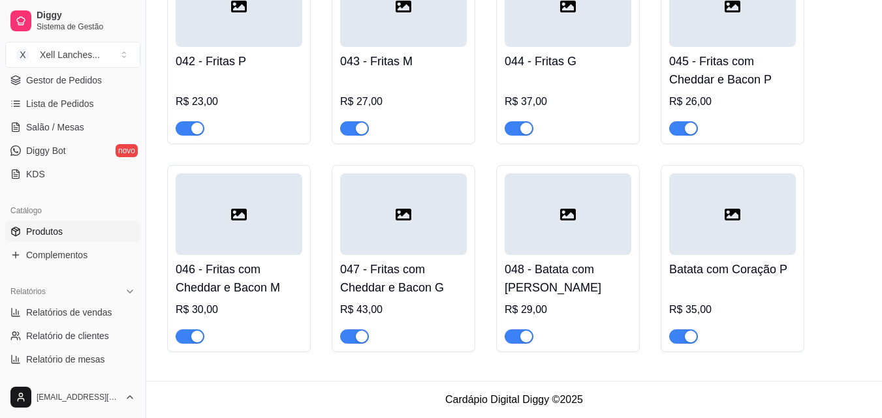
click at [719, 274] on h4 "Batata com Coração P" at bounding box center [732, 269] width 127 height 18
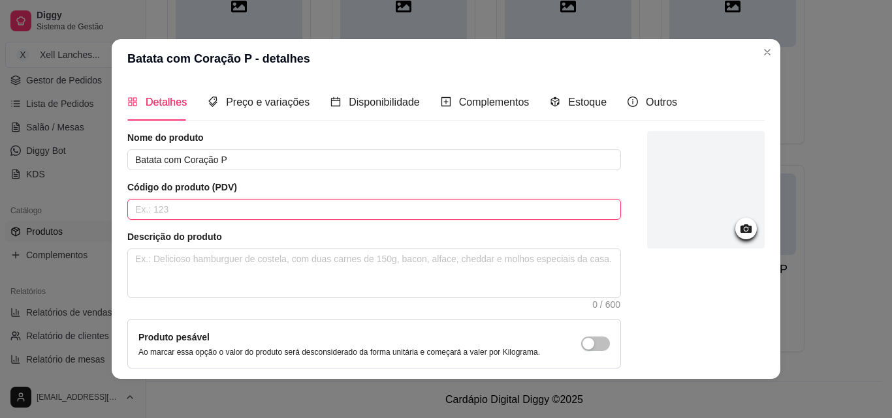
click at [166, 205] on input "text" at bounding box center [374, 209] width 494 height 21
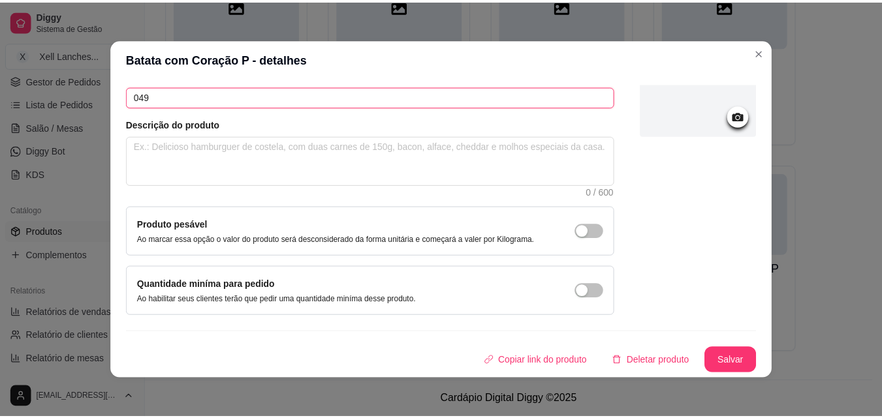
scroll to position [3, 0]
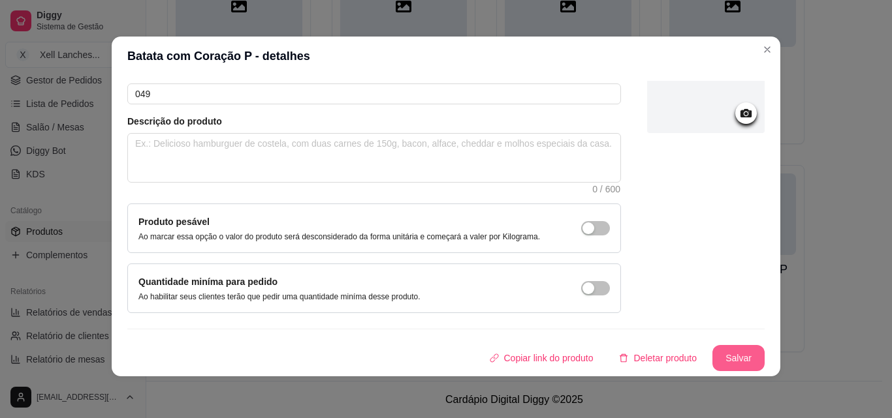
click at [716, 354] on button "Salvar" at bounding box center [738, 358] width 52 height 26
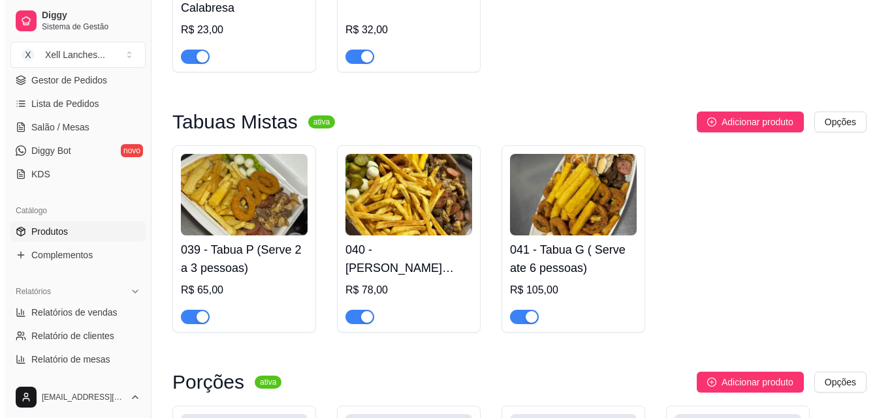
scroll to position [2713, 0]
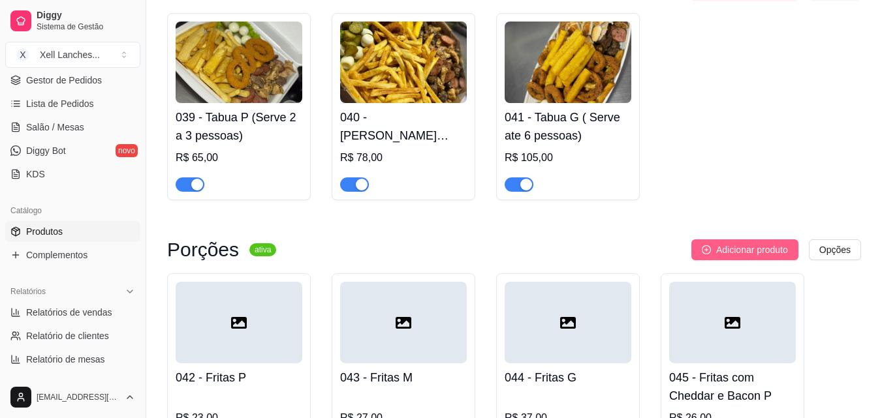
click at [752, 257] on span "Adicionar produto" at bounding box center [752, 250] width 72 height 14
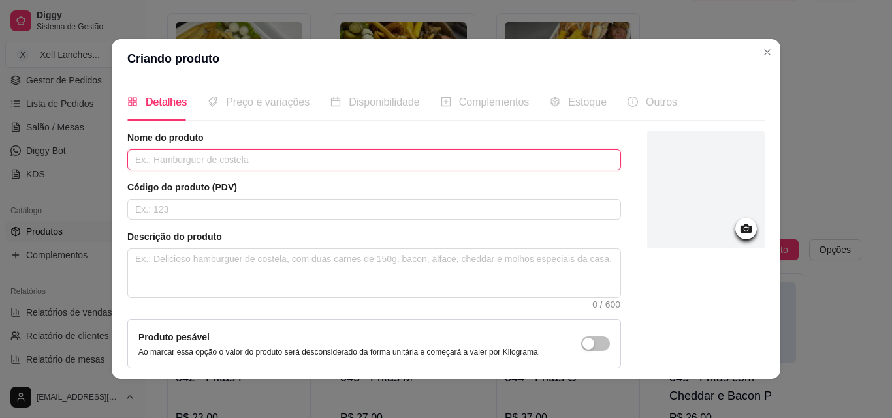
click at [241, 155] on input "text" at bounding box center [374, 159] width 494 height 21
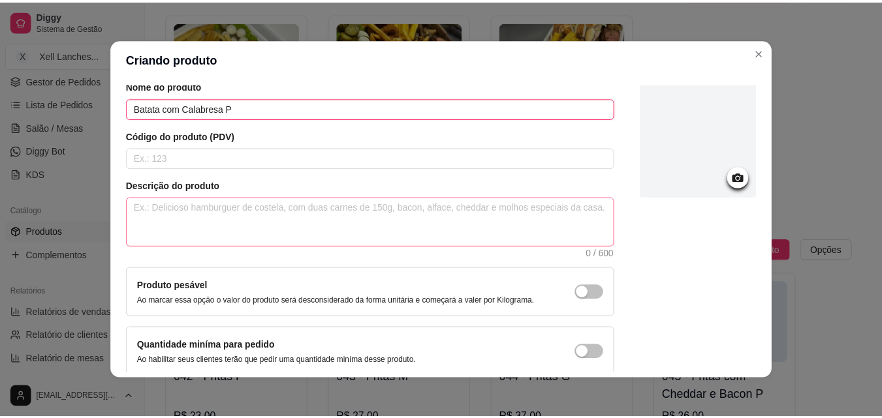
scroll to position [113, 0]
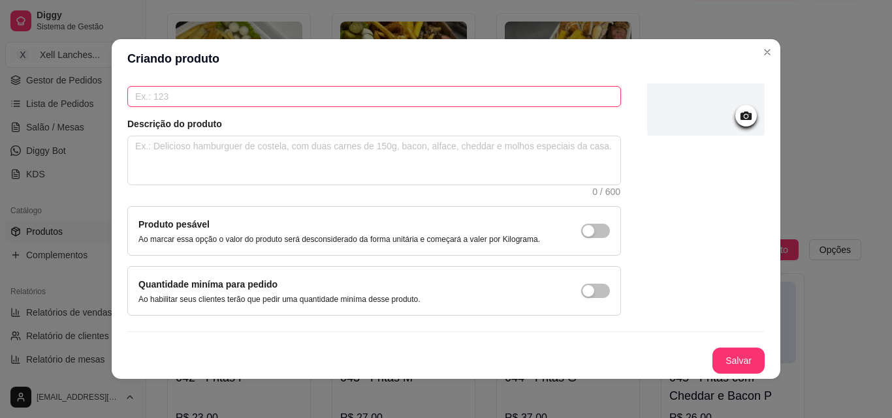
click at [240, 99] on input "text" at bounding box center [374, 96] width 494 height 21
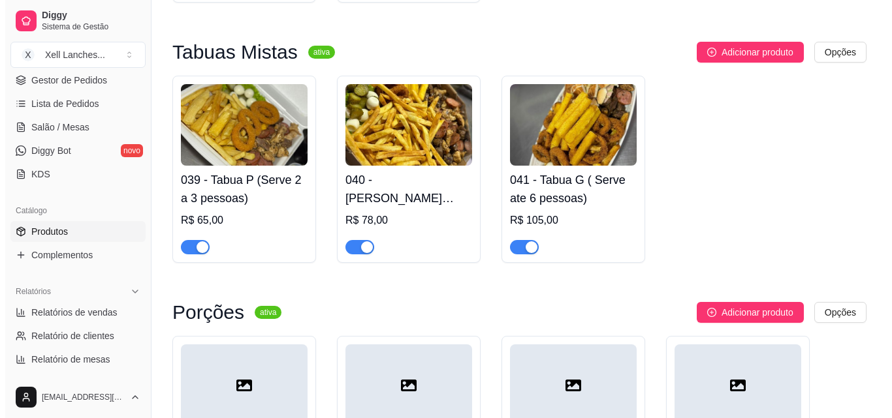
scroll to position [2648, 0]
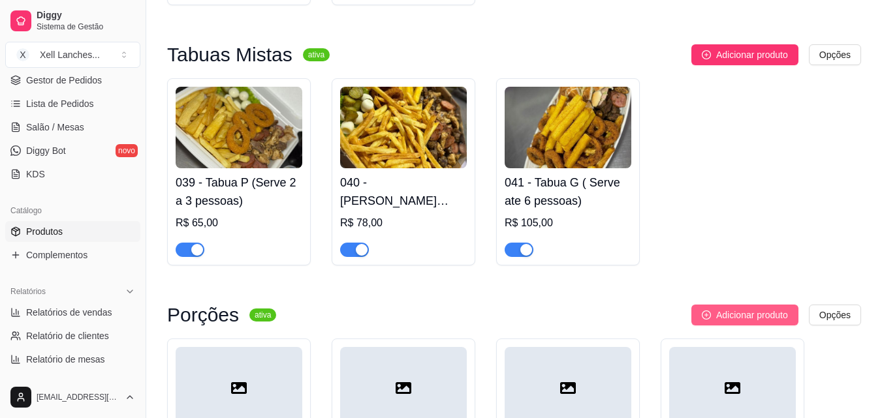
click at [738, 321] on span "Adicionar produto" at bounding box center [752, 315] width 72 height 14
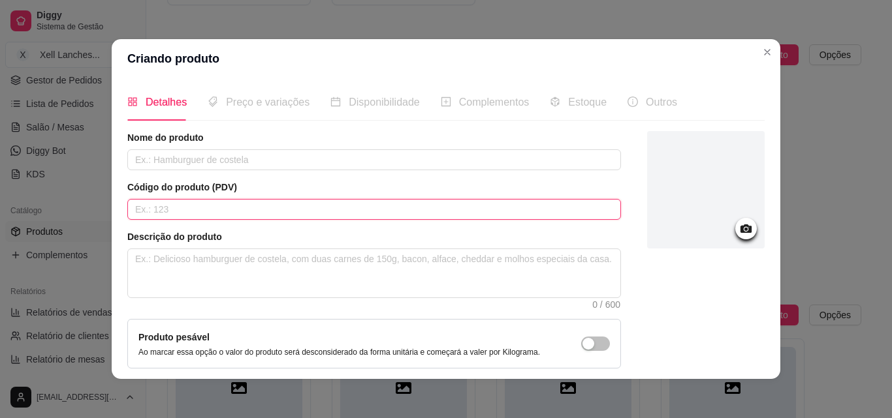
click at [244, 210] on input "text" at bounding box center [374, 209] width 494 height 21
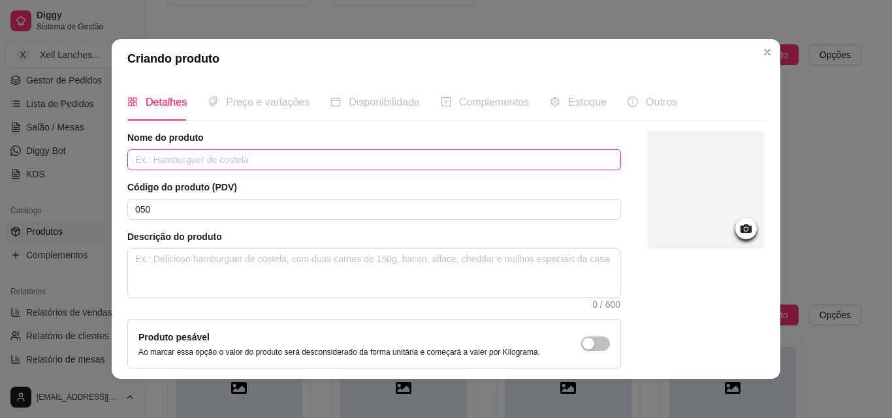
click at [236, 161] on input "text" at bounding box center [374, 159] width 494 height 21
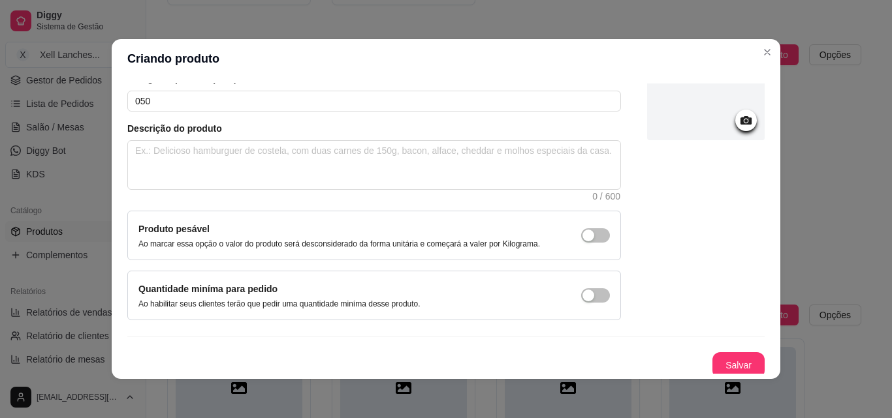
scroll to position [113, 0]
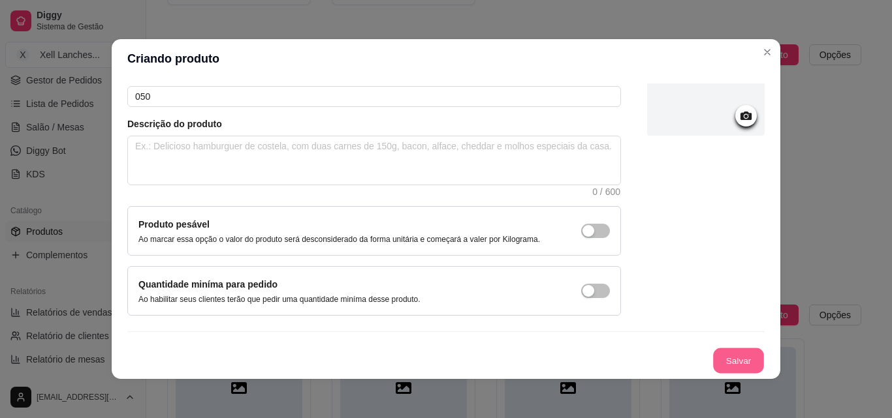
click at [729, 372] on button "Salvar" at bounding box center [738, 361] width 51 height 25
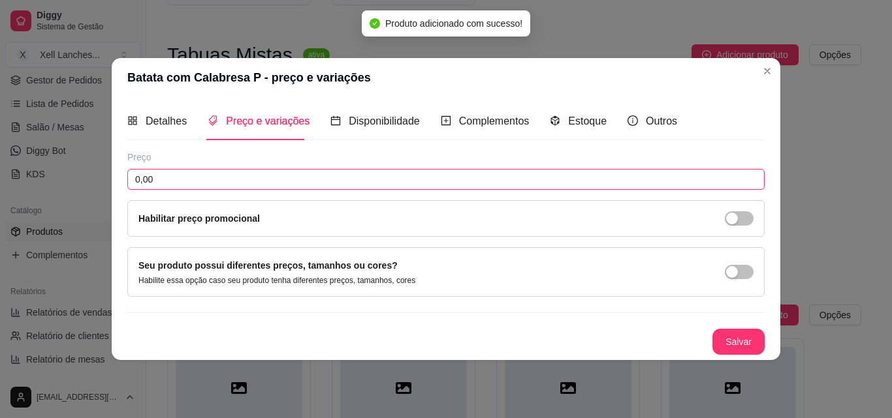
click at [232, 186] on input "0,00" at bounding box center [445, 179] width 637 height 21
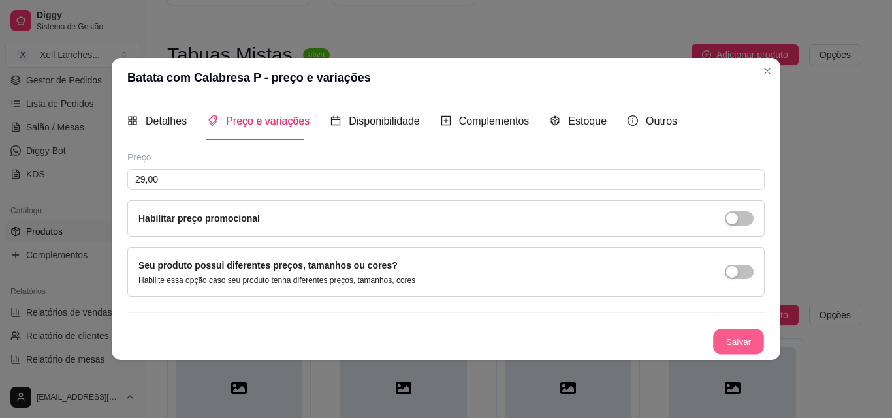
click at [740, 341] on button "Salvar" at bounding box center [738, 341] width 51 height 25
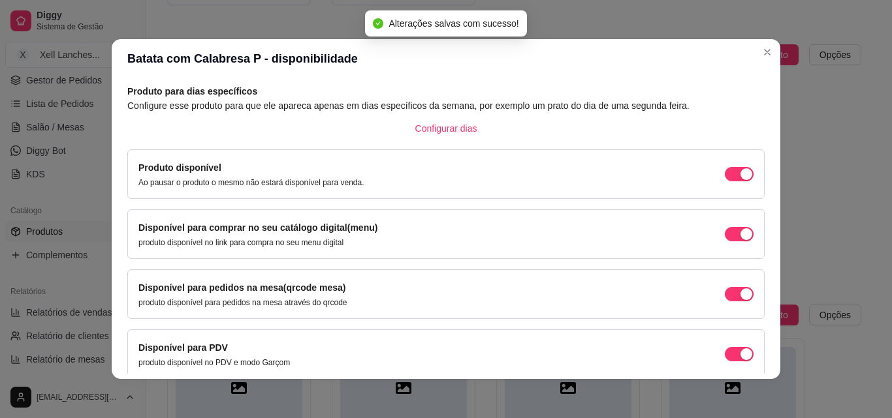
scroll to position [118, 0]
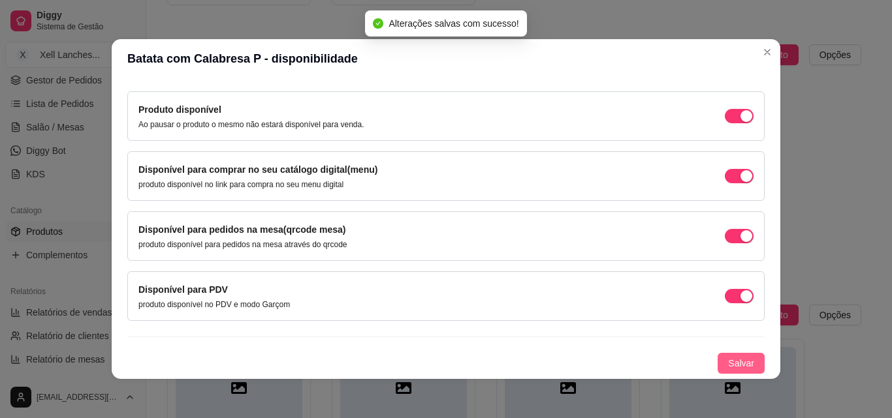
click at [730, 354] on button "Salvar" at bounding box center [740, 363] width 47 height 21
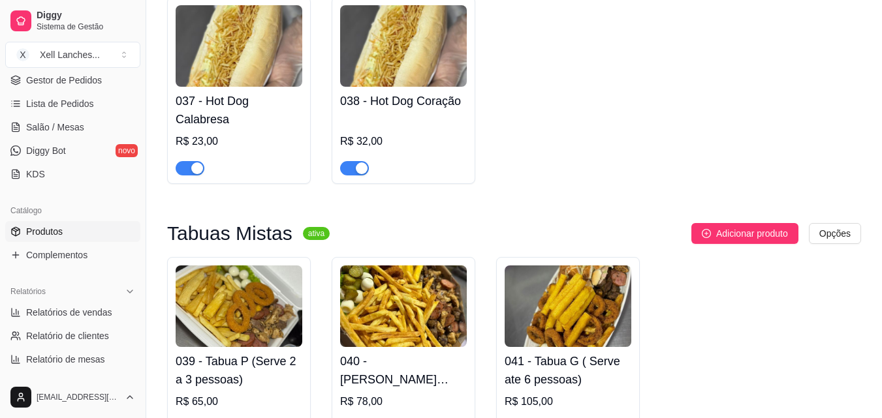
scroll to position [2661, 0]
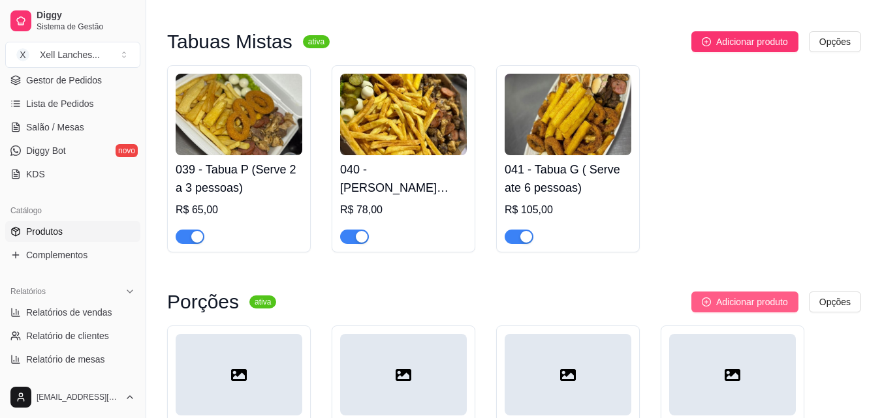
click at [748, 309] on span "Adicionar produto" at bounding box center [752, 302] width 72 height 14
click at [759, 309] on span "Adicionar produto" at bounding box center [752, 302] width 72 height 14
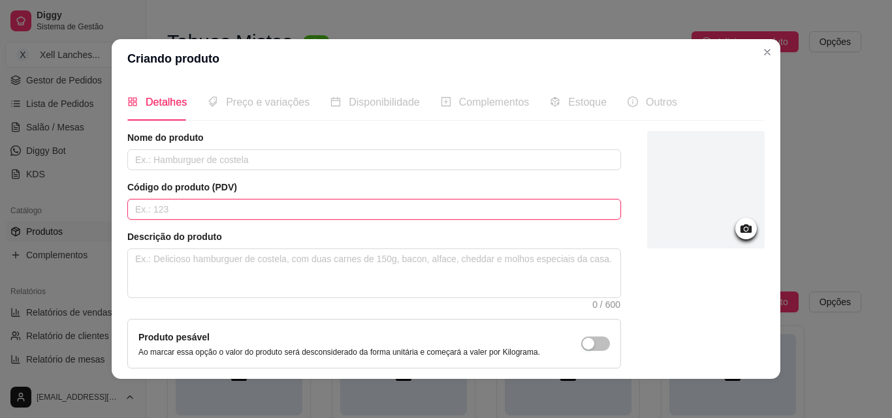
click at [245, 206] on input "text" at bounding box center [374, 209] width 494 height 21
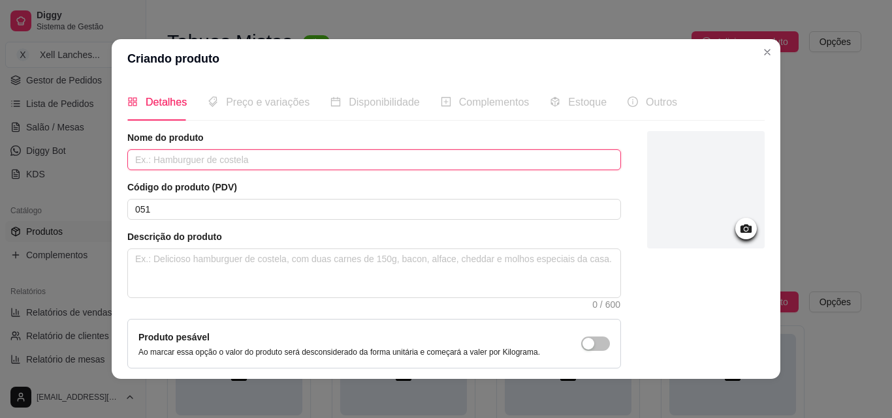
click at [266, 159] on input "text" at bounding box center [374, 159] width 494 height 21
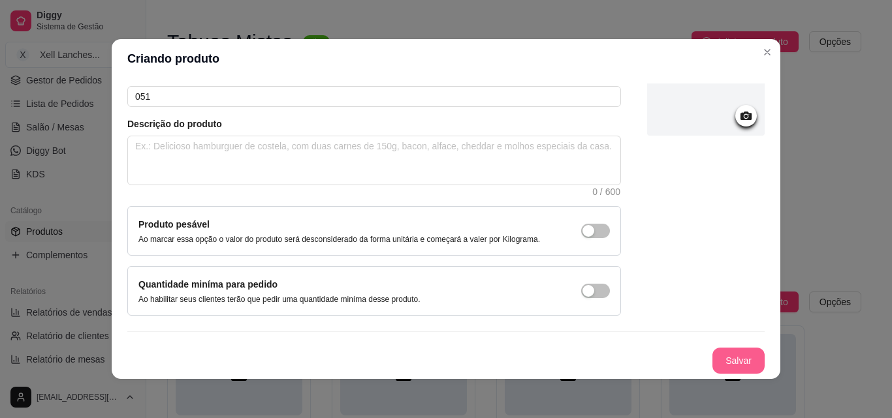
click at [717, 351] on button "Salvar" at bounding box center [738, 361] width 52 height 26
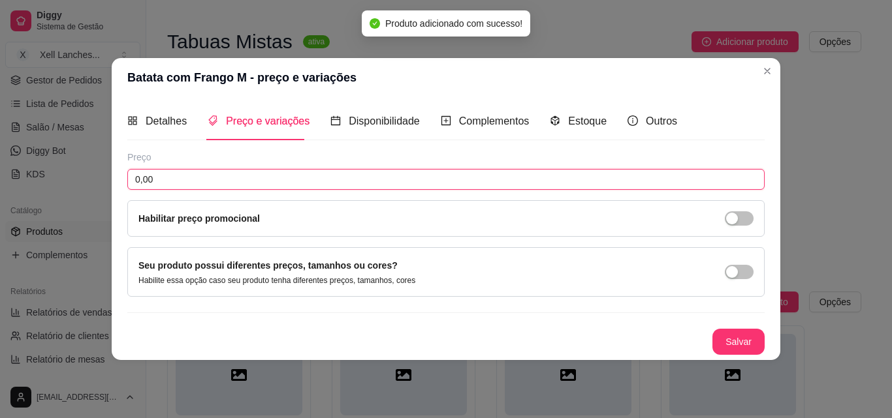
click at [191, 185] on input "0,00" at bounding box center [445, 179] width 637 height 21
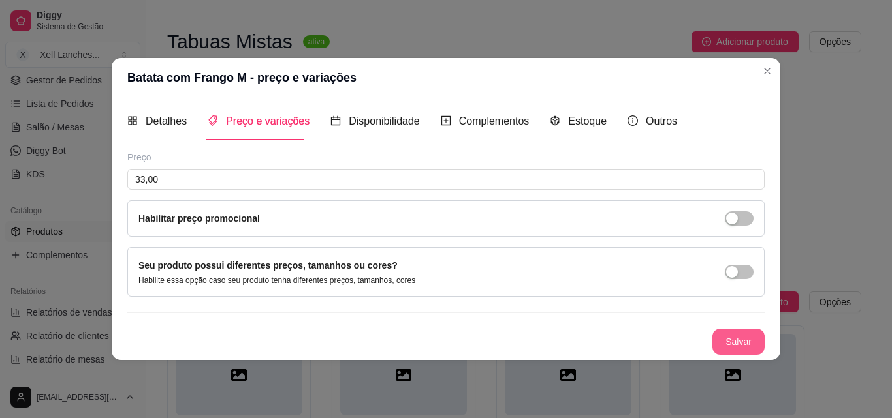
click at [729, 342] on button "Salvar" at bounding box center [738, 342] width 52 height 26
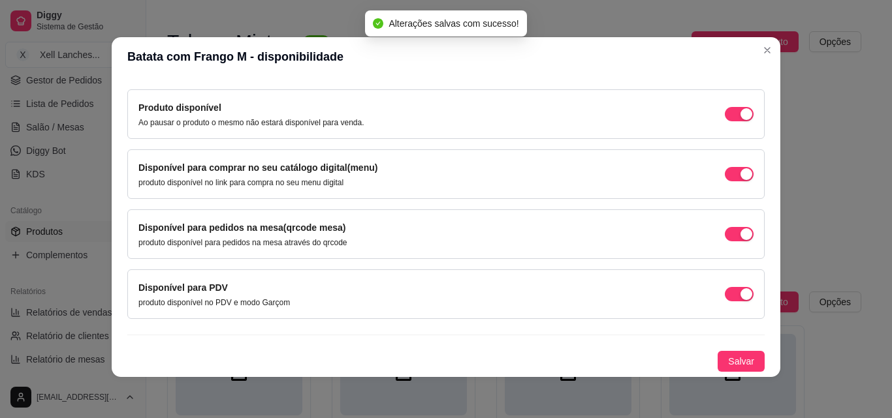
scroll to position [3, 0]
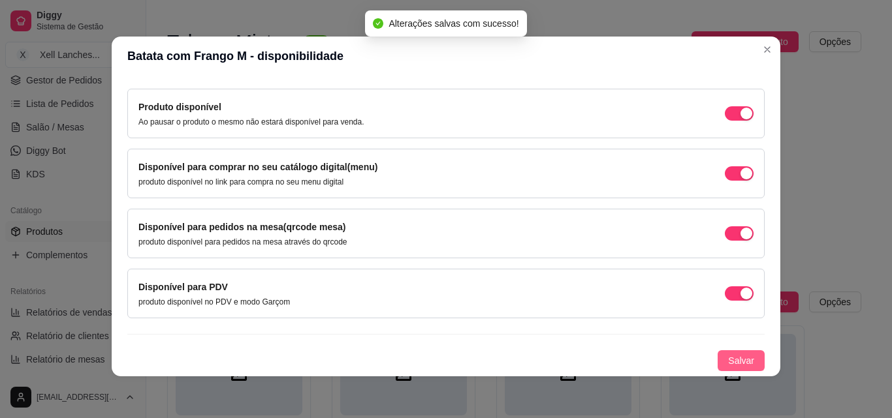
click at [728, 364] on span "Salvar" at bounding box center [741, 361] width 26 height 14
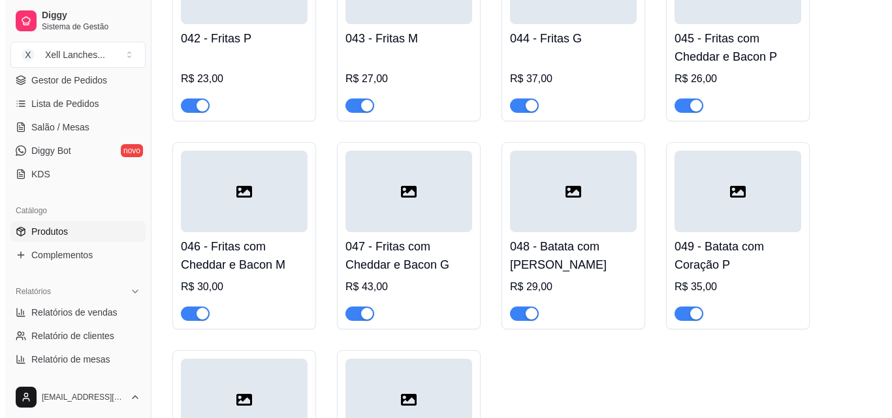
scroll to position [2857, 0]
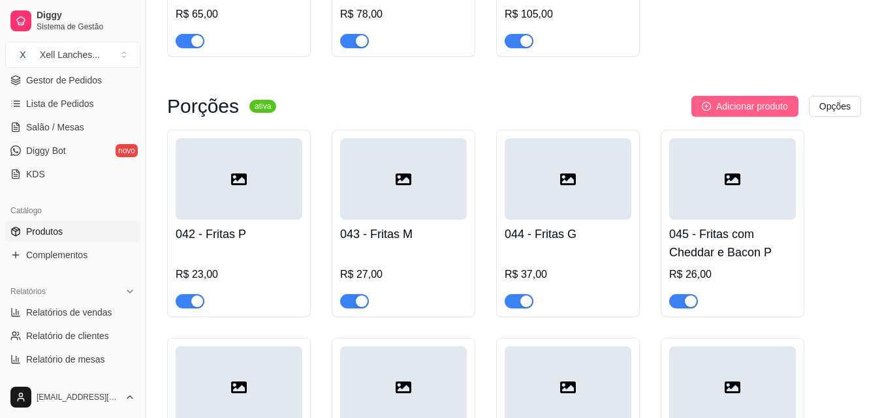
click at [751, 106] on button "Adicionar produto" at bounding box center [744, 106] width 107 height 21
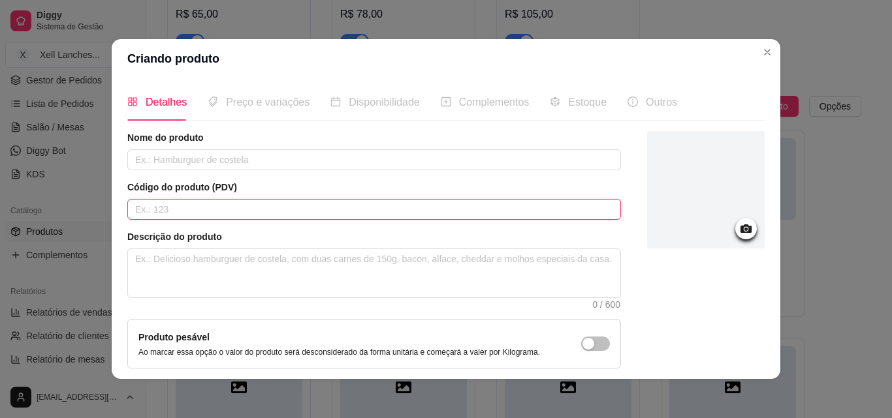
click at [201, 213] on input "text" at bounding box center [374, 209] width 494 height 21
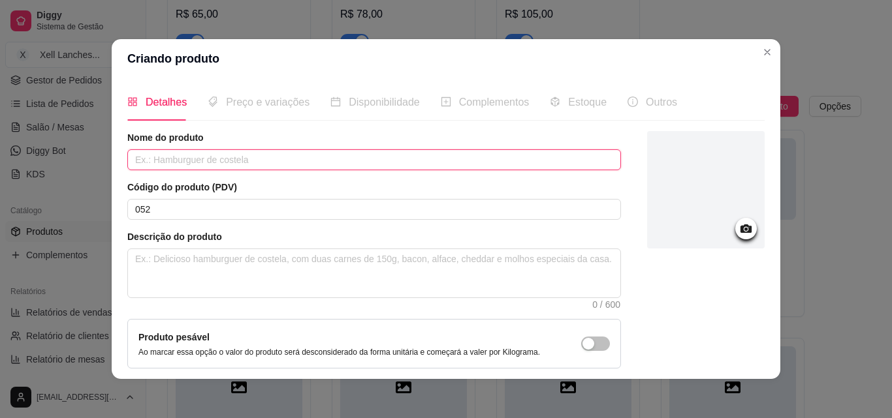
click at [171, 155] on input "text" at bounding box center [374, 159] width 494 height 21
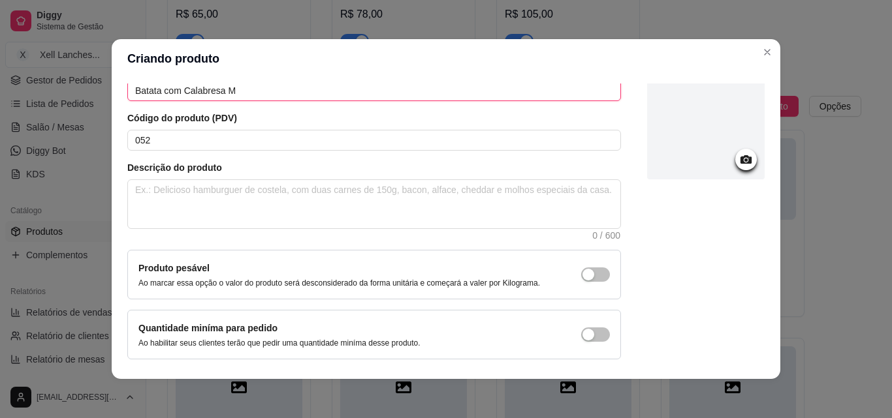
scroll to position [113, 0]
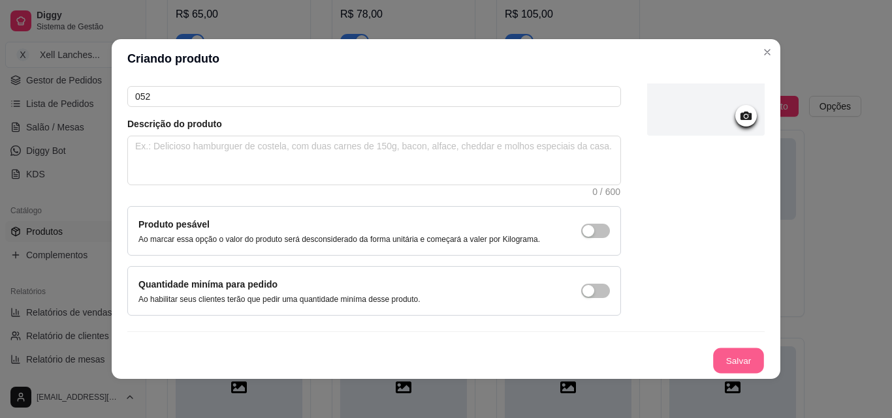
click at [713, 358] on button "Salvar" at bounding box center [738, 361] width 51 height 25
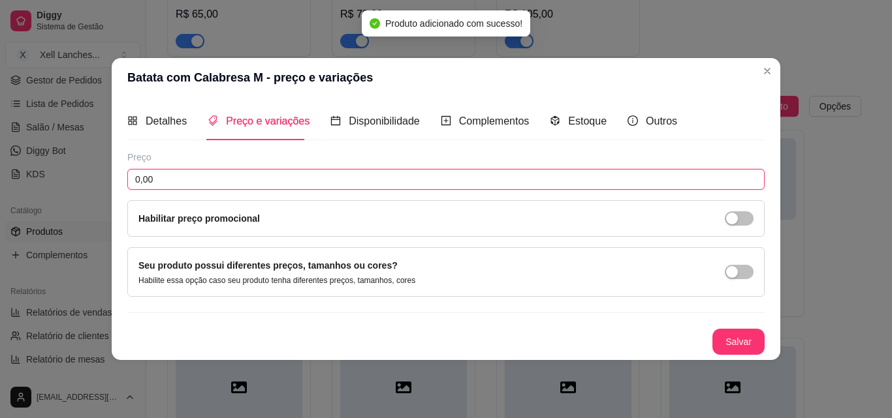
click at [171, 181] on input "0,00" at bounding box center [445, 179] width 637 height 21
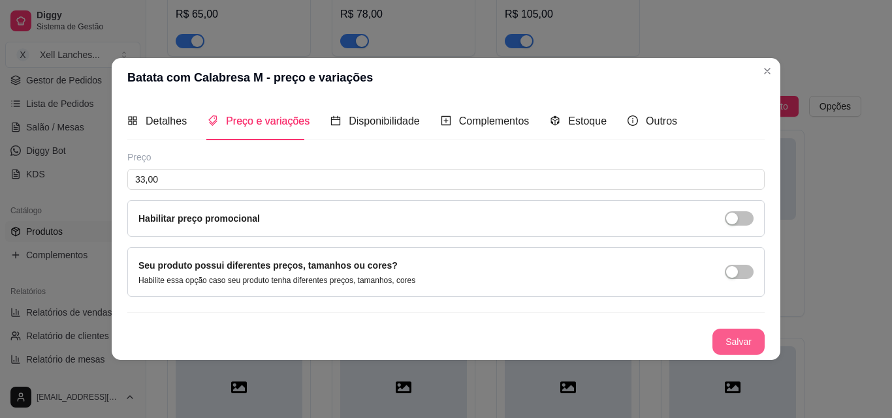
click at [744, 342] on button "Salvar" at bounding box center [738, 342] width 52 height 26
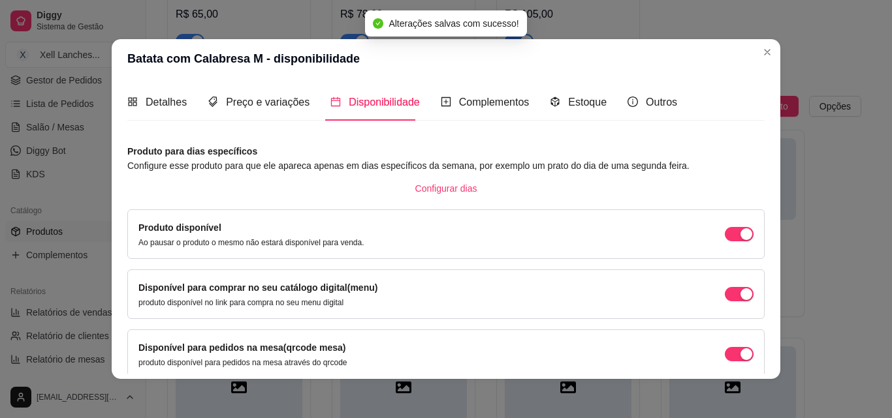
scroll to position [118, 0]
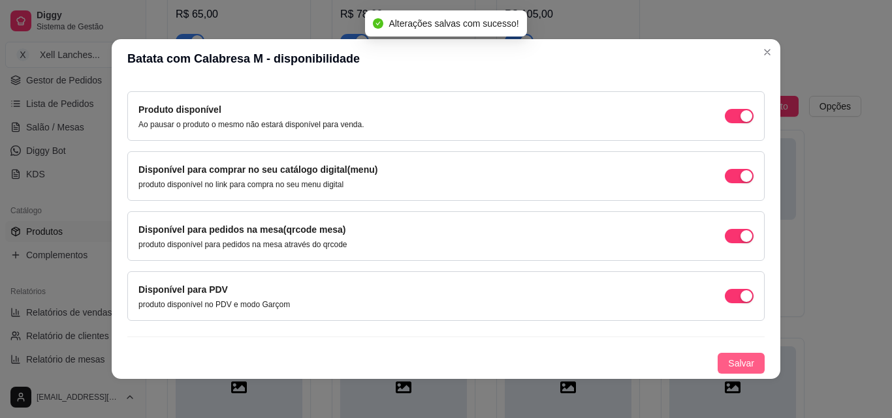
click at [729, 358] on span "Salvar" at bounding box center [741, 363] width 26 height 14
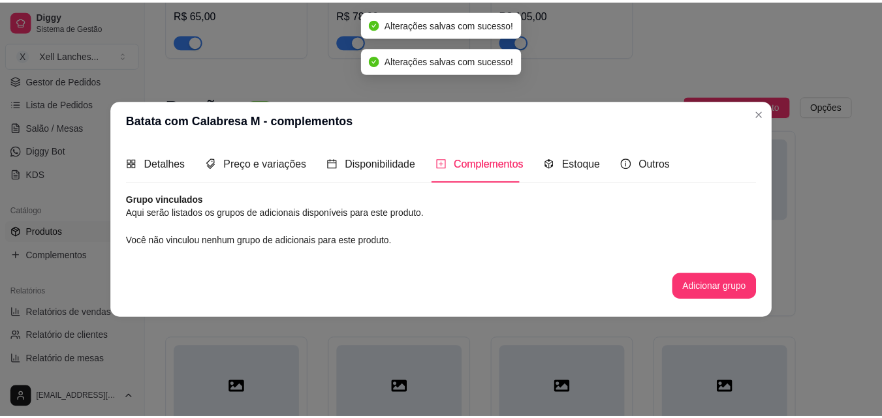
scroll to position [0, 0]
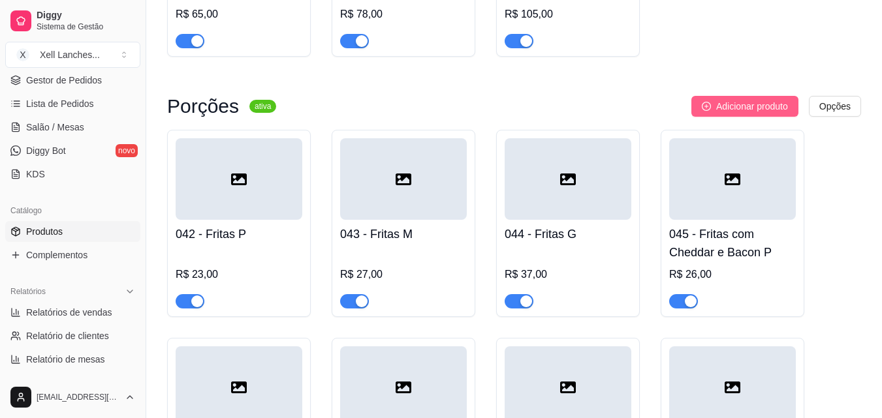
click at [747, 114] on span "Adicionar produto" at bounding box center [752, 106] width 72 height 14
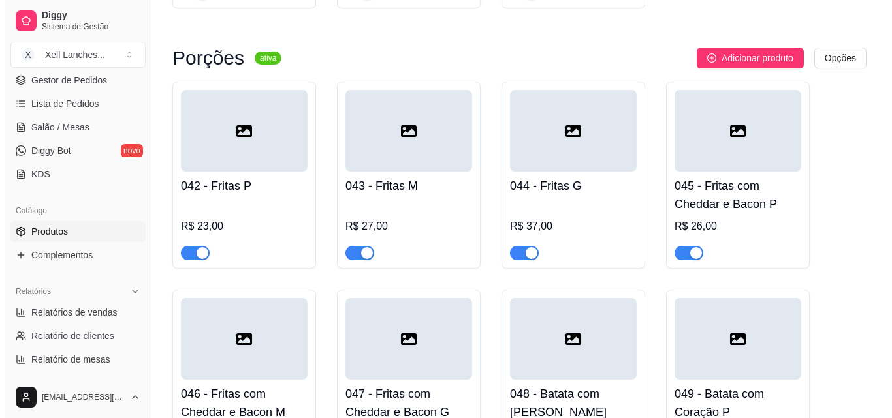
scroll to position [2814, 0]
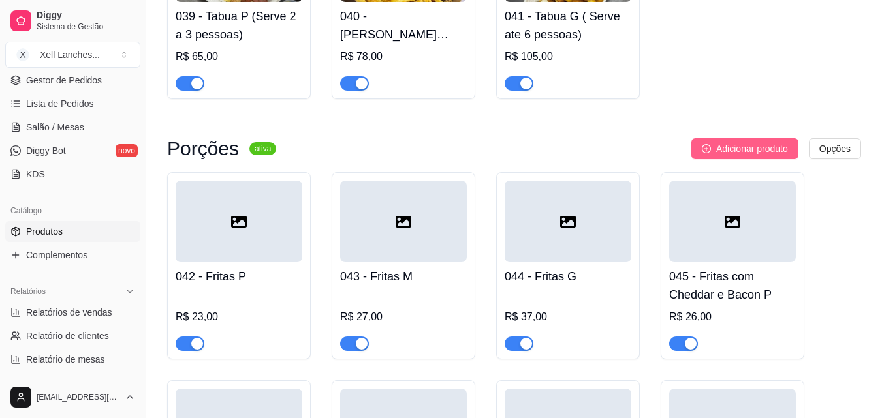
click at [749, 148] on button "Adicionar produto" at bounding box center [744, 148] width 107 height 21
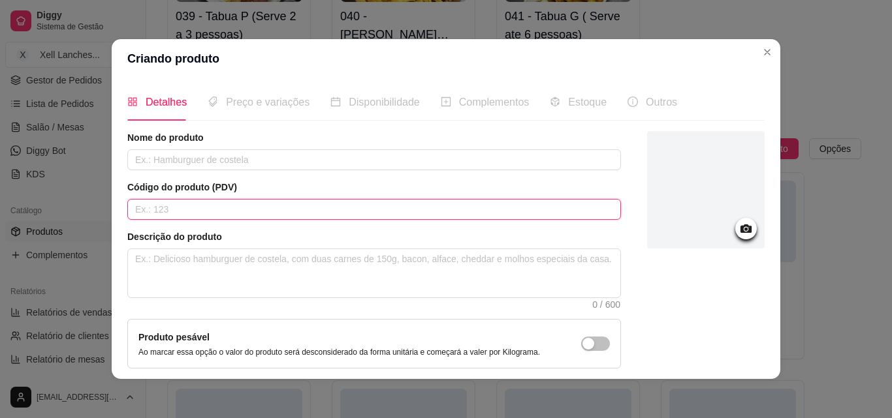
click at [218, 204] on input "text" at bounding box center [374, 209] width 494 height 21
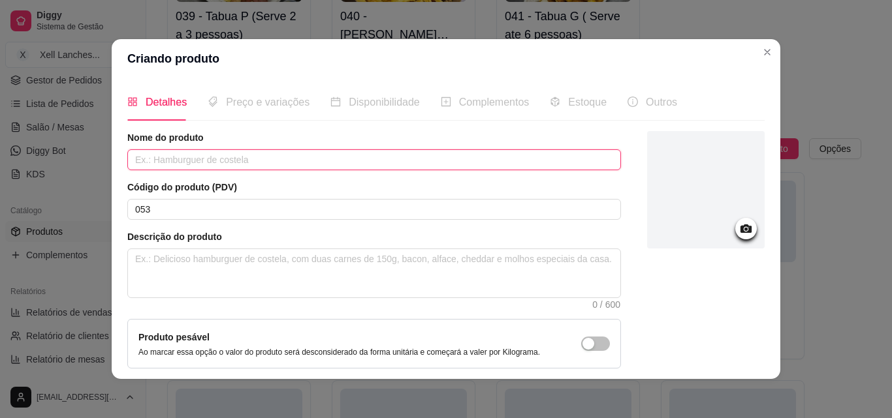
click at [220, 159] on input "text" at bounding box center [374, 159] width 494 height 21
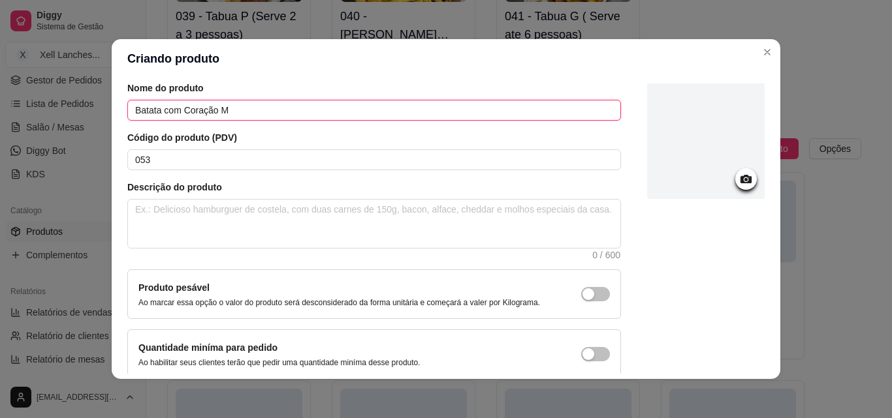
scroll to position [113, 0]
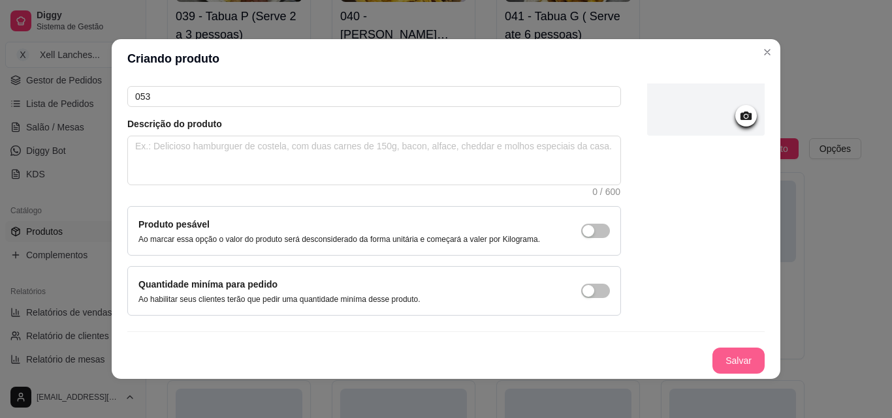
click at [723, 362] on button "Salvar" at bounding box center [738, 361] width 52 height 26
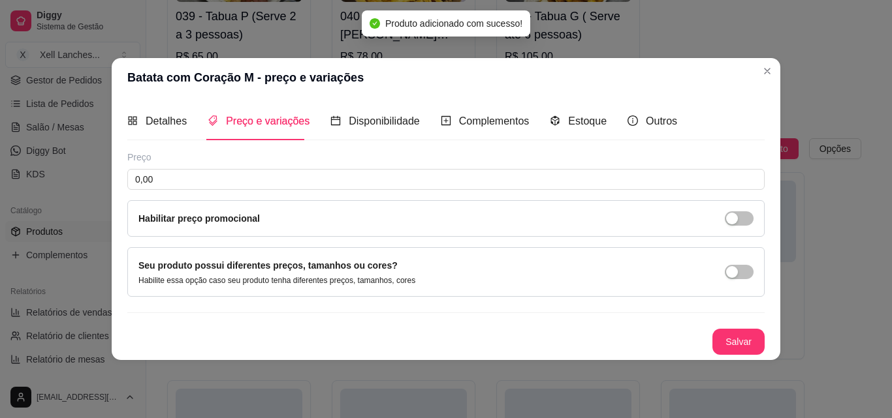
scroll to position [0, 0]
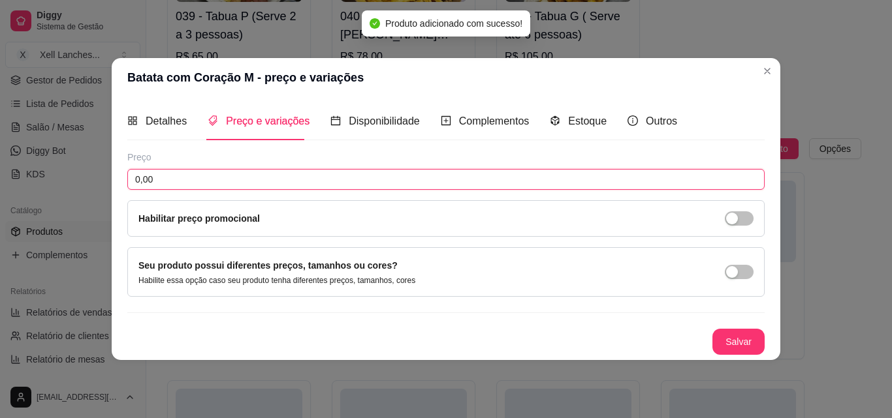
click at [179, 189] on input "0,00" at bounding box center [445, 179] width 637 height 21
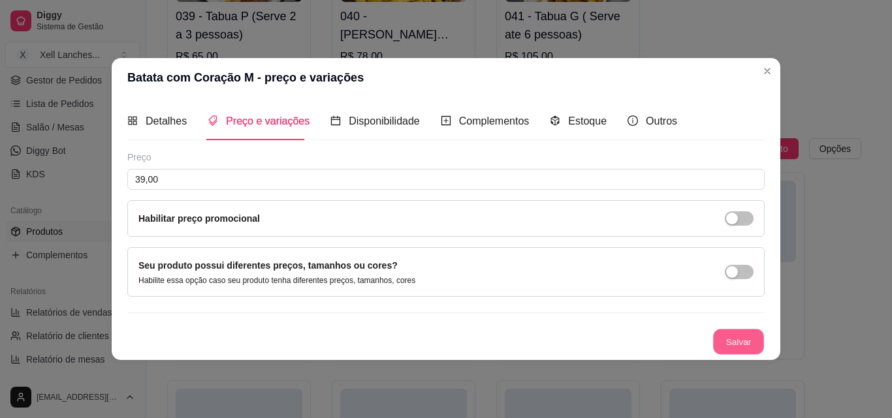
click at [731, 342] on button "Salvar" at bounding box center [738, 341] width 51 height 25
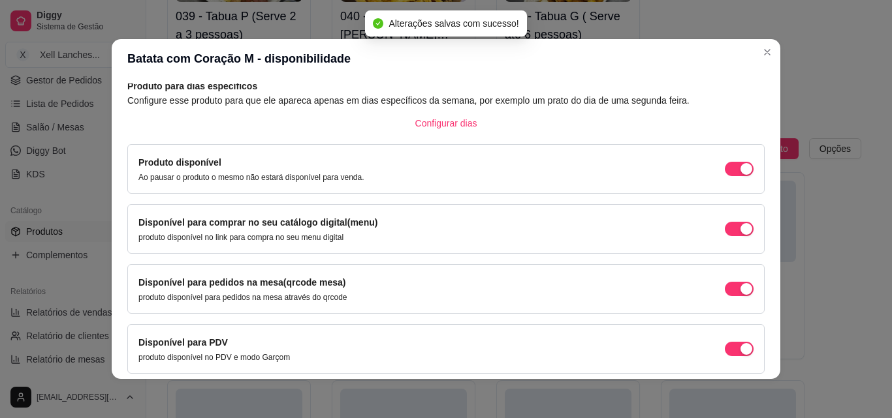
scroll to position [118, 0]
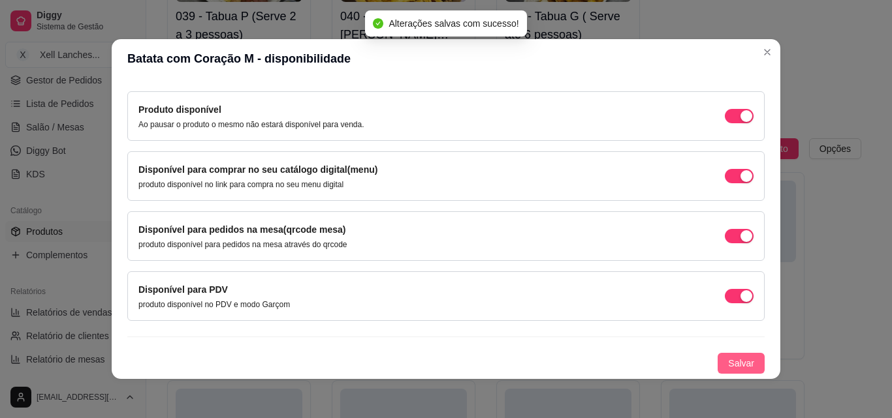
click at [728, 356] on span "Salvar" at bounding box center [741, 363] width 26 height 14
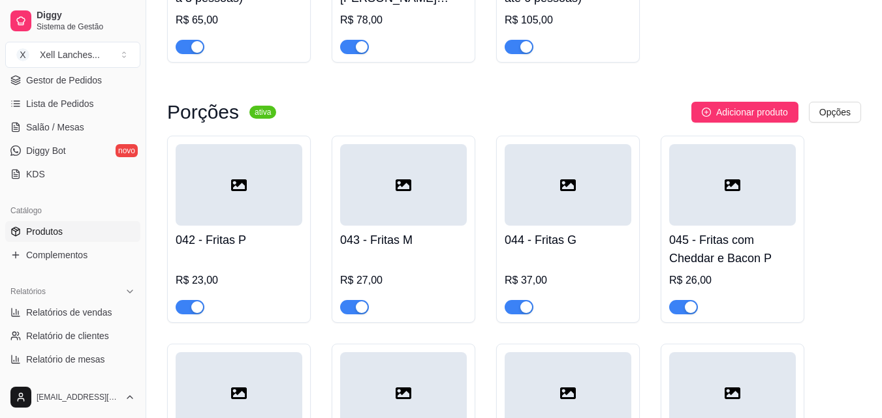
scroll to position [2844, 0]
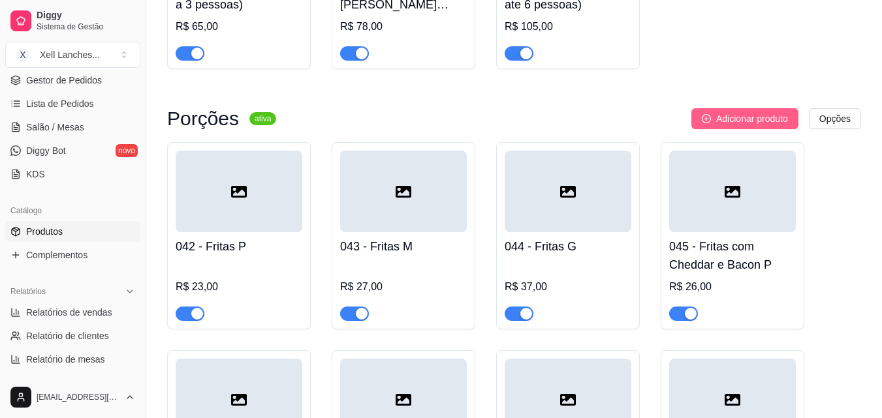
click at [752, 125] on span "Adicionar produto" at bounding box center [752, 119] width 72 height 14
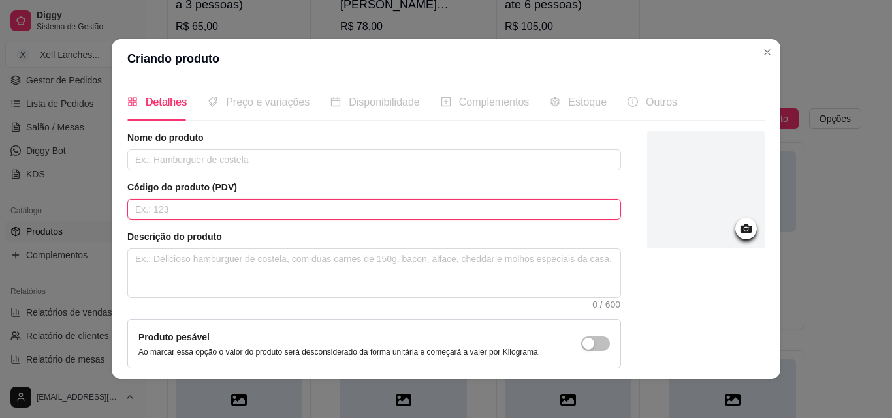
drag, startPoint x: 228, startPoint y: 209, endPoint x: 266, endPoint y: 197, distance: 39.0
click at [242, 205] on input "text" at bounding box center [374, 209] width 494 height 21
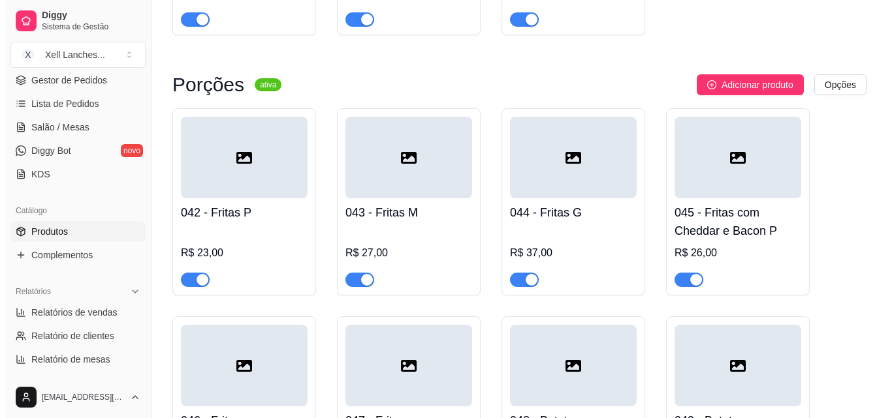
scroll to position [2857, 0]
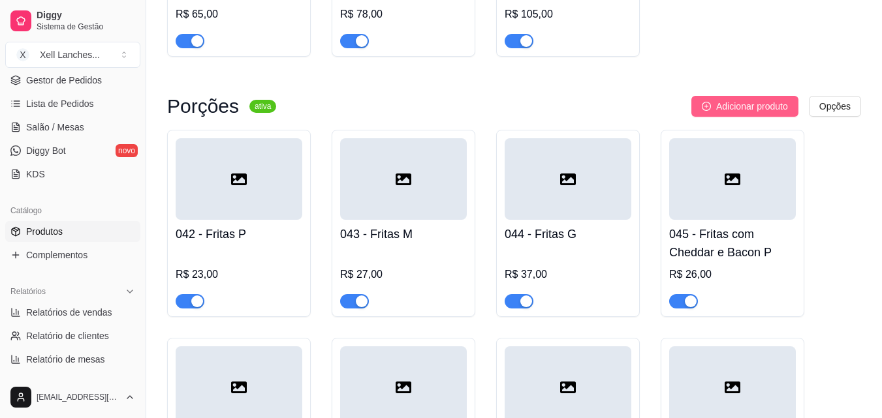
click at [735, 112] on span "Adicionar produto" at bounding box center [752, 106] width 72 height 14
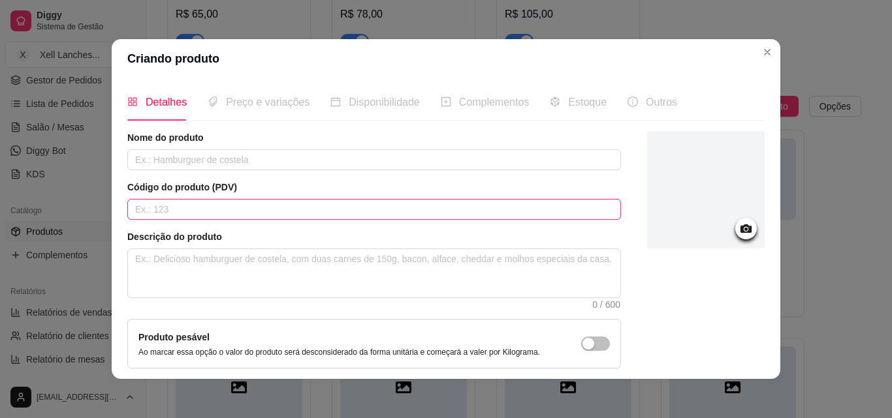
click at [177, 207] on input "text" at bounding box center [374, 209] width 494 height 21
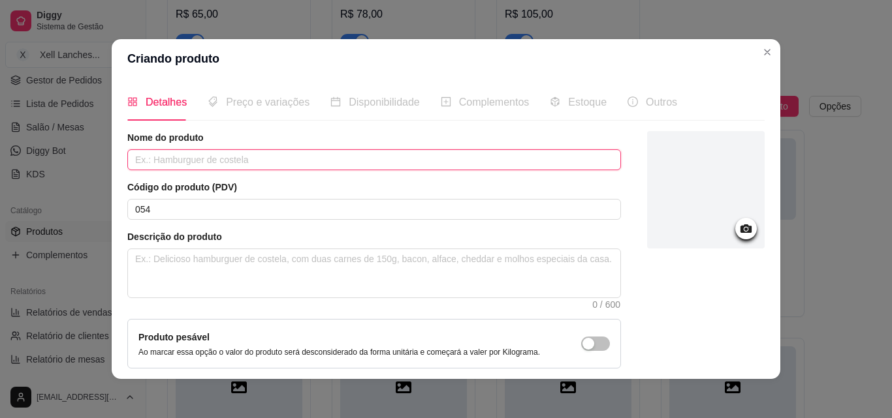
click at [205, 169] on input "text" at bounding box center [374, 159] width 494 height 21
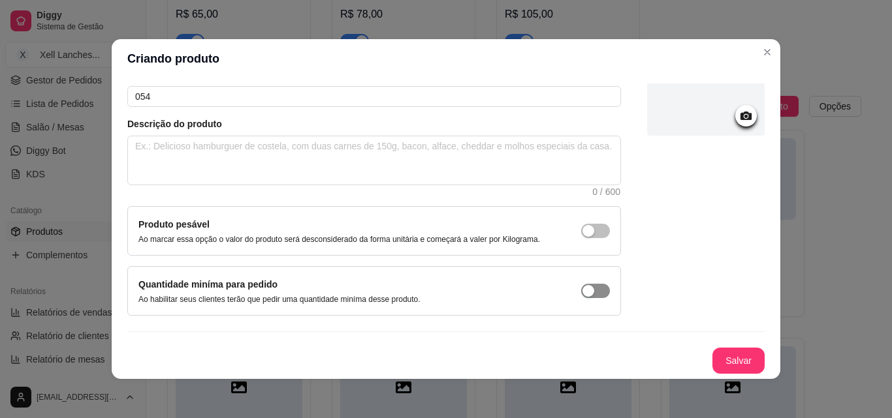
scroll to position [3, 0]
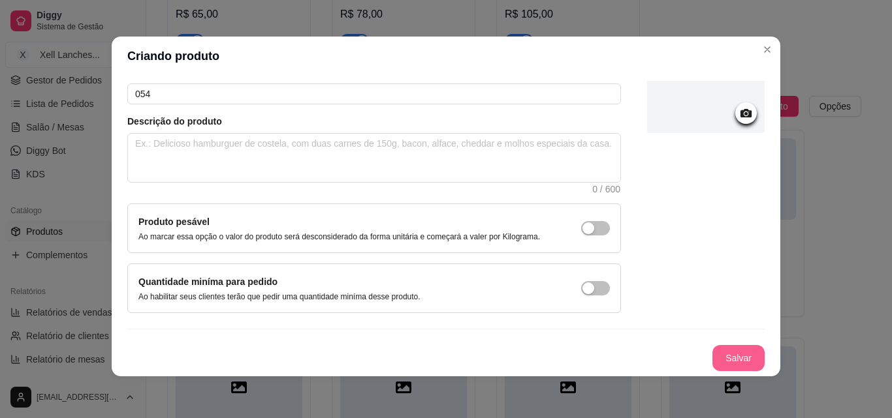
click at [712, 358] on button "Salvar" at bounding box center [738, 358] width 52 height 26
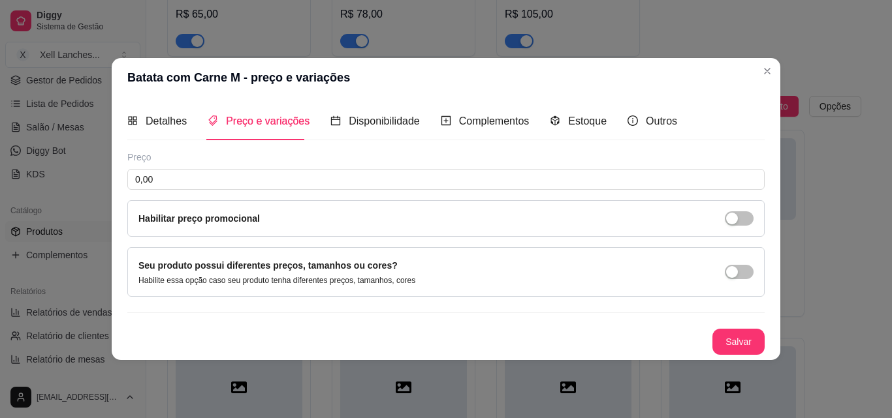
scroll to position [0, 0]
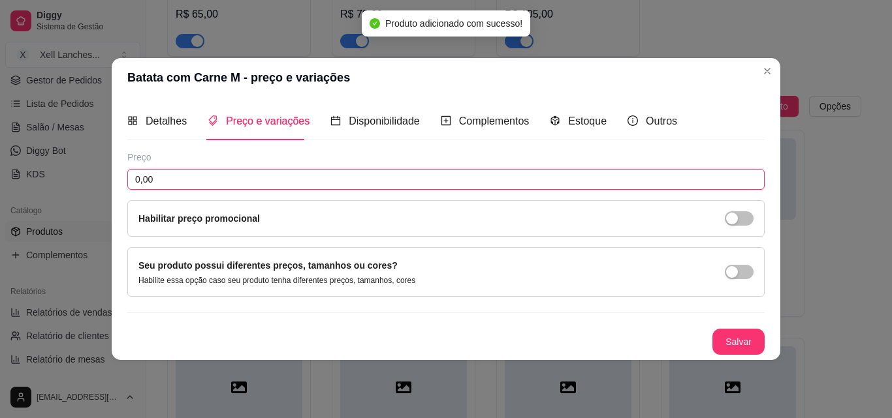
click at [174, 183] on input "0,00" at bounding box center [445, 179] width 637 height 21
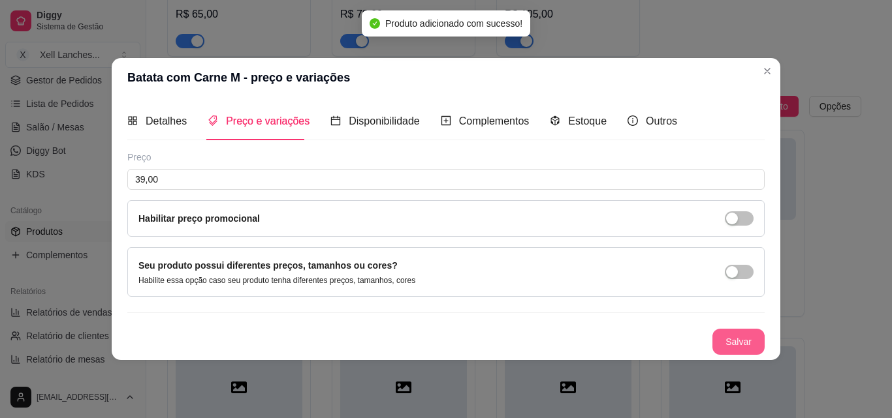
click at [747, 341] on button "Salvar" at bounding box center [738, 342] width 52 height 26
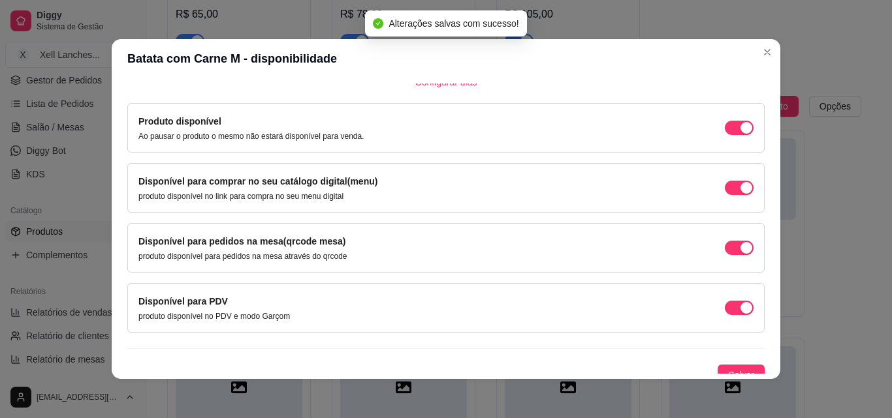
scroll to position [118, 0]
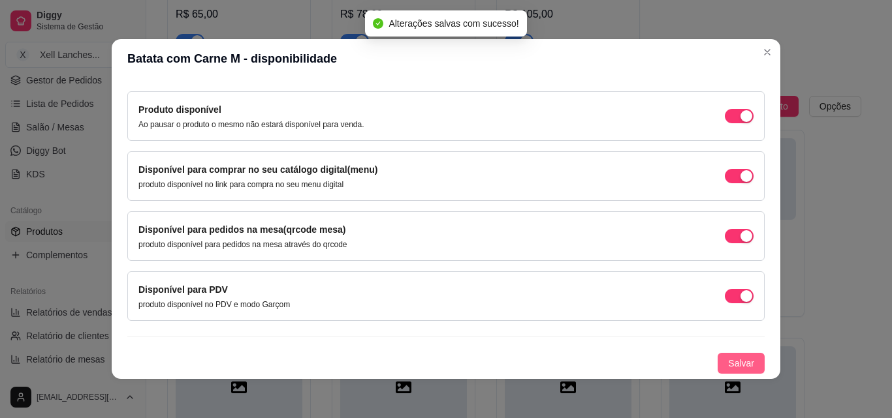
click at [738, 362] on span "Salvar" at bounding box center [741, 363] width 26 height 14
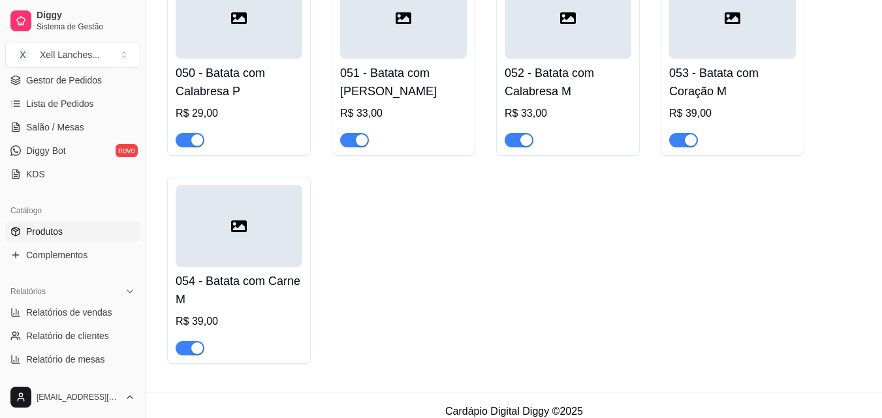
scroll to position [3457, 0]
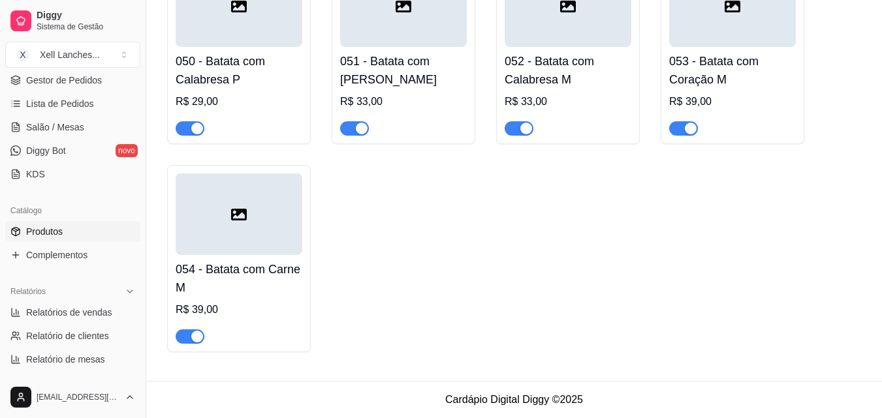
click at [234, 283] on h4 "054 - Batata com Carne M" at bounding box center [239, 278] width 127 height 37
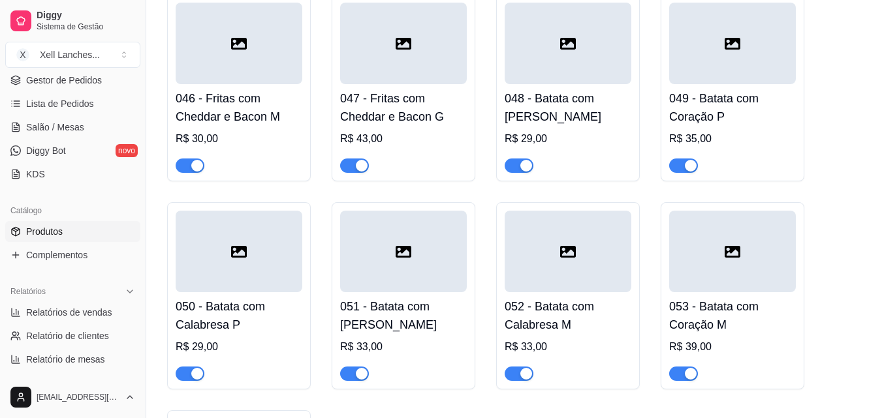
scroll to position [3196, 0]
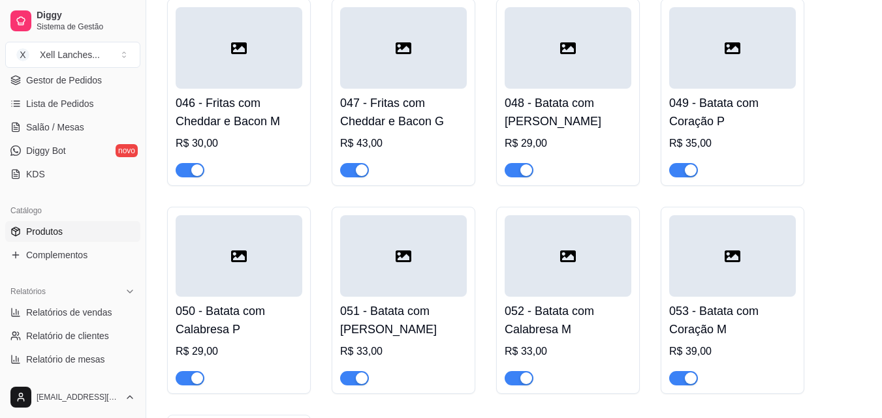
click at [725, 129] on h4 "049 - Batata com Coração P" at bounding box center [732, 112] width 127 height 37
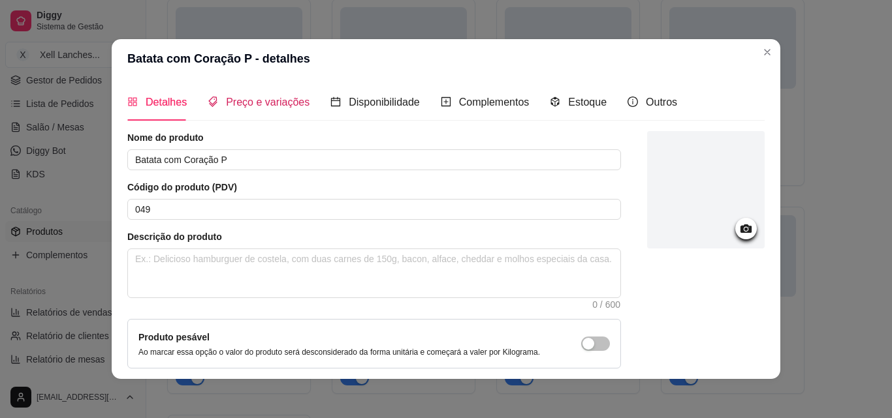
click at [247, 106] on span "Preço e variações" at bounding box center [268, 102] width 84 height 11
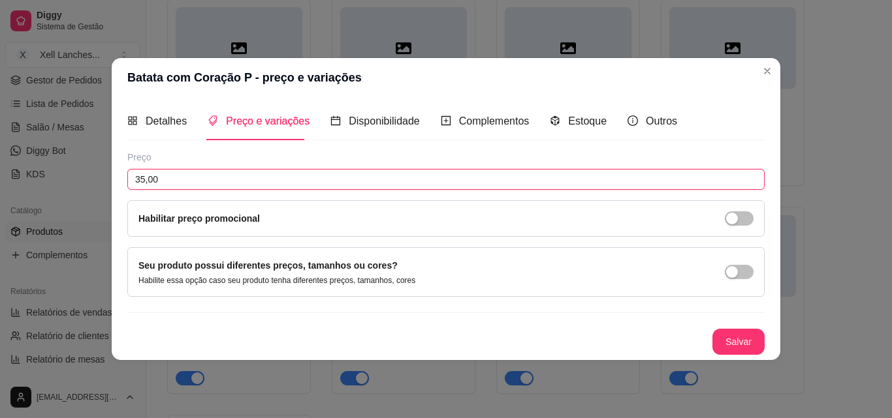
click at [170, 183] on input "35,00" at bounding box center [445, 179] width 637 height 21
drag, startPoint x: 170, startPoint y: 183, endPoint x: 108, endPoint y: 179, distance: 62.1
click at [108, 179] on div "Batata com Coração P - preço e variações Detalhes Preço e variações Disponibili…" at bounding box center [446, 209] width 892 height 418
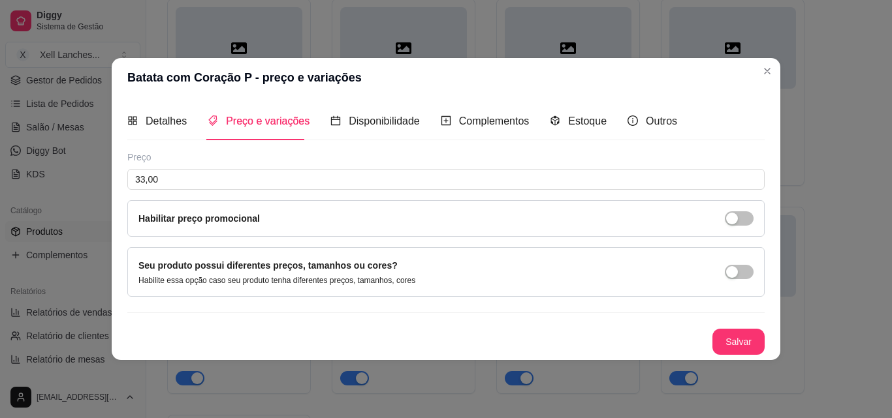
drag, startPoint x: 729, startPoint y: 326, endPoint x: 730, endPoint y: 342, distance: 16.4
click at [729, 326] on div "Preço 33,00 Habilitar preço promocional Seu produto possui diferentes preços, t…" at bounding box center [445, 253] width 637 height 204
click at [732, 347] on button "Salvar" at bounding box center [738, 342] width 52 height 26
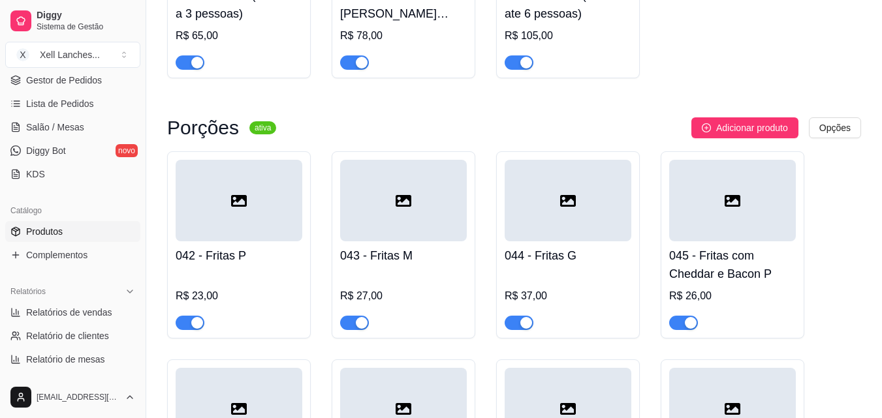
scroll to position [2805, 0]
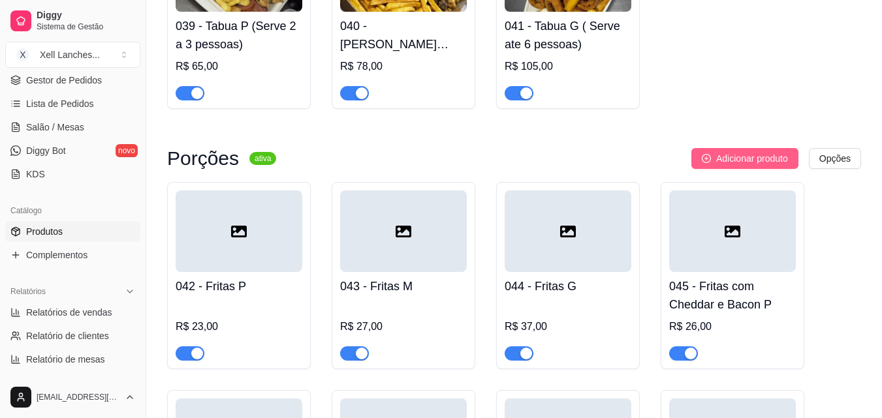
click at [737, 166] on span "Adicionar produto" at bounding box center [752, 158] width 72 height 14
click at [723, 166] on span "Adicionar produto" at bounding box center [752, 158] width 72 height 14
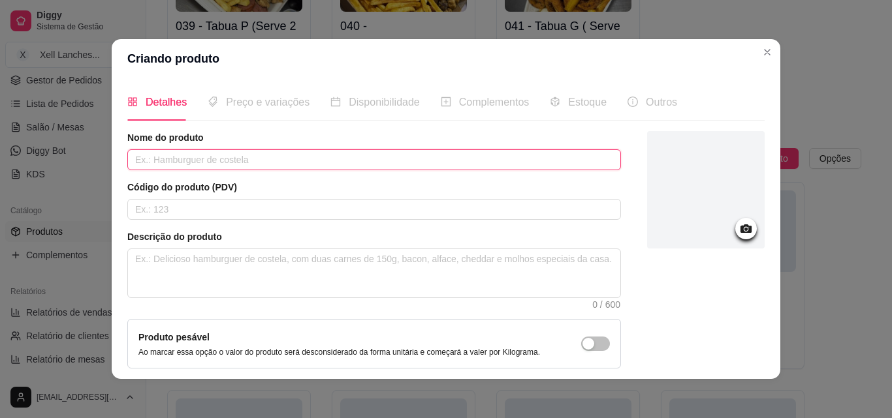
click at [238, 155] on input "text" at bounding box center [374, 159] width 494 height 21
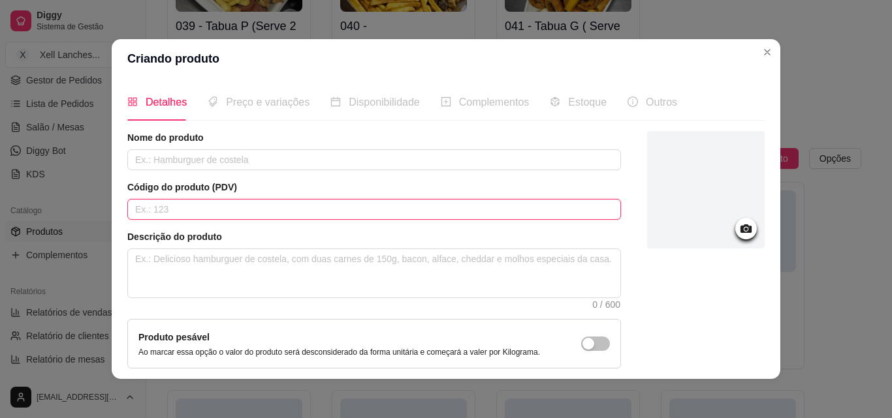
click at [200, 212] on input "text" at bounding box center [374, 209] width 494 height 21
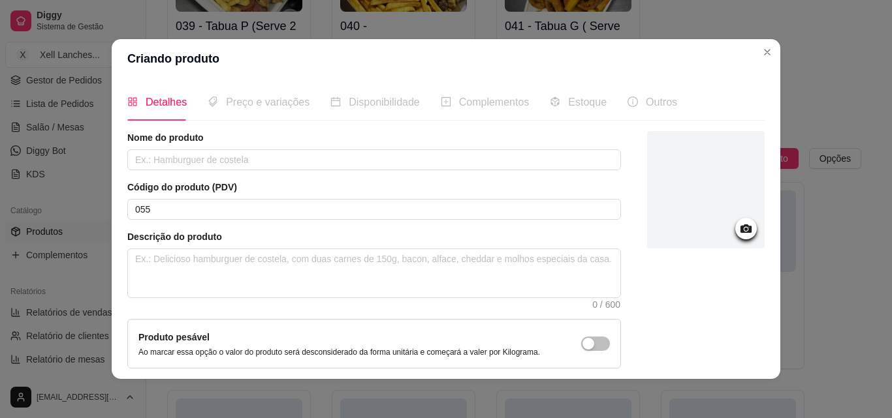
click at [206, 144] on article "Nome do produto" at bounding box center [374, 137] width 494 height 13
click at [208, 160] on input "text" at bounding box center [374, 159] width 494 height 21
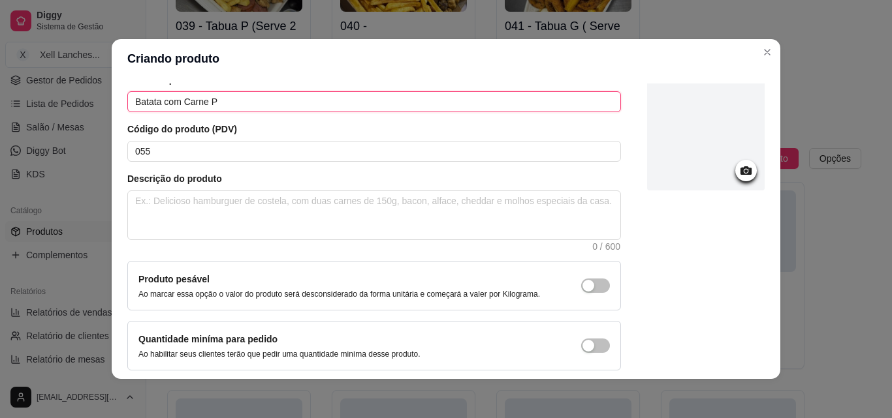
scroll to position [113, 0]
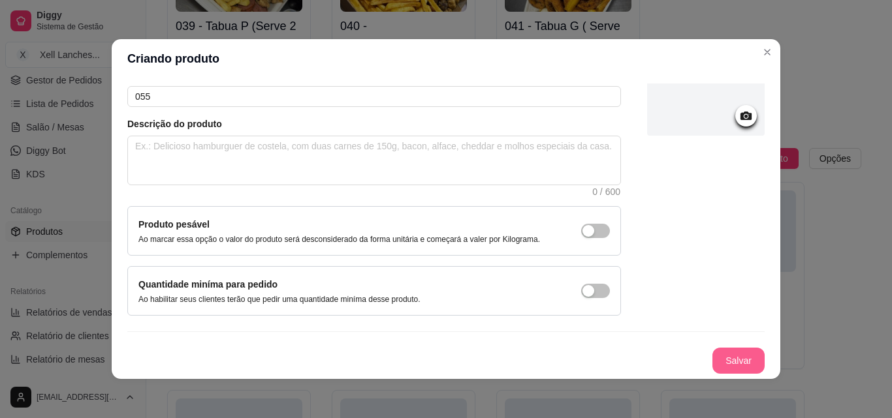
click at [712, 356] on button "Salvar" at bounding box center [738, 361] width 52 height 26
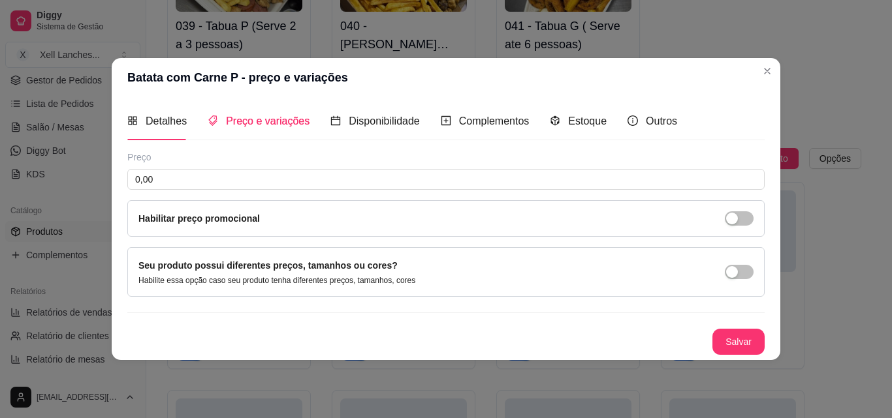
scroll to position [0, 0]
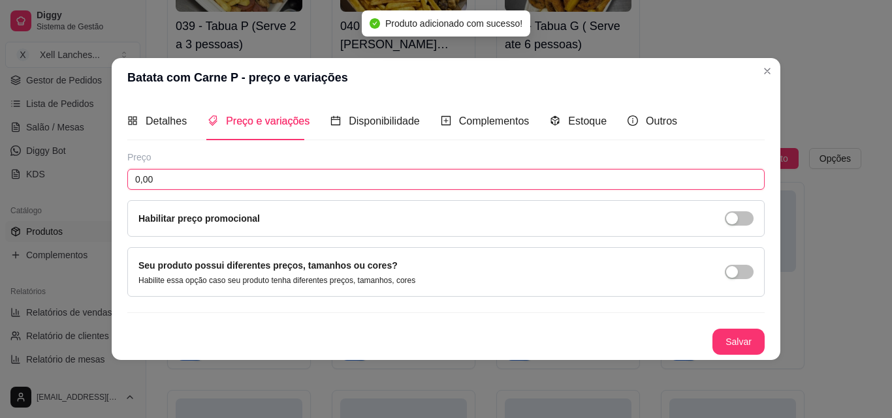
click at [273, 185] on input "0,00" at bounding box center [445, 179] width 637 height 21
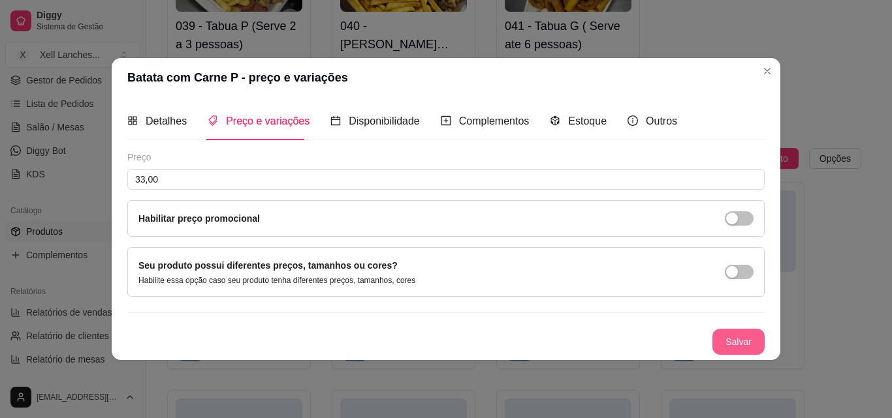
click at [740, 341] on button "Salvar" at bounding box center [738, 342] width 52 height 26
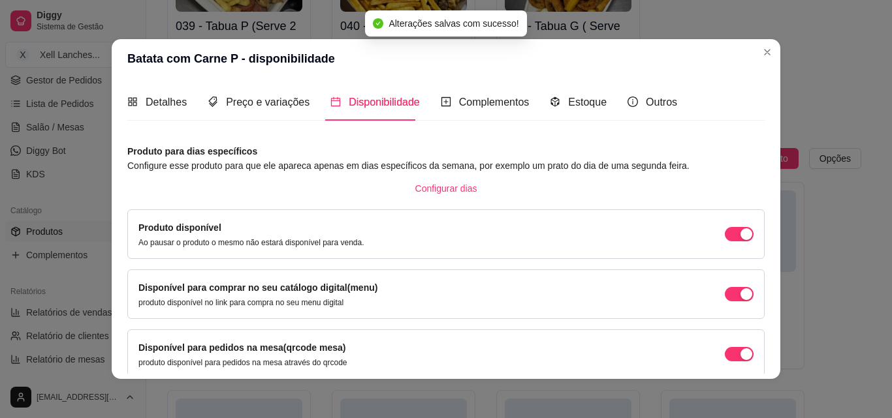
scroll to position [118, 0]
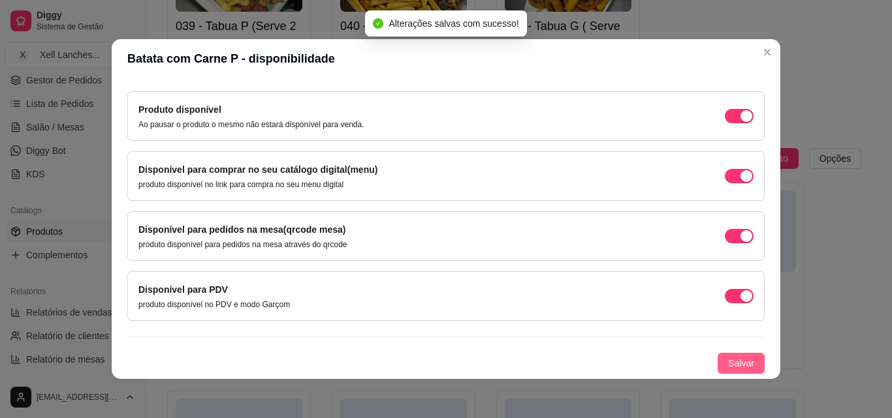
click at [728, 360] on span "Salvar" at bounding box center [741, 363] width 26 height 14
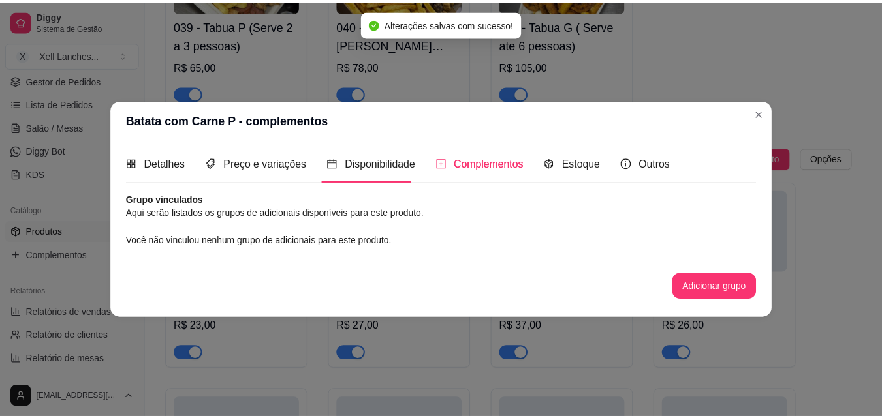
scroll to position [0, 0]
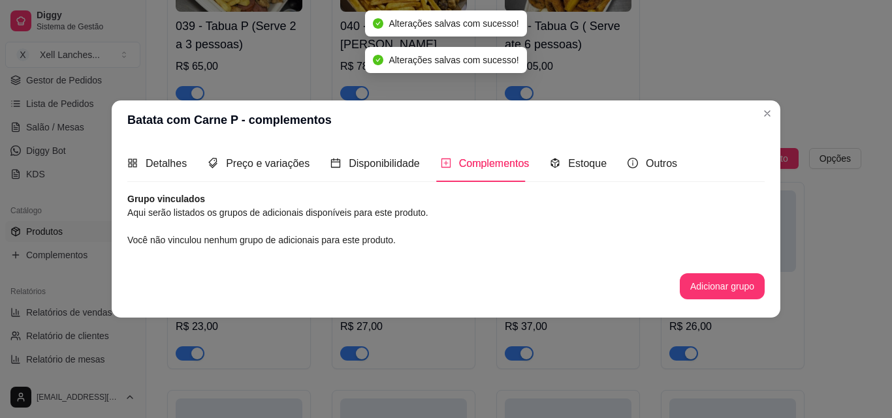
click at [765, 124] on header "Batata com Carne P - complementos" at bounding box center [446, 120] width 669 height 39
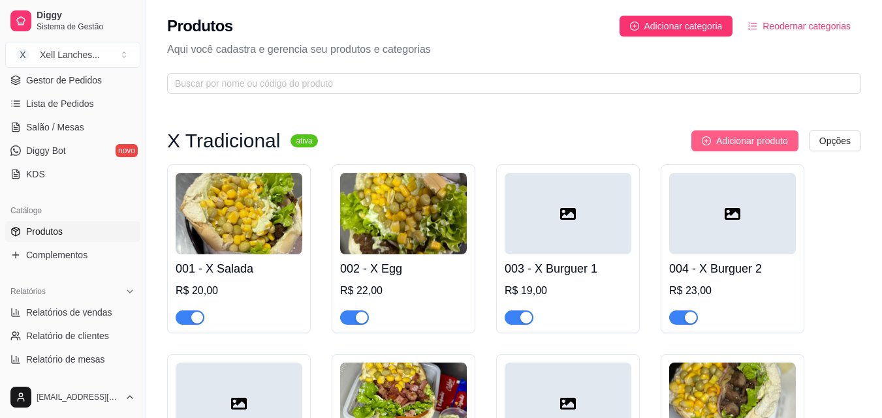
click at [734, 146] on span "Adicionar produto" at bounding box center [752, 141] width 72 height 14
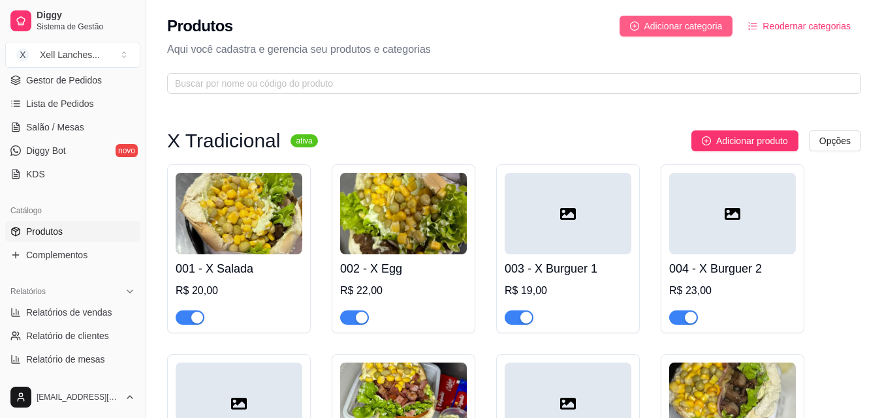
click at [684, 24] on span "Adicionar categoria" at bounding box center [683, 26] width 78 height 14
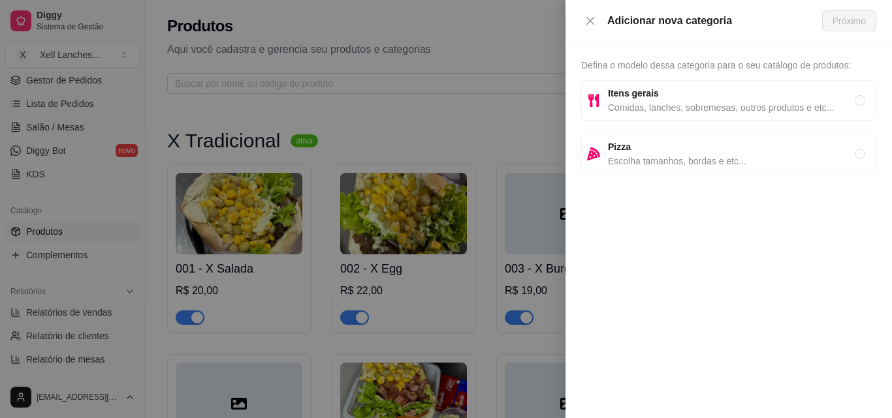
click at [659, 114] on div "Itens gerais Comidas, lanches, sobremesas, outros produtos e etc..." at bounding box center [728, 100] width 295 height 40
click at [840, 25] on span "Próximo" at bounding box center [848, 21] width 33 height 14
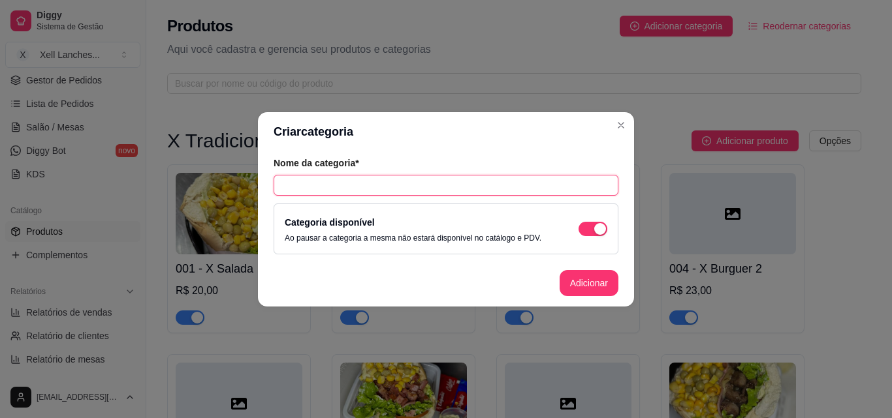
click at [333, 178] on input "text" at bounding box center [446, 185] width 345 height 21
click at [601, 283] on button "Adicionar" at bounding box center [588, 282] width 57 height 25
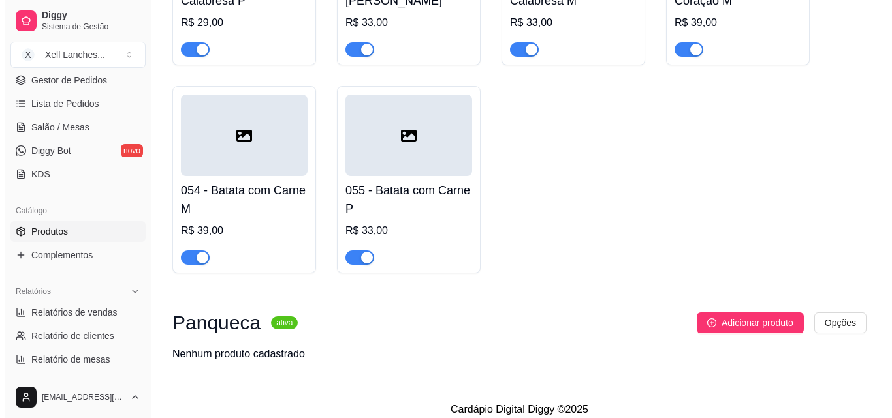
scroll to position [3546, 0]
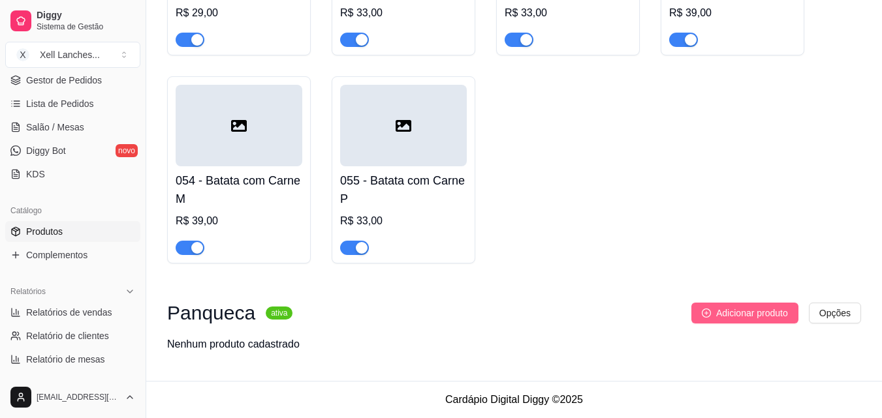
click at [740, 315] on span "Adicionar produto" at bounding box center [752, 313] width 72 height 14
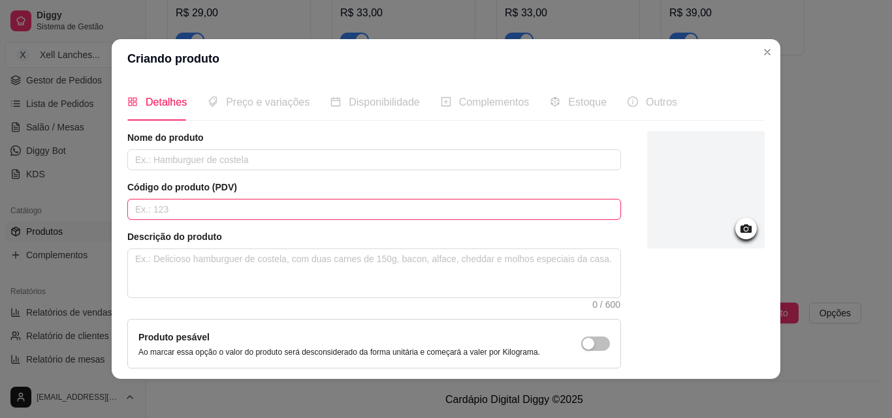
click at [200, 213] on input "text" at bounding box center [374, 209] width 494 height 21
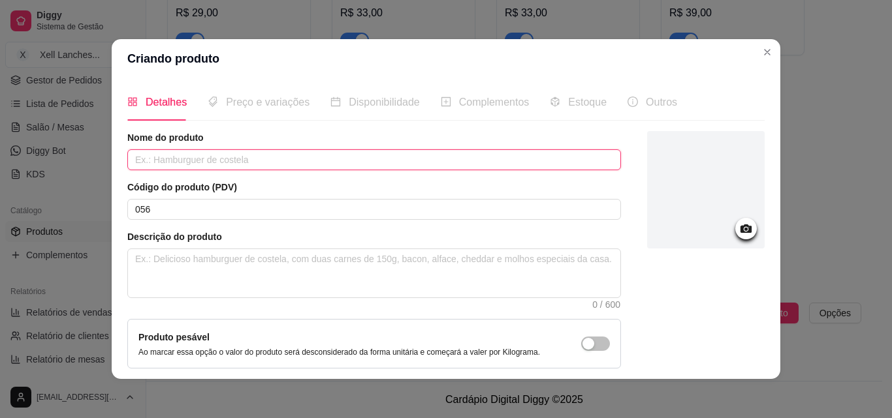
click at [217, 168] on input "text" at bounding box center [374, 159] width 494 height 21
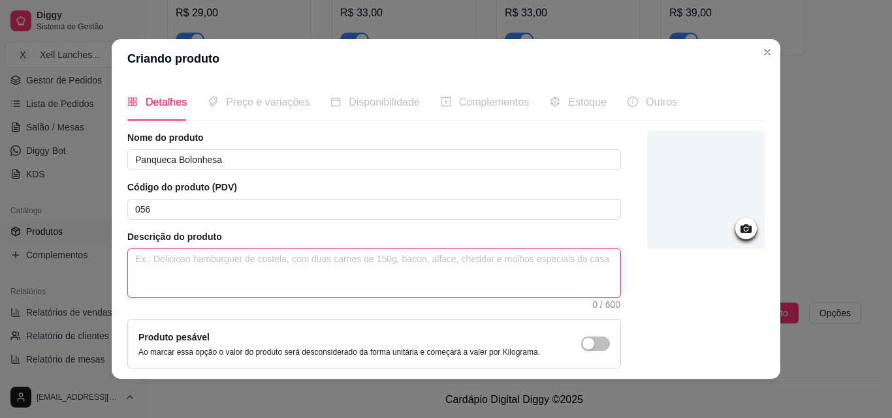
click at [221, 274] on textarea at bounding box center [374, 273] width 492 height 48
click at [220, 274] on textarea at bounding box center [374, 273] width 492 height 48
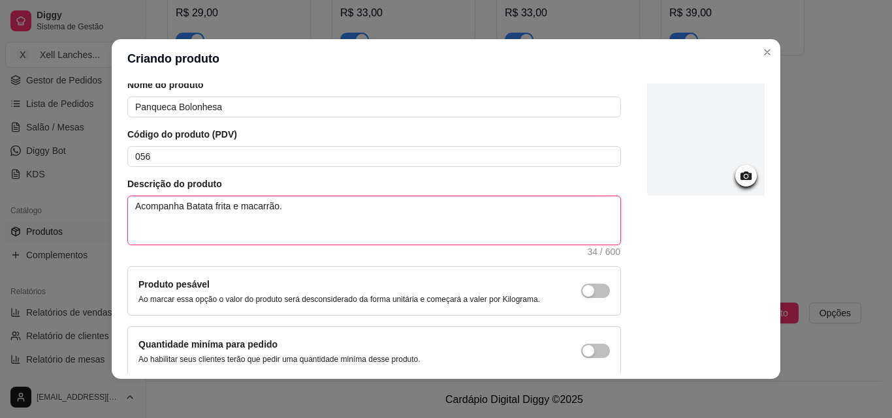
scroll to position [113, 0]
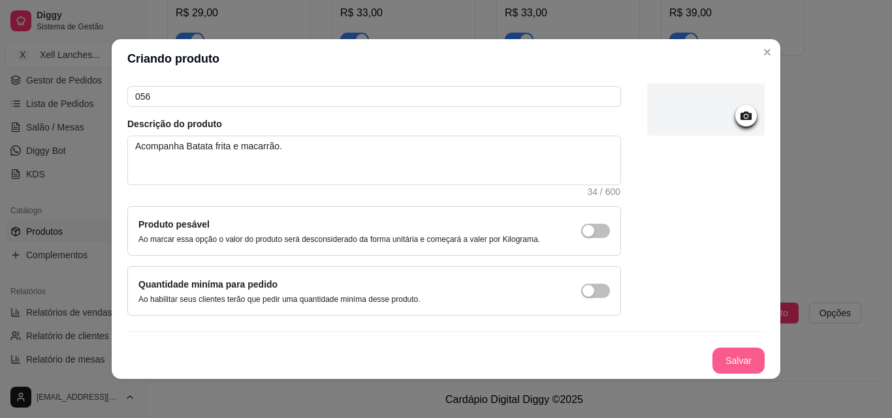
click at [722, 357] on button "Salvar" at bounding box center [738, 361] width 52 height 26
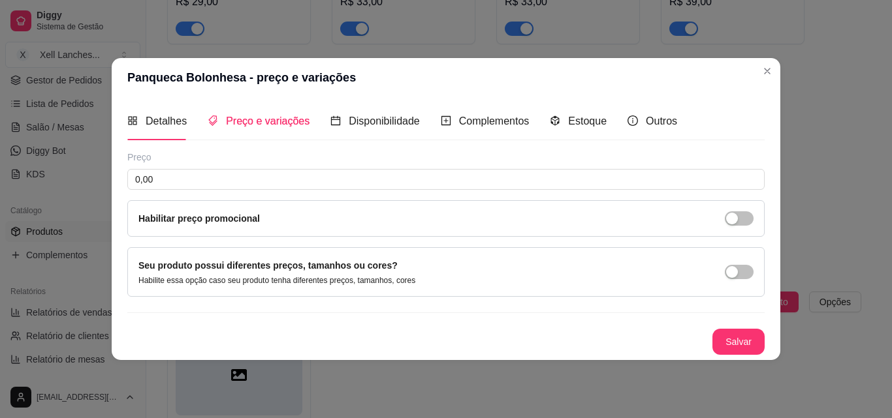
scroll to position [0, 0]
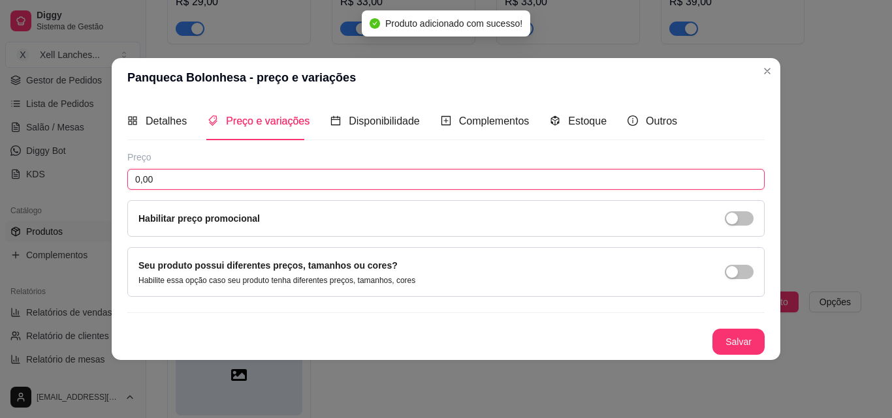
click at [163, 176] on input "0,00" at bounding box center [445, 179] width 637 height 21
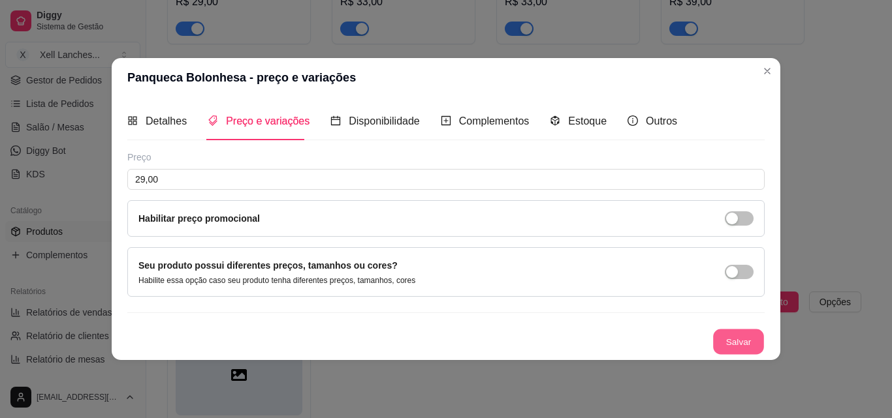
click at [747, 338] on button "Salvar" at bounding box center [738, 341] width 51 height 25
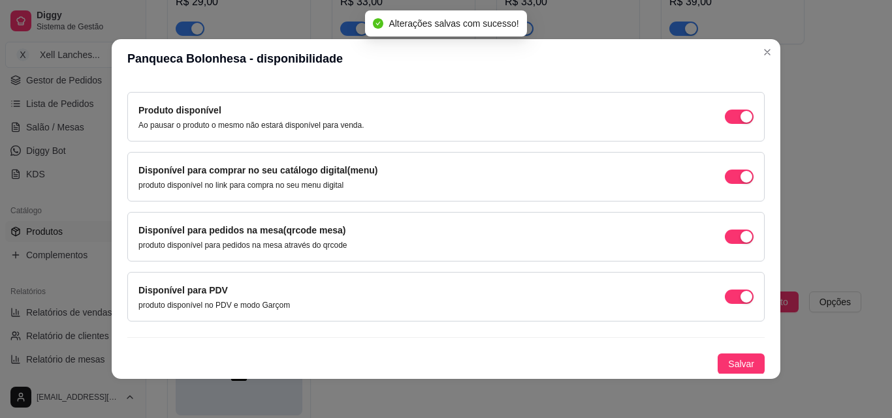
scroll to position [118, 0]
click at [728, 362] on span "Salvar" at bounding box center [741, 363] width 26 height 14
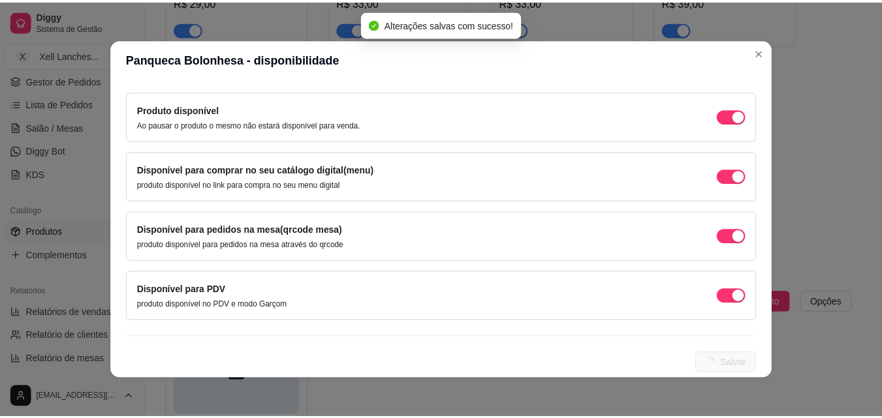
scroll to position [0, 0]
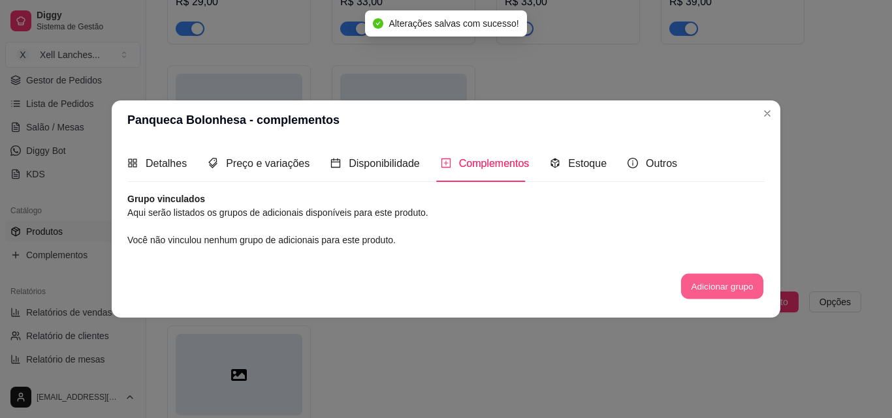
click at [723, 290] on button "Adicionar grupo" at bounding box center [722, 286] width 82 height 25
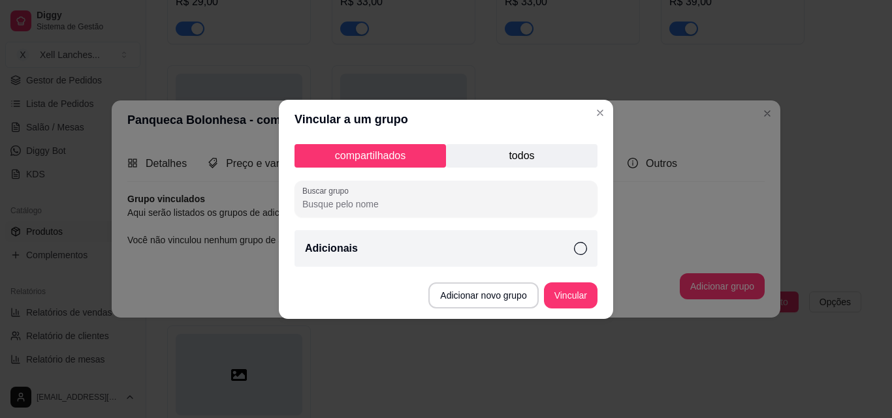
click at [584, 255] on div "Adicionais" at bounding box center [445, 248] width 303 height 37
click at [575, 295] on button "Vincular" at bounding box center [571, 296] width 54 height 26
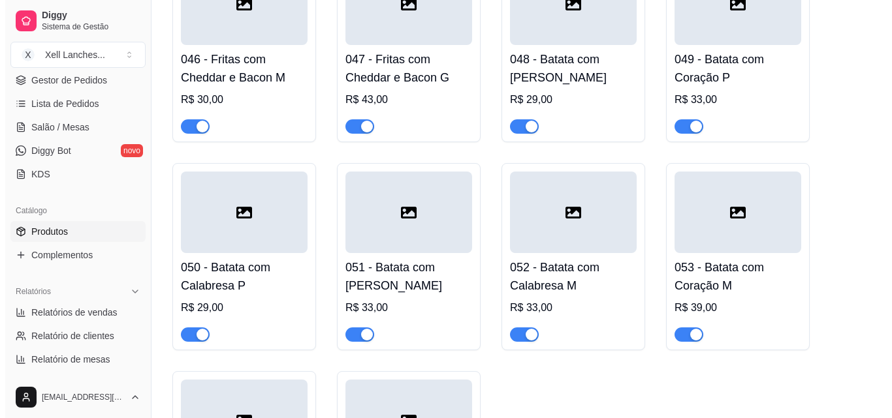
scroll to position [3719, 0]
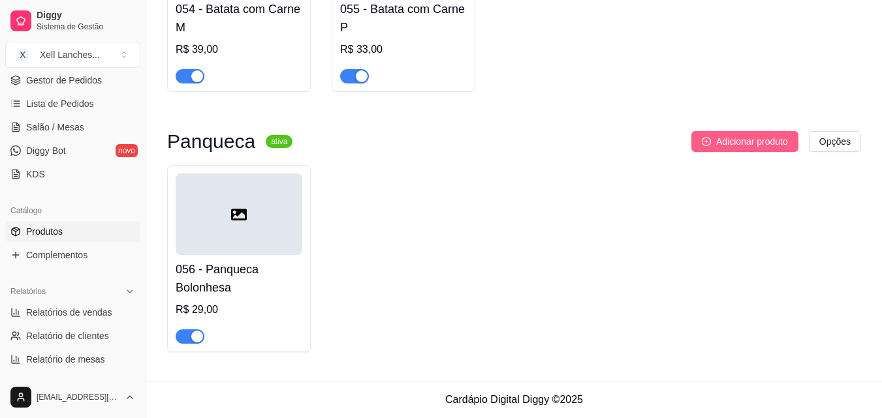
click at [732, 147] on span "Adicionar produto" at bounding box center [752, 141] width 72 height 14
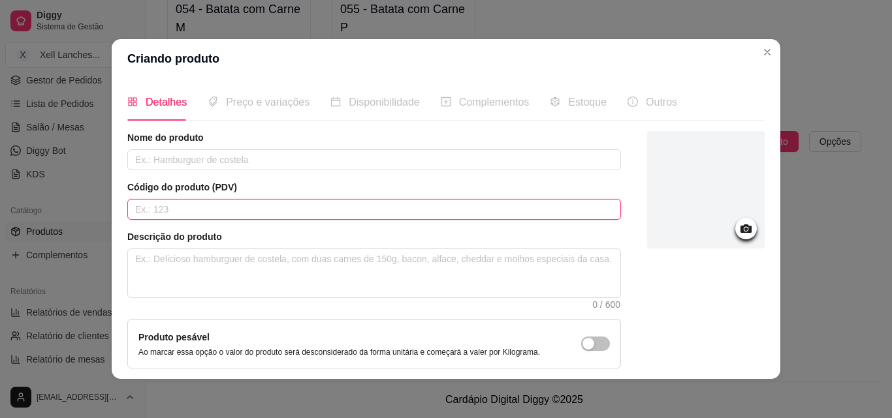
click at [174, 218] on input "text" at bounding box center [374, 209] width 494 height 21
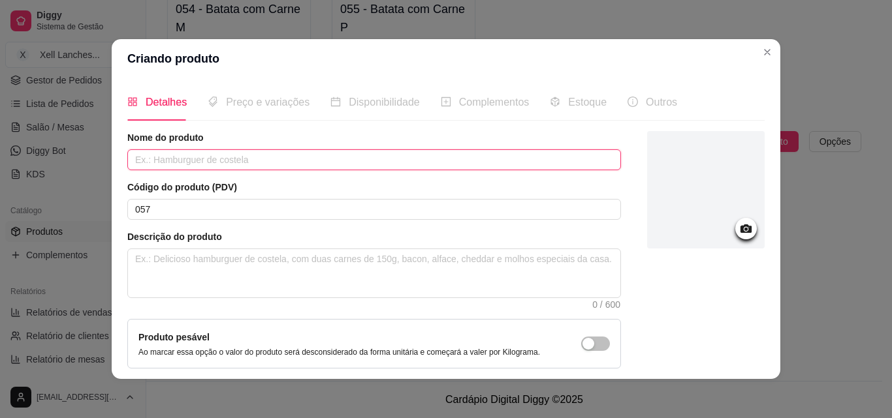
click at [251, 160] on input "text" at bounding box center [374, 159] width 494 height 21
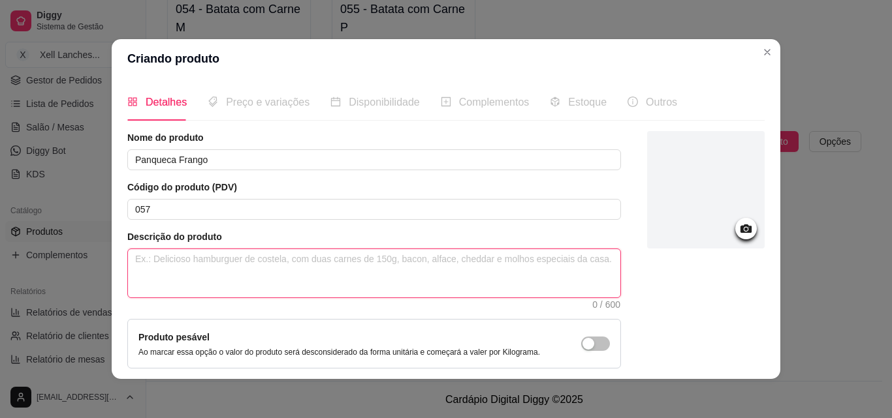
click at [372, 278] on textarea at bounding box center [374, 273] width 492 height 48
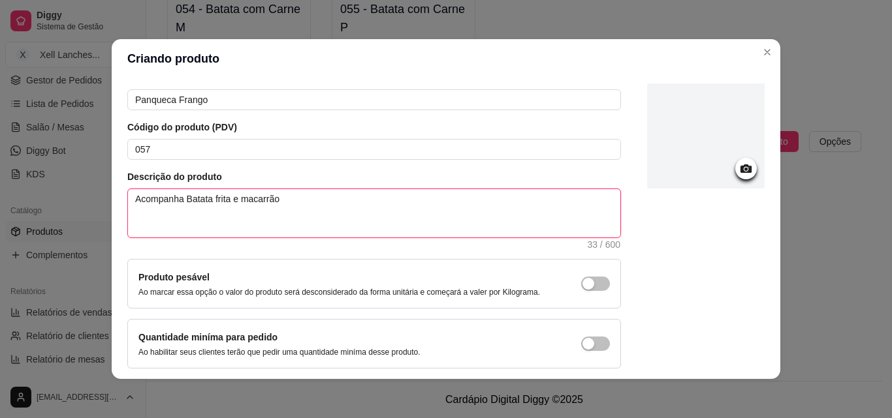
scroll to position [113, 0]
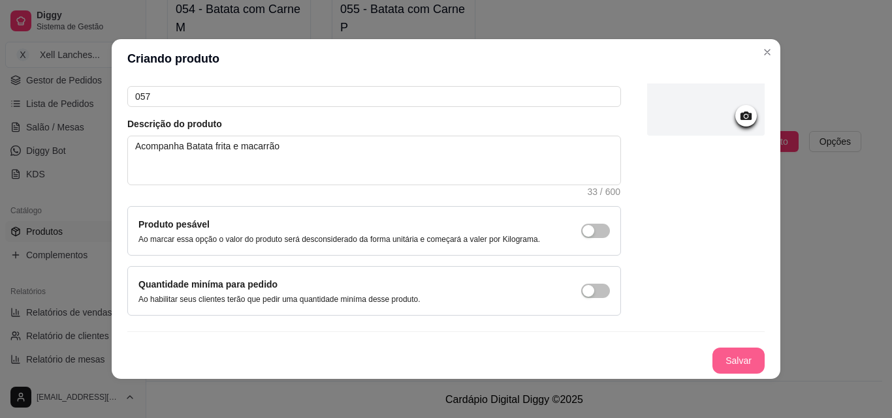
click at [712, 364] on button "Salvar" at bounding box center [738, 361] width 52 height 26
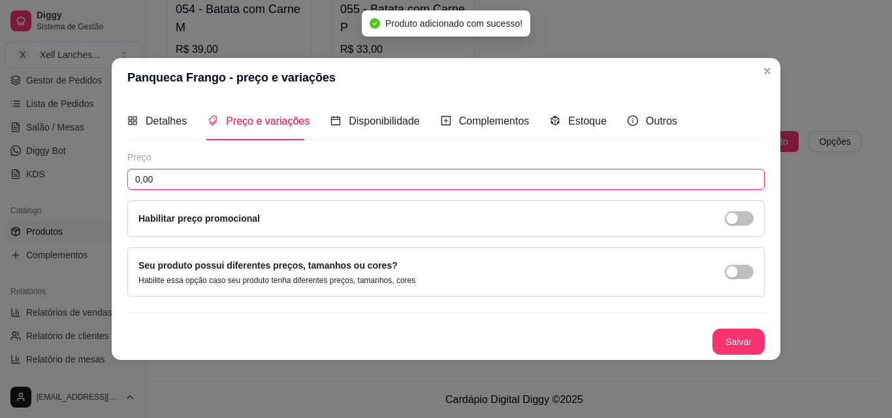
click at [166, 183] on input "0,00" at bounding box center [445, 179] width 637 height 21
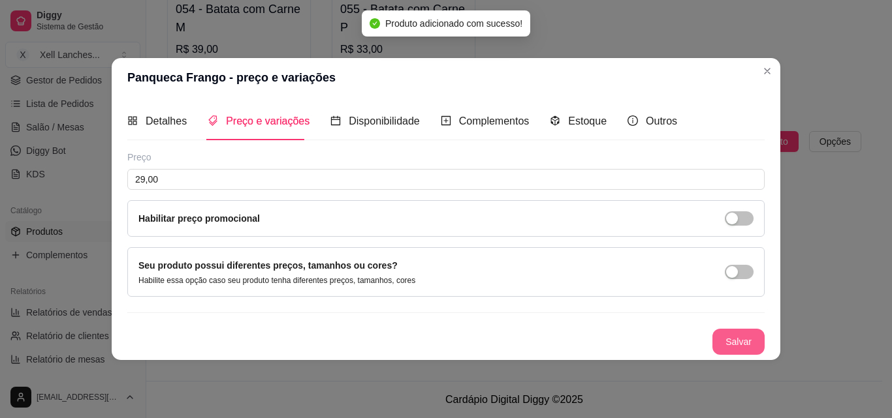
click at [734, 336] on button "Salvar" at bounding box center [738, 342] width 52 height 26
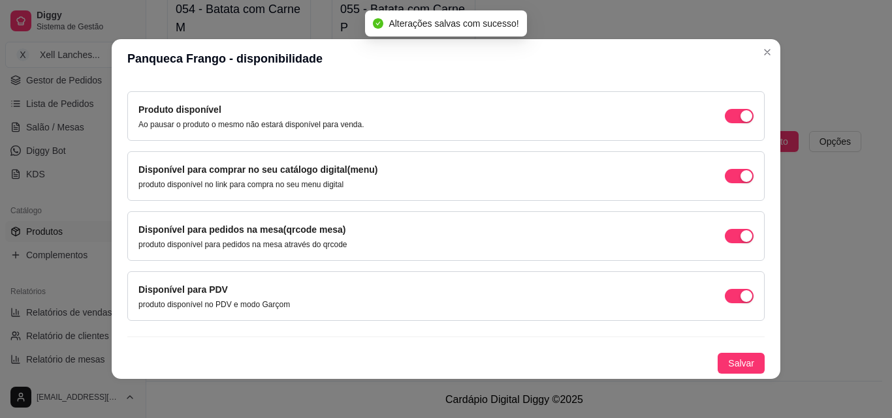
scroll to position [3, 0]
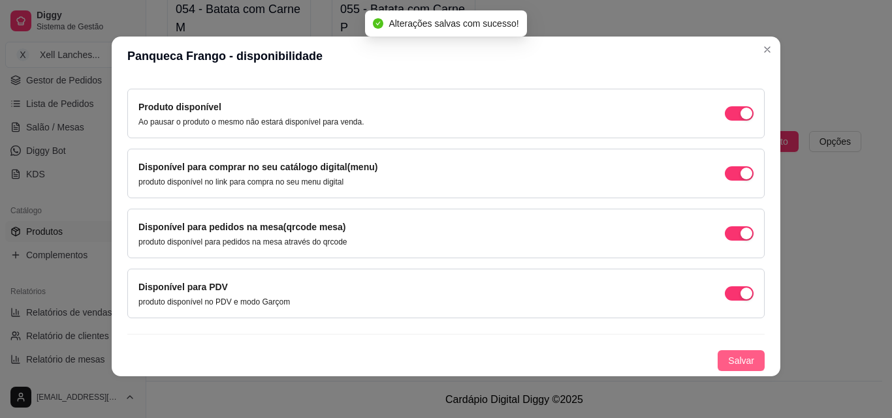
click at [728, 360] on span "Salvar" at bounding box center [741, 361] width 26 height 14
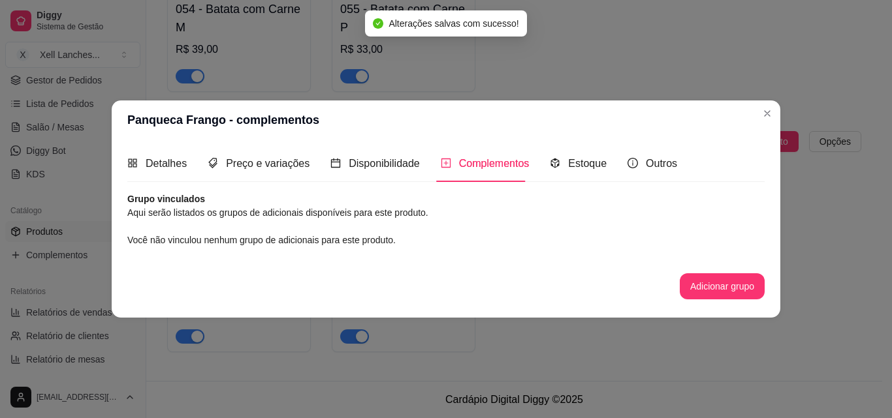
scroll to position [0, 0]
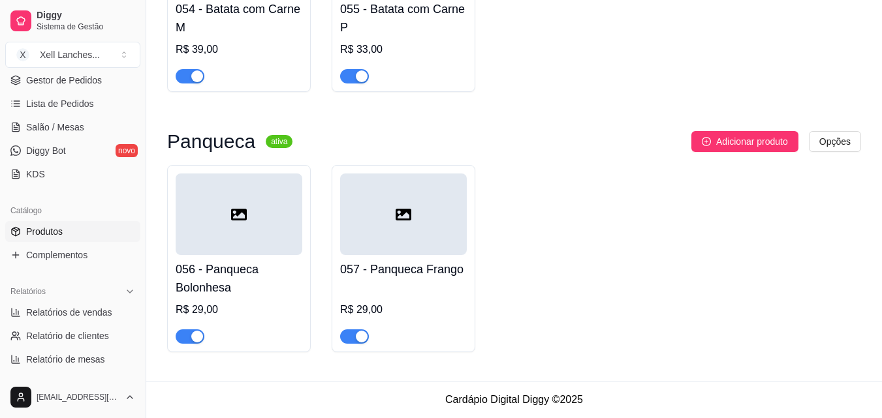
click at [210, 246] on div at bounding box center [239, 215] width 127 height 82
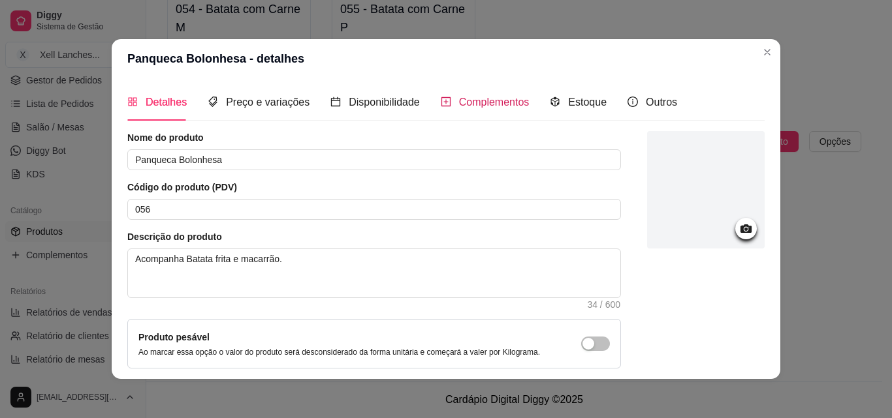
click at [484, 105] on span "Complementos" at bounding box center [494, 102] width 71 height 11
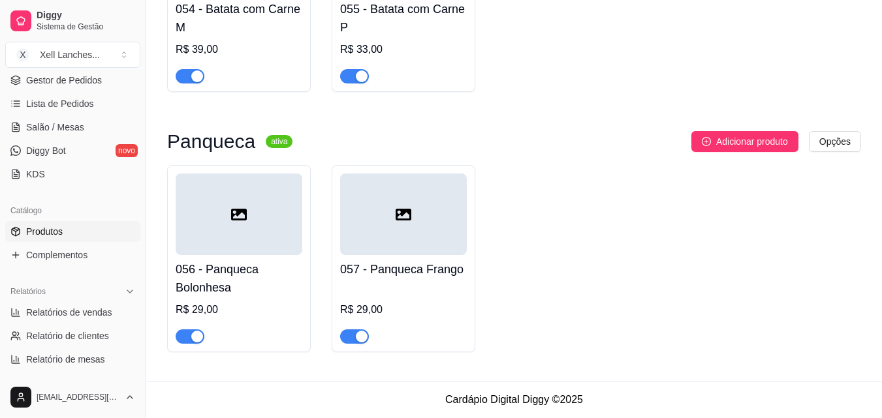
click at [431, 238] on div at bounding box center [403, 215] width 127 height 82
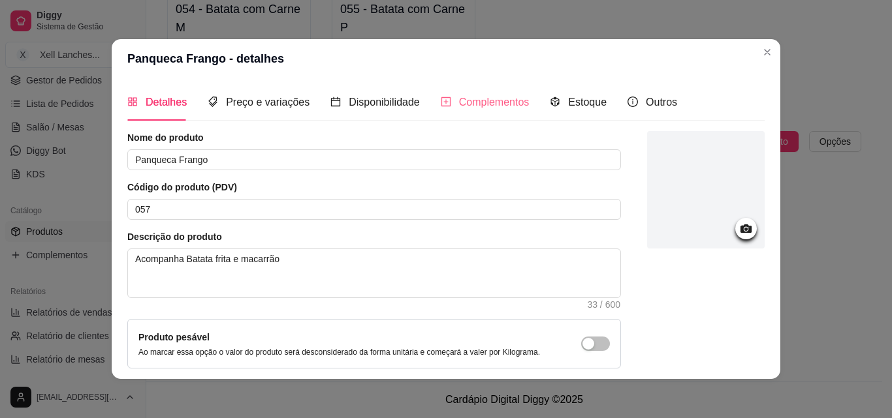
click at [484, 114] on div "Complementos" at bounding box center [485, 102] width 89 height 37
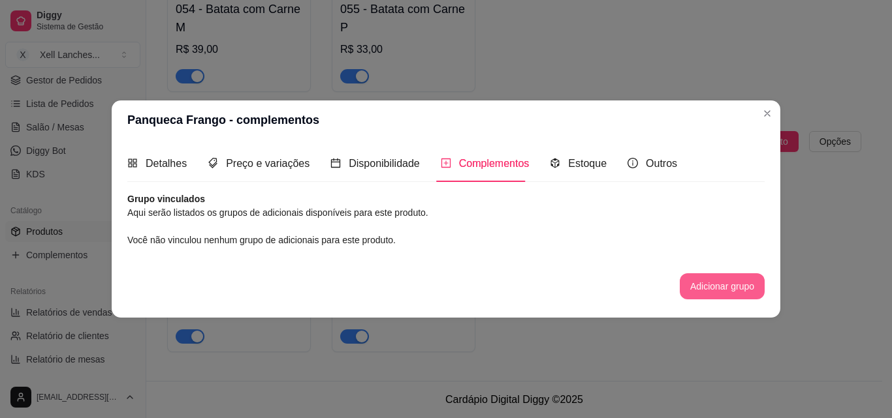
click at [731, 298] on button "Adicionar grupo" at bounding box center [722, 287] width 85 height 26
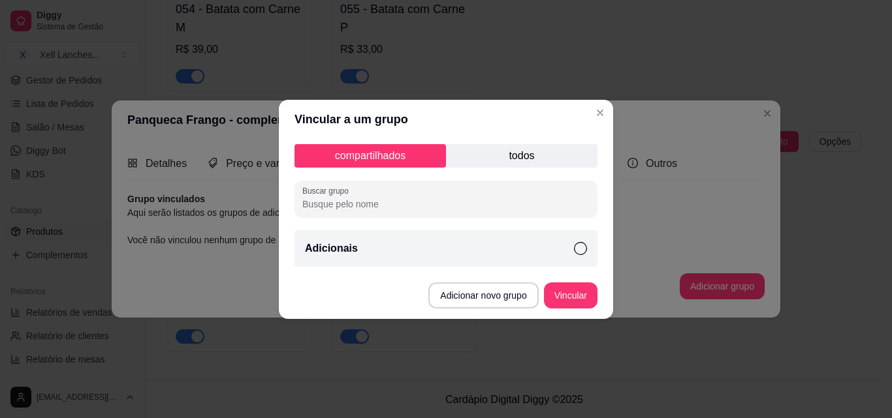
click at [458, 252] on div "Adicionais" at bounding box center [445, 248] width 303 height 37
click at [582, 307] on button "Vincular" at bounding box center [570, 295] width 52 height 25
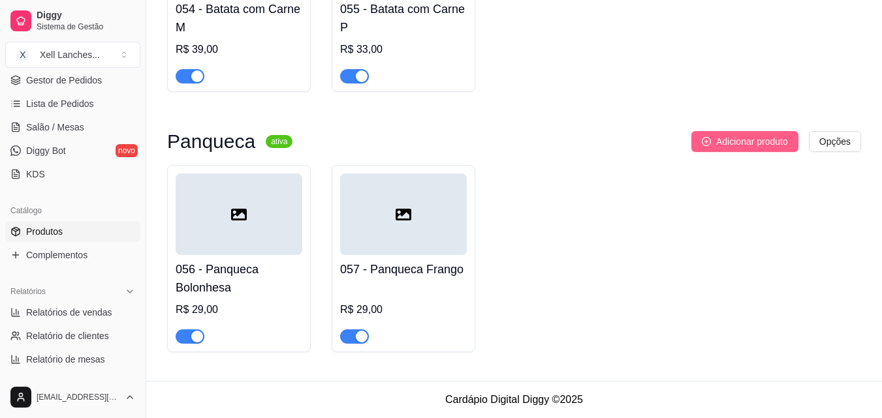
click at [736, 142] on span "Adicionar produto" at bounding box center [752, 141] width 72 height 14
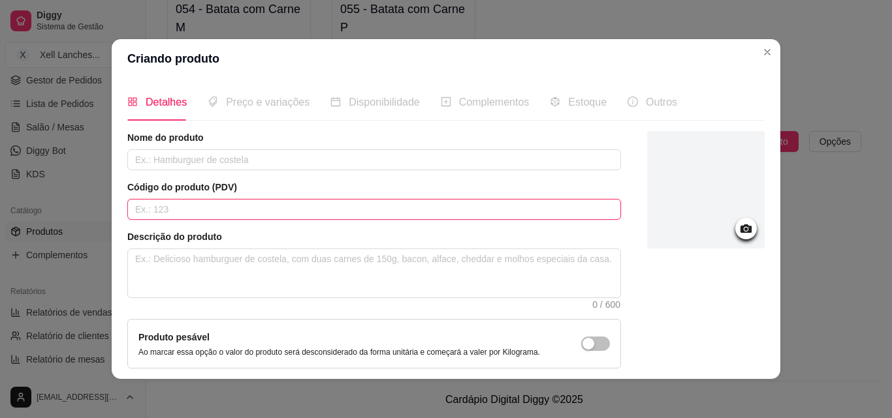
click at [224, 212] on input "text" at bounding box center [374, 209] width 494 height 21
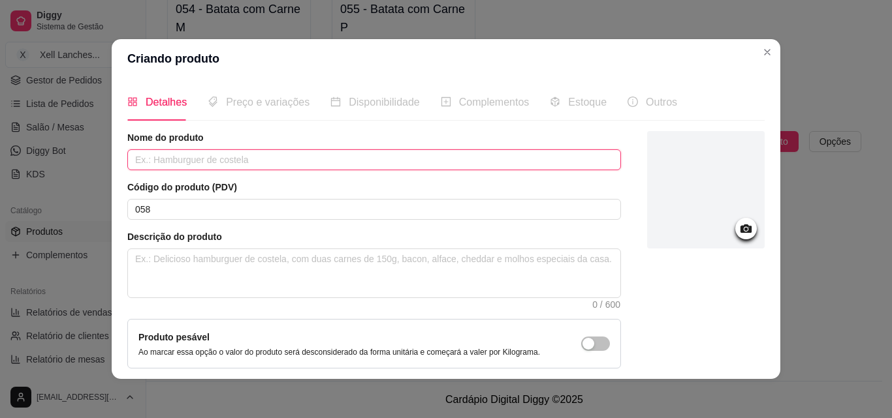
click at [230, 163] on input "text" at bounding box center [374, 159] width 494 height 21
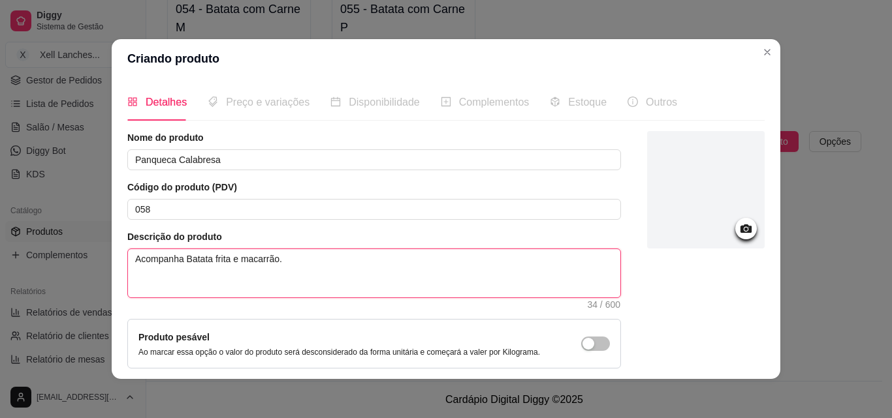
scroll to position [113, 0]
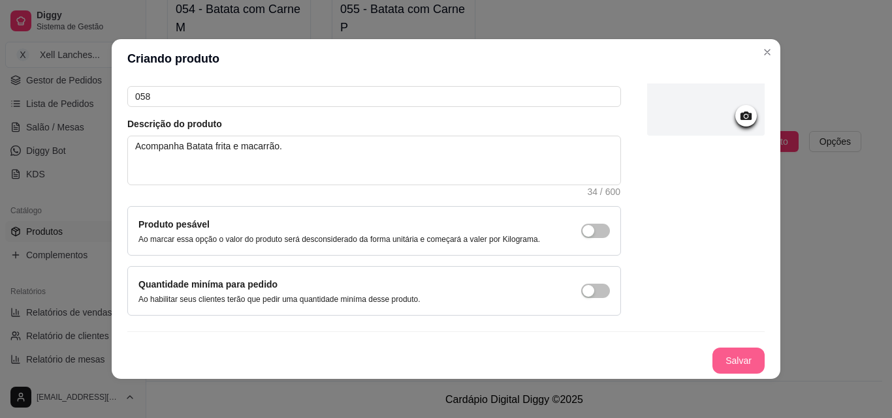
click at [740, 360] on button "Salvar" at bounding box center [738, 361] width 52 height 26
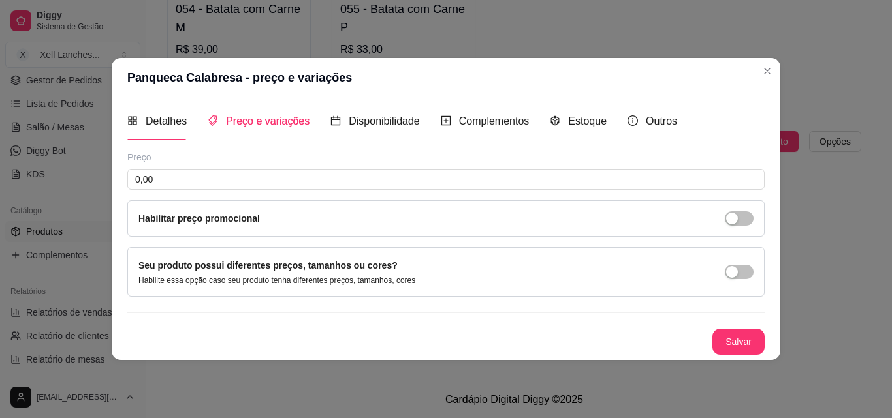
scroll to position [0, 0]
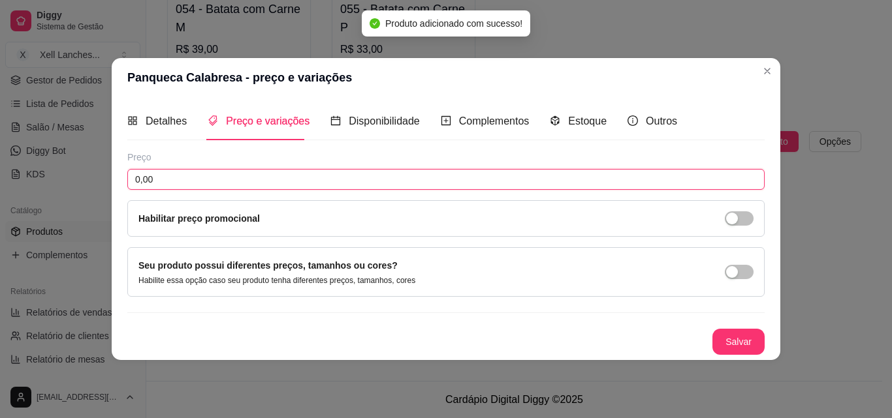
click at [220, 185] on input "0,00" at bounding box center [445, 179] width 637 height 21
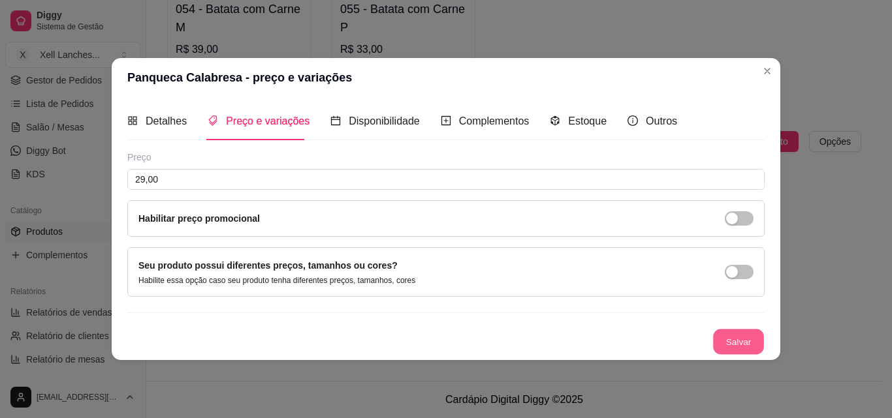
click at [720, 334] on button "Salvar" at bounding box center [738, 341] width 51 height 25
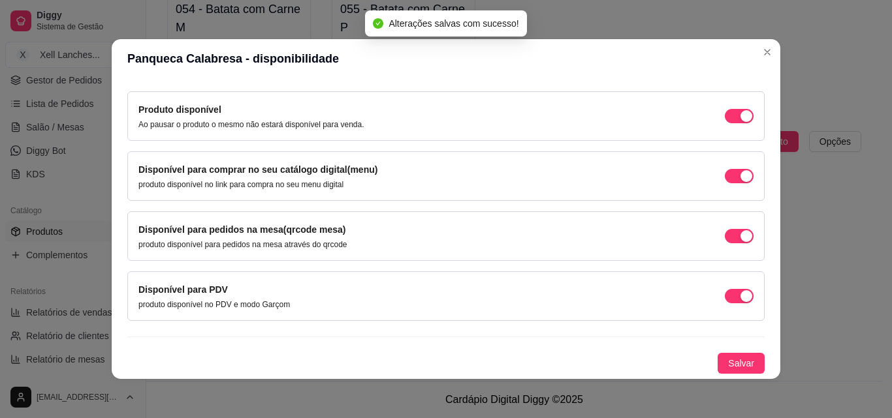
scroll to position [3, 0]
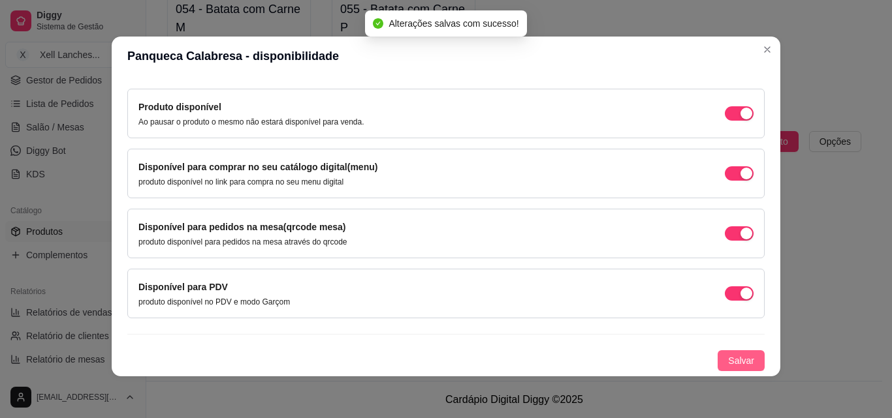
click at [728, 360] on span "Salvar" at bounding box center [741, 361] width 26 height 14
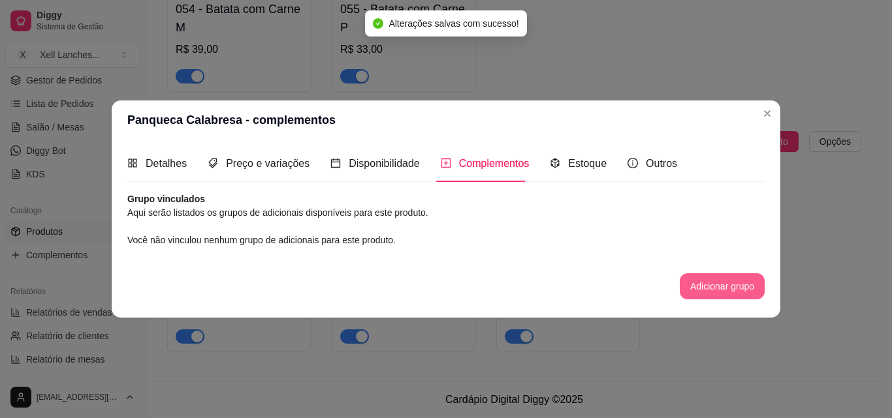
click at [697, 287] on button "Adicionar grupo" at bounding box center [722, 287] width 85 height 26
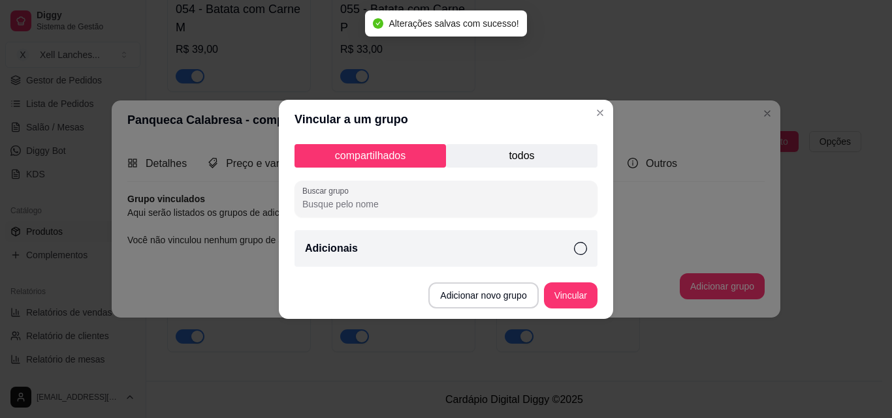
click at [447, 262] on div "Adicionais" at bounding box center [445, 248] width 303 height 37
click at [586, 301] on button "Vincular" at bounding box center [571, 296] width 54 height 26
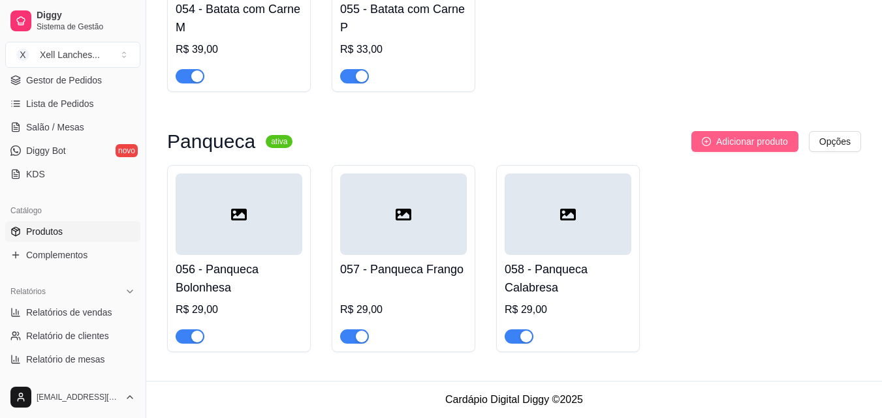
click at [750, 136] on span "Adicionar produto" at bounding box center [752, 141] width 72 height 14
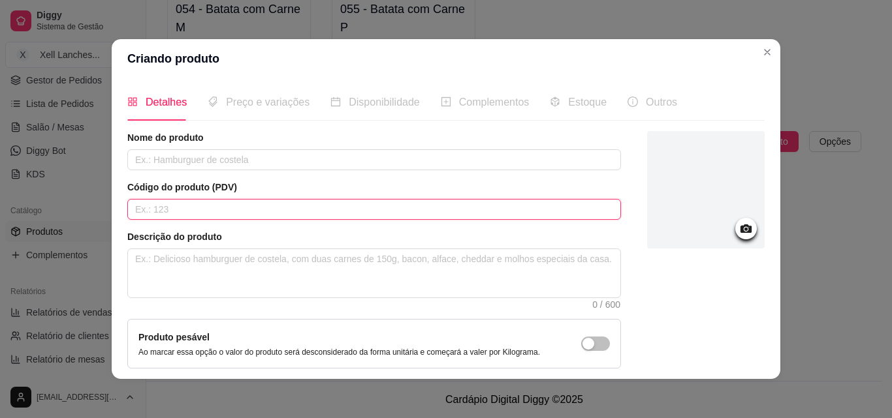
click at [196, 212] on input "text" at bounding box center [374, 209] width 494 height 21
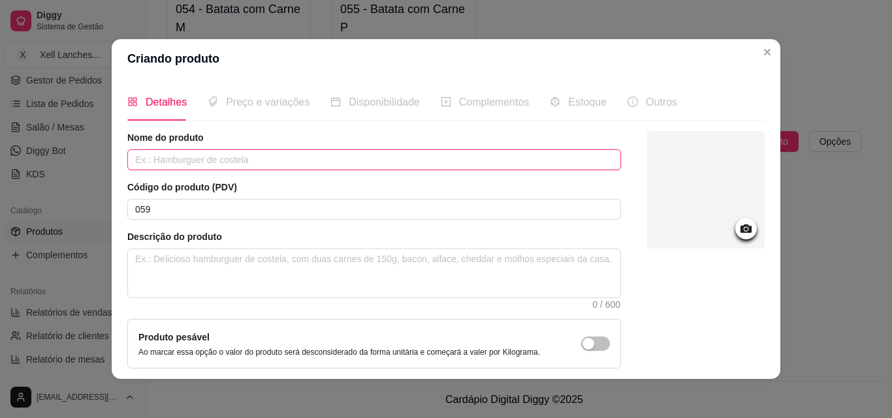
click at [203, 163] on input "text" at bounding box center [374, 159] width 494 height 21
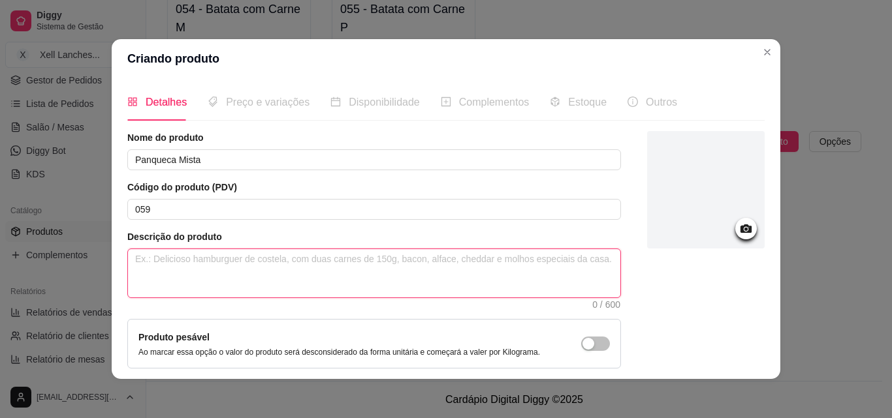
click at [210, 266] on textarea at bounding box center [374, 273] width 492 height 48
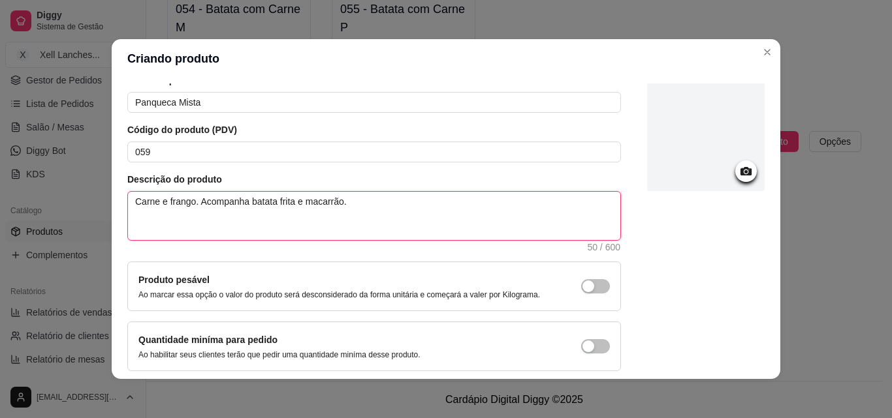
scroll to position [113, 0]
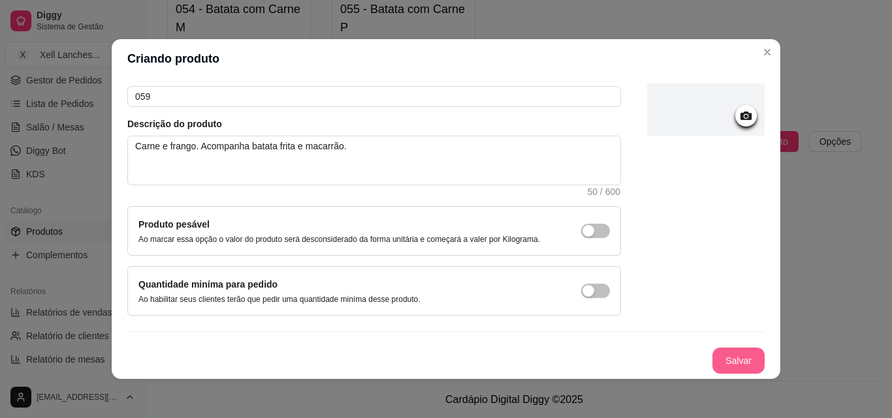
click at [712, 366] on button "Salvar" at bounding box center [738, 361] width 52 height 26
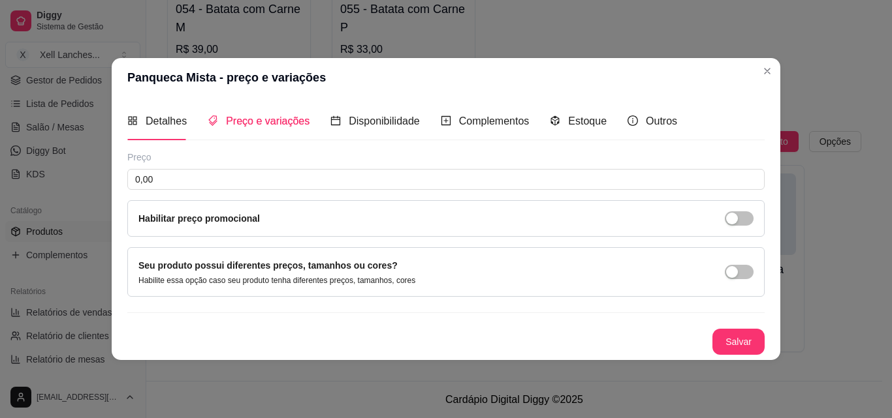
scroll to position [0, 0]
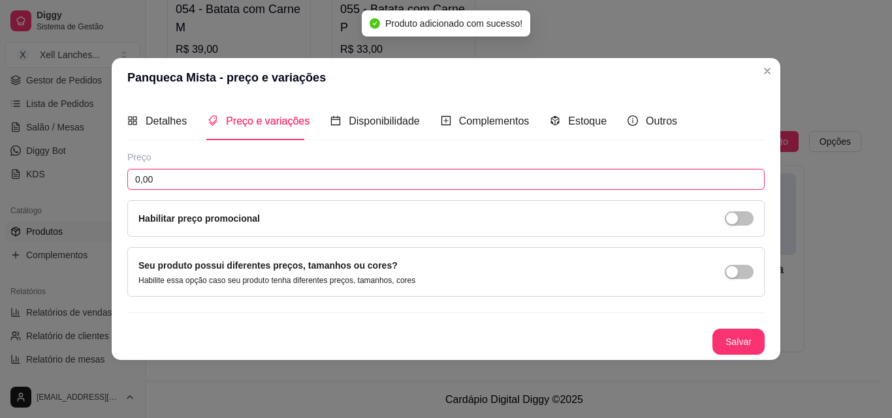
click at [259, 176] on input "0,00" at bounding box center [445, 179] width 637 height 21
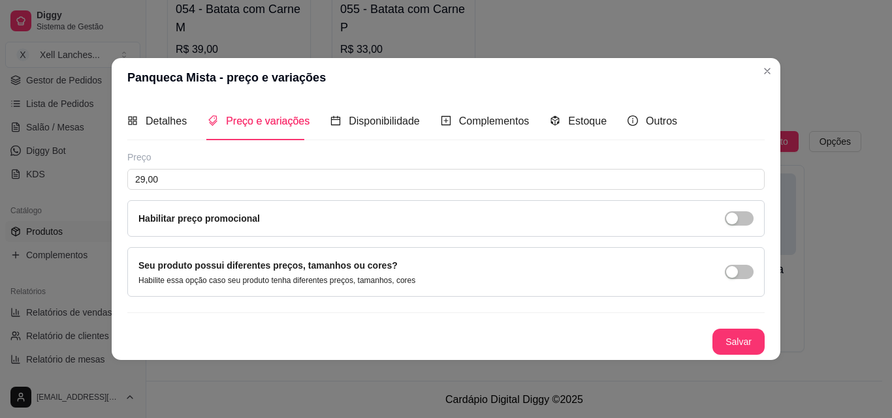
click at [752, 337] on button "Salvar" at bounding box center [738, 342] width 52 height 26
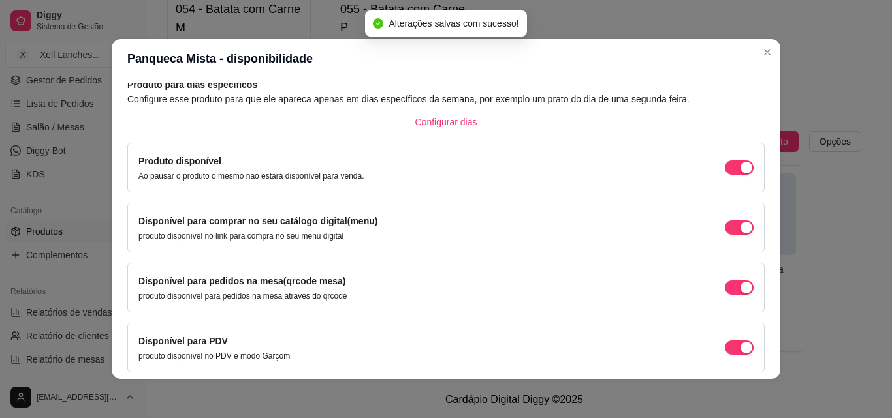
scroll to position [118, 0]
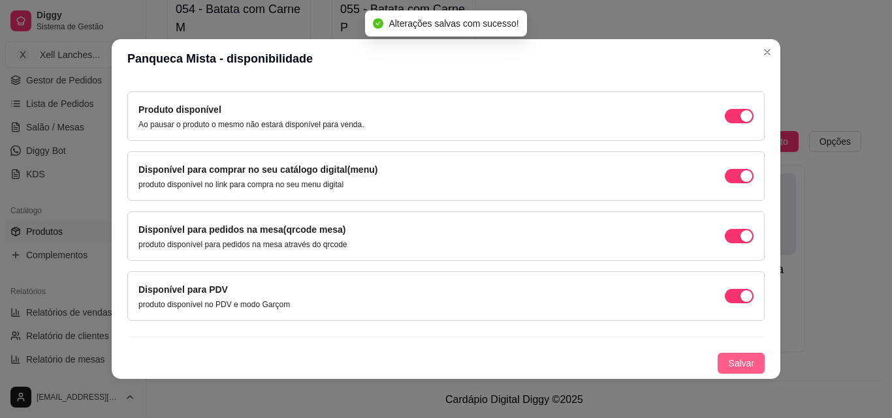
click at [731, 364] on span "Salvar" at bounding box center [741, 363] width 26 height 14
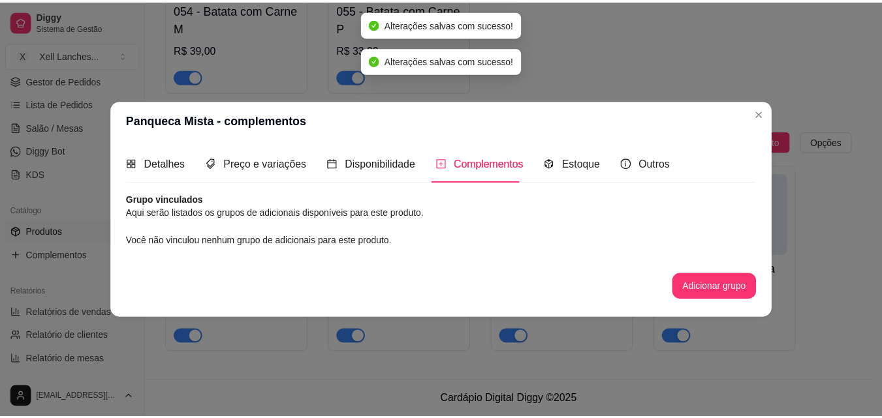
scroll to position [0, 0]
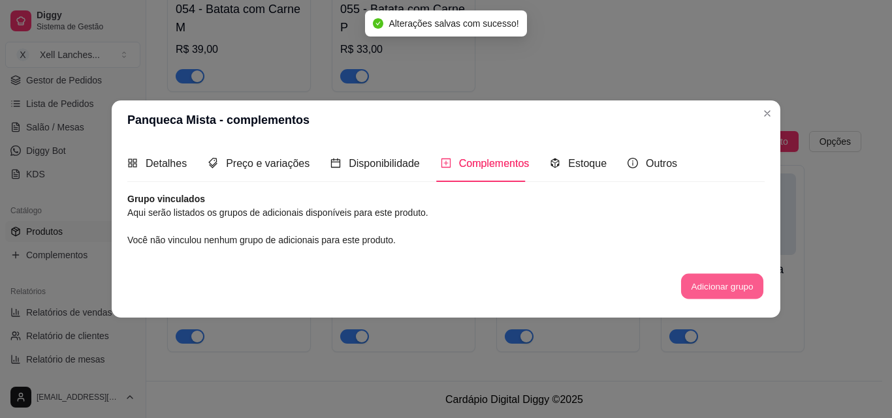
click at [744, 287] on button "Adicionar grupo" at bounding box center [722, 286] width 82 height 25
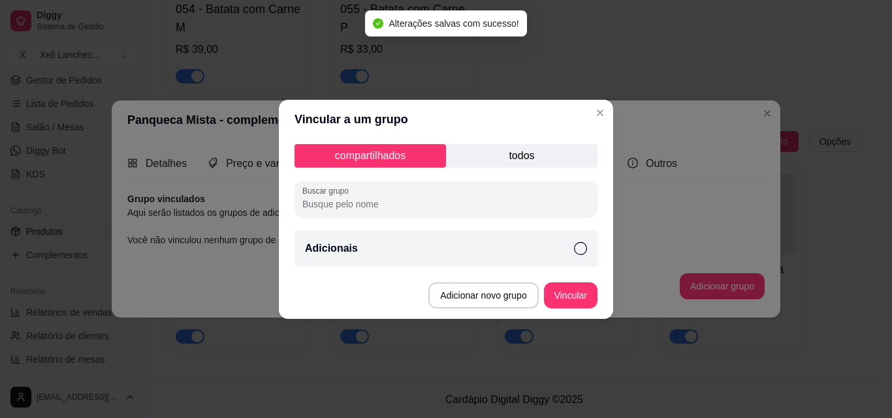
click at [548, 244] on div "Adicionais" at bounding box center [445, 248] width 303 height 37
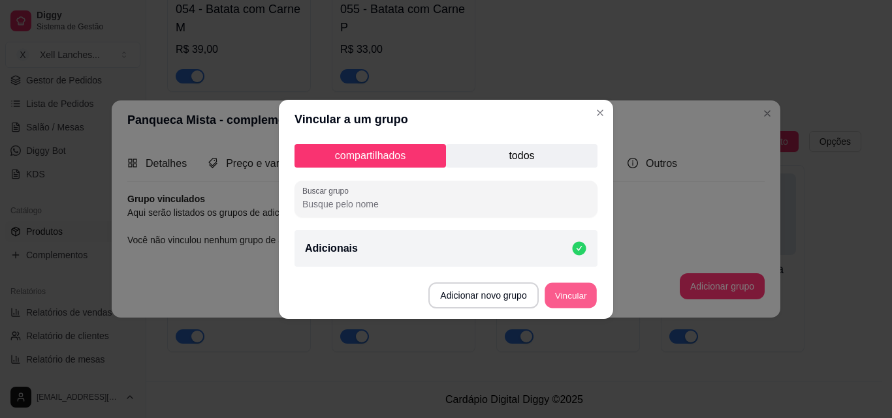
click at [570, 292] on button "Vincular" at bounding box center [570, 295] width 52 height 25
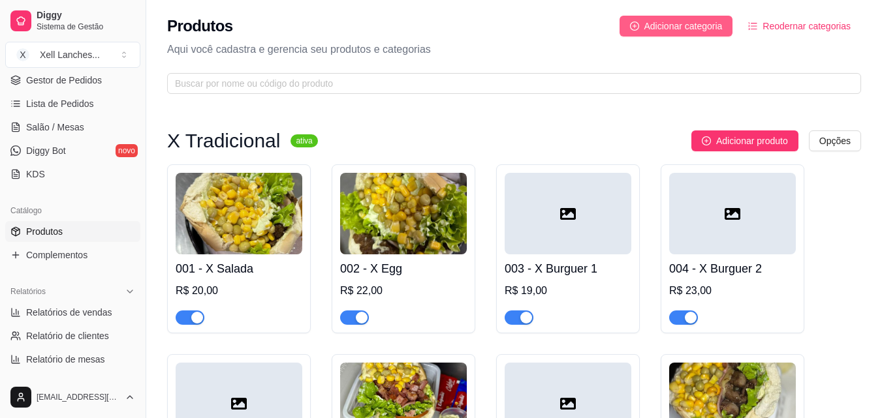
click at [636, 35] on button "Adicionar categoria" at bounding box center [677, 26] width 114 height 21
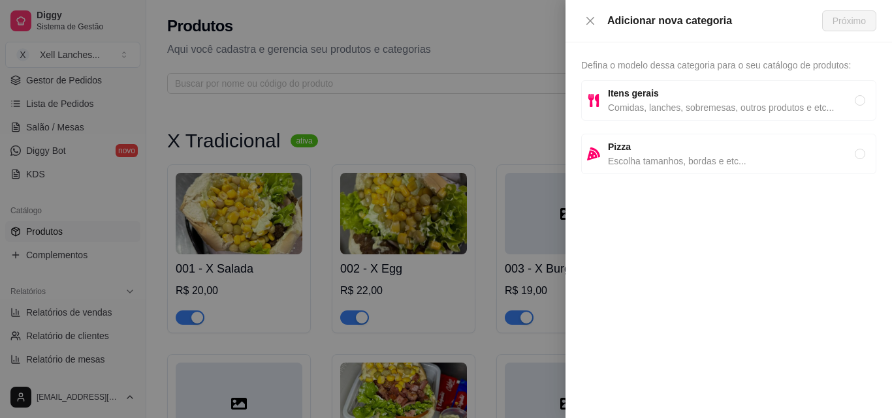
click at [647, 25] on div at bounding box center [446, 209] width 892 height 418
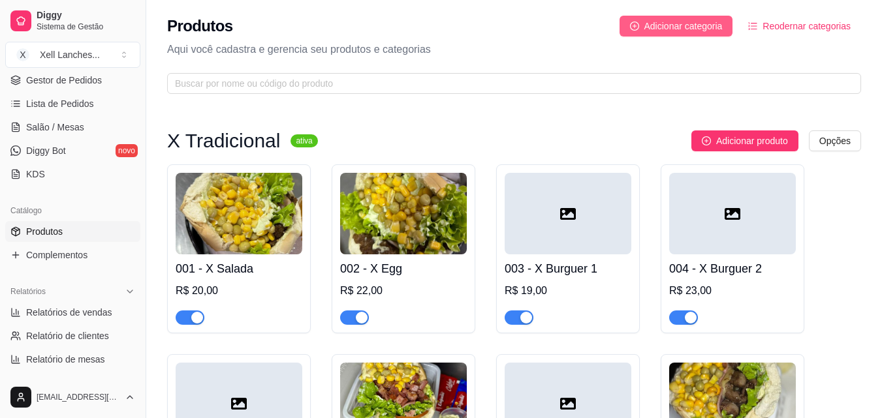
click at [694, 29] on span "Adicionar categoria" at bounding box center [683, 26] width 78 height 14
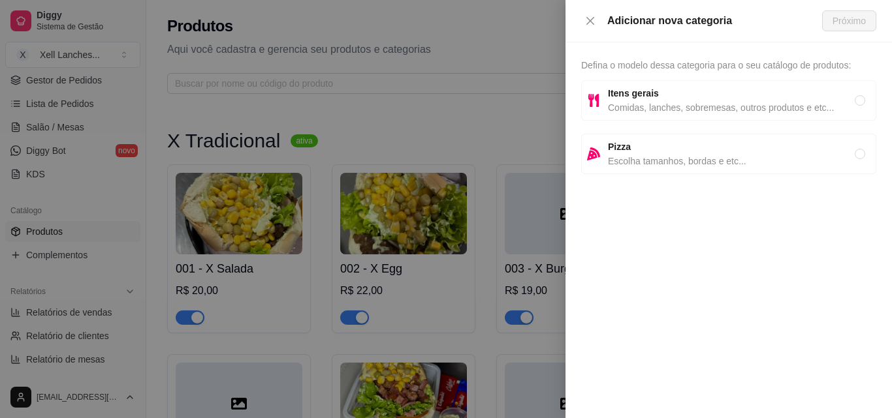
click at [678, 108] on span "Comidas, lanches, sobremesas, outros produtos e etc..." at bounding box center [731, 108] width 247 height 14
click at [849, 17] on span "Próximo" at bounding box center [848, 21] width 33 height 14
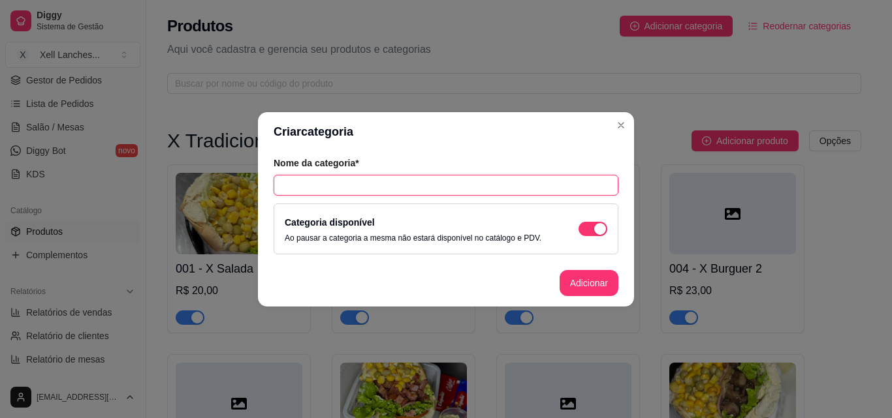
click at [320, 191] on input "text" at bounding box center [446, 185] width 345 height 21
click at [586, 281] on button "Adicionar" at bounding box center [588, 283] width 59 height 26
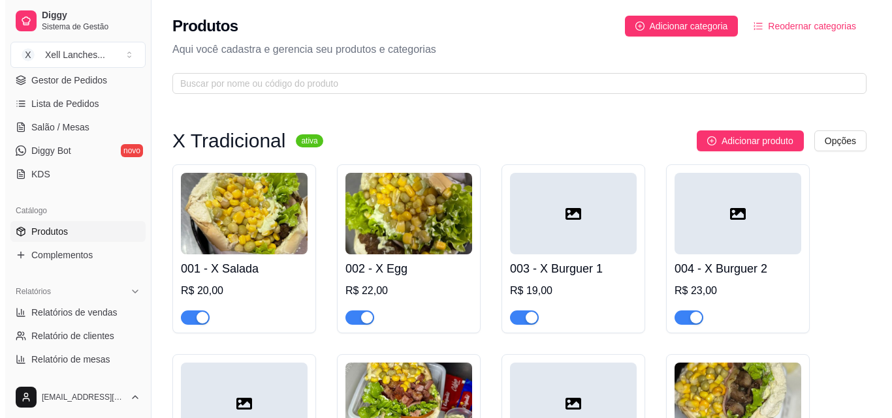
scroll to position [3807, 0]
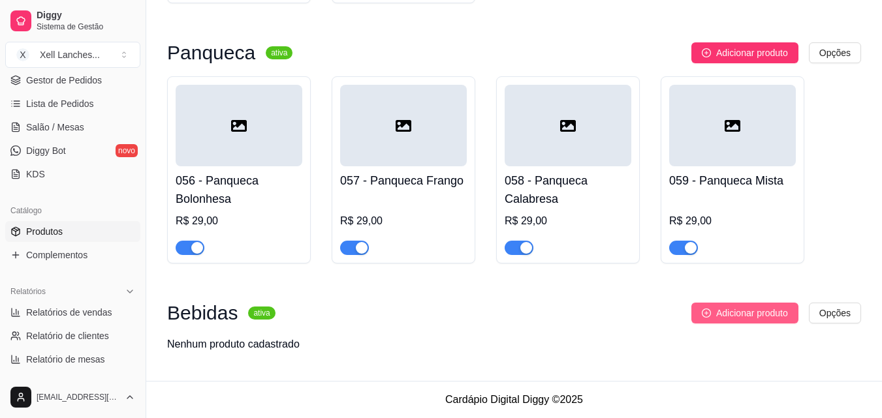
click at [765, 312] on span "Adicionar produto" at bounding box center [752, 313] width 72 height 14
click at [746, 312] on span "Adicionar produto" at bounding box center [752, 313] width 72 height 14
click at [736, 313] on span "Adicionar produto" at bounding box center [752, 313] width 72 height 14
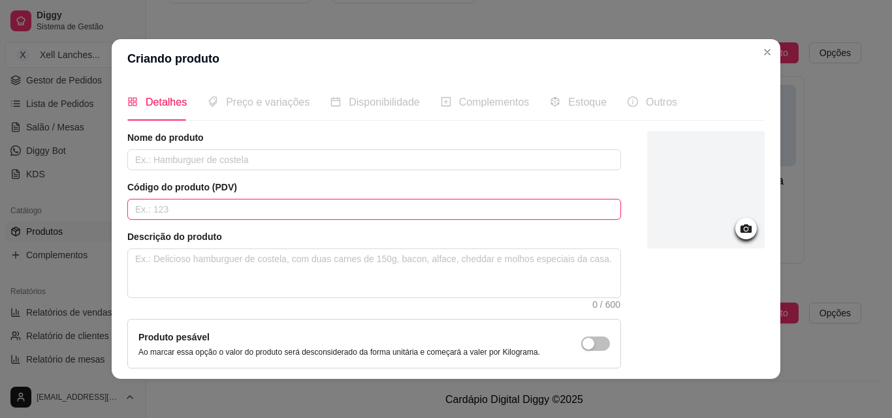
click at [179, 217] on input "text" at bounding box center [374, 209] width 494 height 21
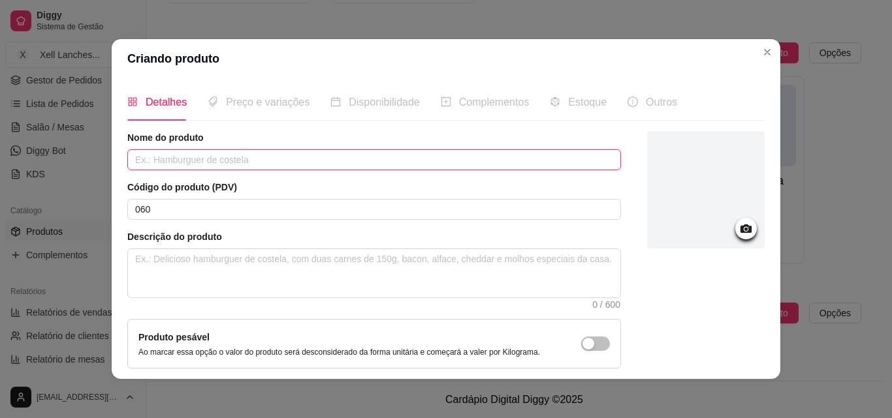
click at [240, 164] on input "text" at bounding box center [374, 159] width 494 height 21
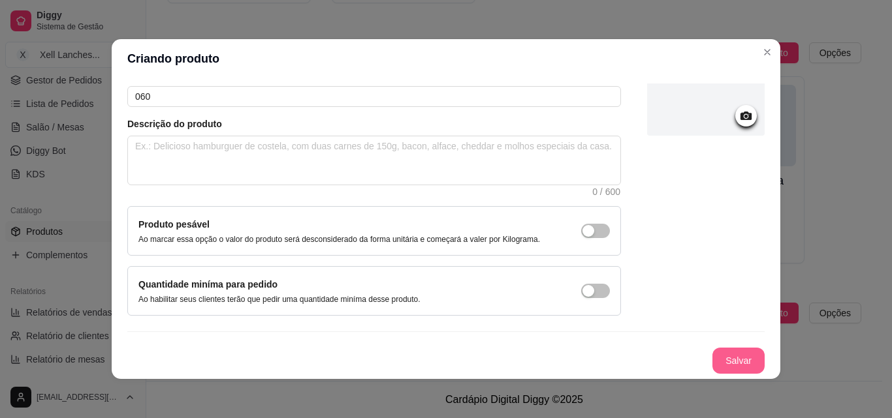
click at [719, 360] on button "Salvar" at bounding box center [738, 361] width 52 height 26
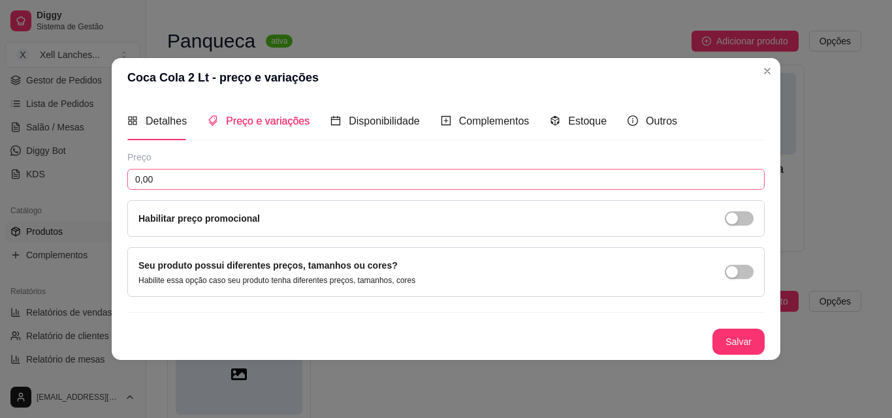
scroll to position [0, 0]
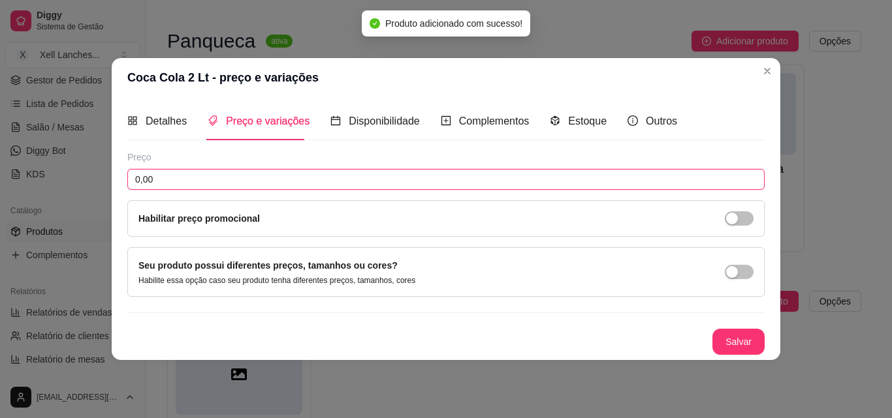
click at [182, 181] on input "0,00" at bounding box center [445, 179] width 637 height 21
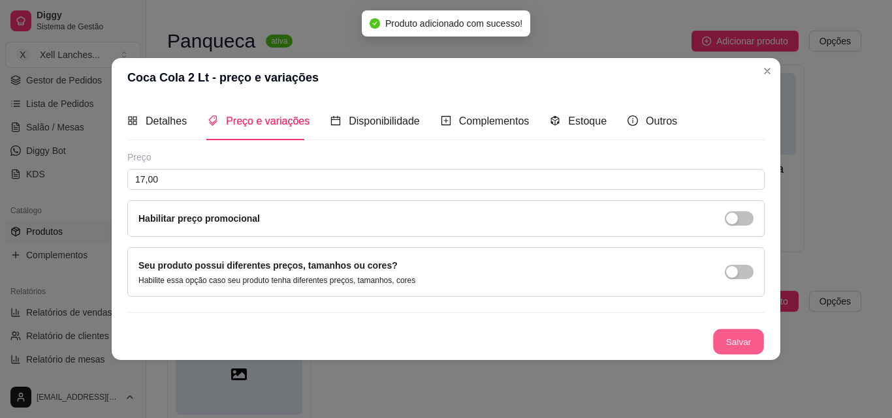
click at [738, 336] on button "Salvar" at bounding box center [738, 341] width 51 height 25
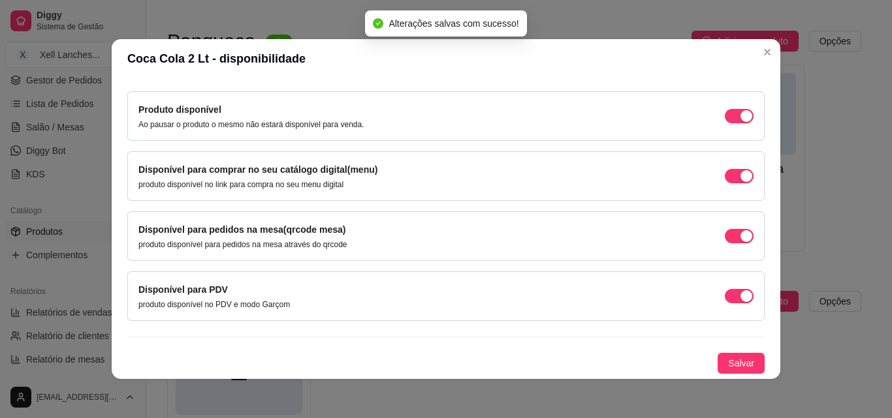
scroll to position [3, 0]
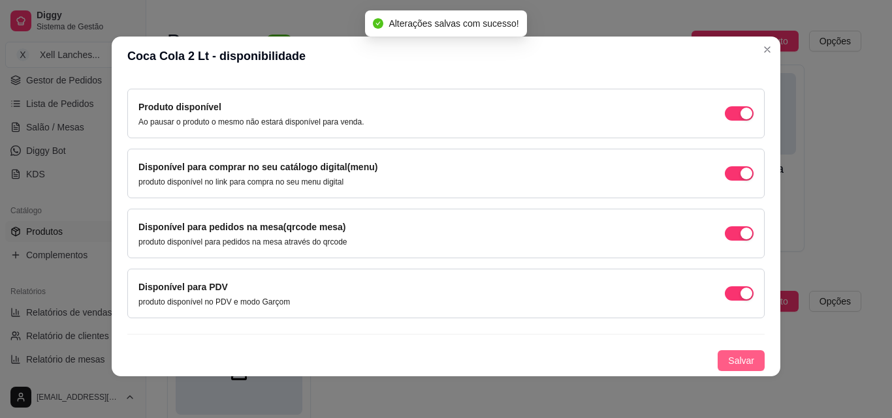
click at [728, 360] on span "Salvar" at bounding box center [741, 361] width 26 height 14
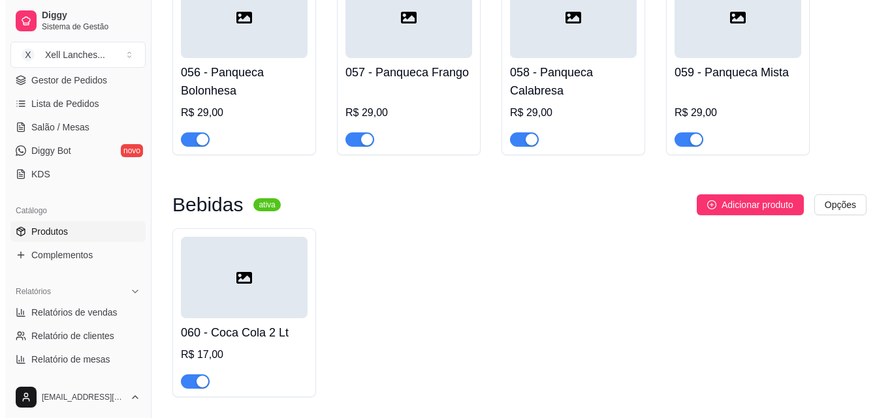
scroll to position [3961, 0]
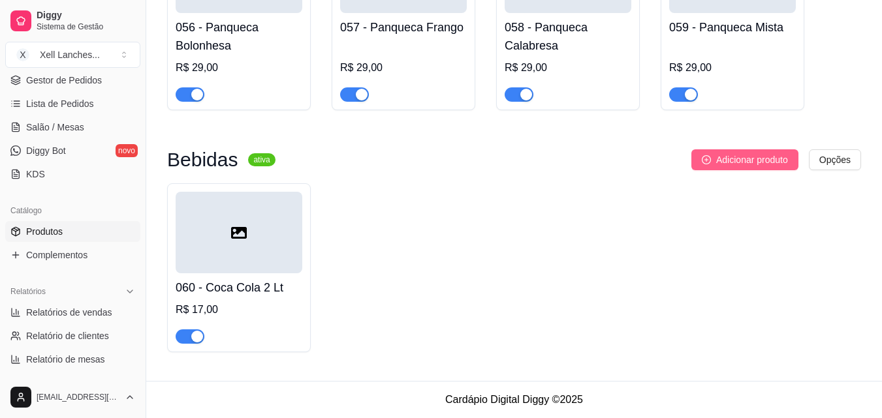
click at [729, 165] on span "Adicionar produto" at bounding box center [752, 160] width 72 height 14
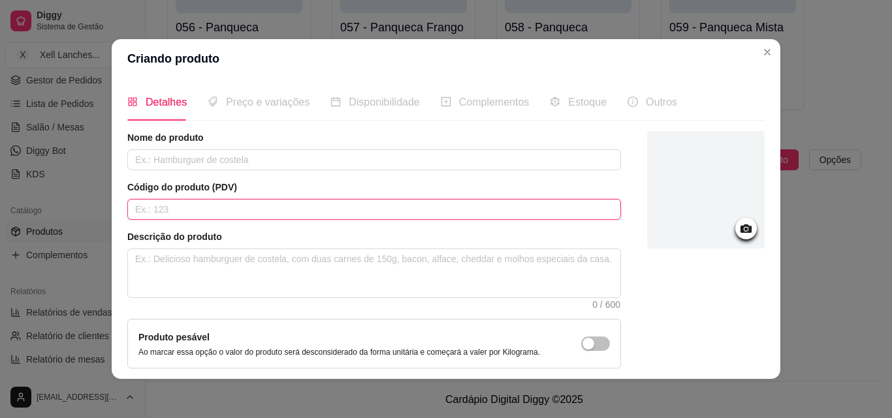
click at [227, 210] on input "text" at bounding box center [374, 209] width 494 height 21
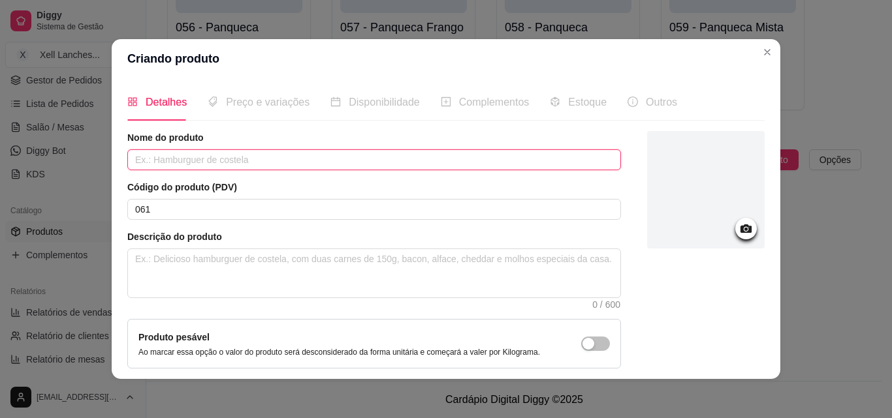
click at [244, 159] on input "text" at bounding box center [374, 159] width 494 height 21
click at [172, 161] on input "Coca Cola 2 Lt" at bounding box center [374, 159] width 494 height 21
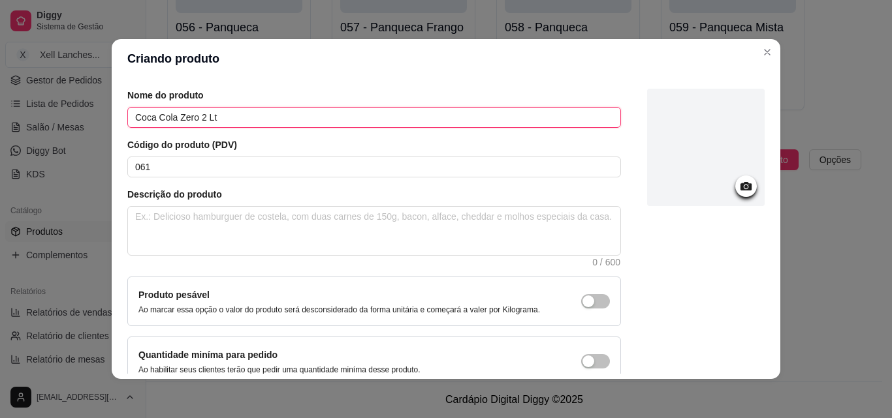
scroll to position [113, 0]
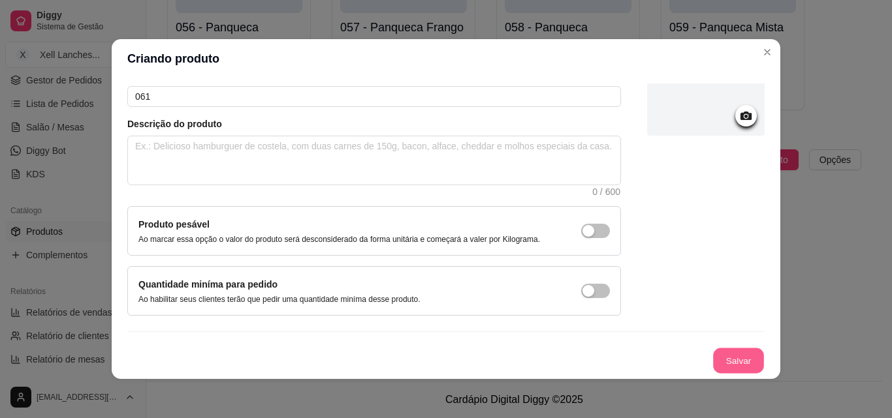
click at [713, 356] on button "Salvar" at bounding box center [738, 361] width 51 height 25
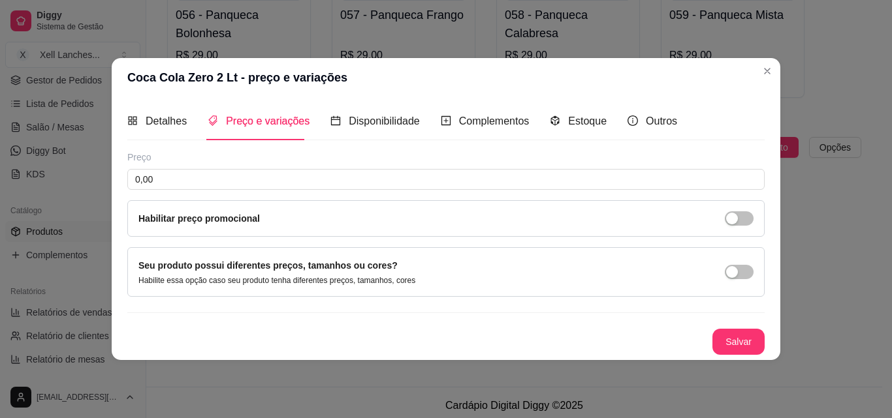
scroll to position [0, 0]
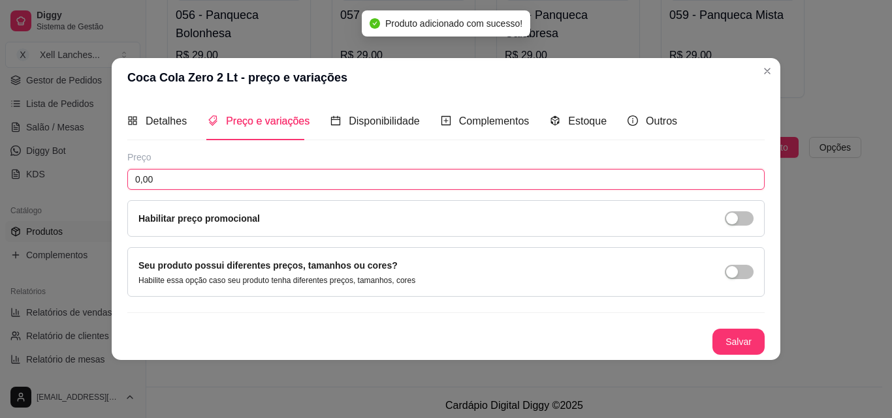
click at [191, 170] on input "0,00" at bounding box center [445, 179] width 637 height 21
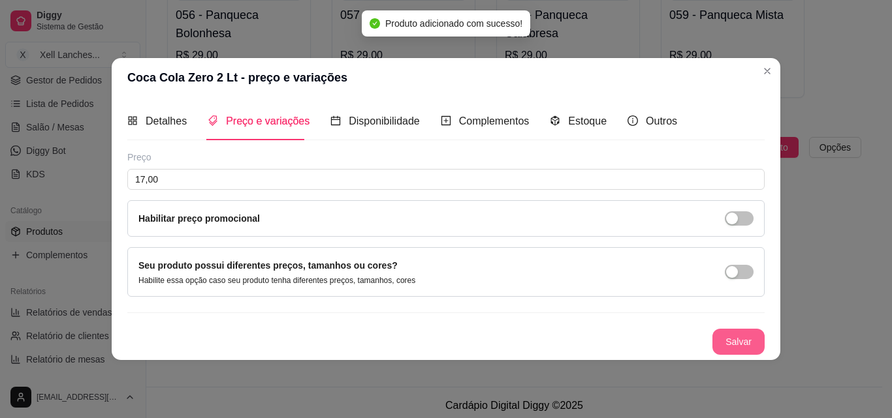
click at [733, 343] on button "Salvar" at bounding box center [738, 342] width 52 height 26
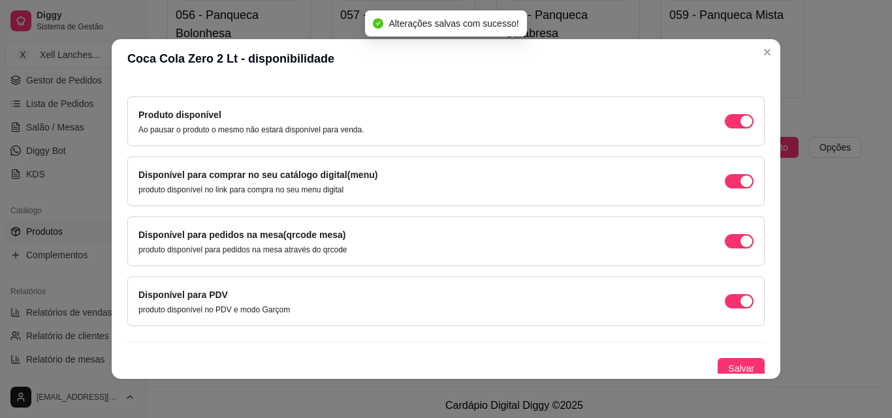
scroll to position [118, 0]
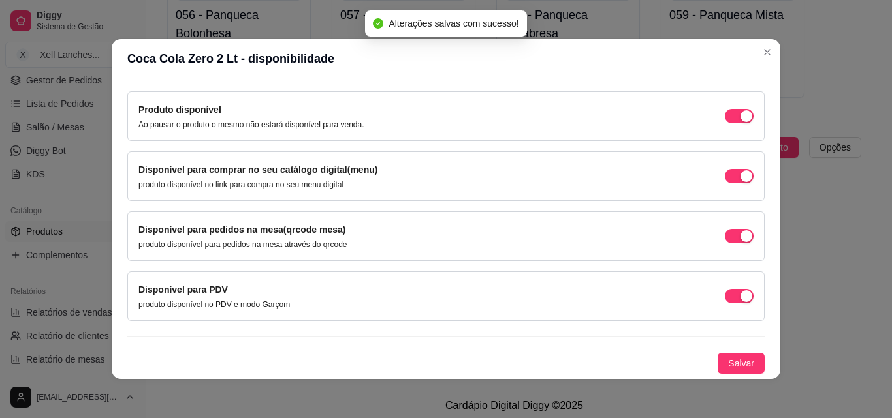
click at [726, 374] on div "Detalhes Preço e variações Disponibilidade Complementos Estoque Outros Nome do …" at bounding box center [446, 228] width 669 height 301
click at [728, 365] on span "Salvar" at bounding box center [741, 363] width 26 height 14
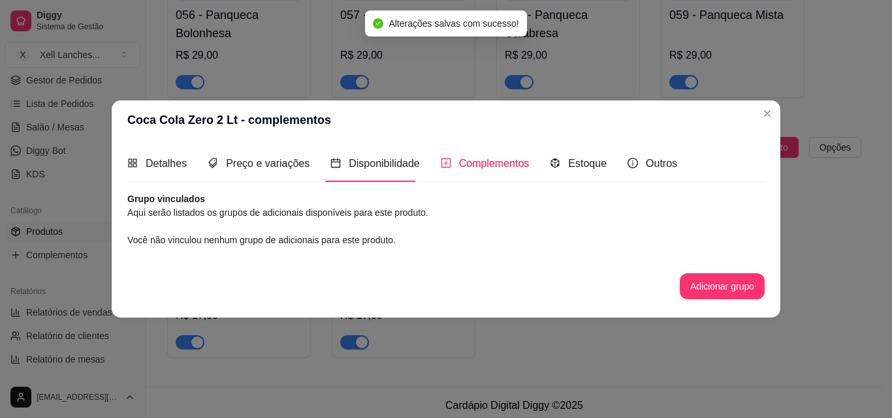
scroll to position [0, 0]
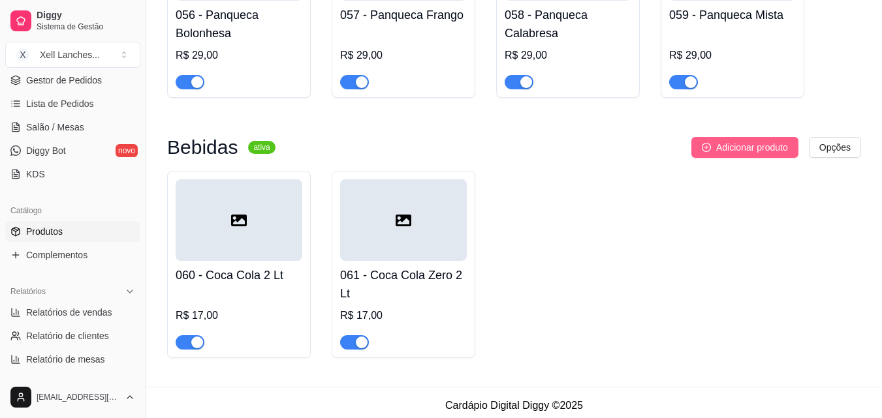
click at [729, 154] on span "Adicionar produto" at bounding box center [752, 147] width 72 height 14
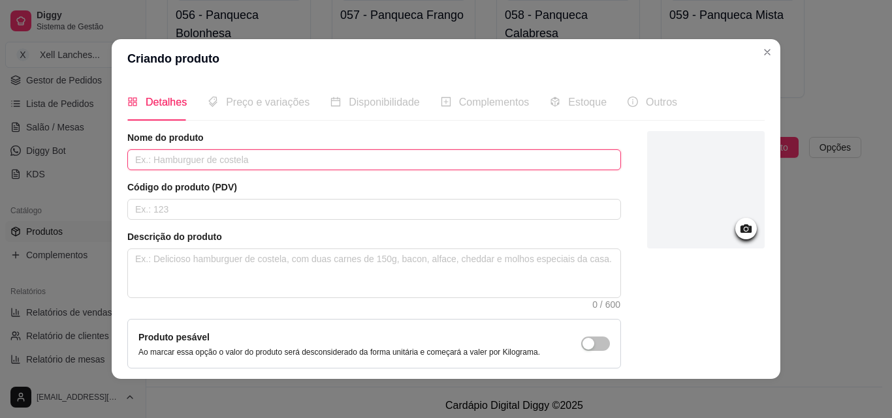
click at [294, 159] on input "text" at bounding box center [374, 159] width 494 height 21
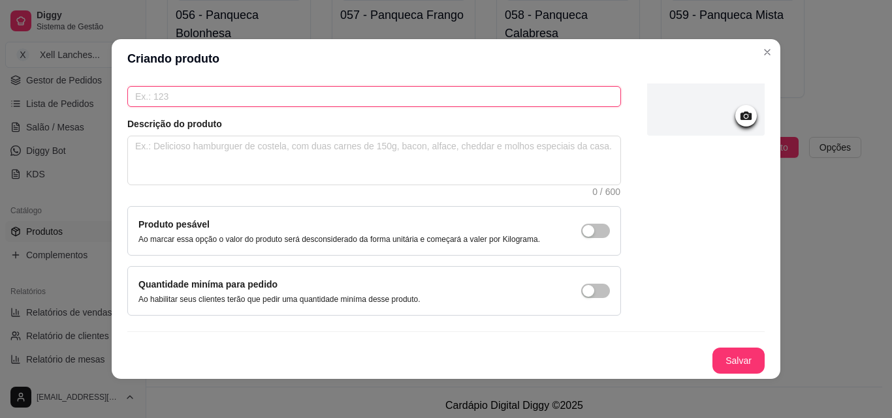
click at [270, 103] on input "text" at bounding box center [374, 96] width 494 height 21
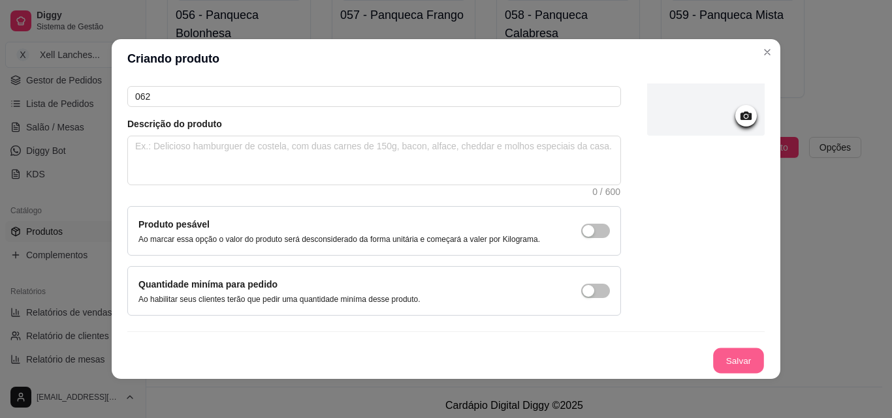
click at [722, 363] on button "Salvar" at bounding box center [738, 361] width 51 height 25
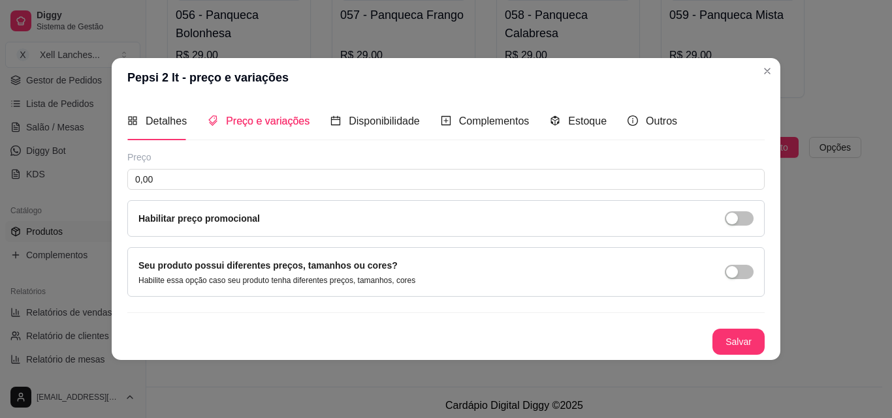
scroll to position [0, 0]
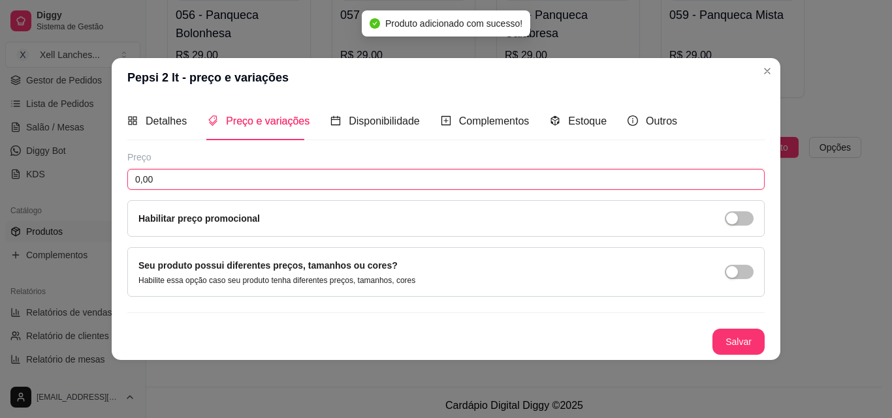
click at [178, 188] on input "0,00" at bounding box center [445, 179] width 637 height 21
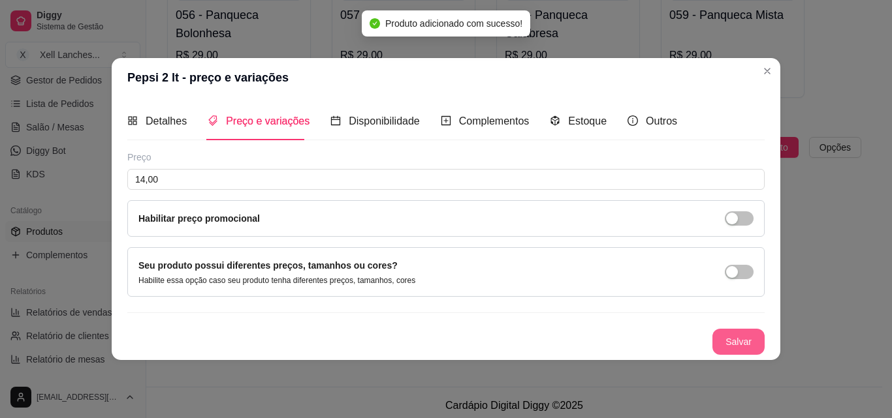
click at [744, 338] on button "Salvar" at bounding box center [738, 342] width 52 height 26
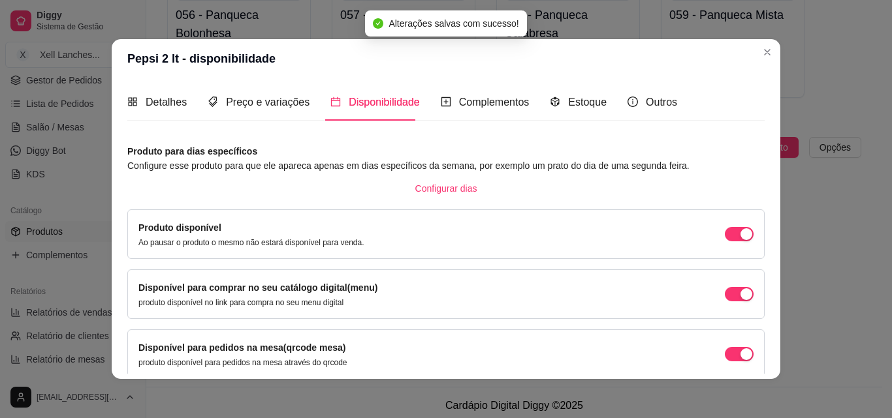
scroll to position [118, 0]
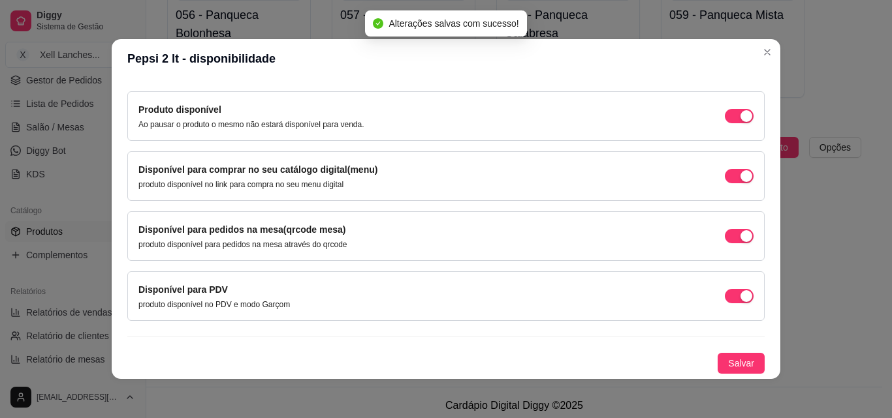
click at [736, 374] on div "Detalhes Preço e variações Disponibilidade Complementos Estoque Outros Nome do …" at bounding box center [446, 228] width 669 height 301
click at [729, 358] on span "Salvar" at bounding box center [741, 363] width 26 height 14
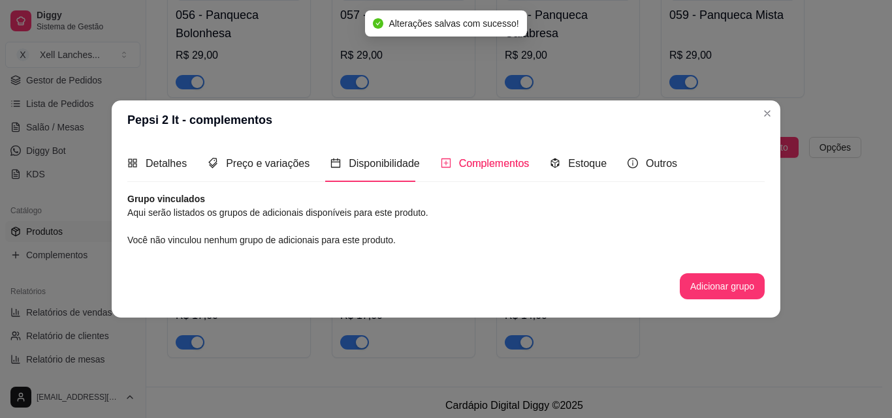
scroll to position [0, 0]
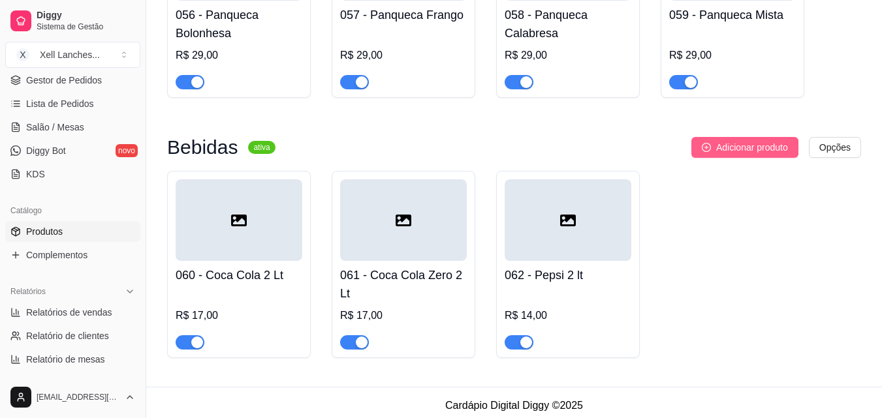
click at [736, 155] on span "Adicionar produto" at bounding box center [752, 147] width 72 height 14
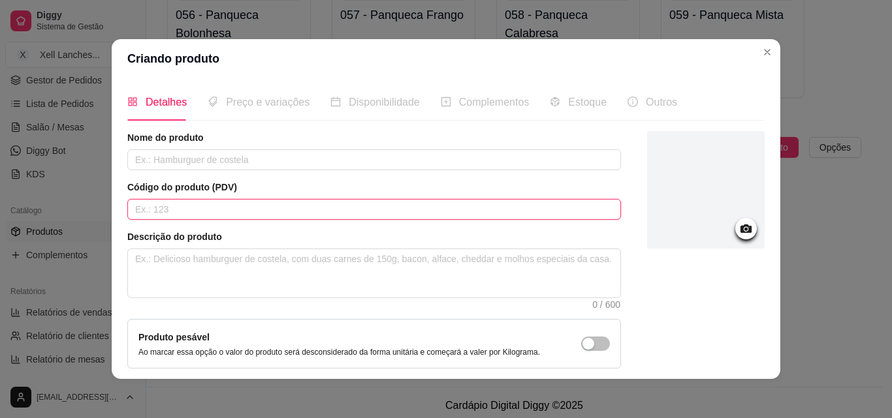
click at [199, 206] on input "text" at bounding box center [374, 209] width 494 height 21
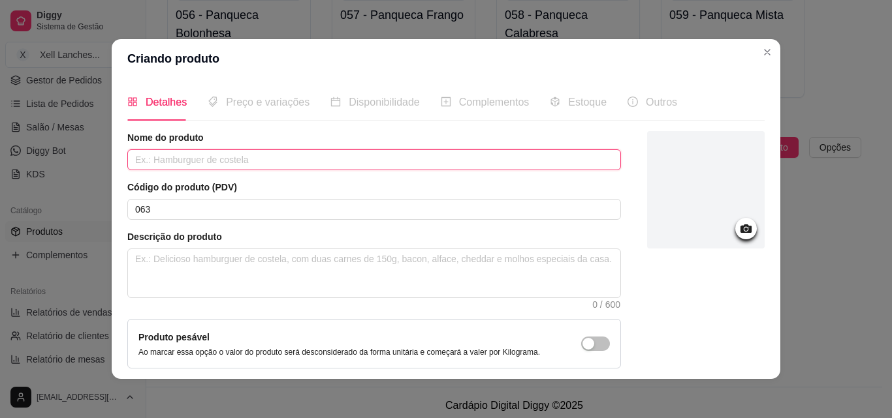
click at [194, 167] on input "text" at bounding box center [374, 159] width 494 height 21
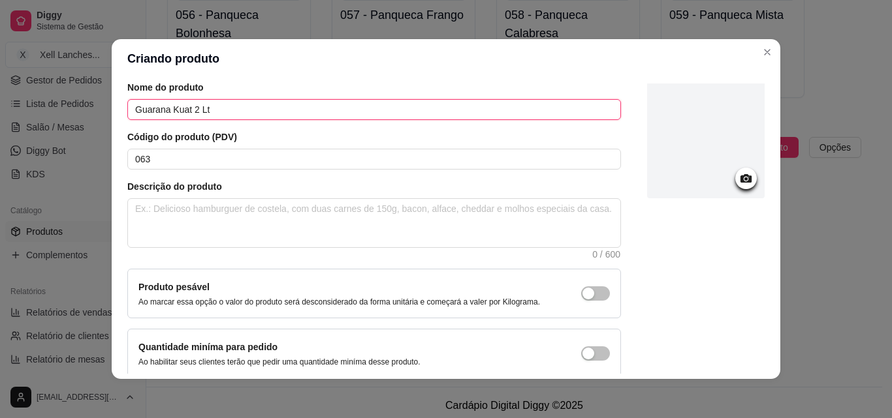
scroll to position [113, 0]
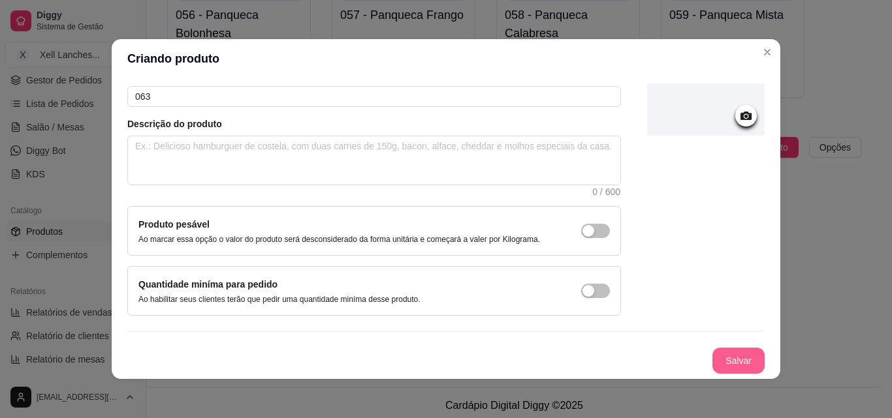
click at [718, 362] on button "Salvar" at bounding box center [738, 361] width 52 height 26
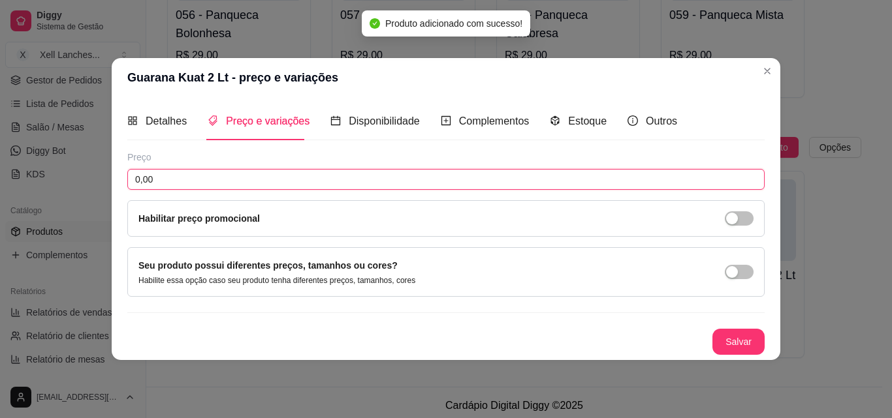
click at [207, 188] on input "0,00" at bounding box center [445, 179] width 637 height 21
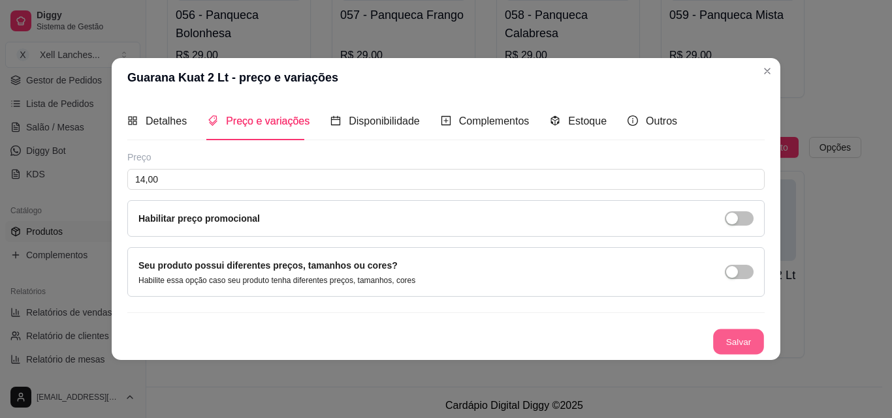
click at [732, 332] on button "Salvar" at bounding box center [738, 341] width 51 height 25
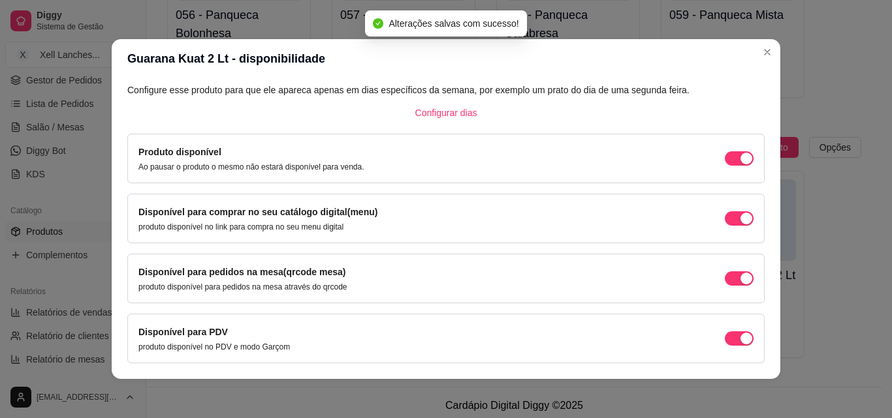
scroll to position [118, 0]
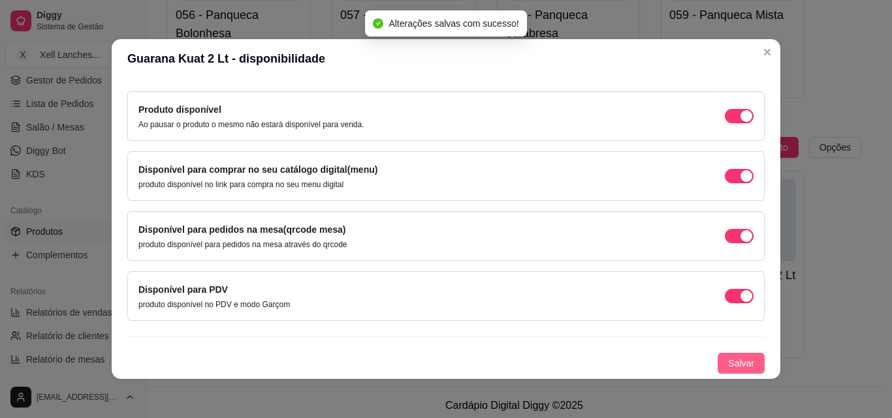
click at [728, 358] on span "Salvar" at bounding box center [741, 363] width 26 height 14
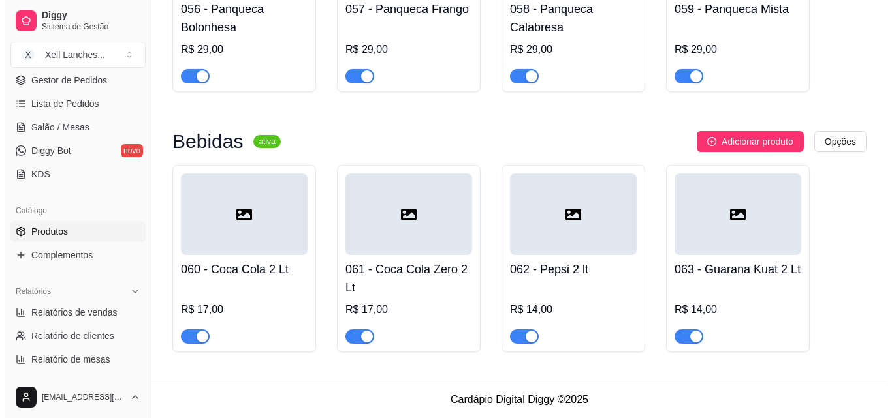
scroll to position [3980, 0]
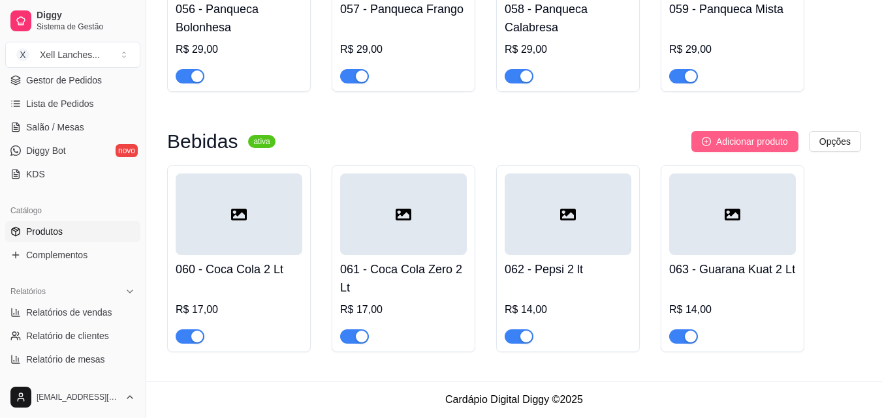
click at [750, 134] on span "Adicionar produto" at bounding box center [752, 141] width 72 height 14
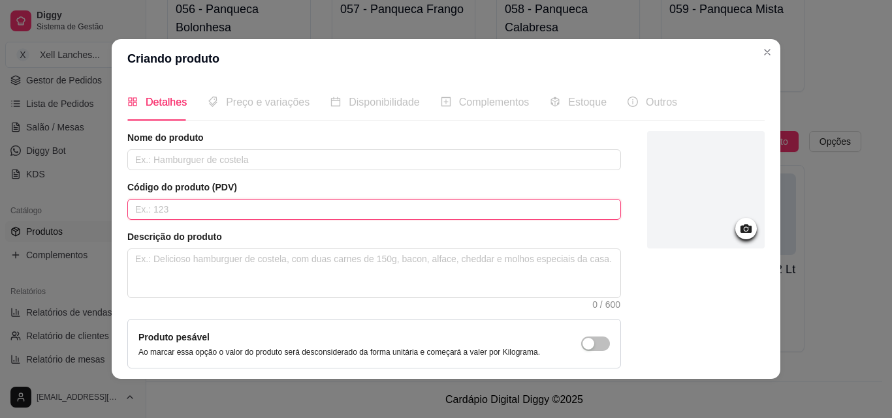
click at [184, 216] on input "text" at bounding box center [374, 209] width 494 height 21
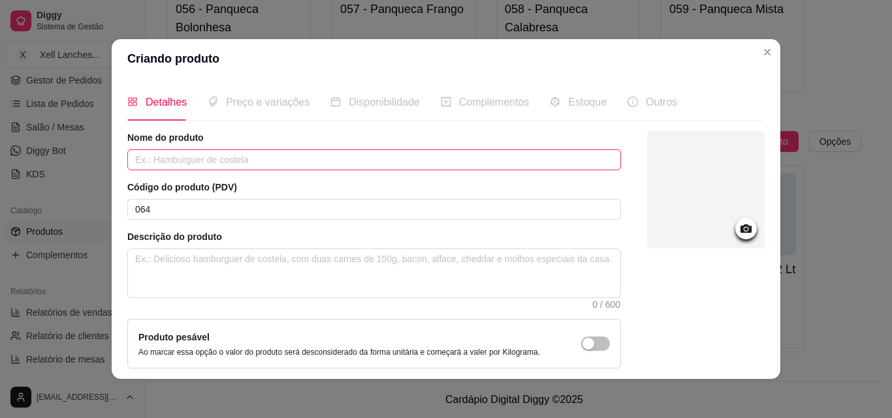
click at [189, 163] on input "text" at bounding box center [374, 159] width 494 height 21
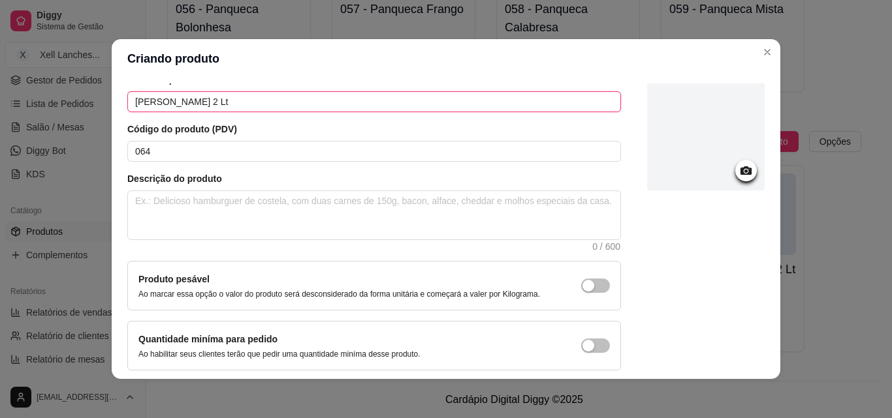
scroll to position [113, 0]
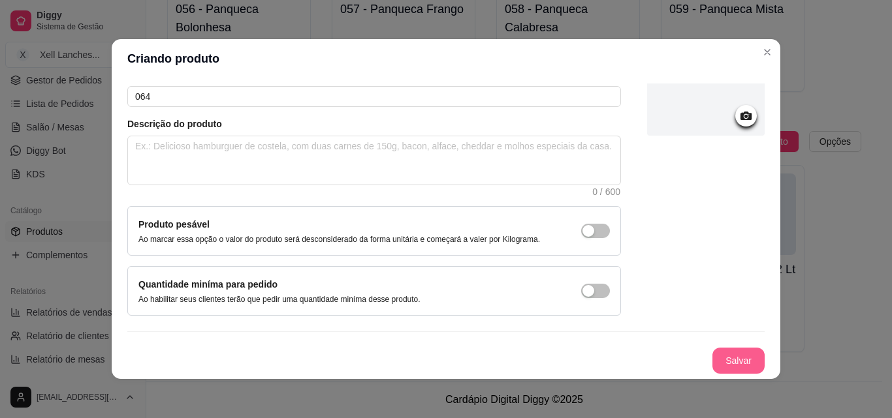
click at [740, 366] on button "Salvar" at bounding box center [738, 361] width 52 height 26
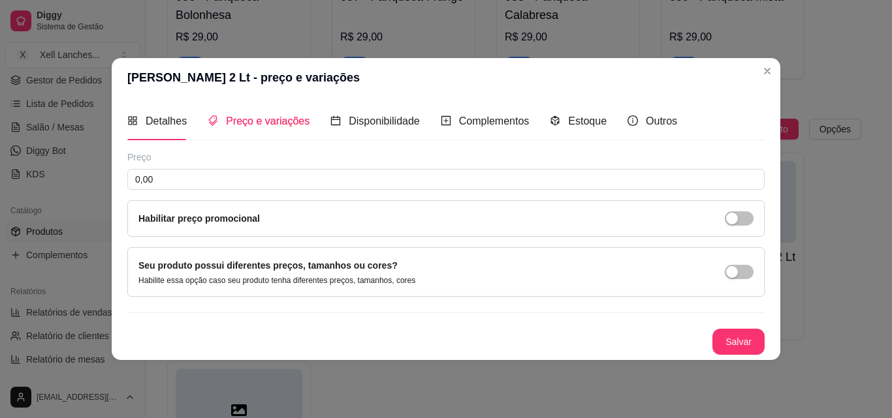
scroll to position [0, 0]
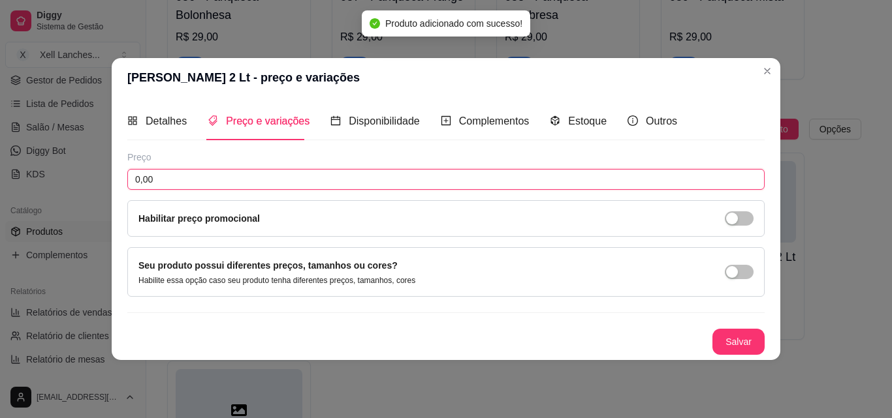
click at [191, 184] on input "0,00" at bounding box center [445, 179] width 637 height 21
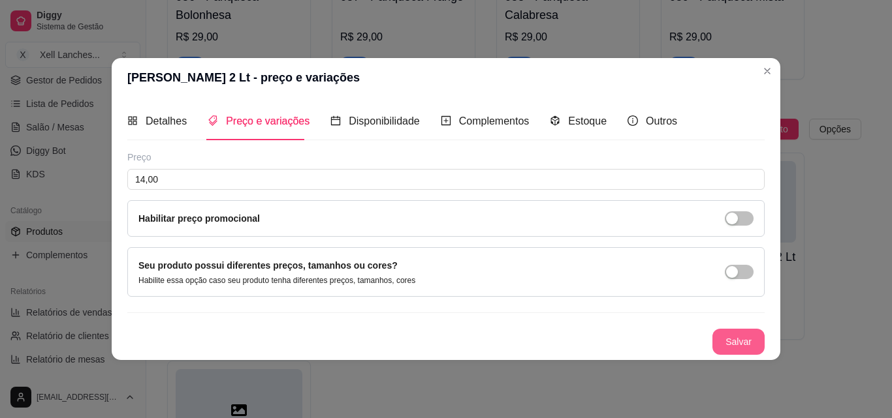
click at [729, 347] on button "Salvar" at bounding box center [738, 342] width 52 height 26
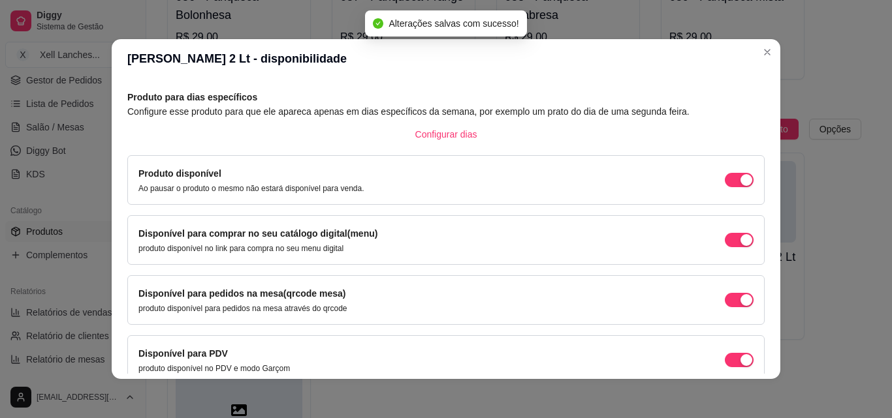
scroll to position [118, 0]
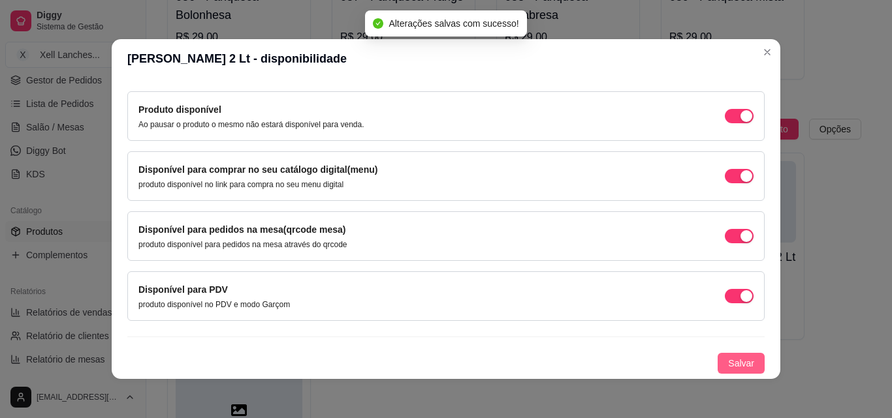
click at [728, 358] on span "Salvar" at bounding box center [741, 363] width 26 height 14
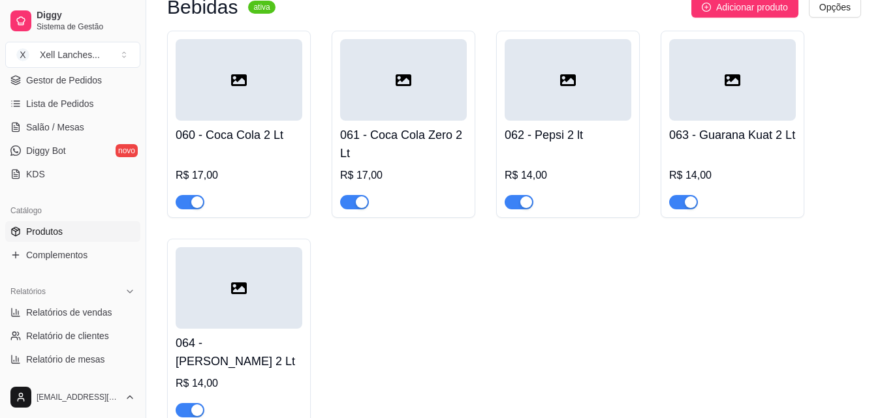
scroll to position [4045, 0]
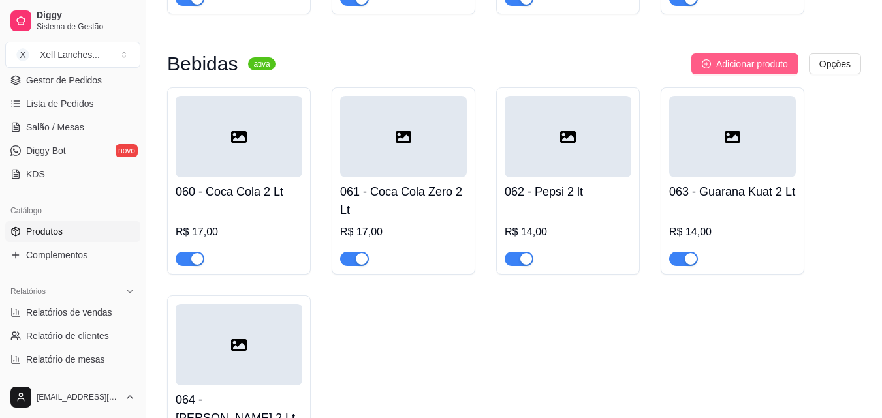
click at [732, 70] on span "Adicionar produto" at bounding box center [752, 64] width 72 height 14
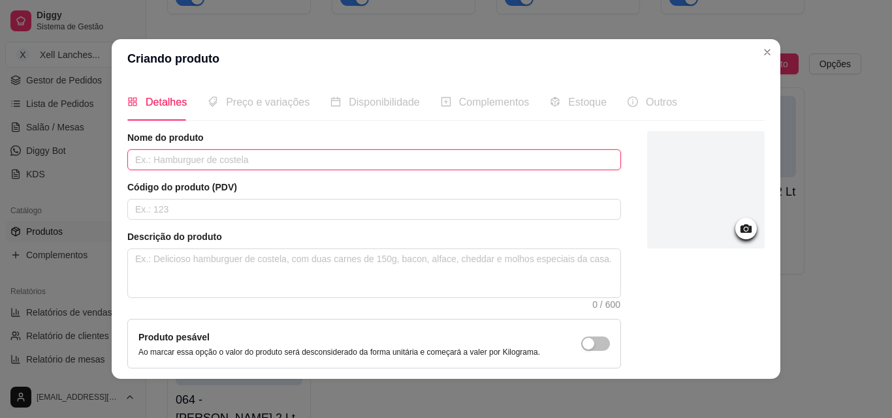
click at [257, 166] on input "text" at bounding box center [374, 159] width 494 height 21
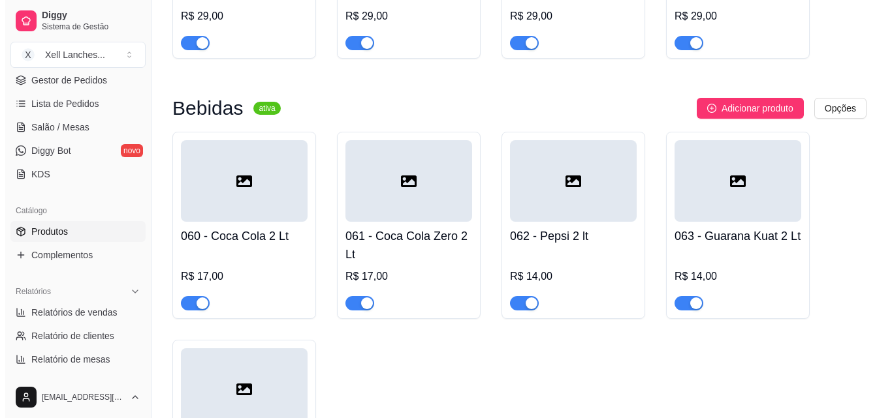
scroll to position [3993, 0]
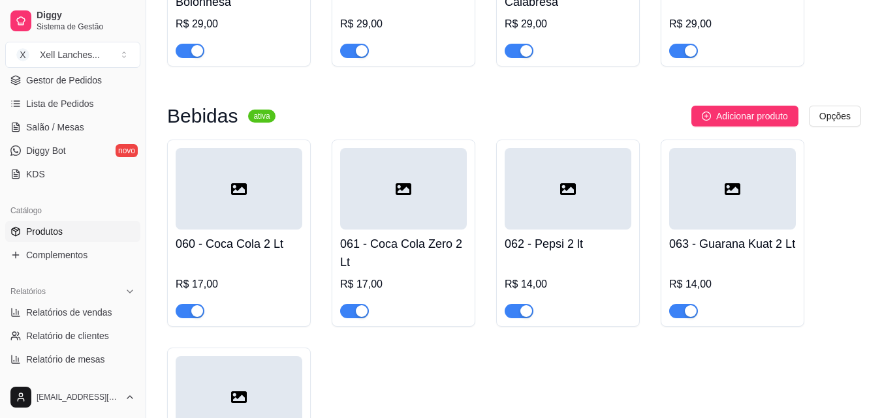
click at [740, 123] on span "Adicionar produto" at bounding box center [752, 116] width 72 height 14
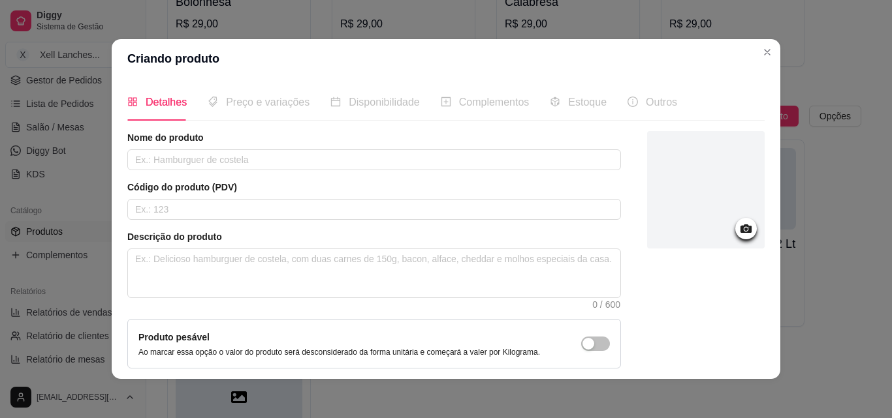
click at [219, 174] on div "Nome do produto Código do produto (PDV) Descrição do produto 0 / 600 Produto pe…" at bounding box center [374, 280] width 494 height 298
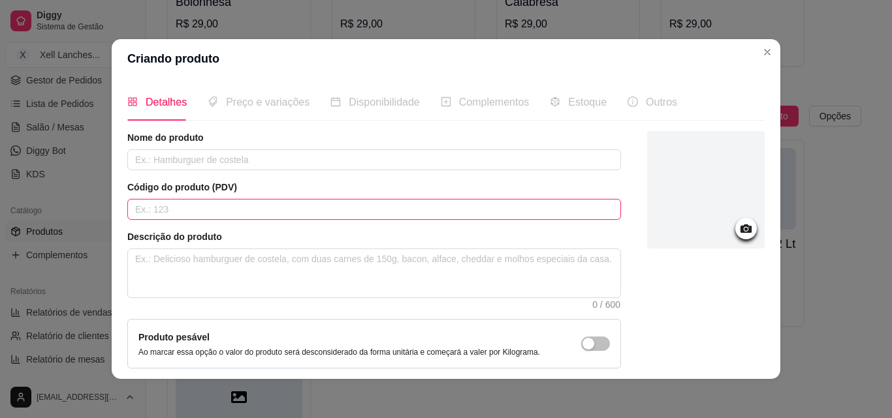
click at [198, 203] on input "text" at bounding box center [374, 209] width 494 height 21
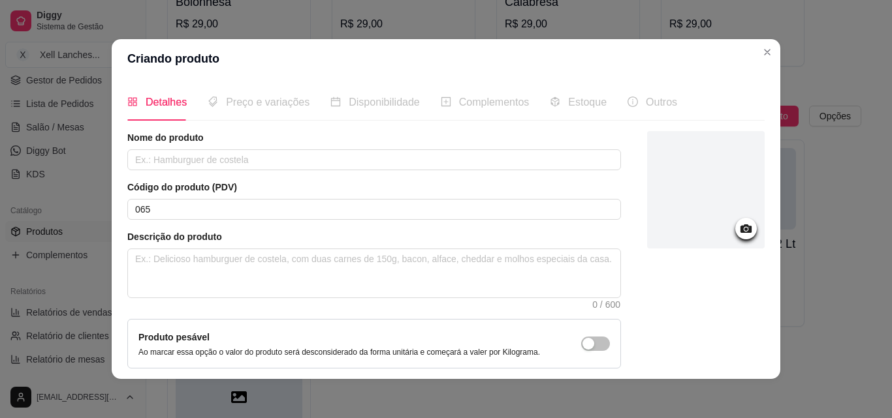
click at [212, 174] on div "Nome do produto Código do produto (PDV) 065 Descrição do produto 0 / 600 Produt…" at bounding box center [374, 280] width 494 height 298
click at [212, 163] on input "text" at bounding box center [374, 159] width 494 height 21
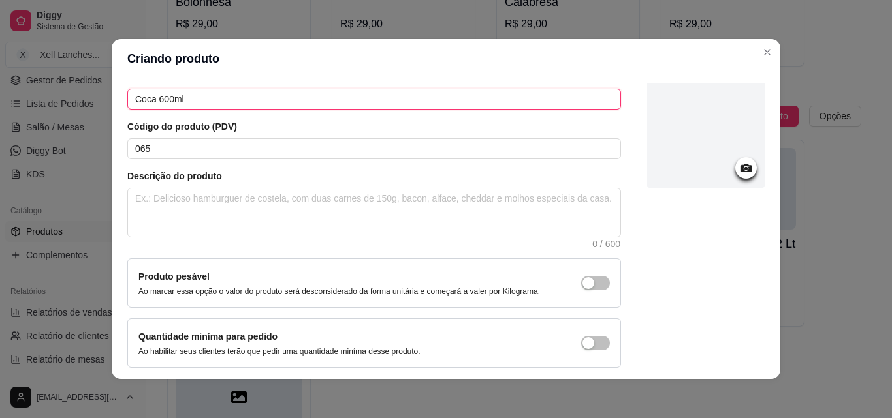
scroll to position [0, 0]
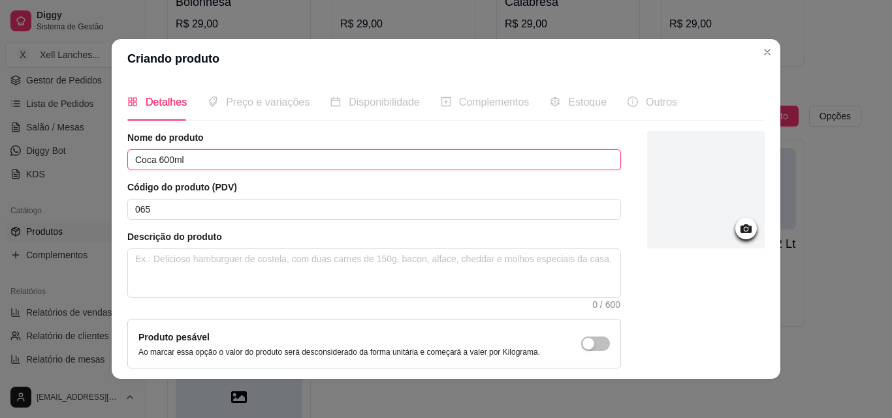
click at [154, 161] on input "Coca 600ml" at bounding box center [374, 159] width 494 height 21
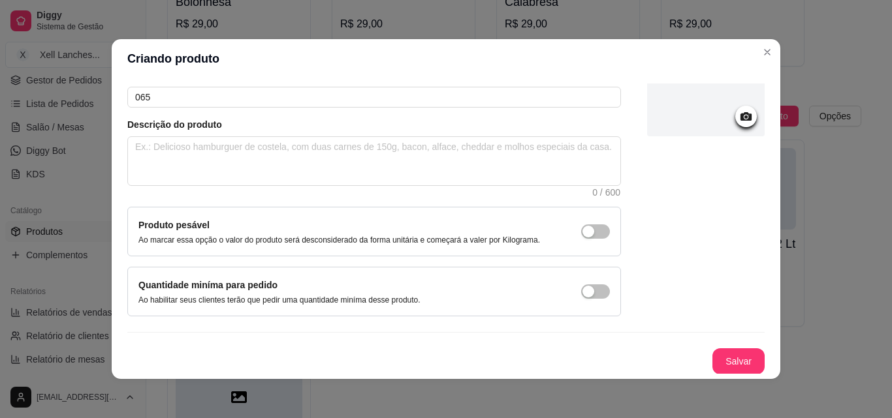
scroll to position [113, 0]
click at [719, 352] on button "Salvar" at bounding box center [738, 361] width 52 height 26
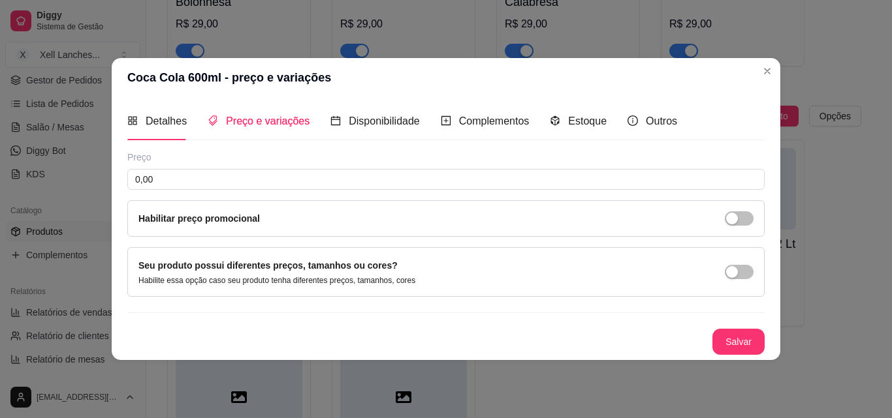
scroll to position [0, 0]
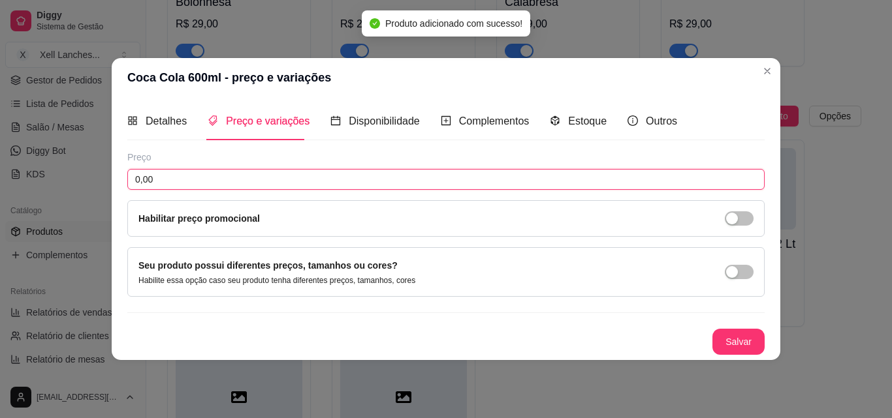
click at [303, 179] on input "0,00" at bounding box center [445, 179] width 637 height 21
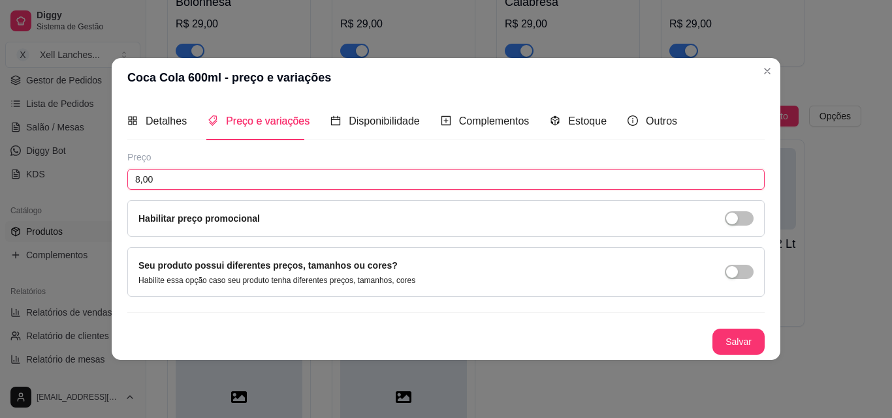
drag, startPoint x: 235, startPoint y: 179, endPoint x: 7, endPoint y: 175, distance: 228.5
click at [7, 175] on div "Coca Cola 600ml - preço e variações Detalhes Preço e variações Disponibilidade …" at bounding box center [446, 209] width 892 height 418
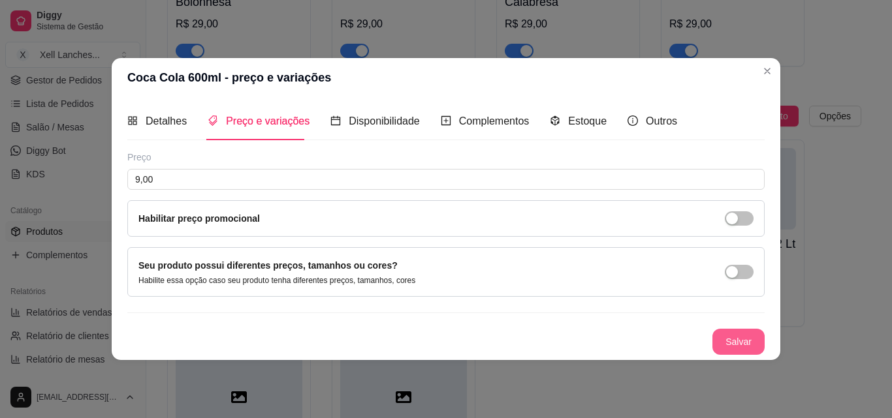
click at [740, 338] on button "Salvar" at bounding box center [738, 342] width 52 height 26
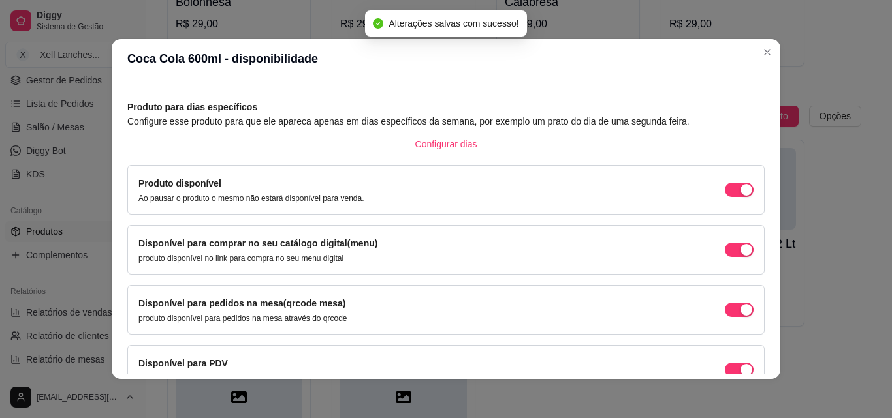
scroll to position [118, 0]
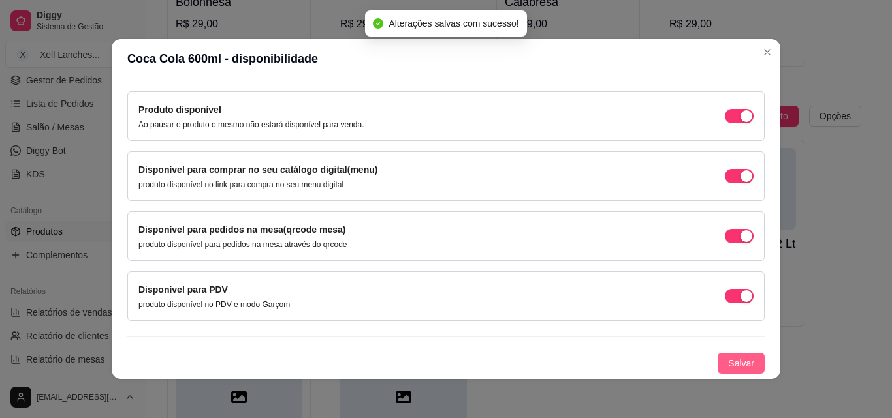
click at [732, 362] on span "Salvar" at bounding box center [741, 363] width 26 height 14
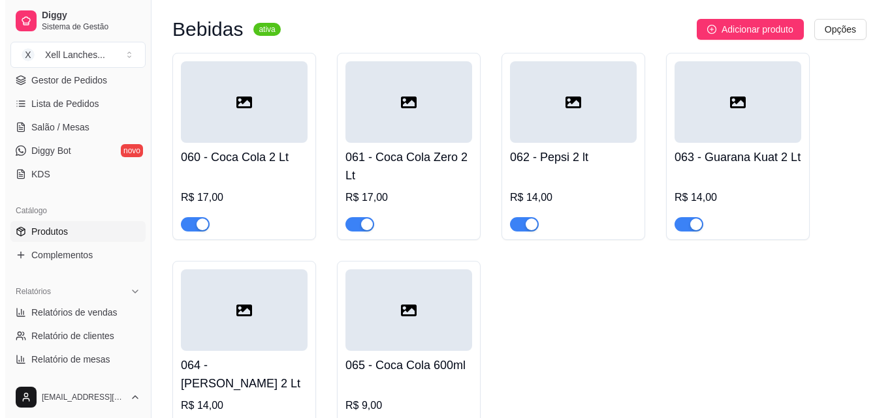
scroll to position [4058, 0]
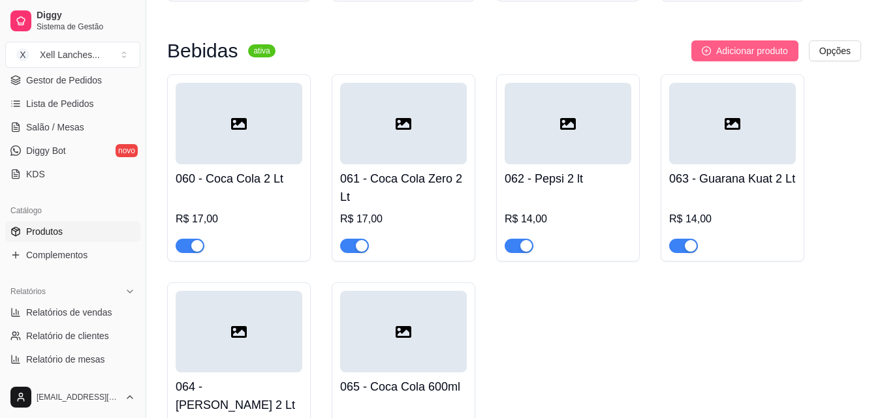
click at [729, 58] on span "Adicionar produto" at bounding box center [752, 51] width 72 height 14
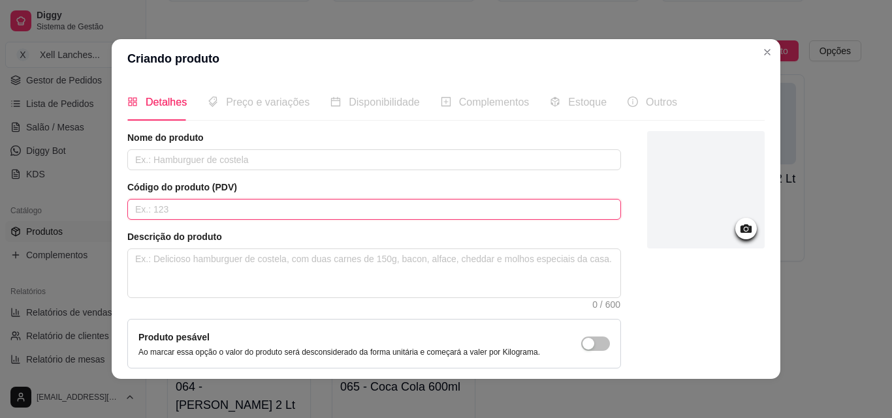
click at [159, 212] on input "text" at bounding box center [374, 209] width 494 height 21
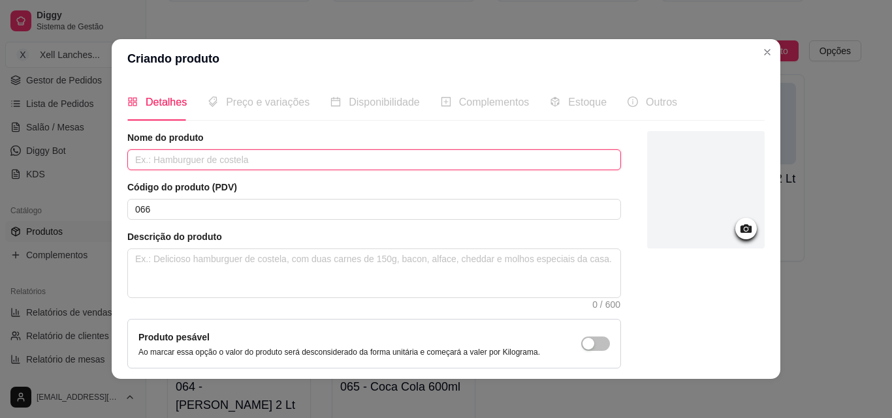
click at [200, 159] on input "text" at bounding box center [374, 159] width 494 height 21
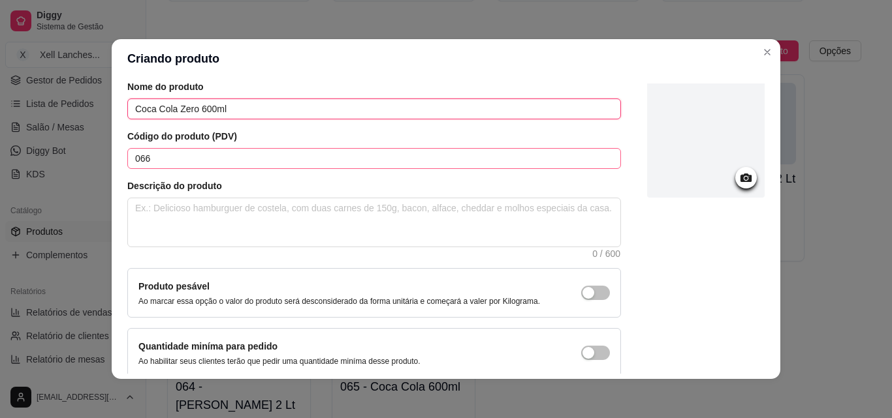
scroll to position [113, 0]
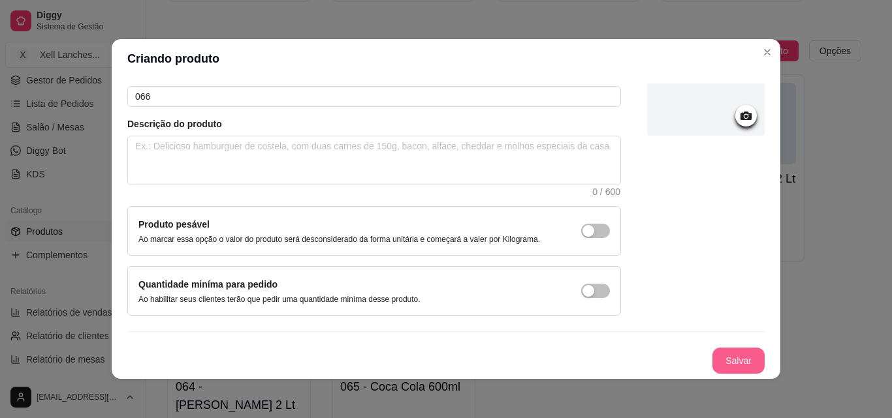
click at [716, 353] on button "Salvar" at bounding box center [738, 361] width 52 height 26
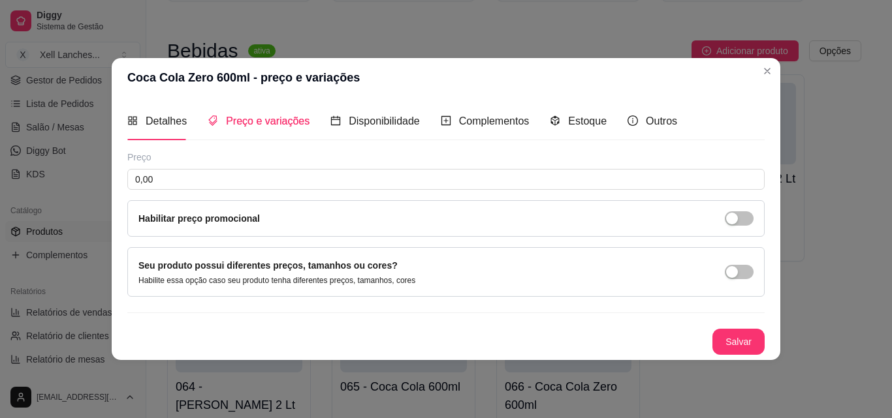
scroll to position [0, 0]
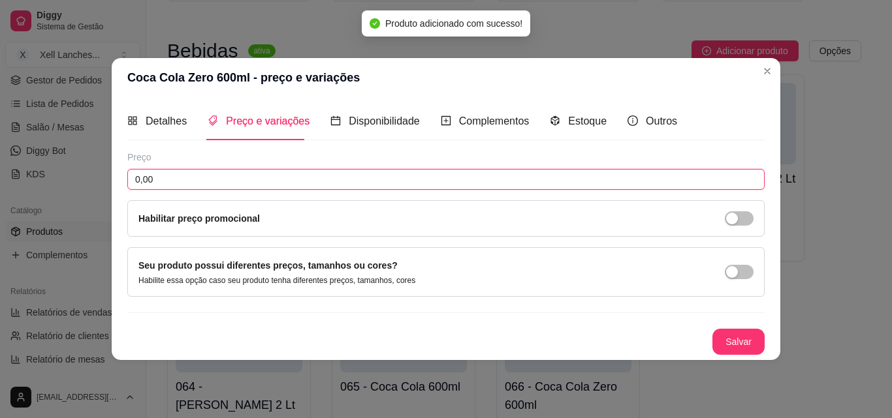
click at [225, 174] on input "0,00" at bounding box center [445, 179] width 637 height 21
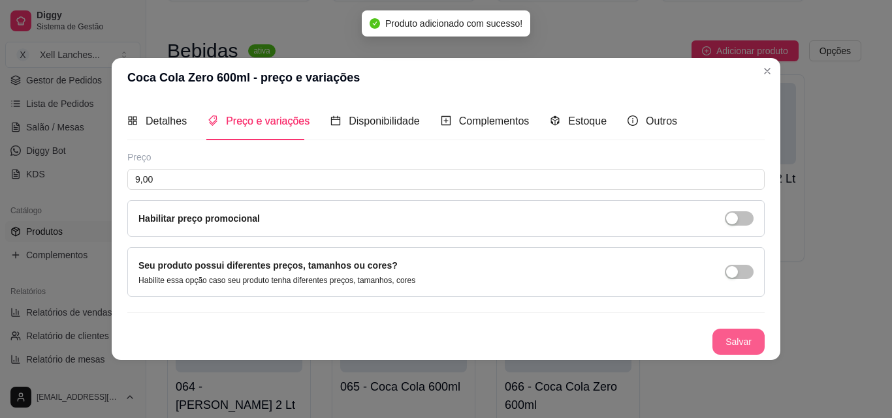
click at [740, 334] on button "Salvar" at bounding box center [738, 342] width 52 height 26
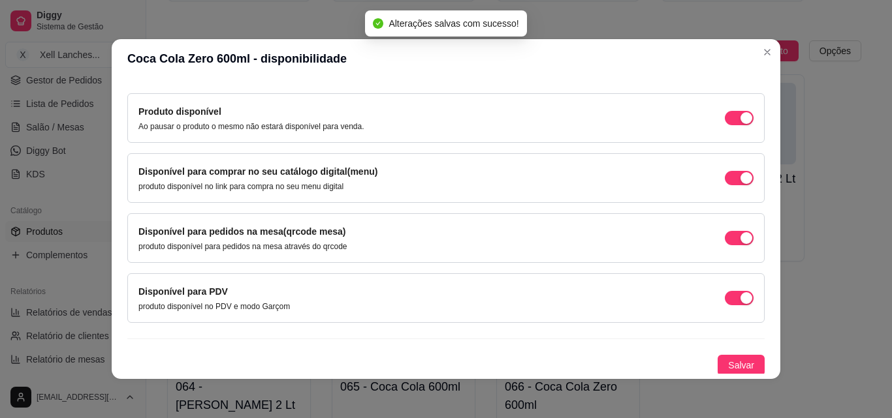
scroll to position [118, 0]
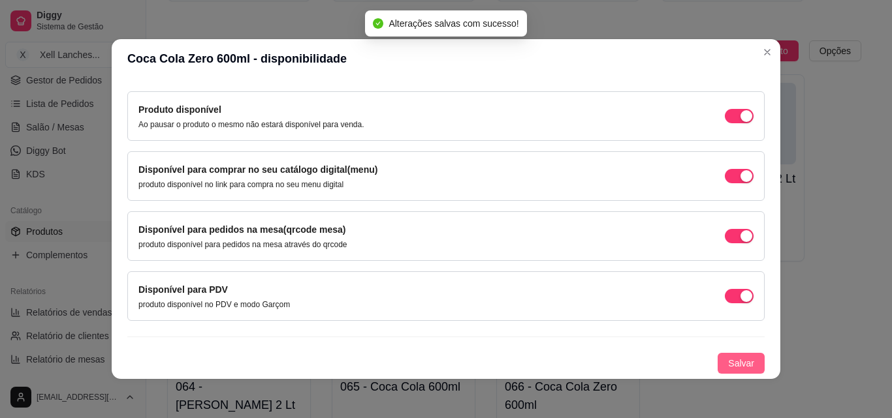
click at [728, 363] on span "Salvar" at bounding box center [741, 363] width 26 height 14
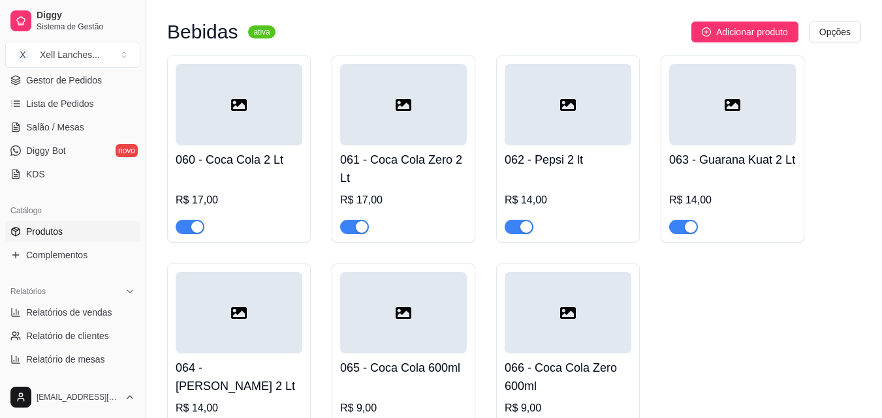
scroll to position [4058, 0]
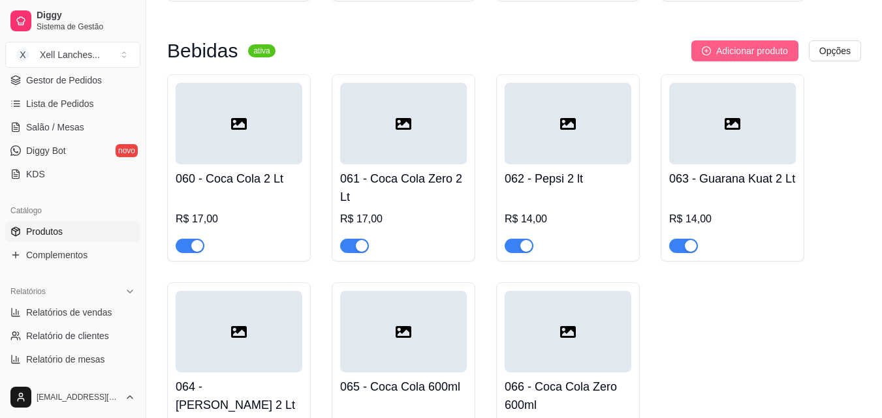
click at [730, 58] on span "Adicionar produto" at bounding box center [752, 51] width 72 height 14
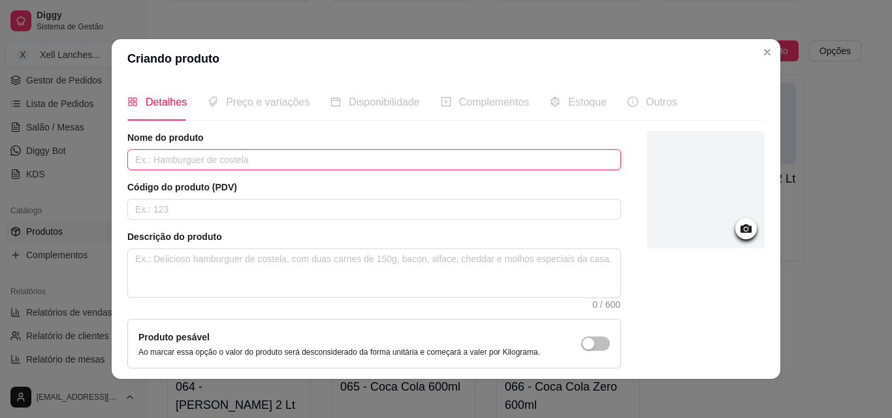
click at [287, 166] on input "text" at bounding box center [374, 159] width 494 height 21
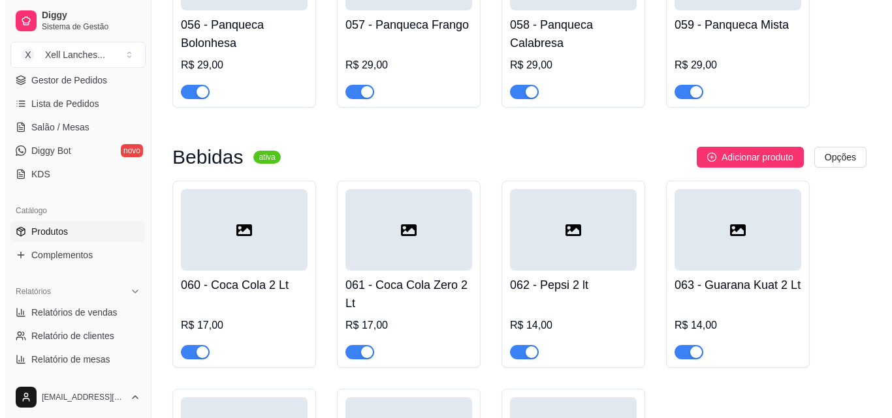
scroll to position [3927, 0]
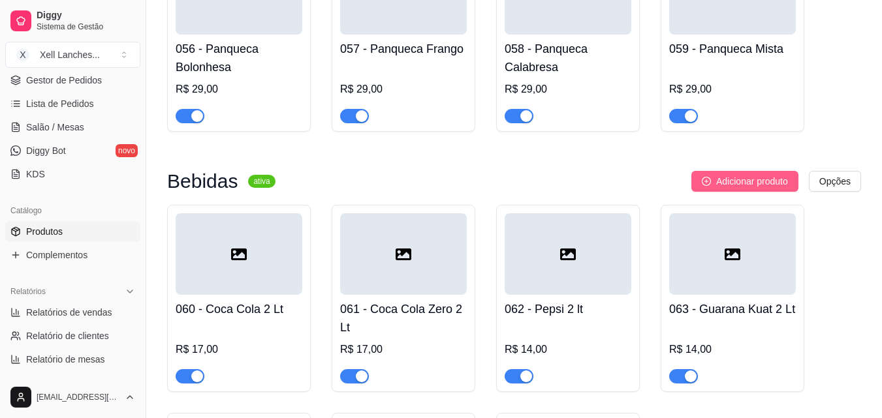
click at [736, 188] on span "Adicionar produto" at bounding box center [752, 181] width 72 height 14
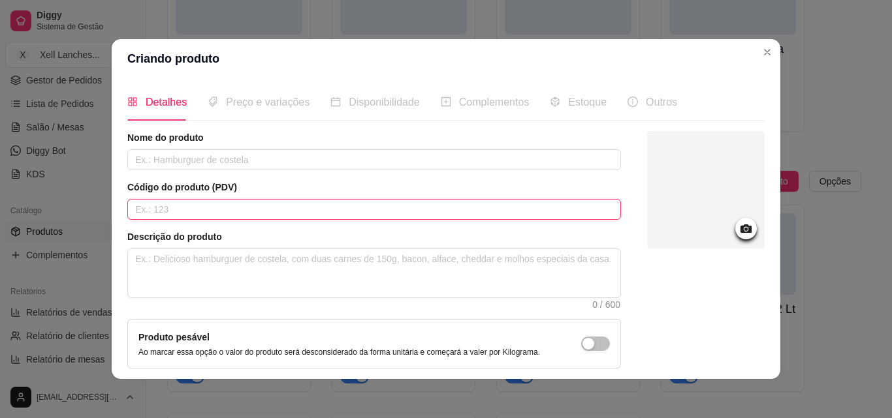
click at [191, 208] on input "text" at bounding box center [374, 209] width 494 height 21
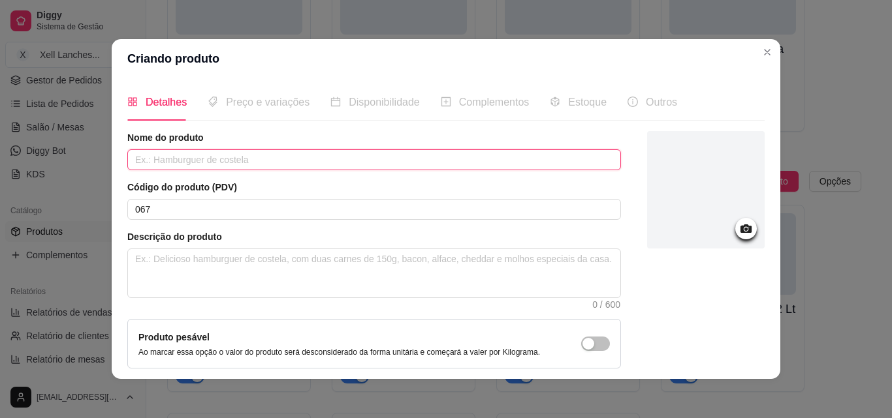
click at [195, 161] on input "text" at bounding box center [374, 159] width 494 height 21
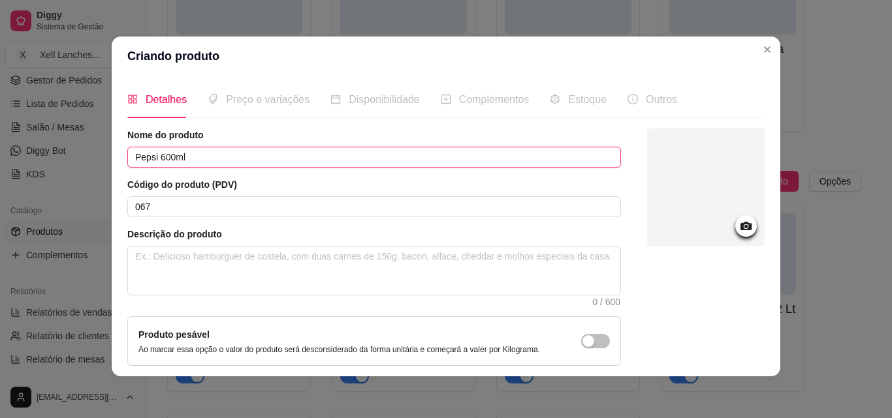
scroll to position [113, 0]
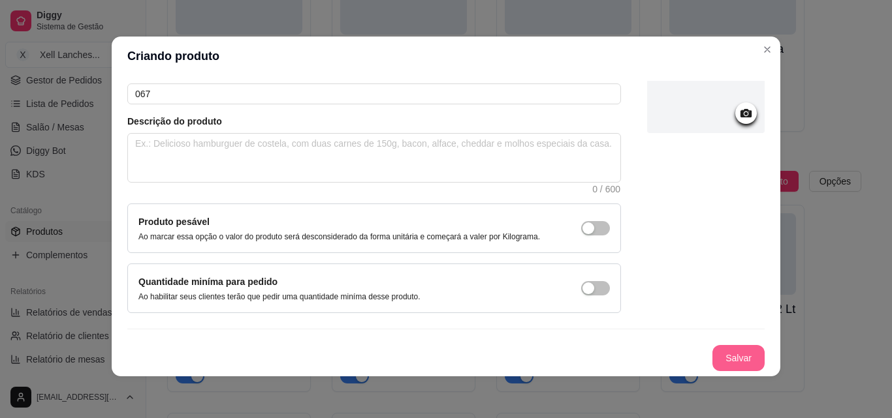
click at [712, 354] on button "Salvar" at bounding box center [738, 358] width 52 height 26
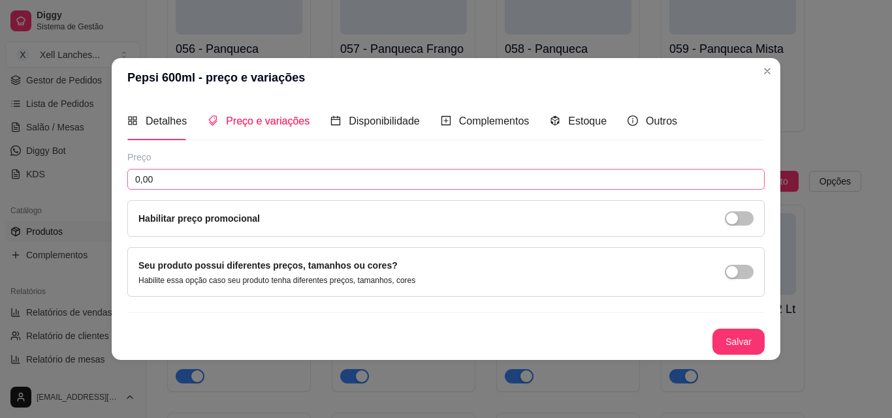
scroll to position [0, 0]
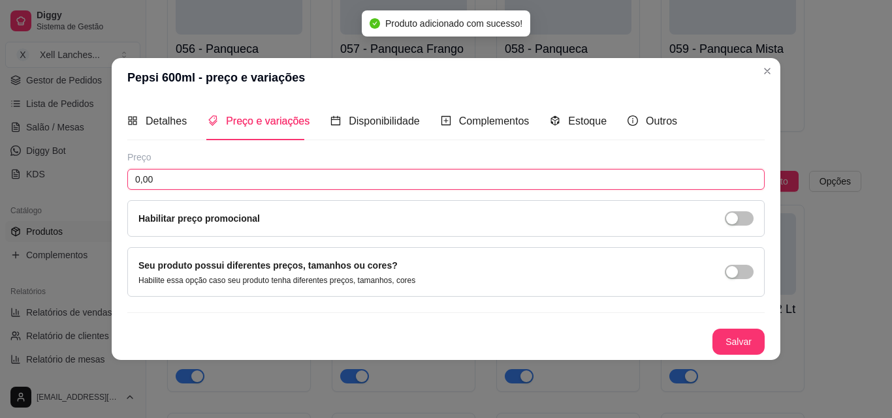
click at [236, 177] on input "0,00" at bounding box center [445, 179] width 637 height 21
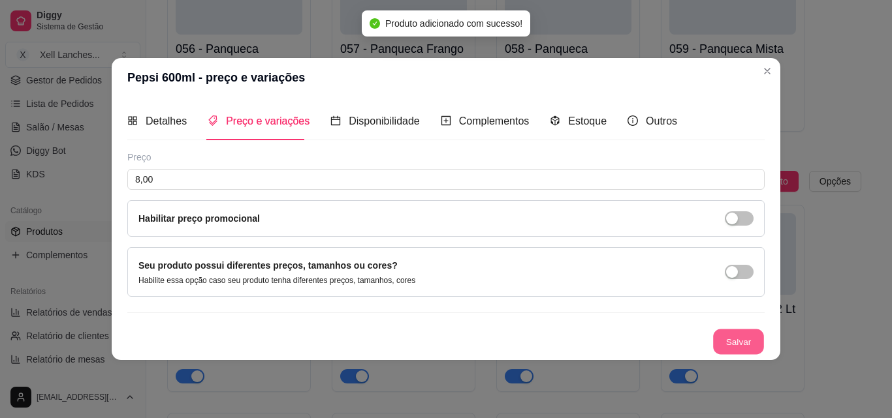
click at [746, 342] on button "Salvar" at bounding box center [738, 341] width 51 height 25
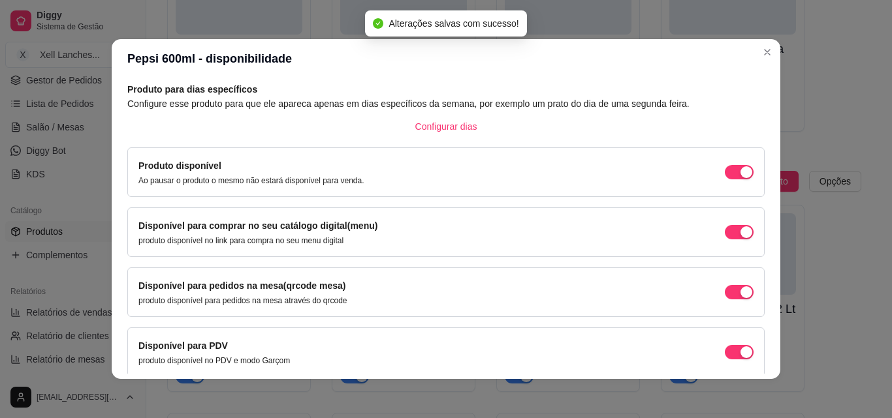
scroll to position [118, 0]
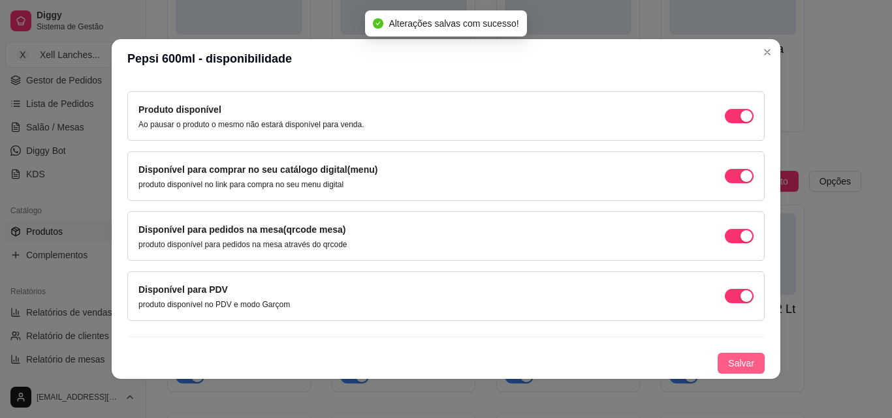
click at [728, 362] on span "Salvar" at bounding box center [741, 363] width 26 height 14
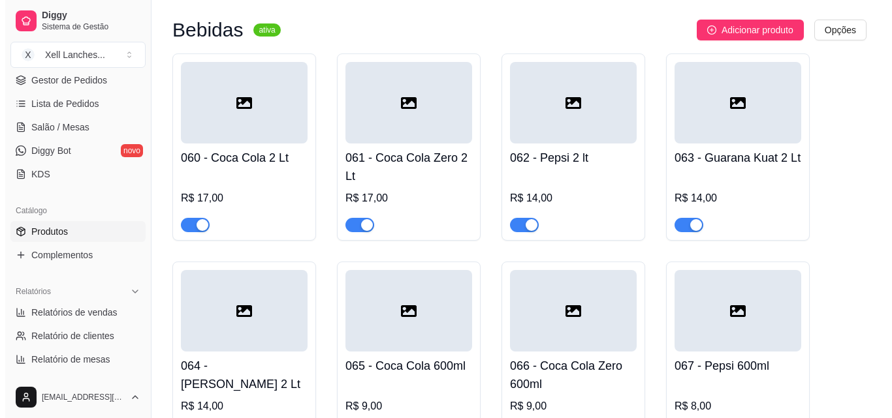
scroll to position [4058, 0]
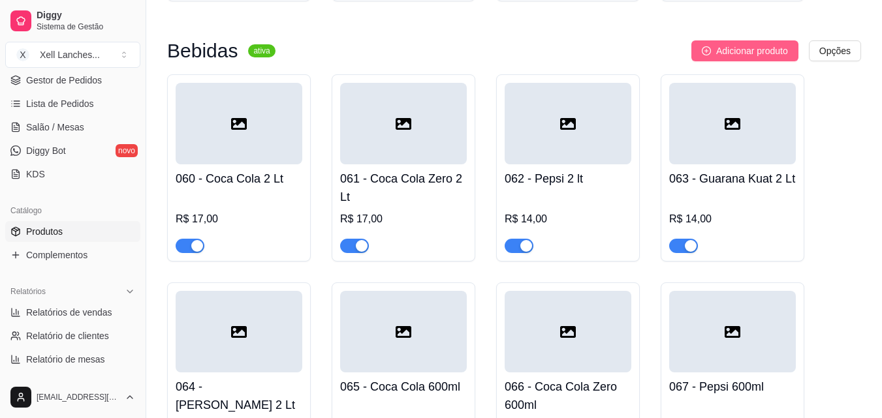
click at [744, 58] on span "Adicionar produto" at bounding box center [752, 51] width 72 height 14
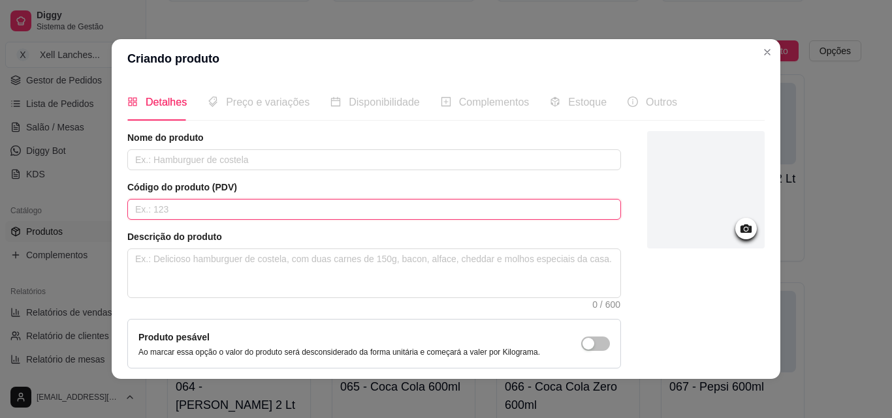
click at [191, 211] on input "text" at bounding box center [374, 209] width 494 height 21
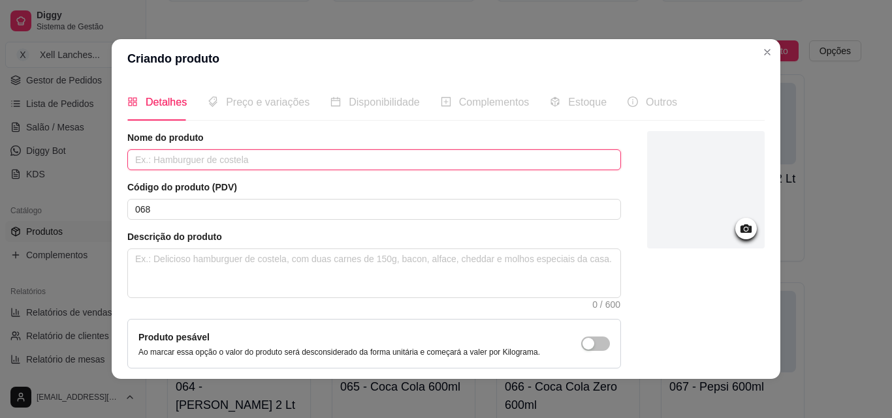
click at [189, 163] on input "text" at bounding box center [374, 159] width 494 height 21
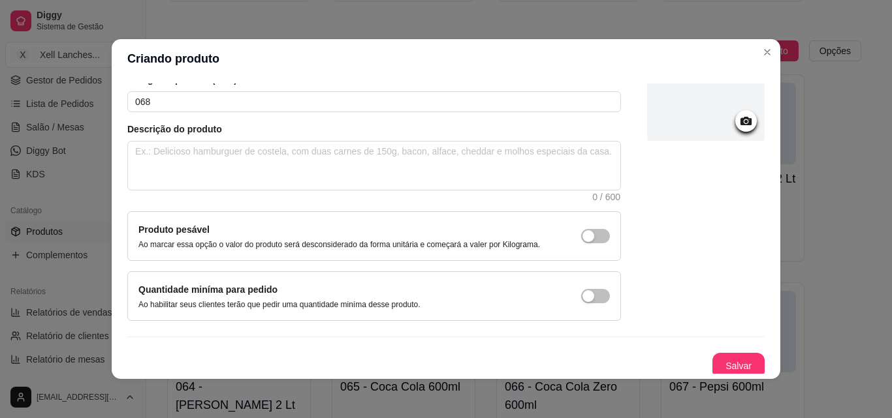
scroll to position [113, 0]
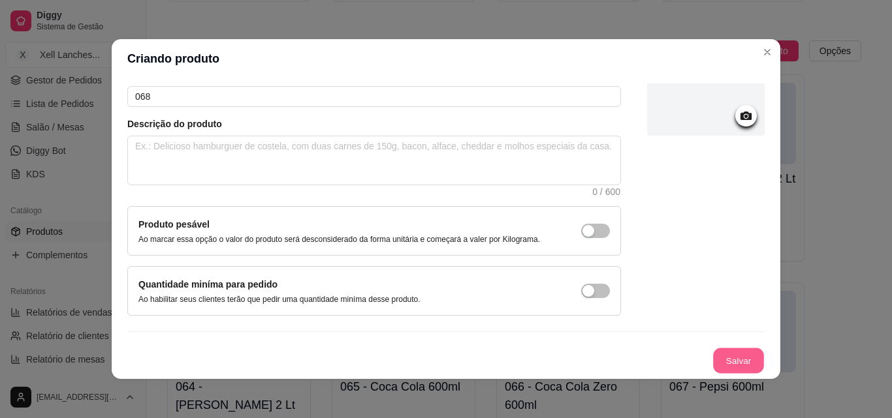
click at [725, 364] on button "Salvar" at bounding box center [738, 361] width 51 height 25
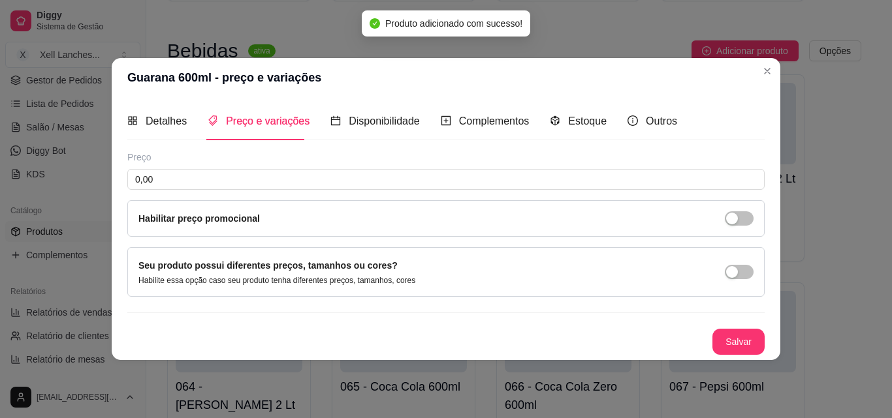
scroll to position [0, 0]
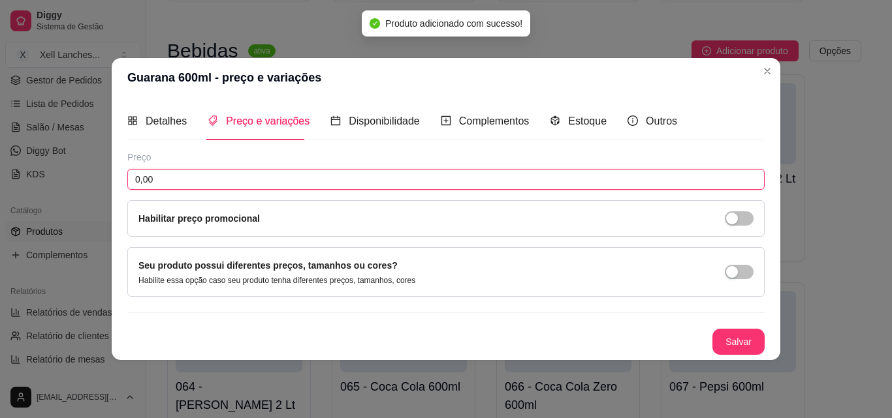
click at [204, 185] on input "0,00" at bounding box center [445, 179] width 637 height 21
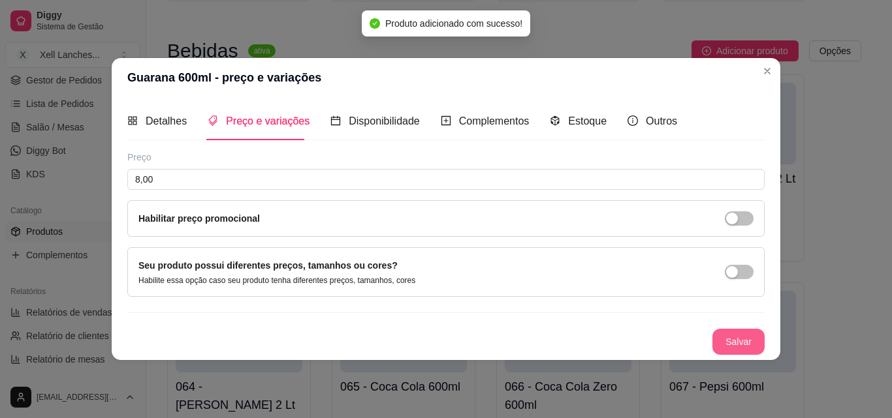
click at [741, 341] on button "Salvar" at bounding box center [738, 342] width 52 height 26
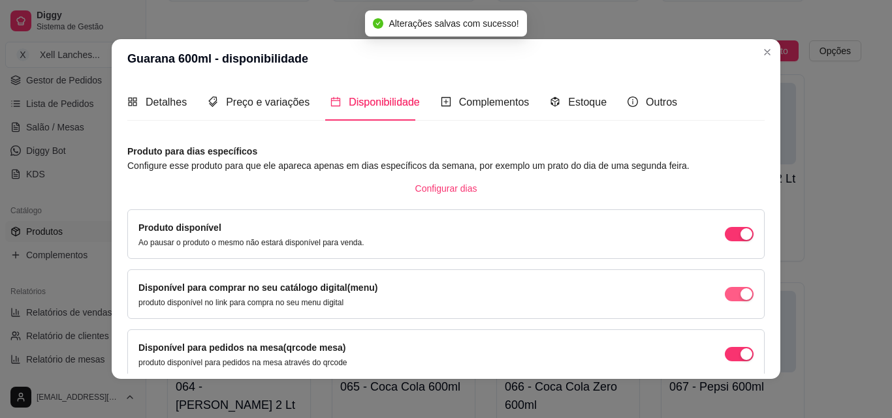
scroll to position [118, 0]
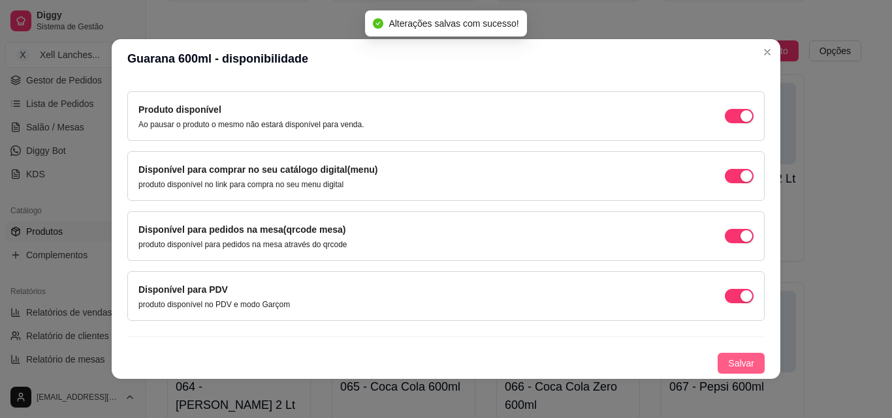
click at [728, 358] on span "Salvar" at bounding box center [741, 363] width 26 height 14
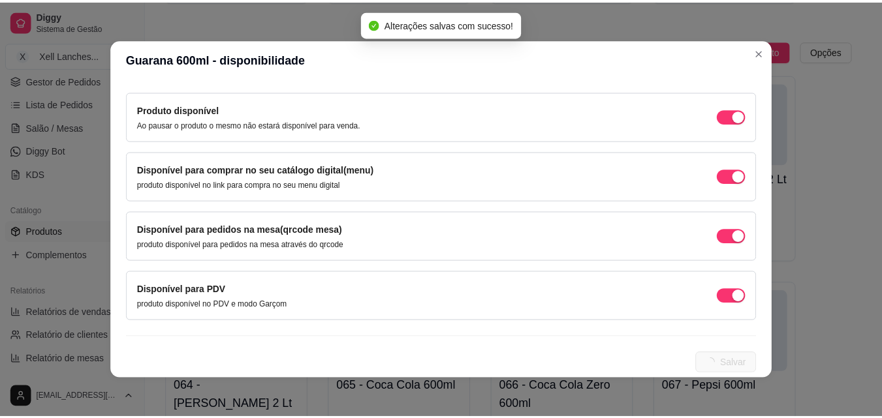
scroll to position [0, 0]
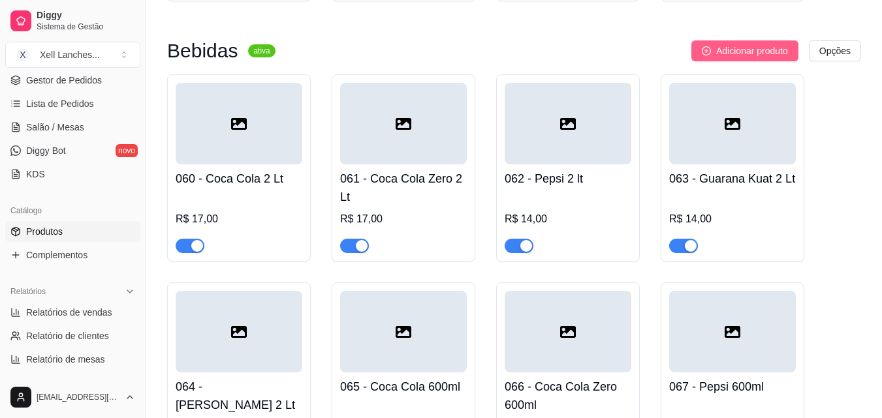
click at [759, 58] on span "Adicionar produto" at bounding box center [752, 51] width 72 height 14
click at [834, 306] on div "060 - Coca Cola 2 Lt R$ 17,00 061 - Coca Cola Zero 2 Lt R$ 17,00 062 - Pepsi 2 …" at bounding box center [514, 367] width 694 height 586
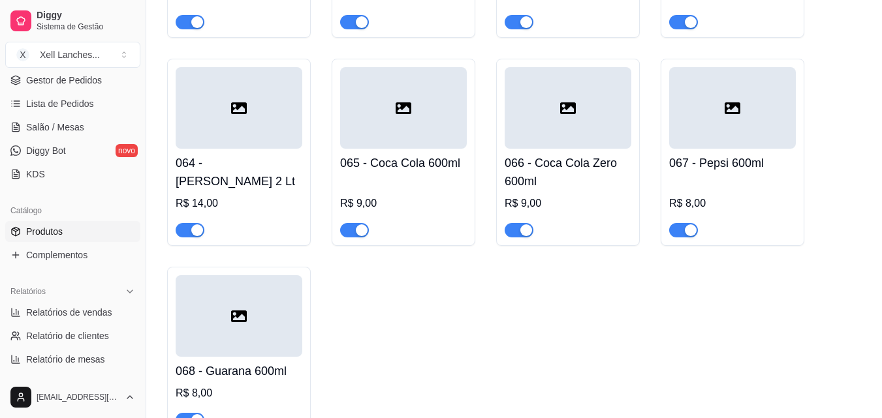
scroll to position [4379, 0]
